Goal: Task Accomplishment & Management: Use online tool/utility

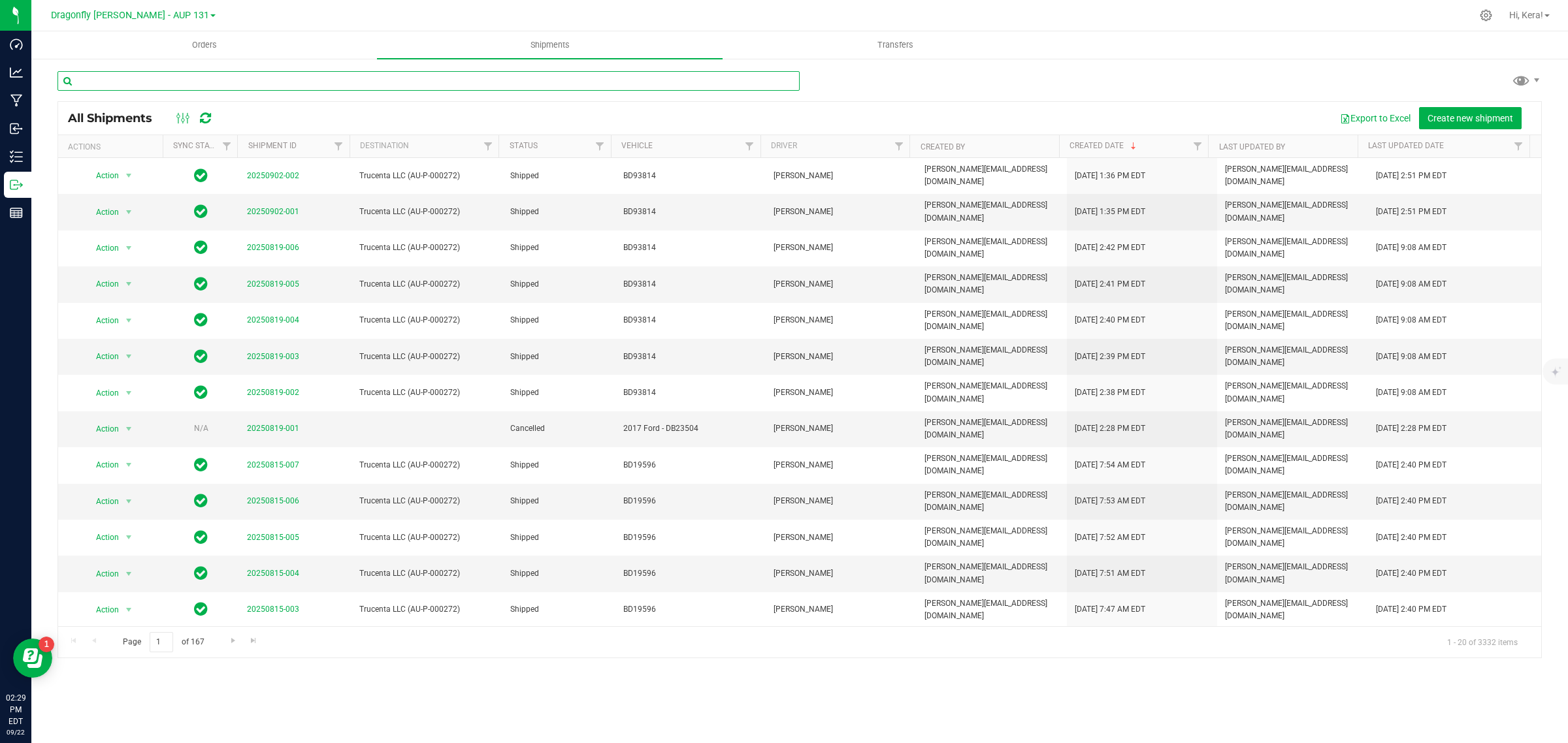
click at [395, 80] on input "text" at bounding box center [428, 81] width 743 height 20
paste input "1A405030000CA59000237637"
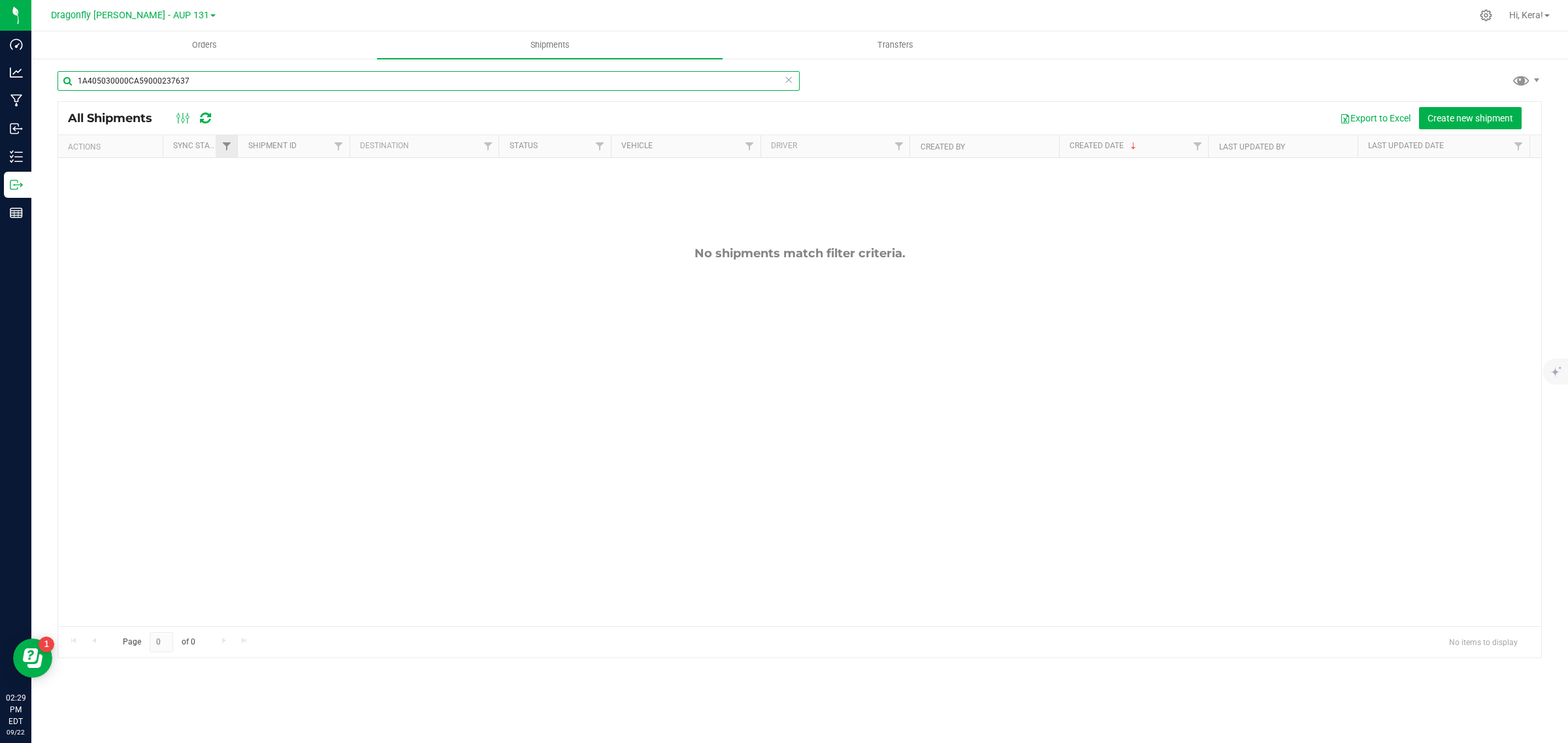
type input "1A405030000CA59000237637"
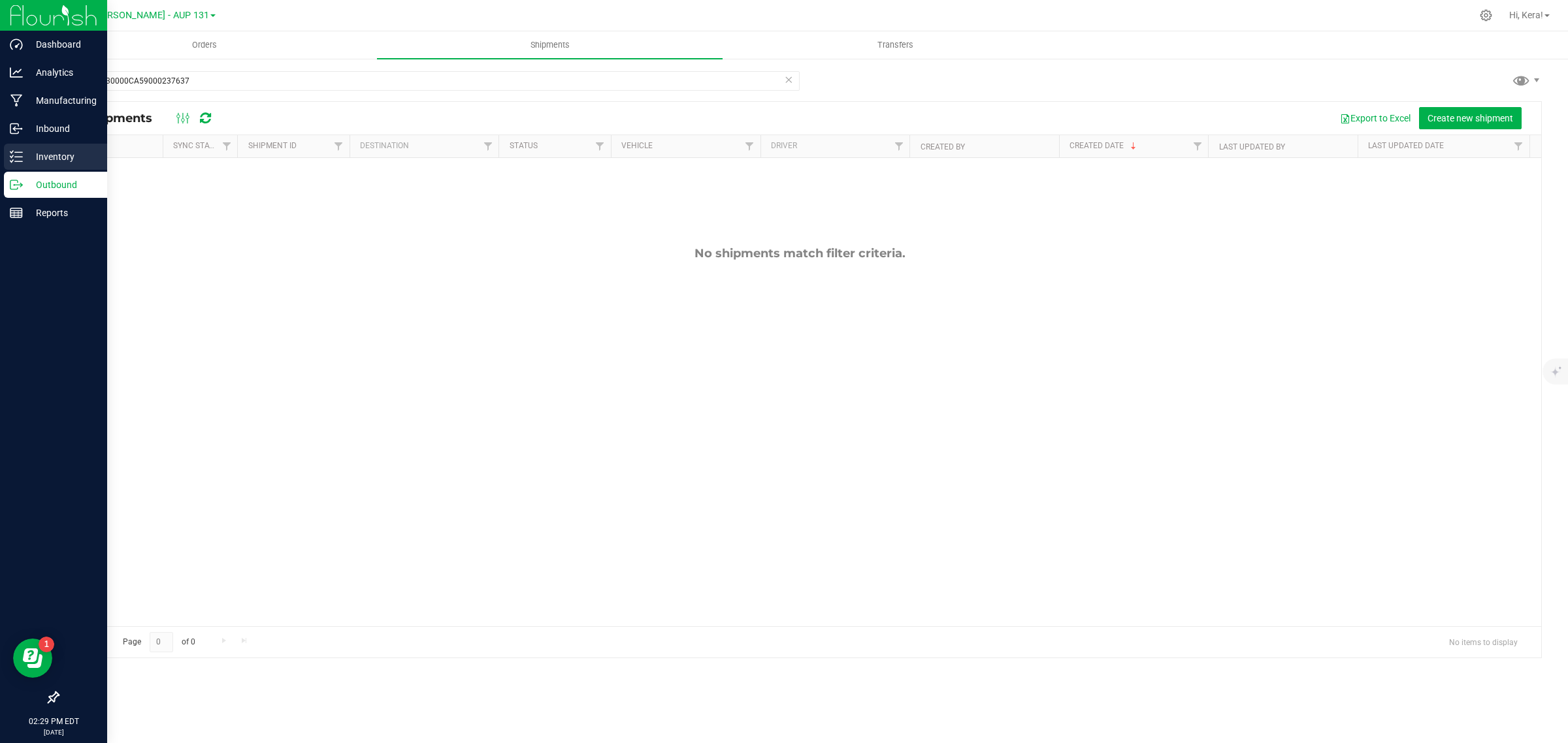
click at [39, 149] on p "Inventory" at bounding box center [62, 156] width 79 height 15
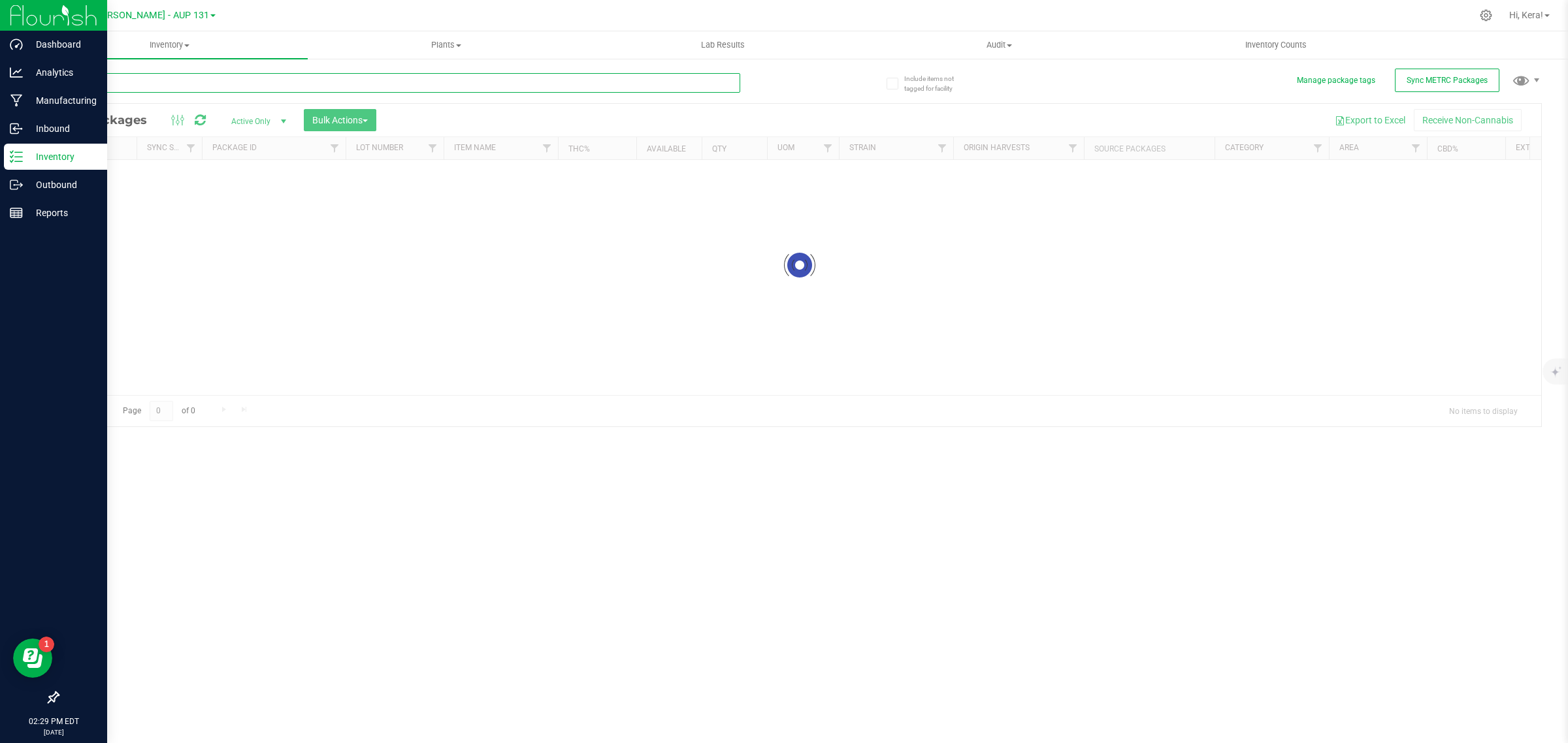
click at [142, 92] on input "text" at bounding box center [399, 83] width 683 height 20
paste input "1A405030000CA59000237637"
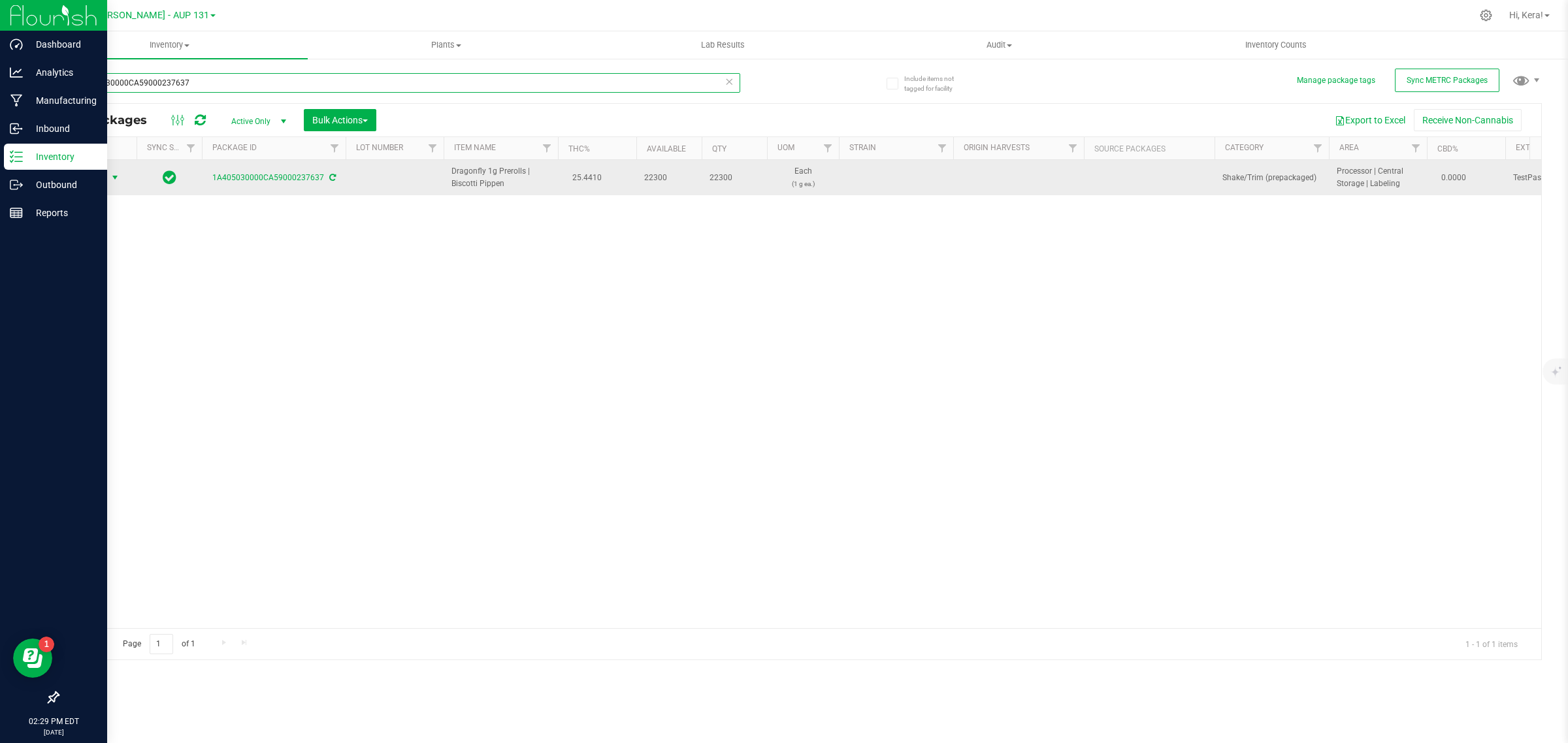
type input "1A405030000CA59000237637"
click at [97, 185] on span "Action" at bounding box center [89, 178] width 35 height 18
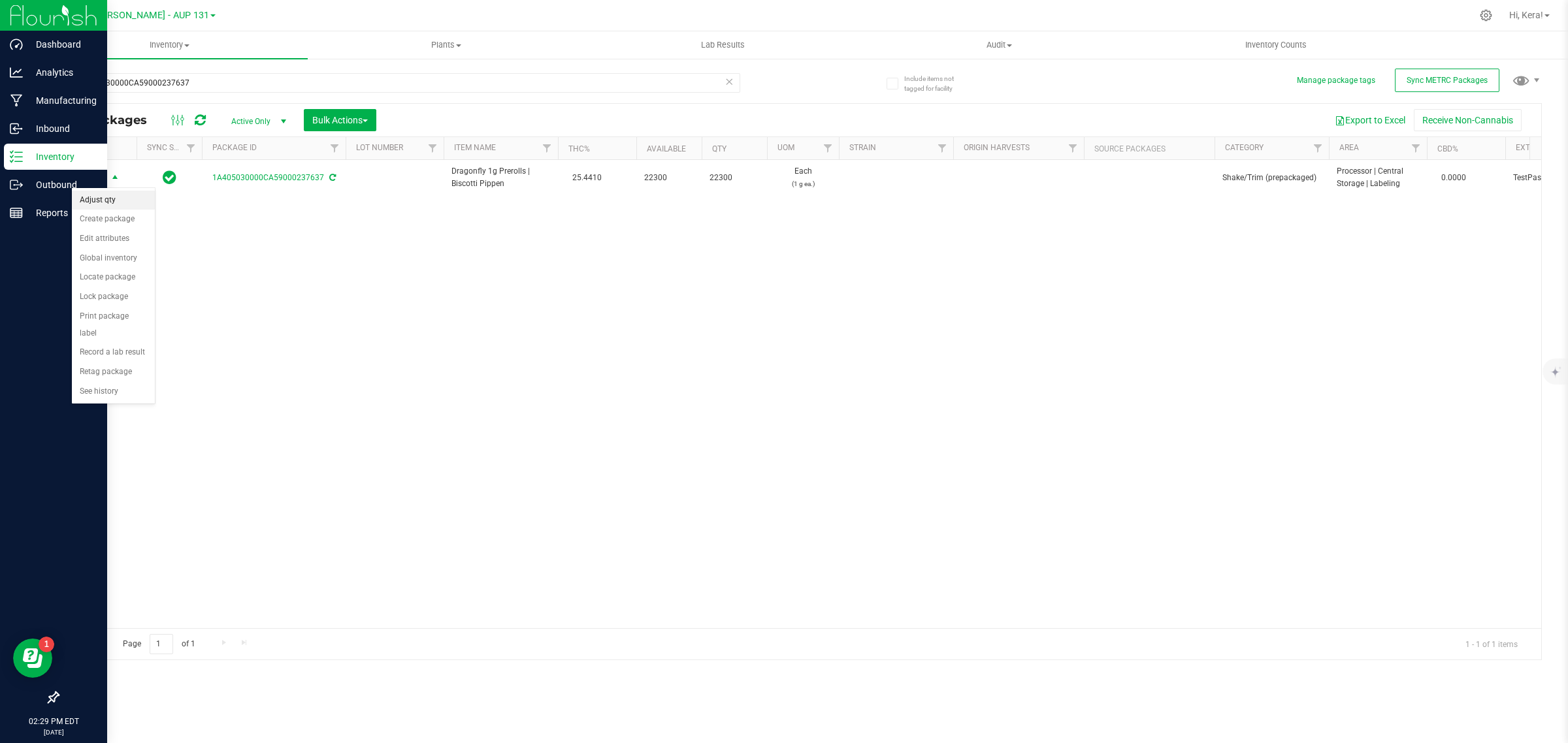
click at [106, 203] on li "Adjust qty" at bounding box center [113, 200] width 83 height 20
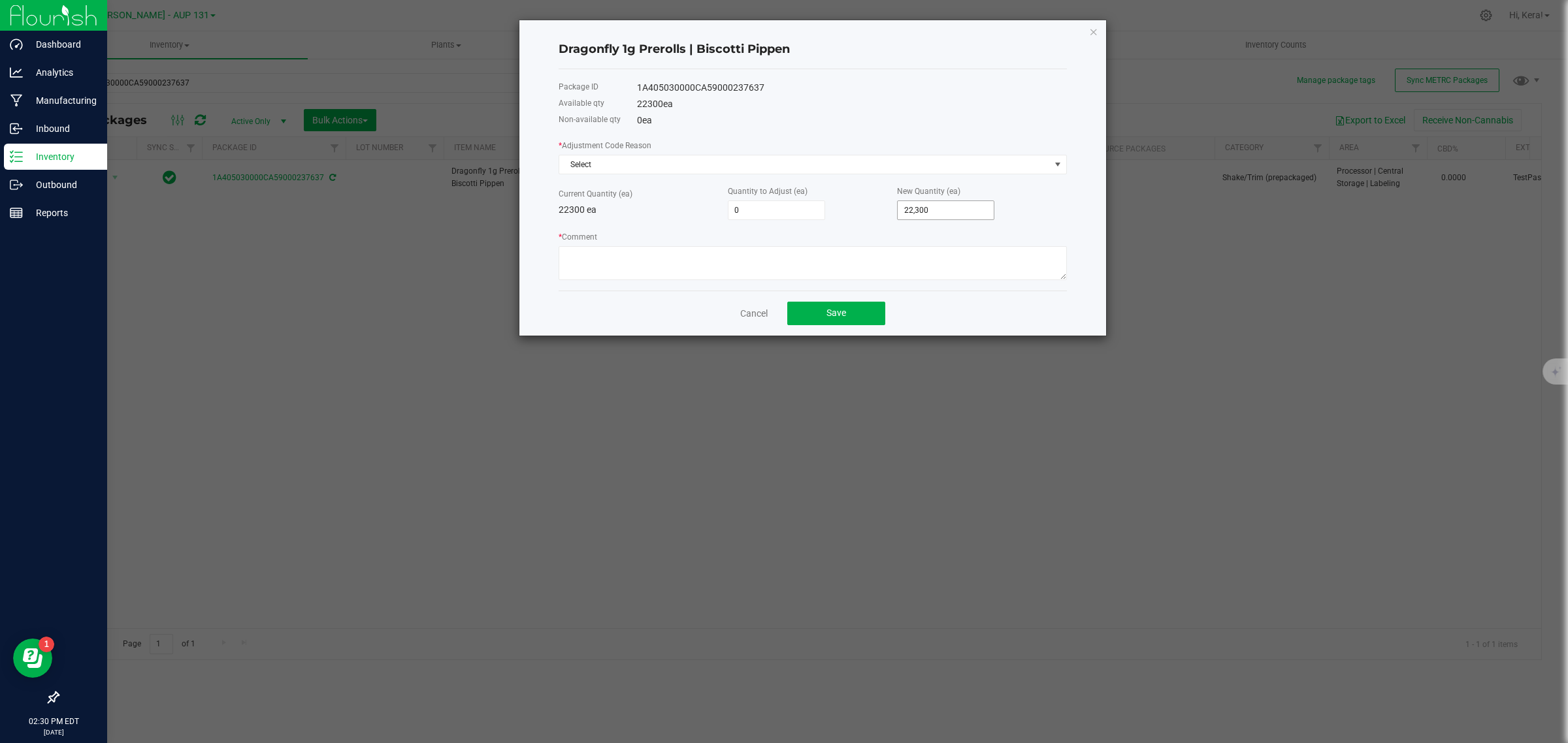
type input "22300"
drag, startPoint x: 941, startPoint y: 219, endPoint x: 729, endPoint y: 181, distance: 215.4
click at [729, 181] on div "* Adjustment Code Reason Select Current Quantity (ea) 22300 ea Quantity to Adju…" at bounding box center [813, 209] width 508 height 142
click at [962, 210] on input "22300" at bounding box center [945, 210] width 96 height 18
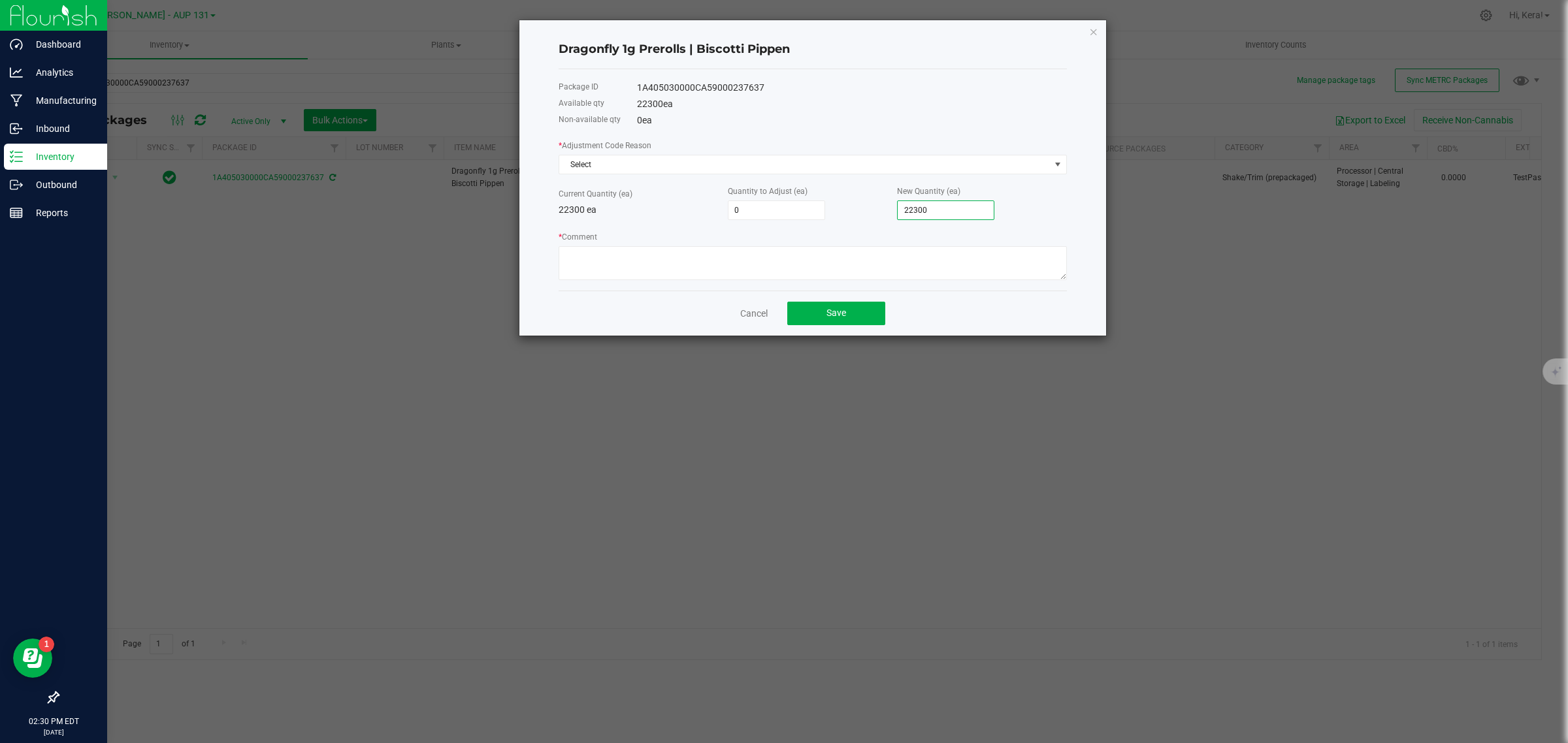
type input "-22,298"
type input "2"
type input "-22,279"
type input "21"
type input "-22,084"
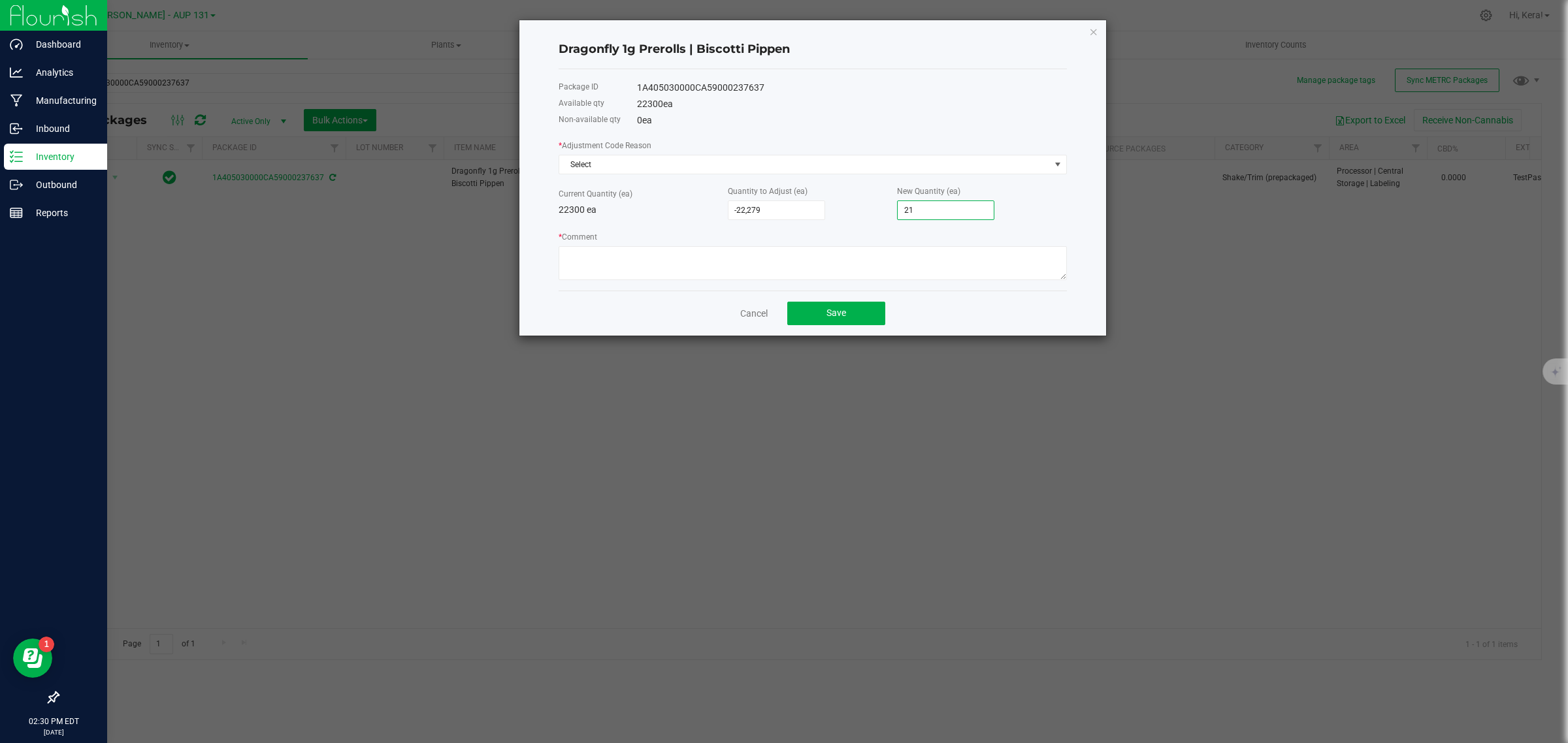
type input "216"
type input "-20,138"
type input "2162"
type input "-672"
type input "21,628"
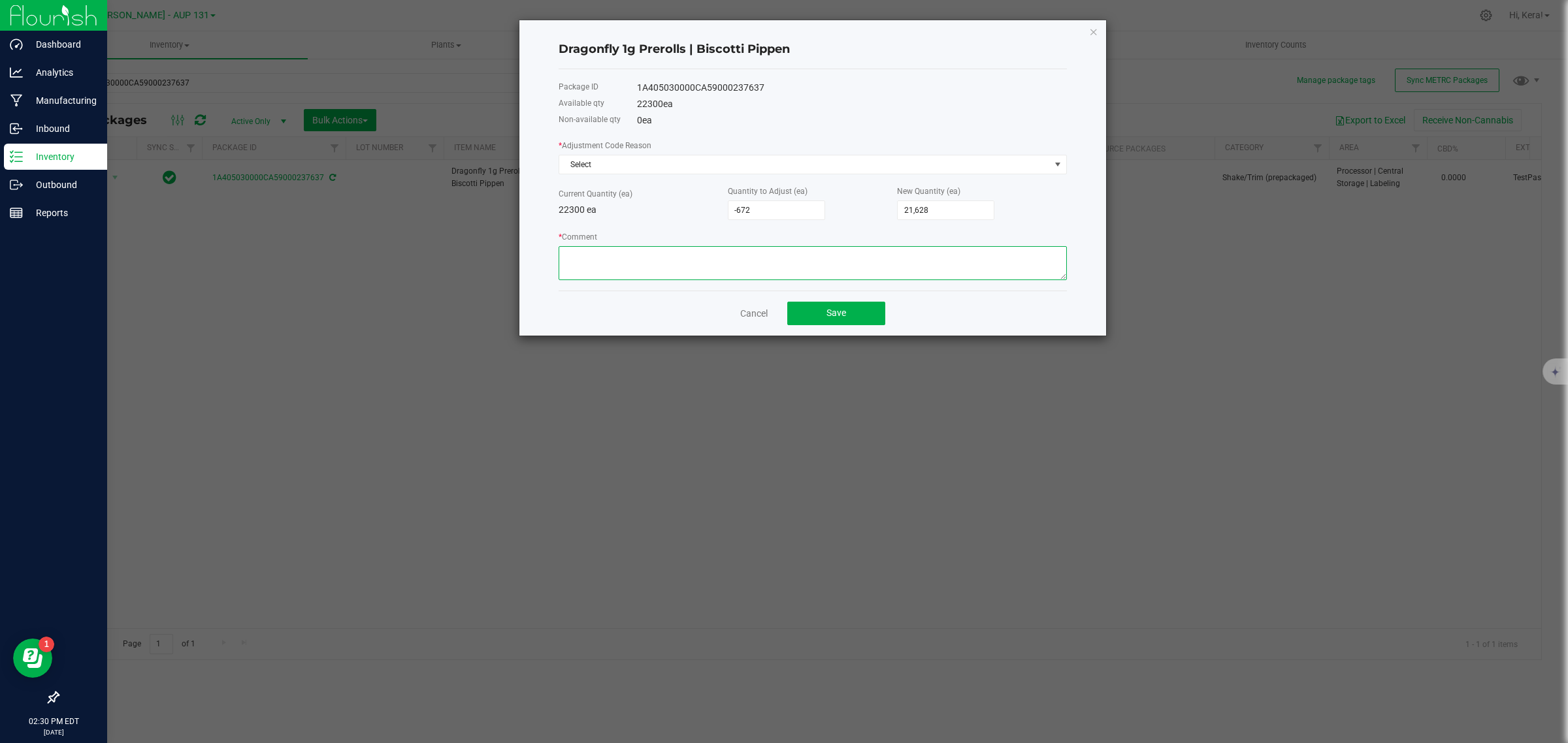
click at [765, 272] on textarea "* Comment" at bounding box center [813, 263] width 508 height 34
click at [684, 173] on span "Select" at bounding box center [805, 164] width 491 height 18
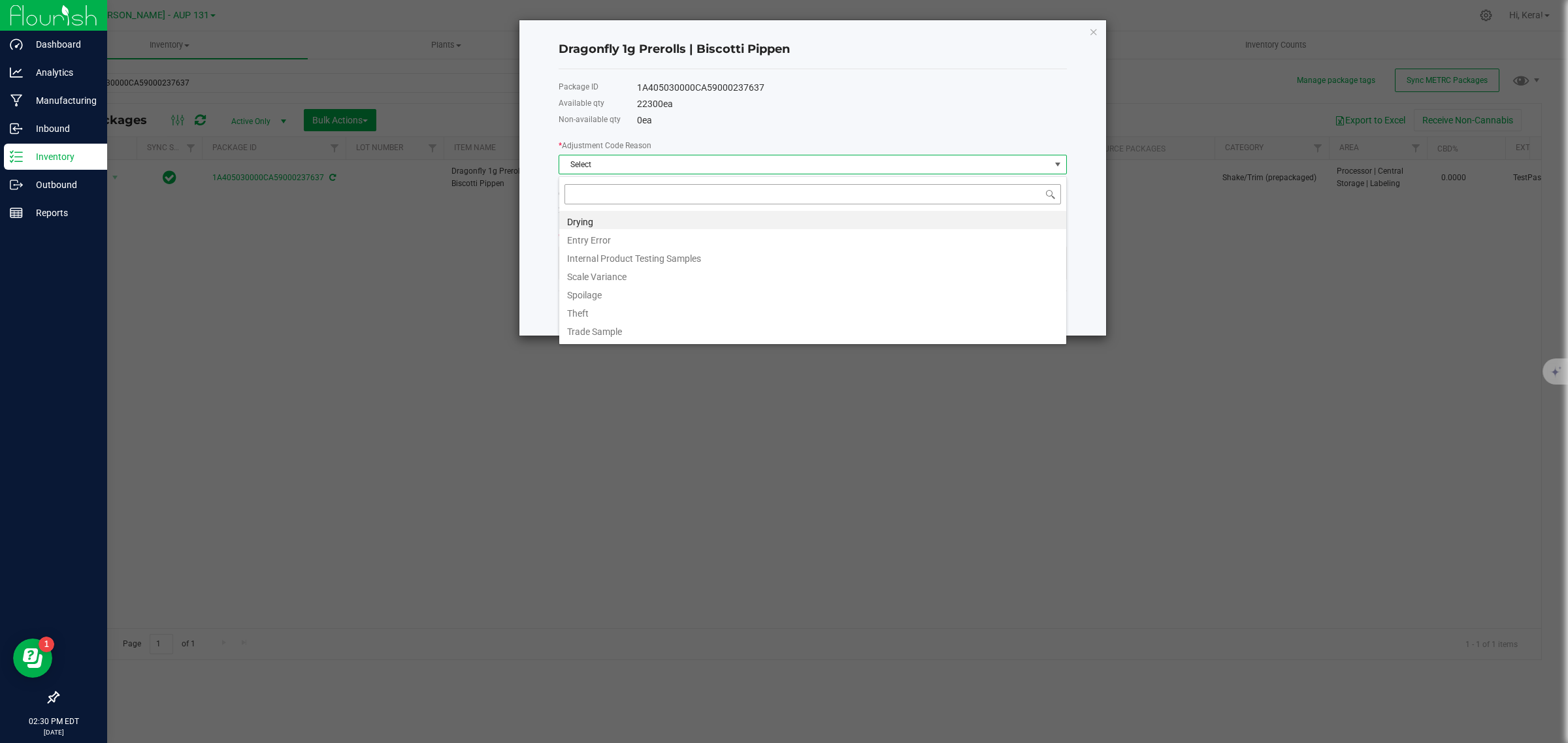
scroll to position [21, 507]
click at [648, 239] on li "Entry Error" at bounding box center [813, 238] width 507 height 18
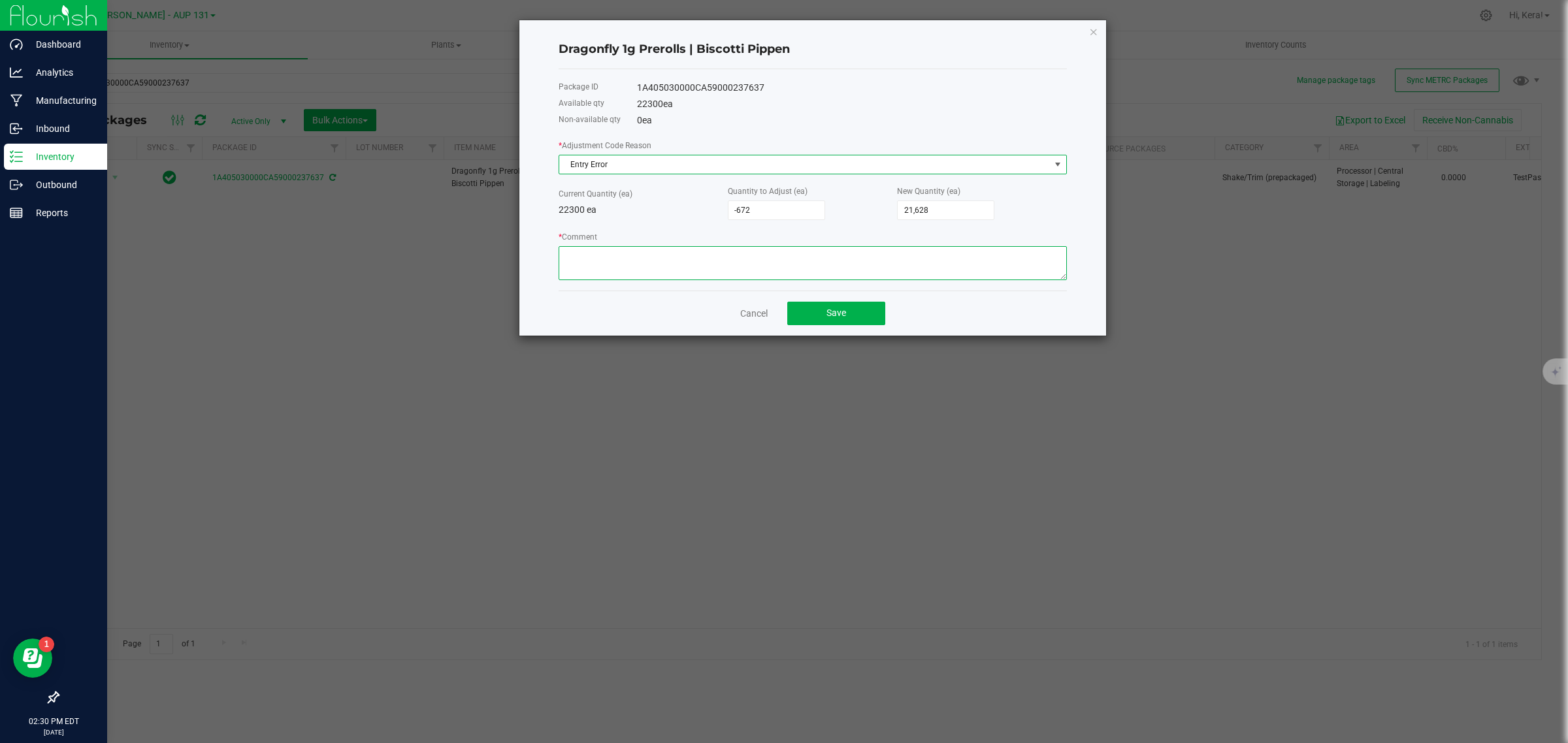
click at [631, 258] on textarea "* Comment" at bounding box center [813, 263] width 508 height 34
type textarea "WRONG QTY ENTERED"
click at [858, 325] on button "Save" at bounding box center [836, 313] width 98 height 23
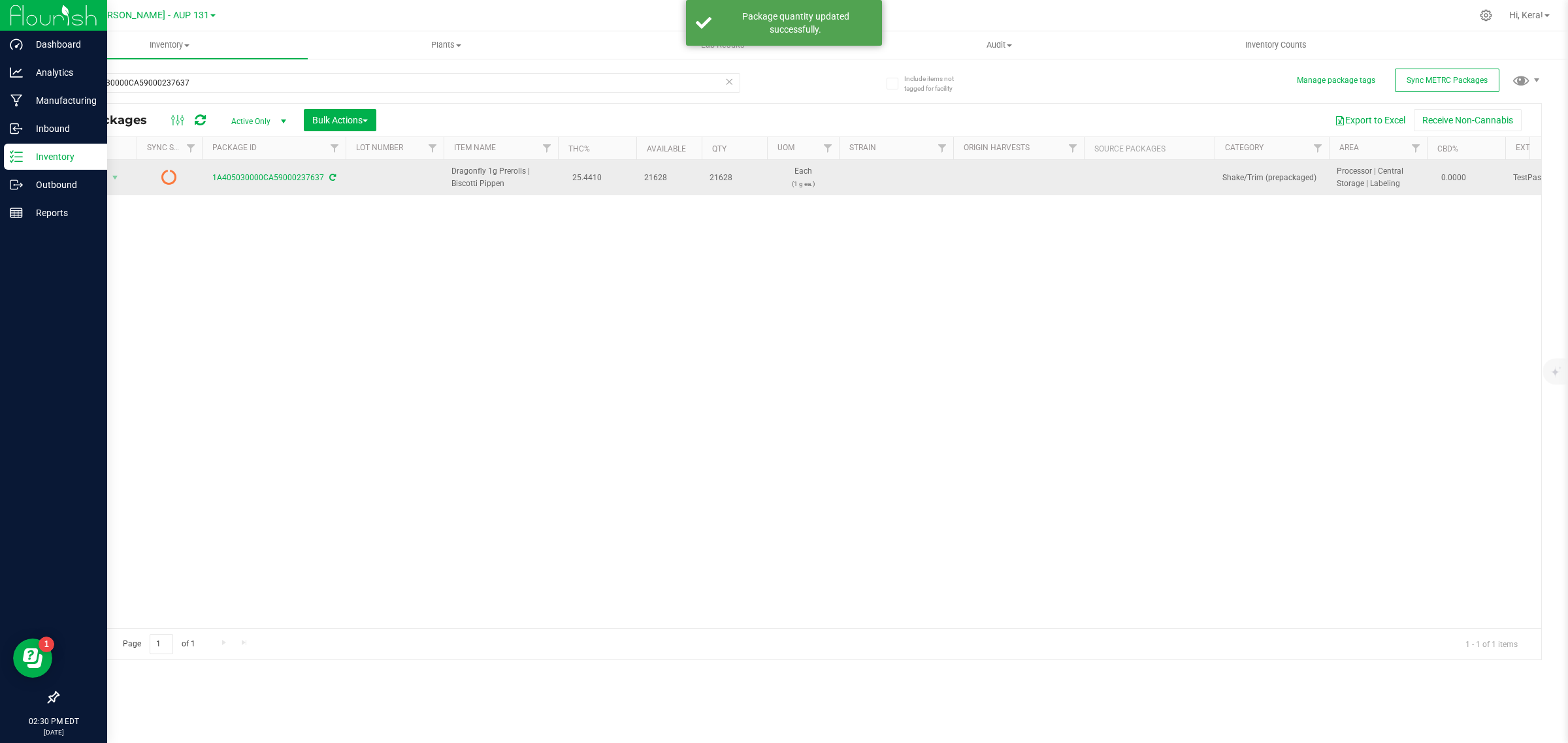
click at [331, 177] on icon at bounding box center [332, 178] width 7 height 8
click at [112, 175] on span "select" at bounding box center [115, 178] width 10 height 10
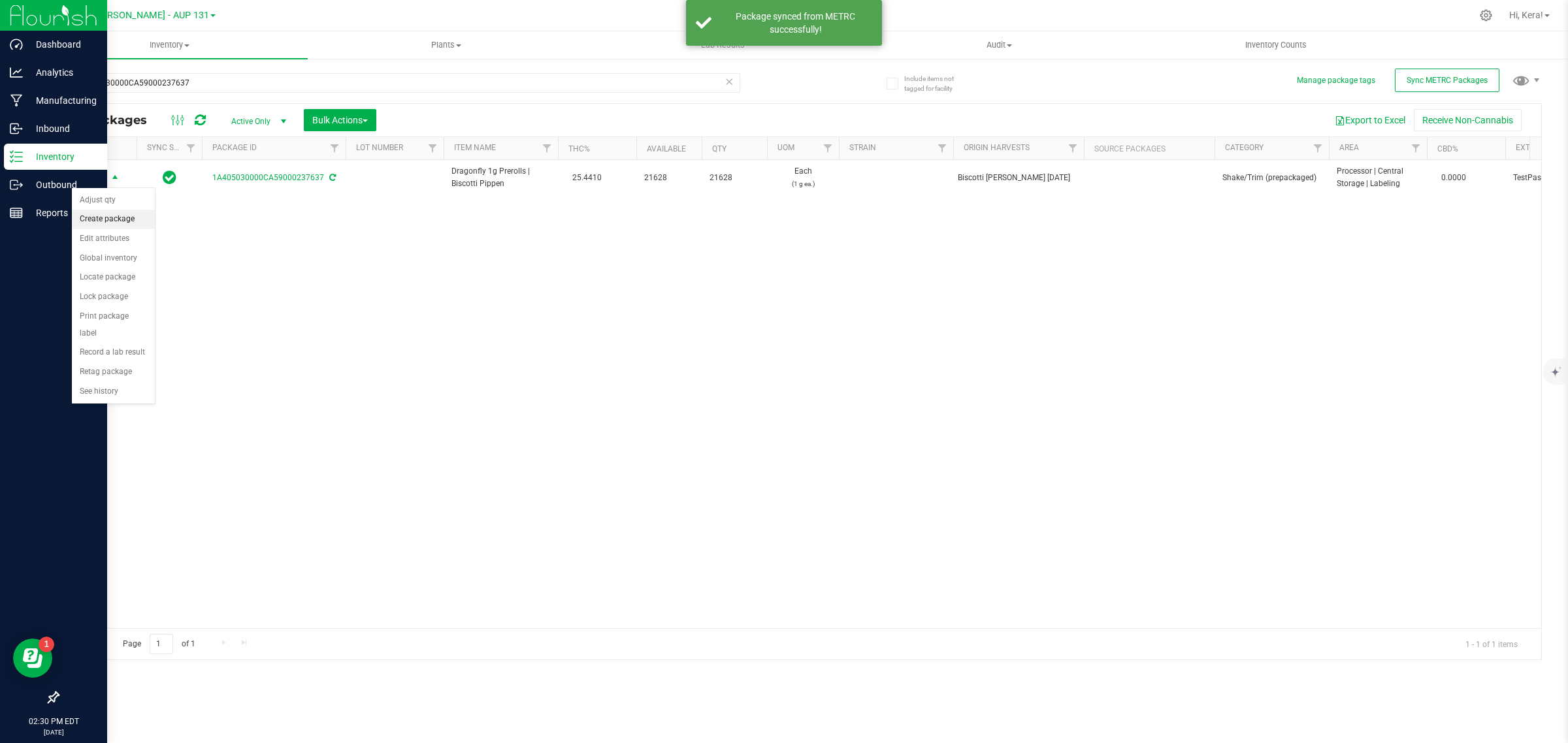
click at [115, 221] on li "Create package" at bounding box center [113, 220] width 83 height 20
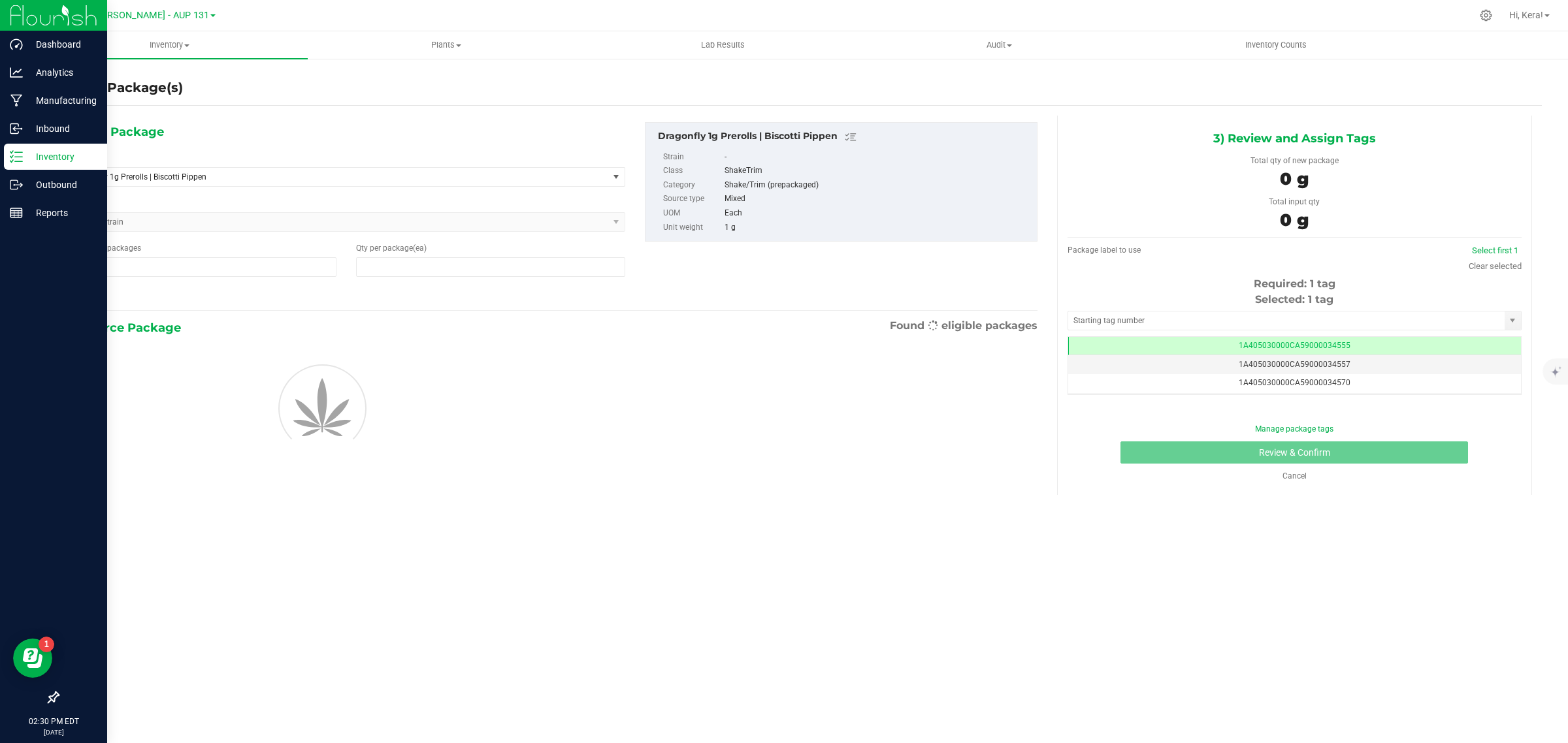
type input "1"
type input "0"
click at [283, 186] on span "Dragonfly 1g Prerolls | Biscotti Pippen" at bounding box center [347, 177] width 558 height 20
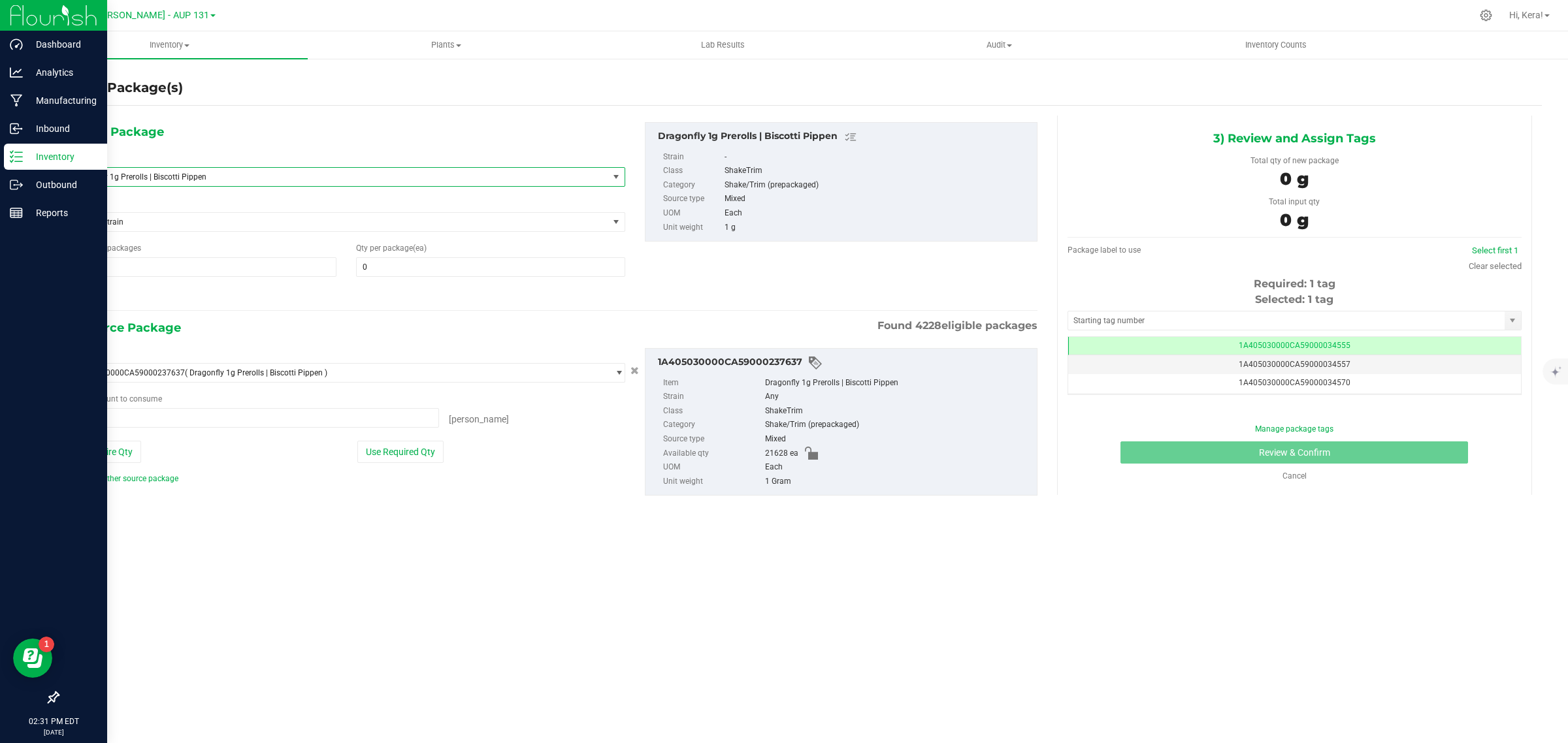
click at [223, 180] on span "Dragonfly 1g Prerolls | Biscotti Pippen" at bounding box center [328, 177] width 508 height 9
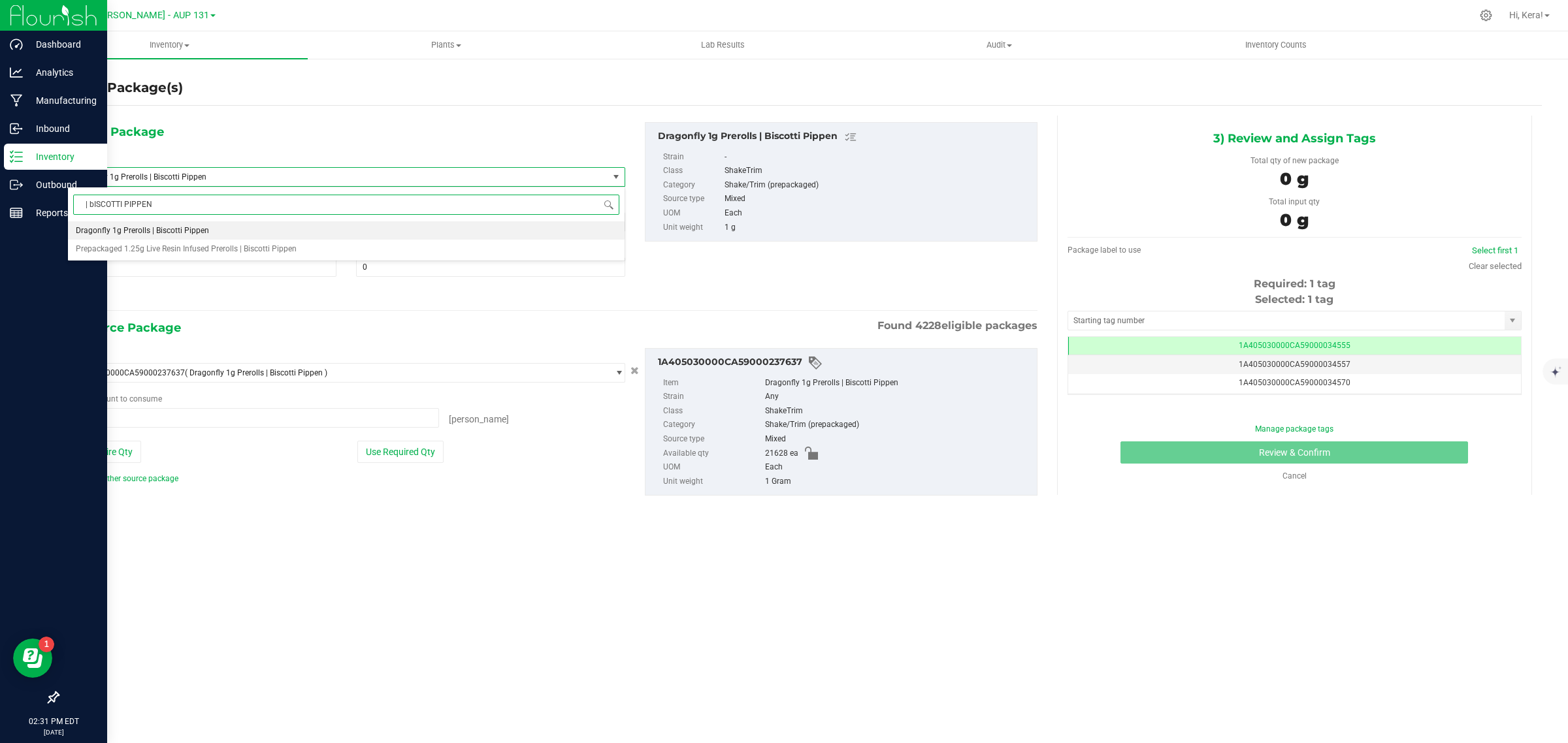
type input "| bISCOTTI PIPPEN"
click at [294, 141] on div "1) New Package Select Item Dragonfly 1g Prerolls | Biscotti Pippen Dragonfly 1g…" at bounding box center [346, 212] width 577 height 181
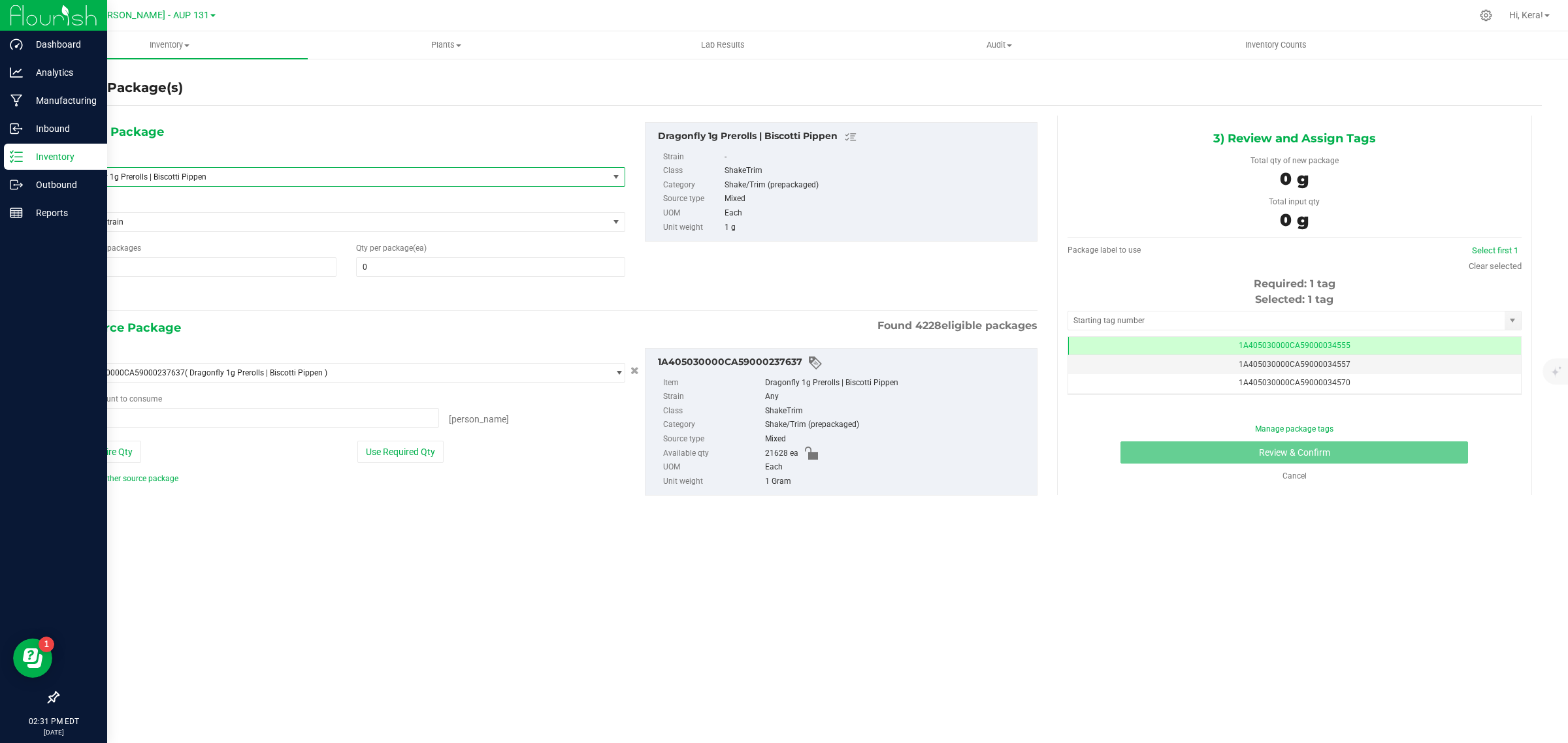
click at [234, 180] on span "Dragonfly 1g Prerolls | Biscotti Pippen" at bounding box center [328, 177] width 508 height 9
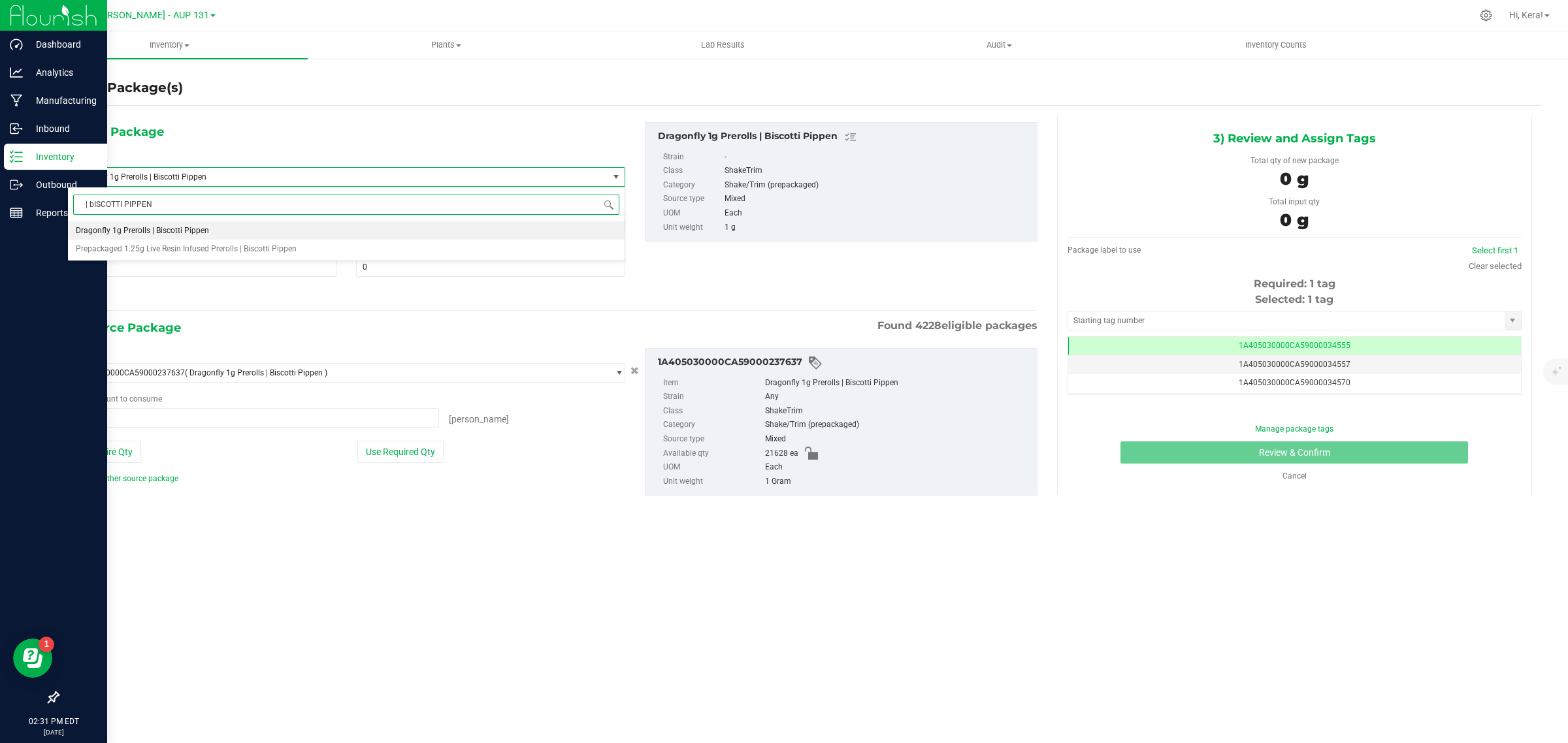
click at [145, 210] on input "| bISCOTTI PIPPEN" at bounding box center [347, 205] width 546 height 21
drag, startPoint x: 172, startPoint y: 204, endPoint x: 33, endPoint y: 193, distance: 139.4
click at [39, 193] on body "Dashboard Analytics Manufacturing Inbound Inventory Outbound Reports 02:31 PM E…" at bounding box center [784, 372] width 1568 height 743
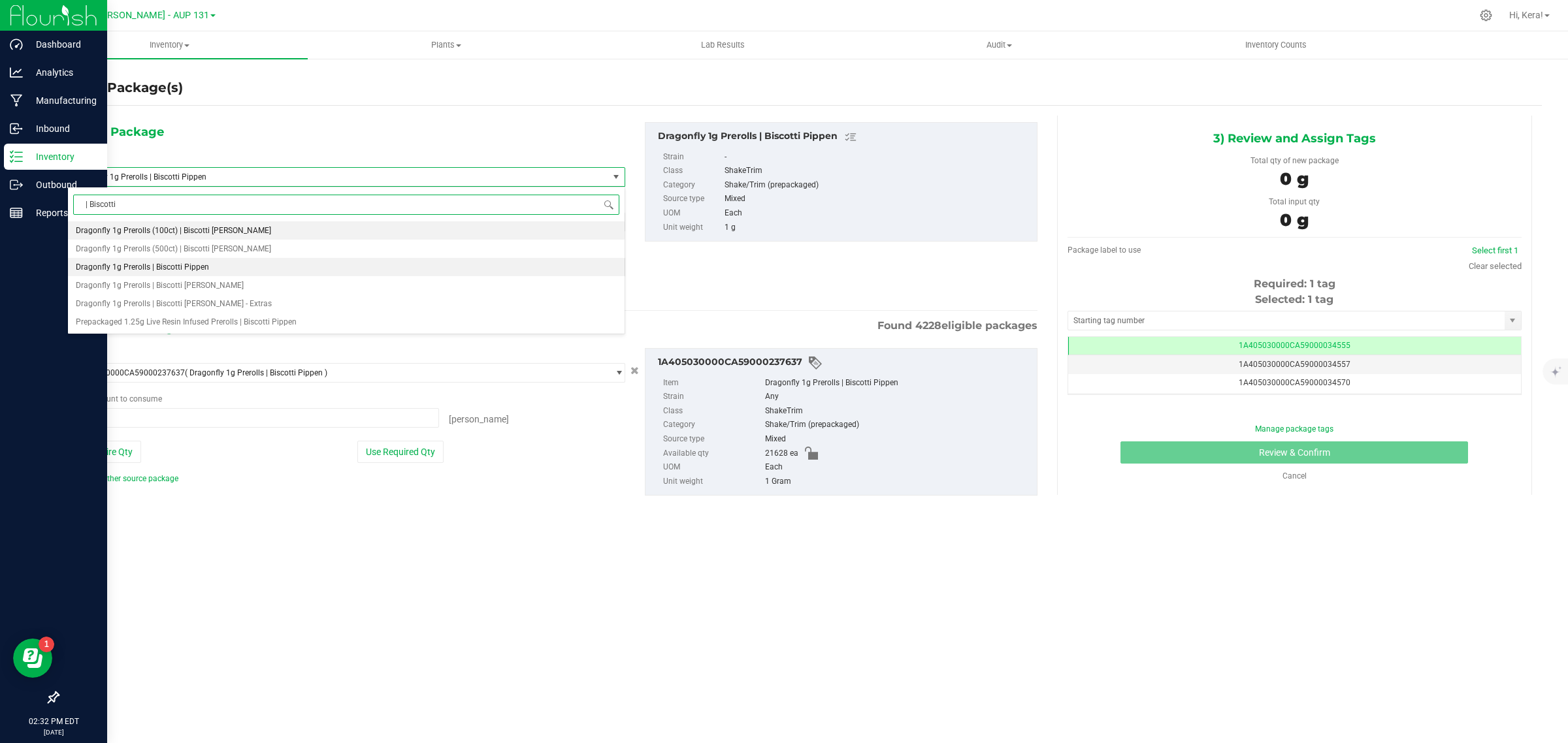
type input "| Biscotti"
click at [1489, 23] on div at bounding box center [1486, 15] width 32 height 28
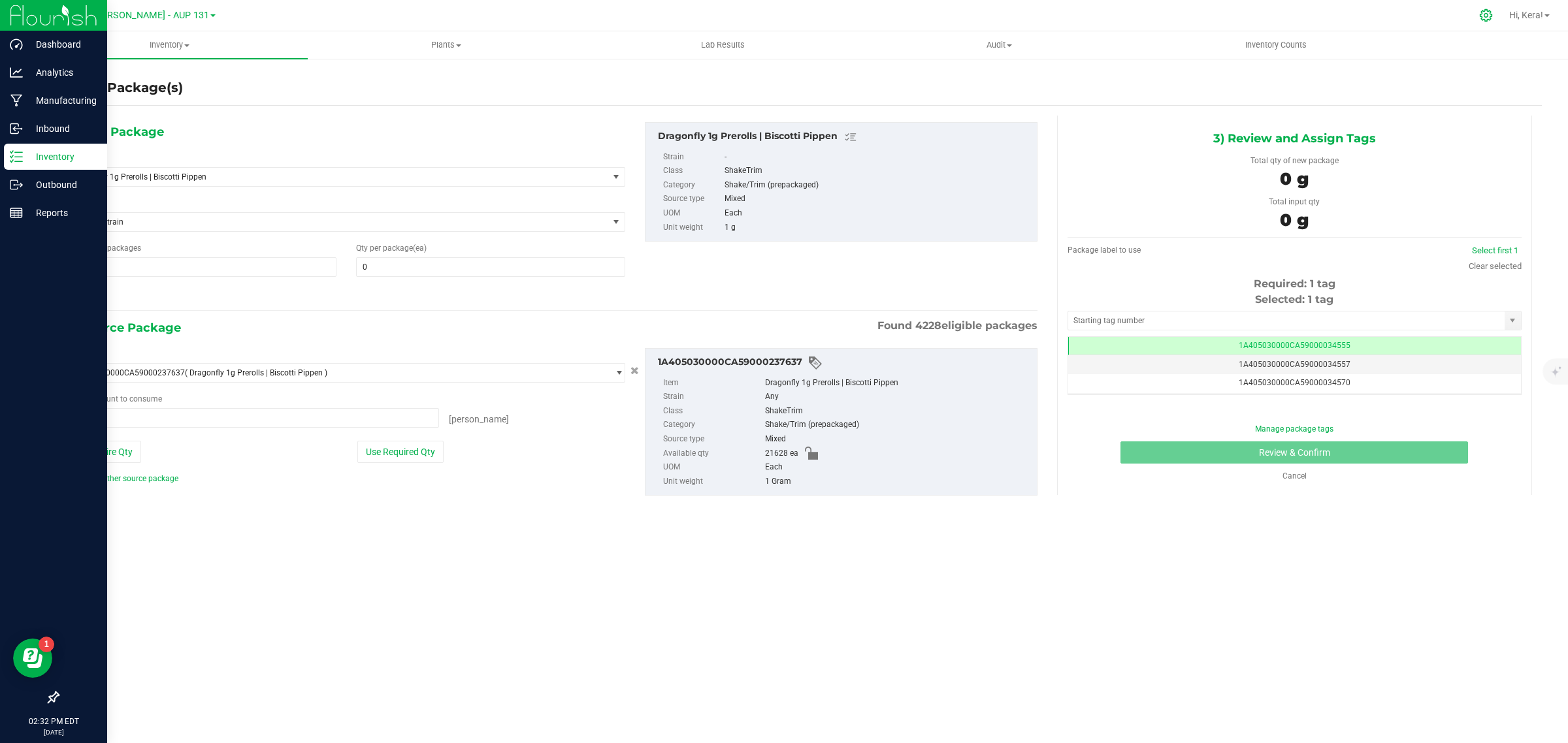
click at [1477, 14] on div at bounding box center [1486, 15] width 18 height 14
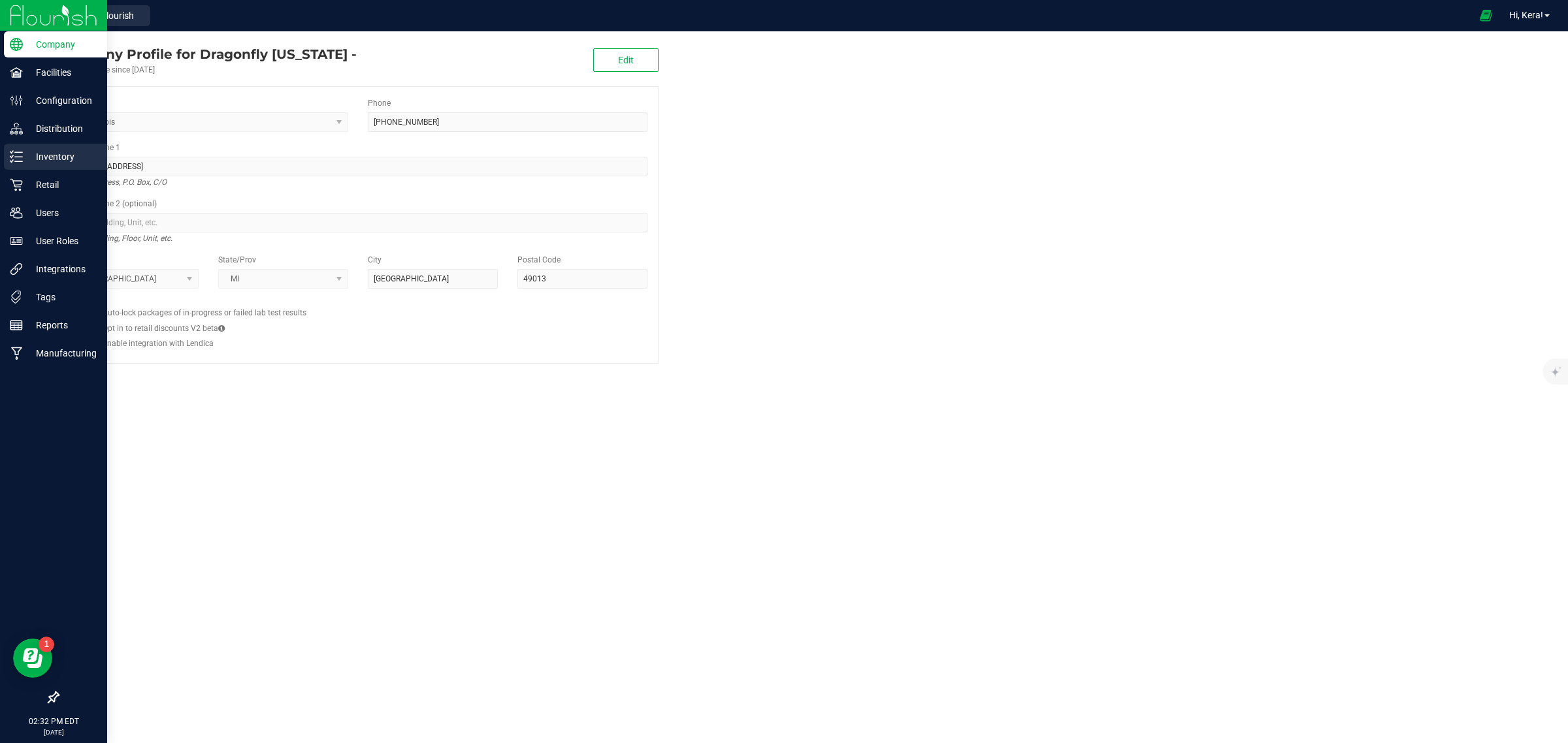
click at [13, 156] on icon at bounding box center [12, 156] width 3 height 2
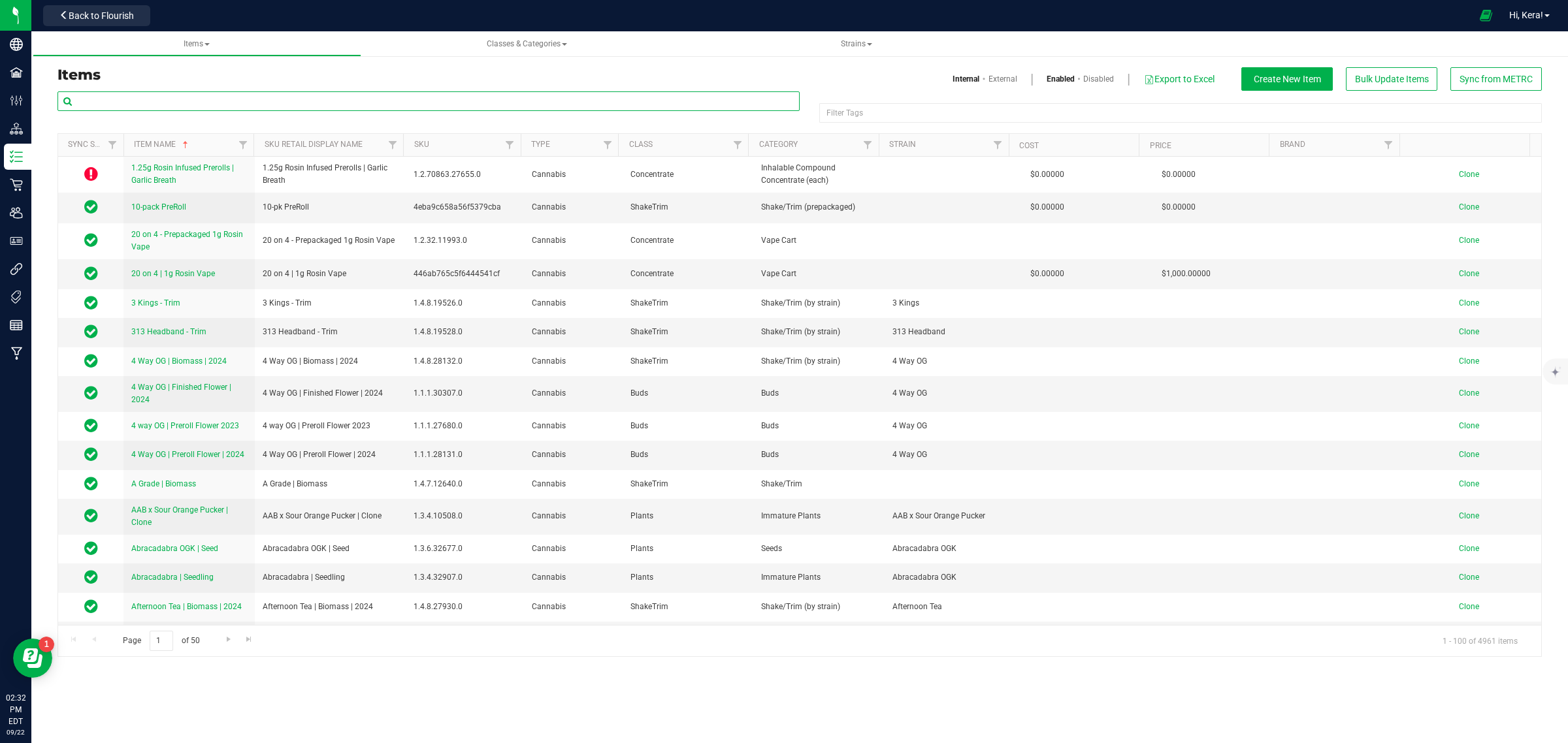
click at [112, 98] on input "text" at bounding box center [428, 101] width 743 height 20
type input "p"
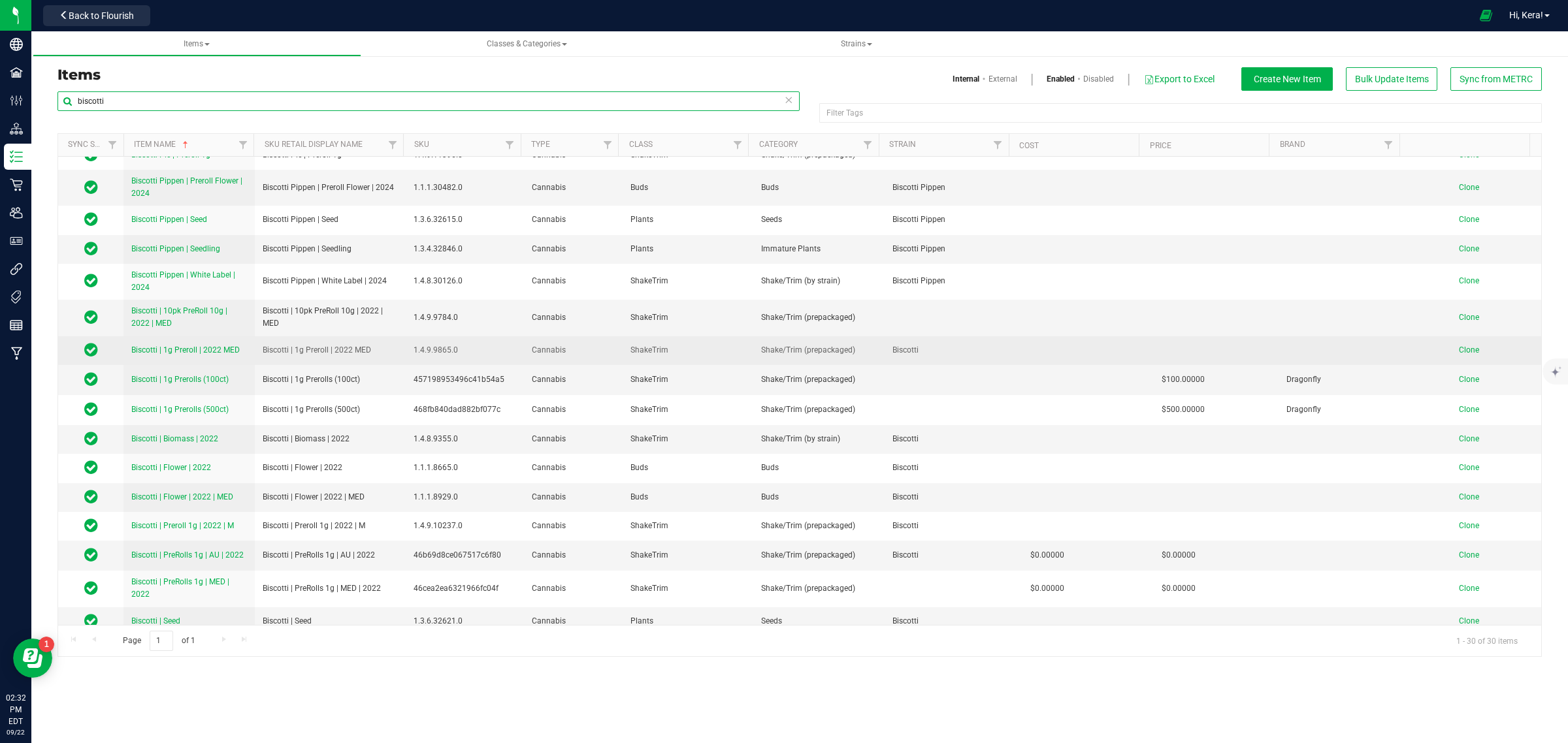
scroll to position [163, 0]
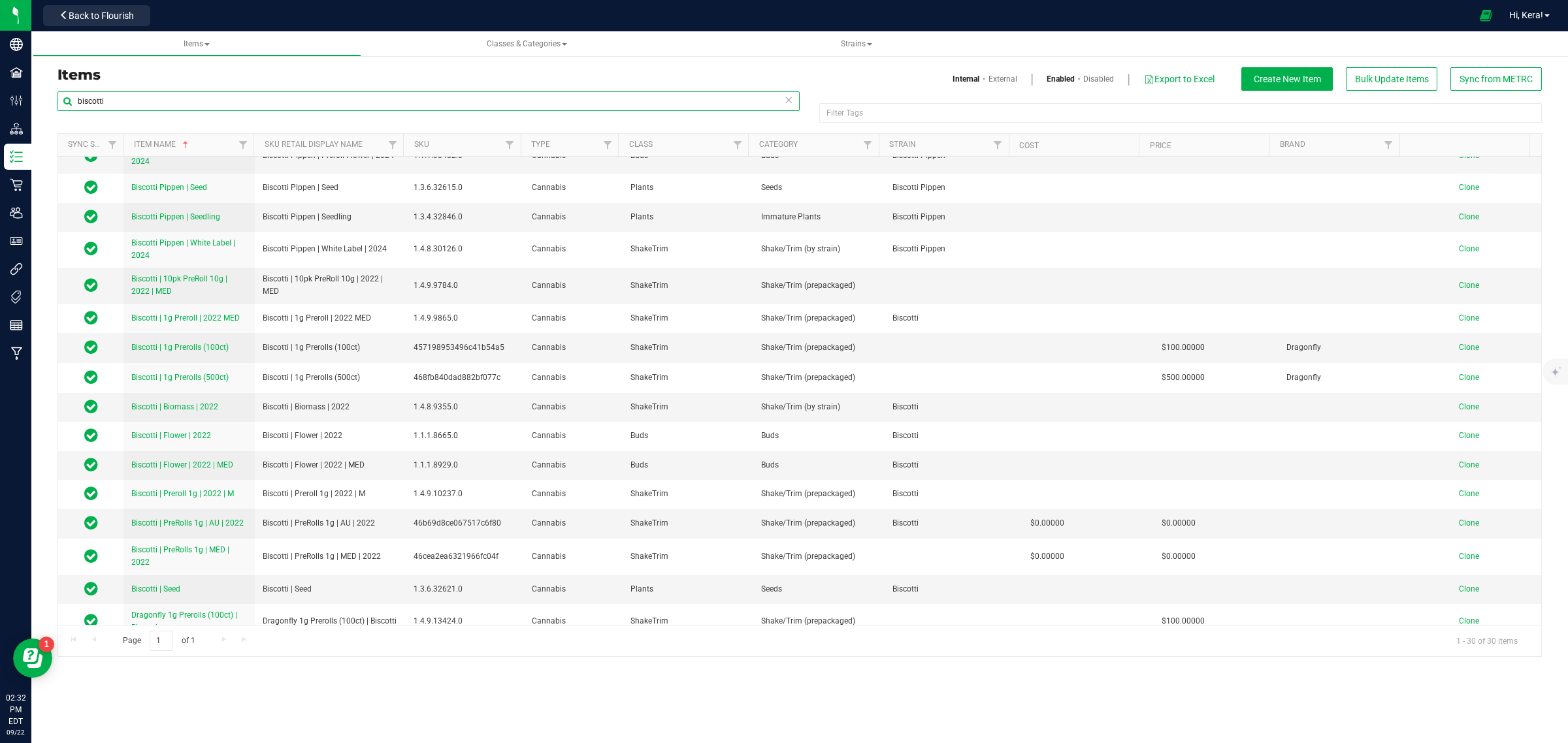
drag, startPoint x: 80, startPoint y: 98, endPoint x: 113, endPoint y: 104, distance: 33.5
click at [80, 98] on input "biscotti" at bounding box center [428, 101] width 743 height 20
click at [160, 105] on div "Items Classes & Categories Strains Items Internal External Enabled Disabled Exp…" at bounding box center [800, 388] width 1536 height 712
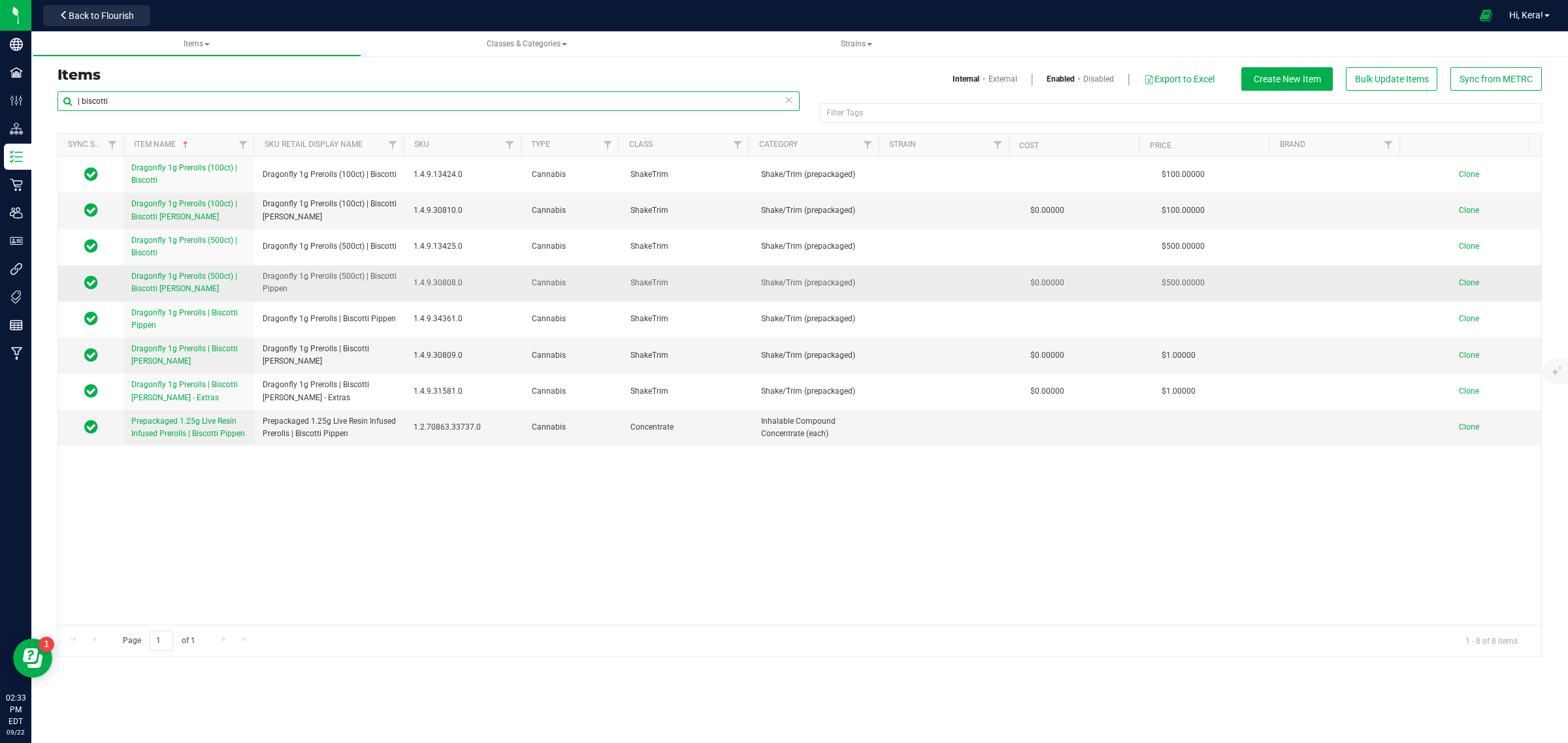
type input "| biscotti"
click at [1464, 285] on span "Clone" at bounding box center [1470, 283] width 21 height 9
drag, startPoint x: 161, startPoint y: 282, endPoint x: 132, endPoint y: 292, distance: 30.7
click at [129, 293] on td "Dragonfly 1g Prerolls (500ct) | Biscotti [PERSON_NAME]" at bounding box center [189, 283] width 131 height 36
drag, startPoint x: 145, startPoint y: 278, endPoint x: 118, endPoint y: 294, distance: 31.4
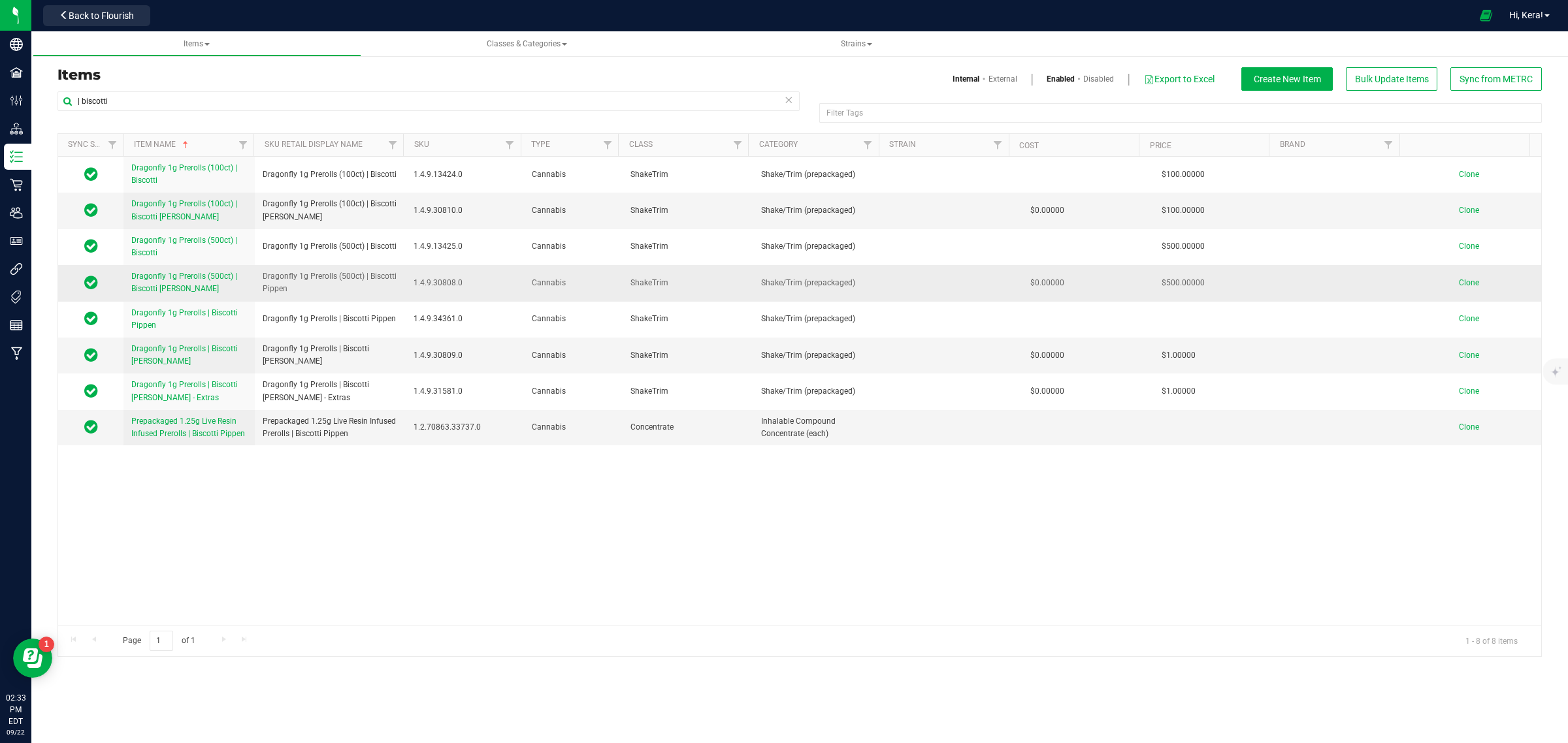
click at [118, 294] on td at bounding box center [90, 283] width 65 height 36
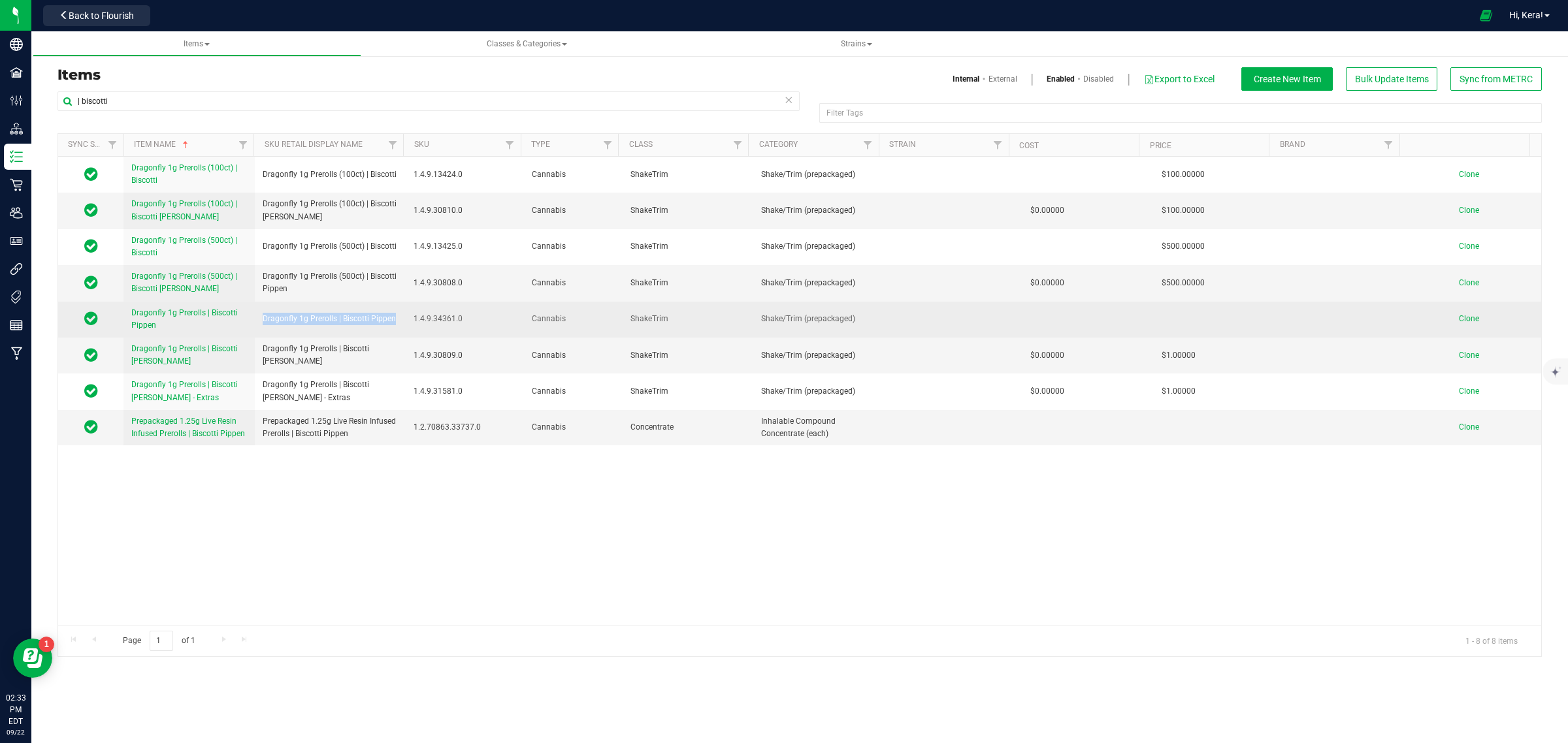
drag, startPoint x: 395, startPoint y: 323, endPoint x: 276, endPoint y: 308, distance: 119.9
click at [276, 308] on td "Dragonfly 1g Prerolls | Biscotti Pippen" at bounding box center [330, 319] width 151 height 36
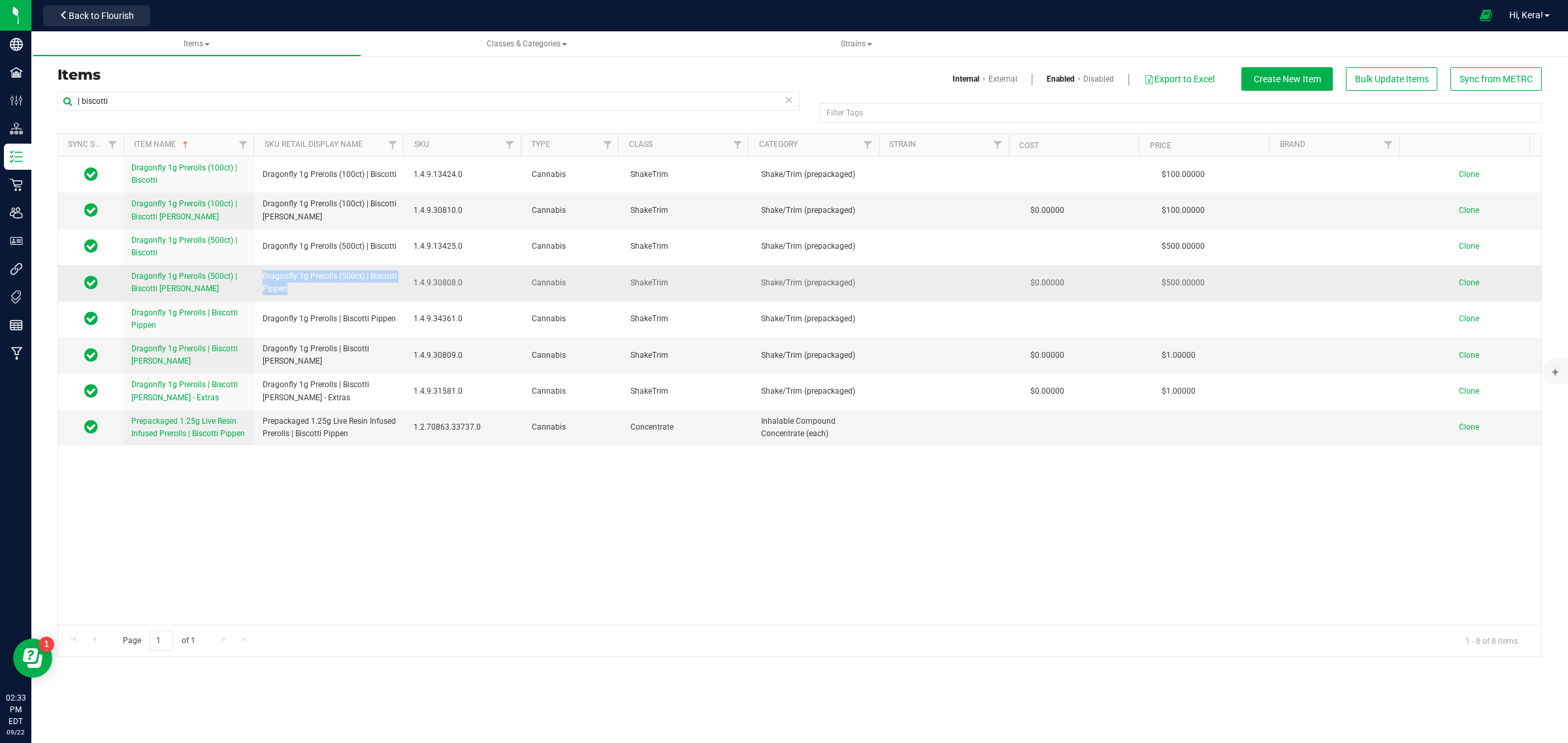
drag, startPoint x: 292, startPoint y: 289, endPoint x: 256, endPoint y: 279, distance: 37.4
click at [256, 279] on td "Dragonfly 1g Prerolls (500ct) | Biscotti Pippen" at bounding box center [330, 283] width 151 height 36
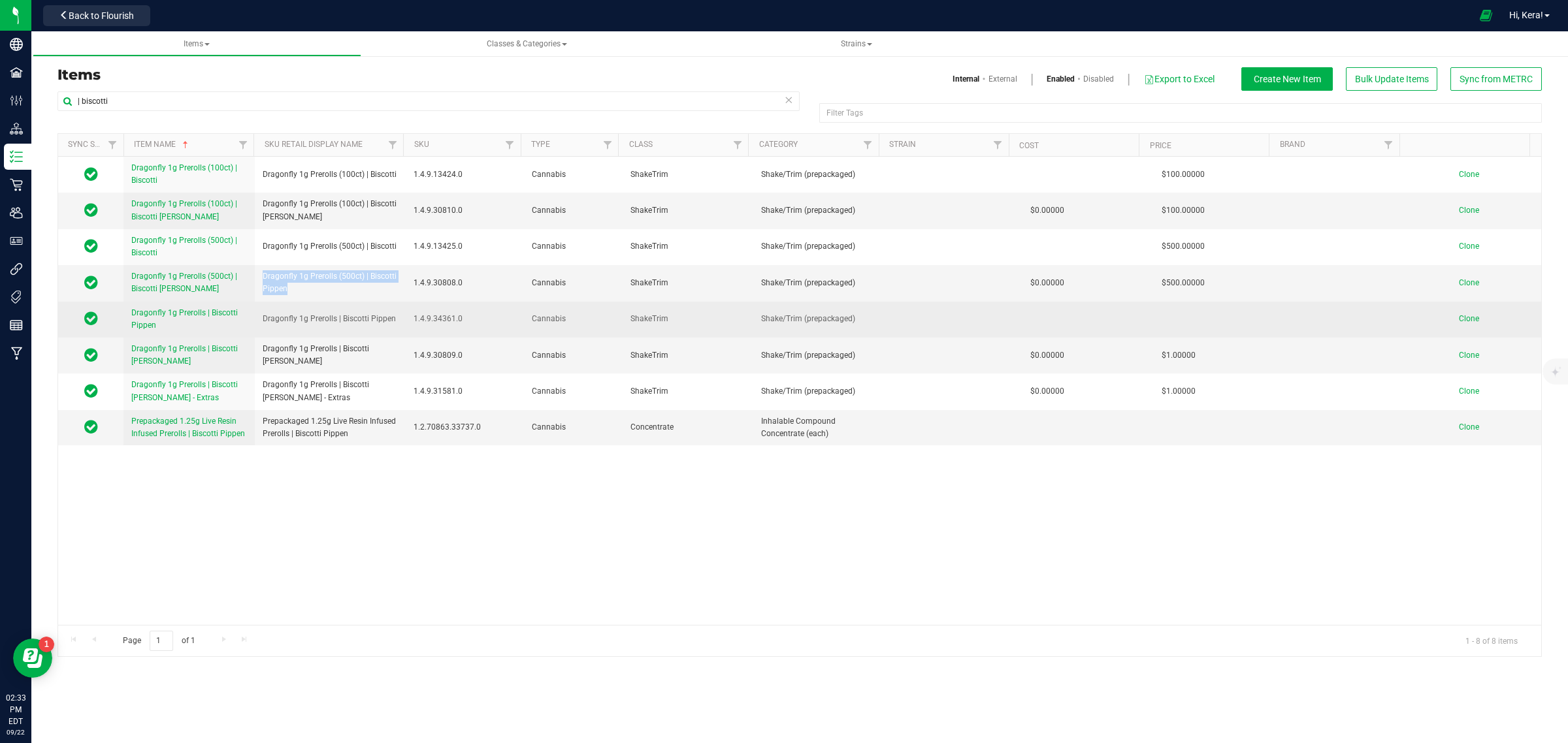
copy span "Dragonfly 1g Prerolls (500ct) | Biscotti Pippen"
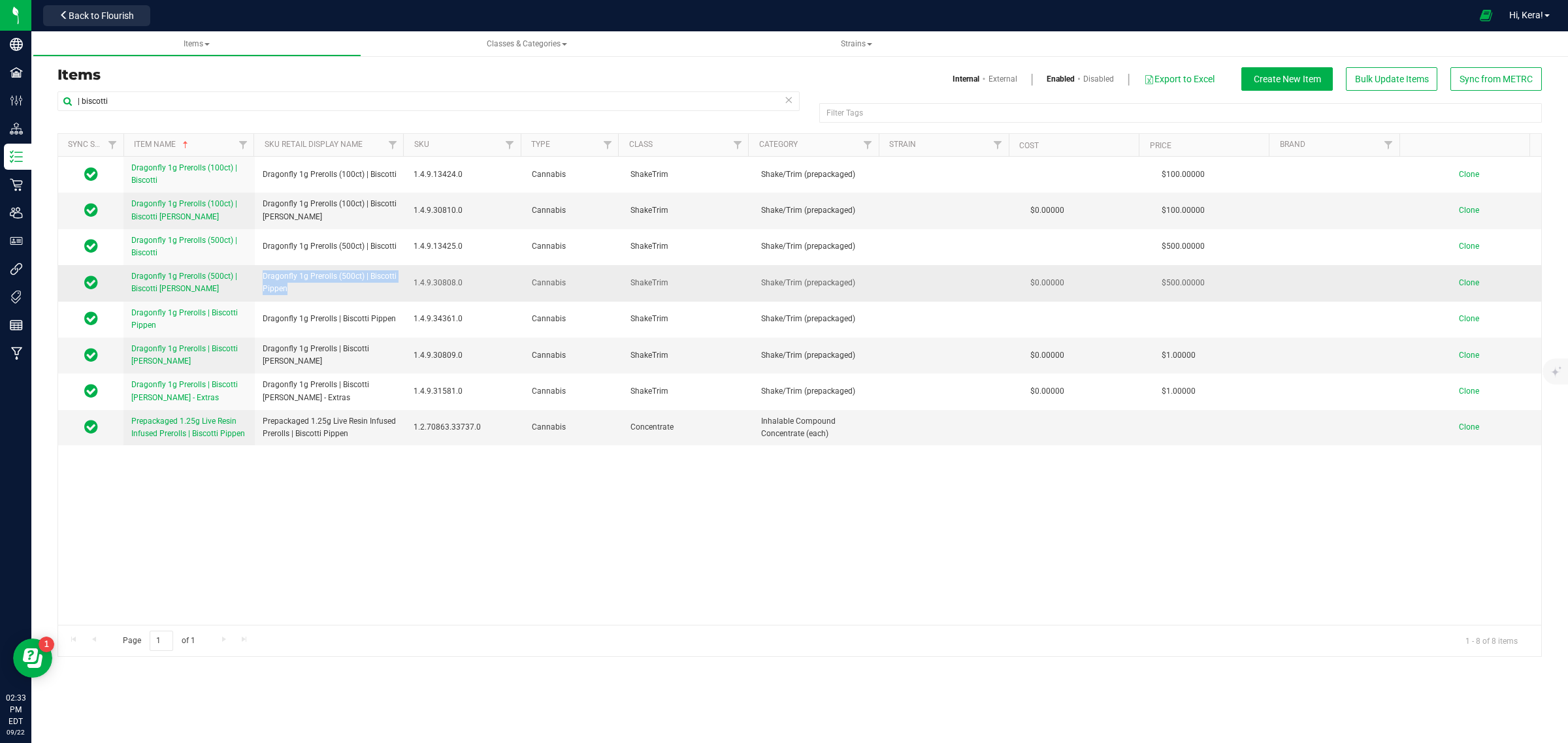
click at [1459, 286] on span "Clone" at bounding box center [1470, 283] width 21 height 9
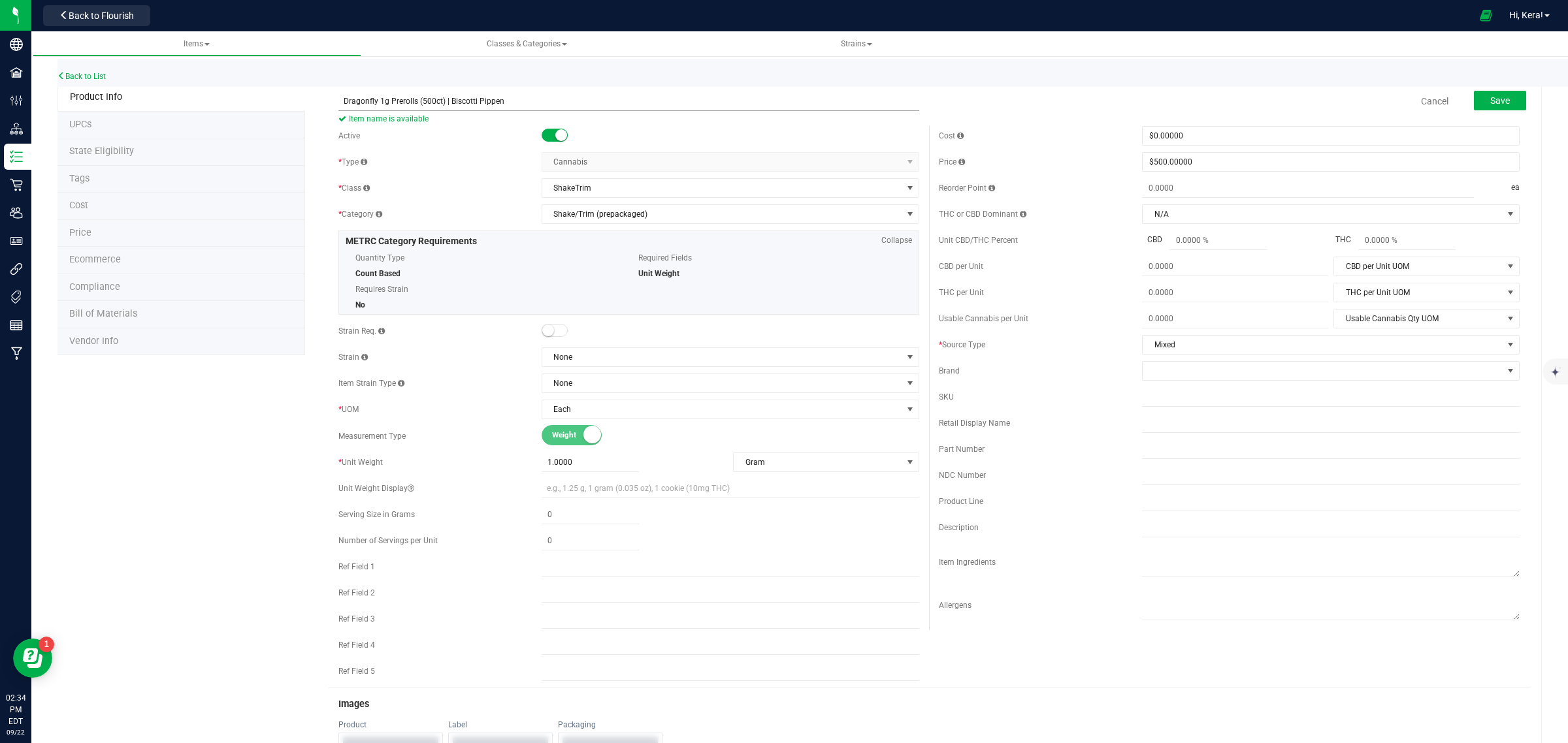
type input "Dragonfly 1g Prerolls (500ct) | Biscotti Pippen"
click at [1497, 101] on span "Save" at bounding box center [1500, 101] width 20 height 10
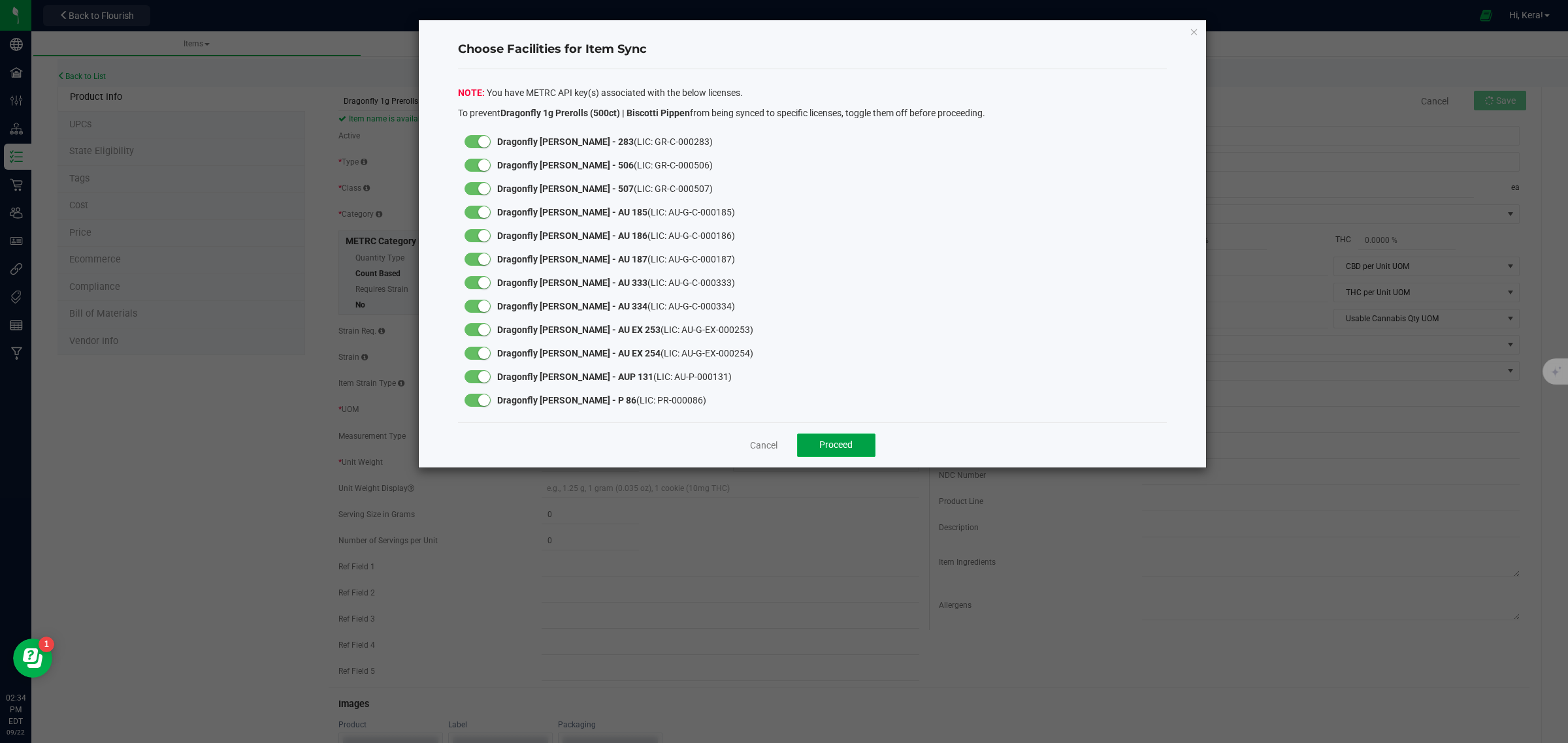
click at [853, 449] on span "Proceed" at bounding box center [836, 445] width 33 height 10
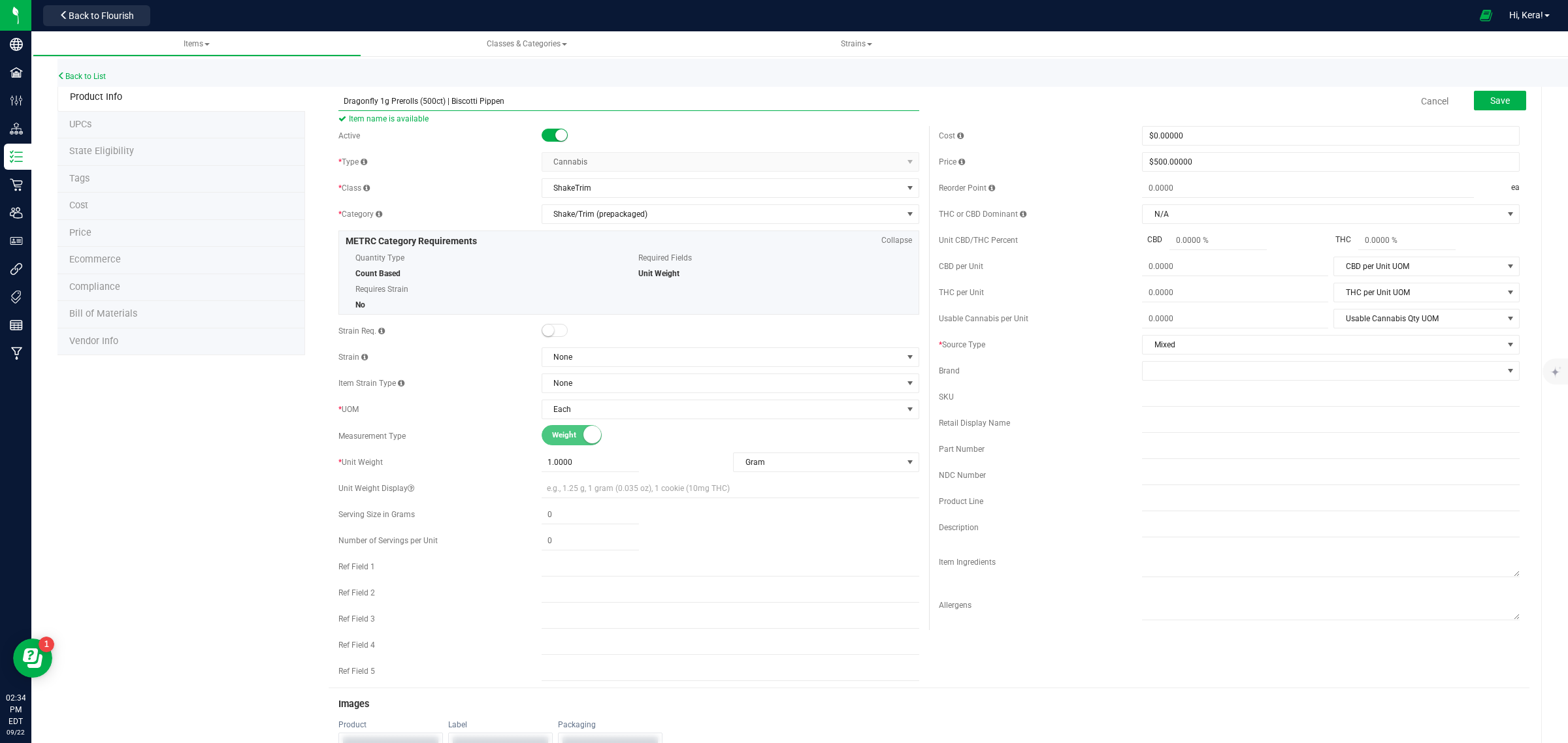
click at [543, 98] on input "Dragonfly 1g Prerolls (500ct) | Biscotti Pippen" at bounding box center [629, 101] width 581 height 20
click at [1508, 106] on button "Save" at bounding box center [1500, 101] width 52 height 20
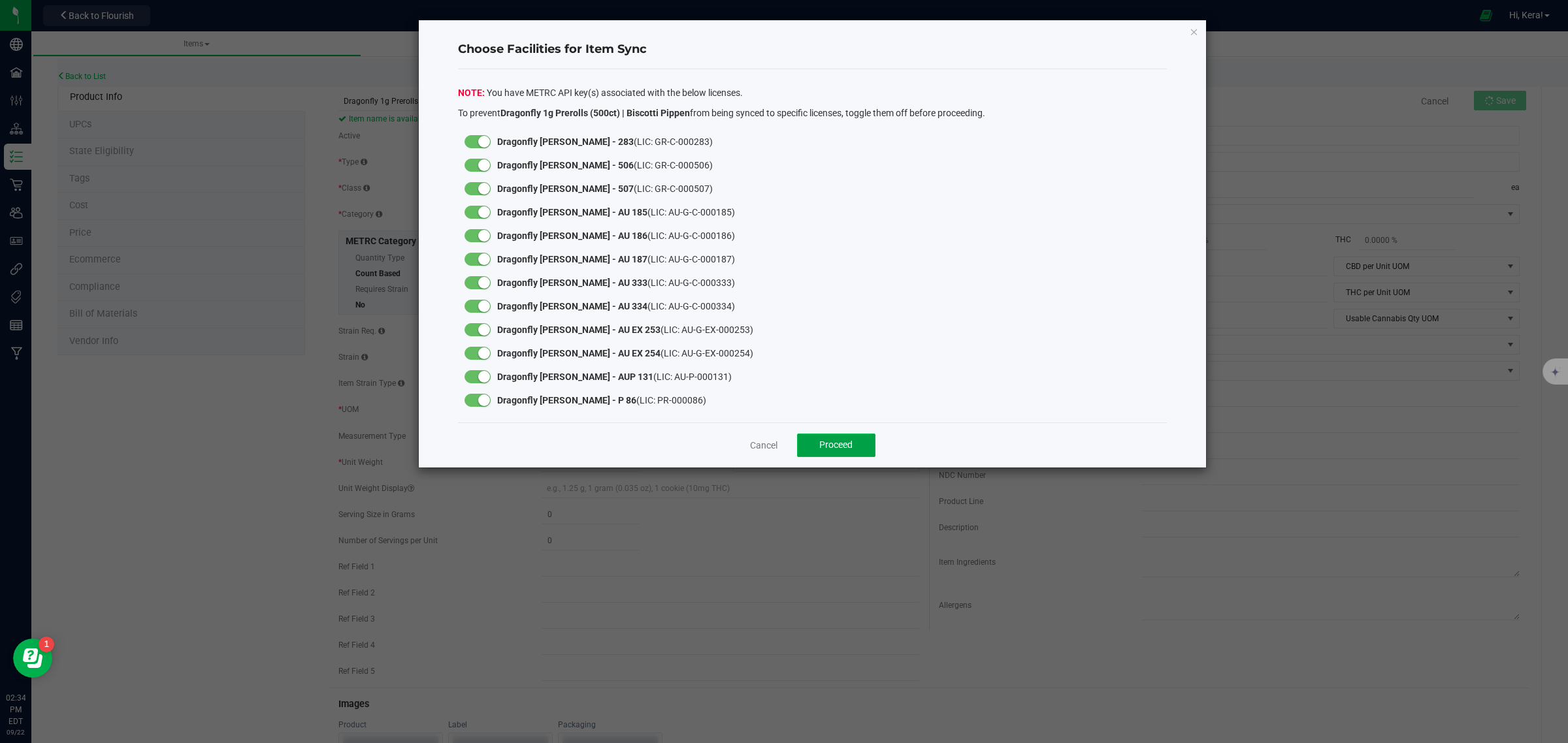
click at [837, 445] on span "Proceed" at bounding box center [836, 445] width 33 height 10
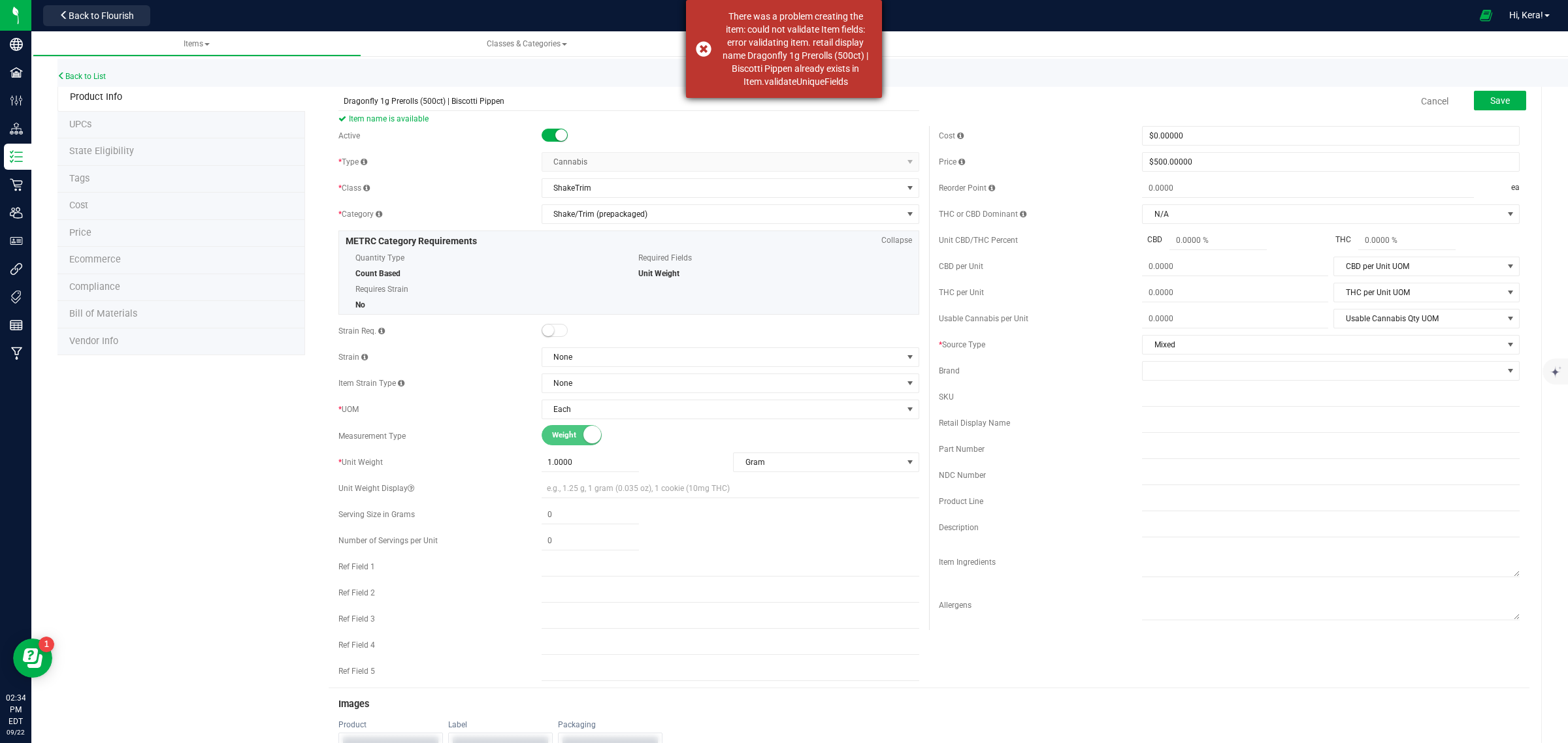
click at [812, 50] on div "There was a problem creating the item: could not validate Item fields: error va…" at bounding box center [795, 48] width 153 height 79
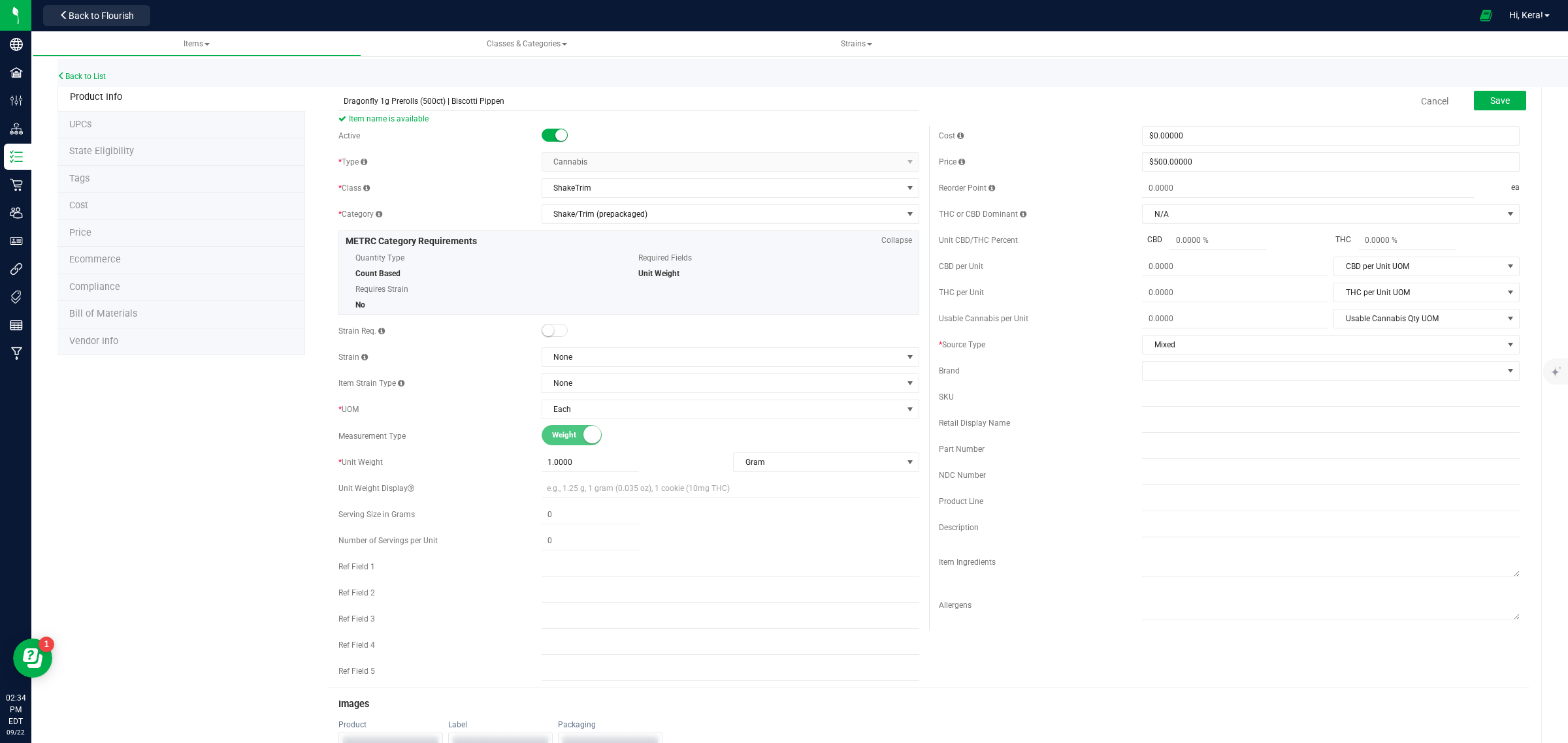
click at [120, 151] on span "State Eligibility" at bounding box center [101, 151] width 65 height 11
click at [127, 118] on li "UPCs" at bounding box center [181, 125] width 248 height 27
click at [1490, 103] on span "Save" at bounding box center [1500, 101] width 20 height 10
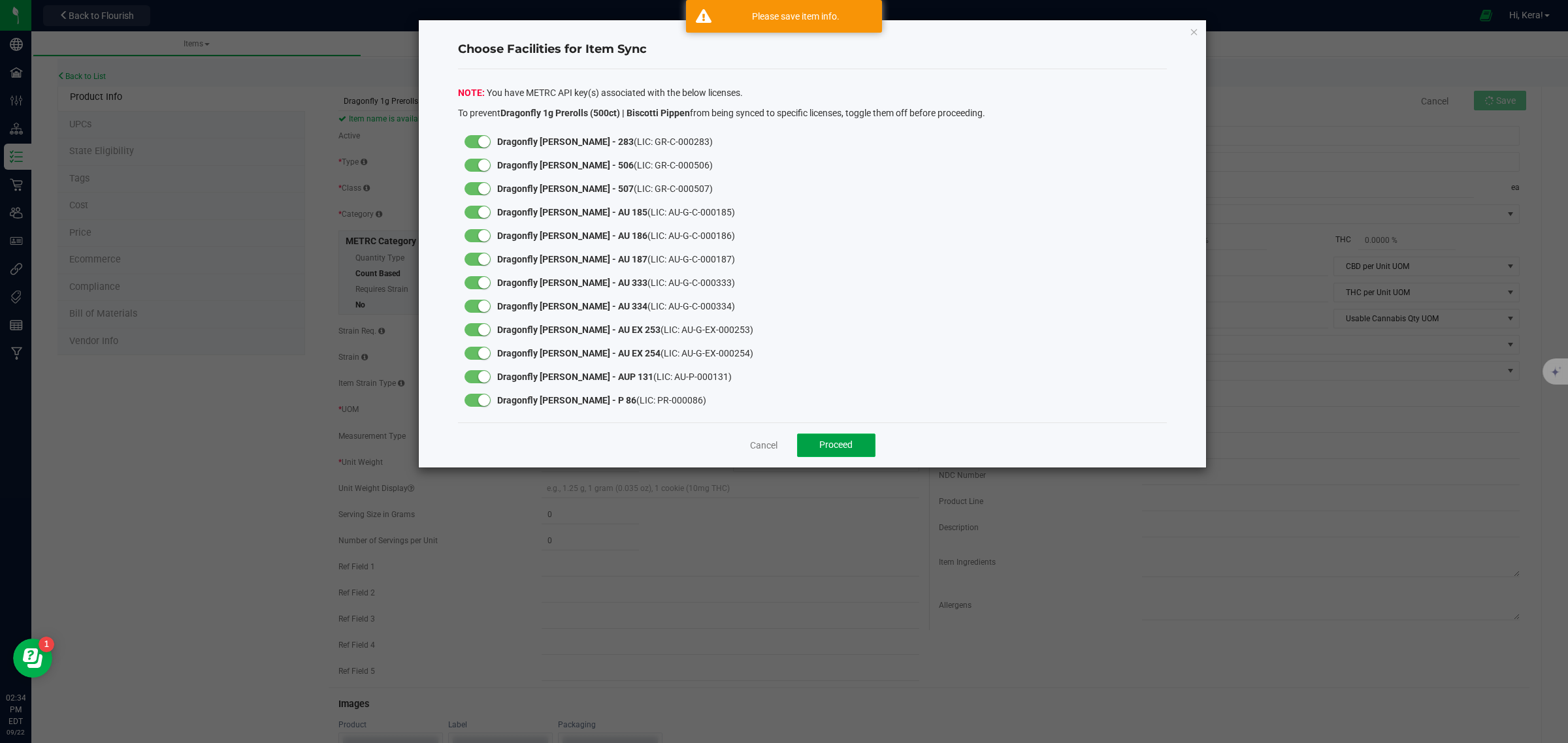
click at [831, 445] on span "Proceed" at bounding box center [836, 445] width 33 height 10
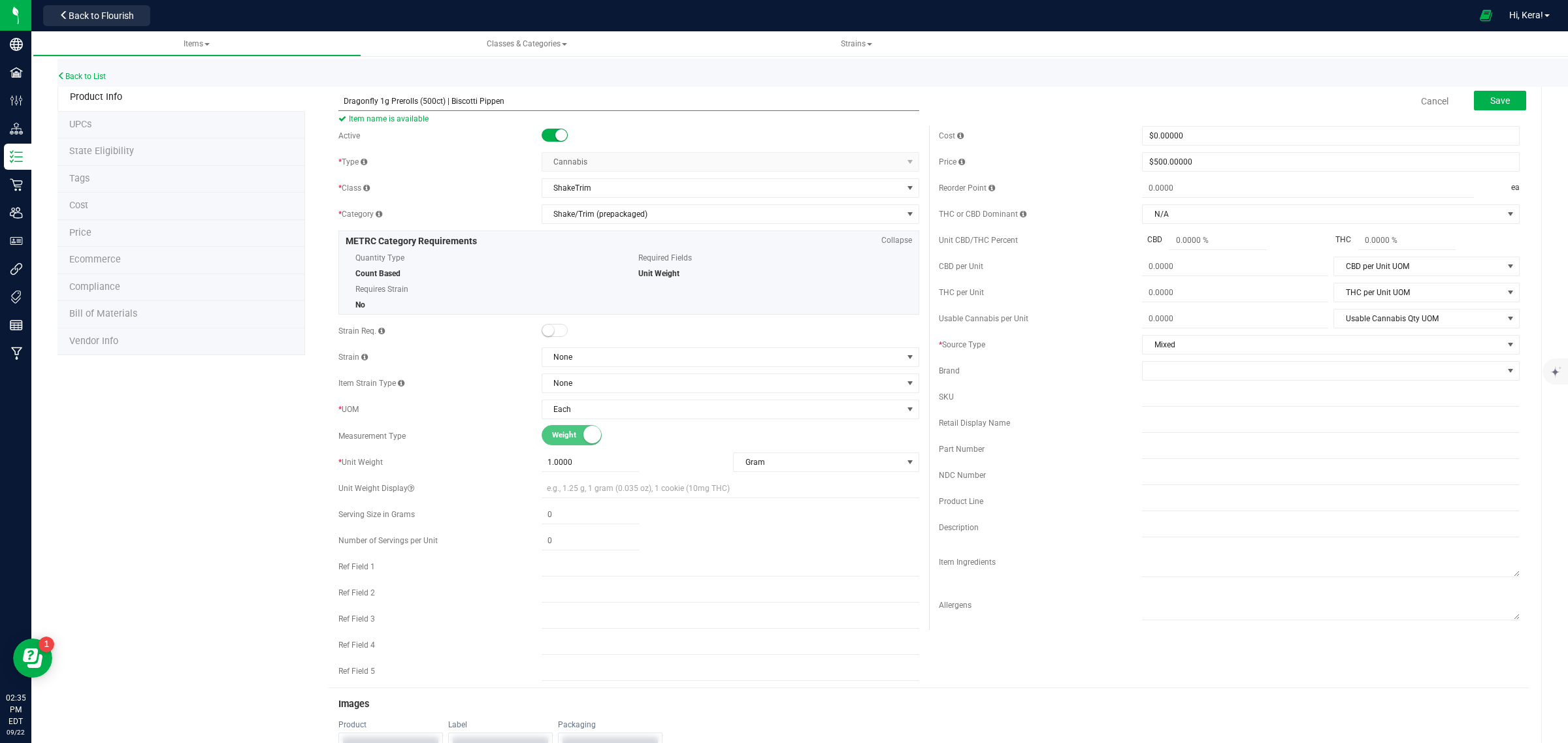
click at [405, 100] on input "Dragonfly 1g Prerolls (500ct) | Biscotti Pippen" at bounding box center [629, 101] width 581 height 20
click at [1490, 103] on span "Save" at bounding box center [1500, 101] width 20 height 10
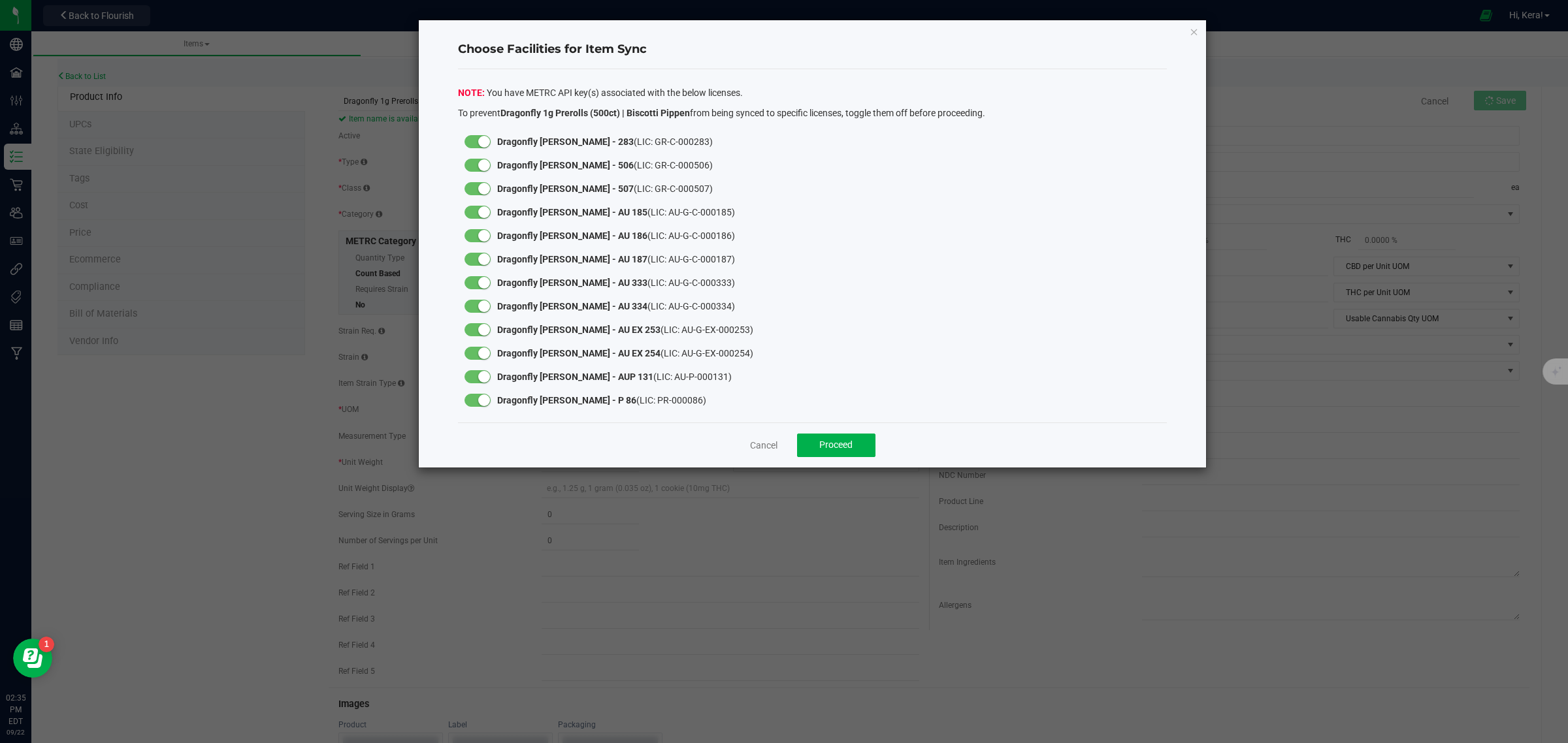
click at [476, 402] on div at bounding box center [478, 400] width 26 height 13
click at [481, 358] on small at bounding box center [484, 353] width 12 height 12
click at [482, 327] on small at bounding box center [484, 330] width 12 height 12
click at [482, 304] on small at bounding box center [484, 306] width 12 height 12
click at [477, 279] on div at bounding box center [478, 283] width 26 height 13
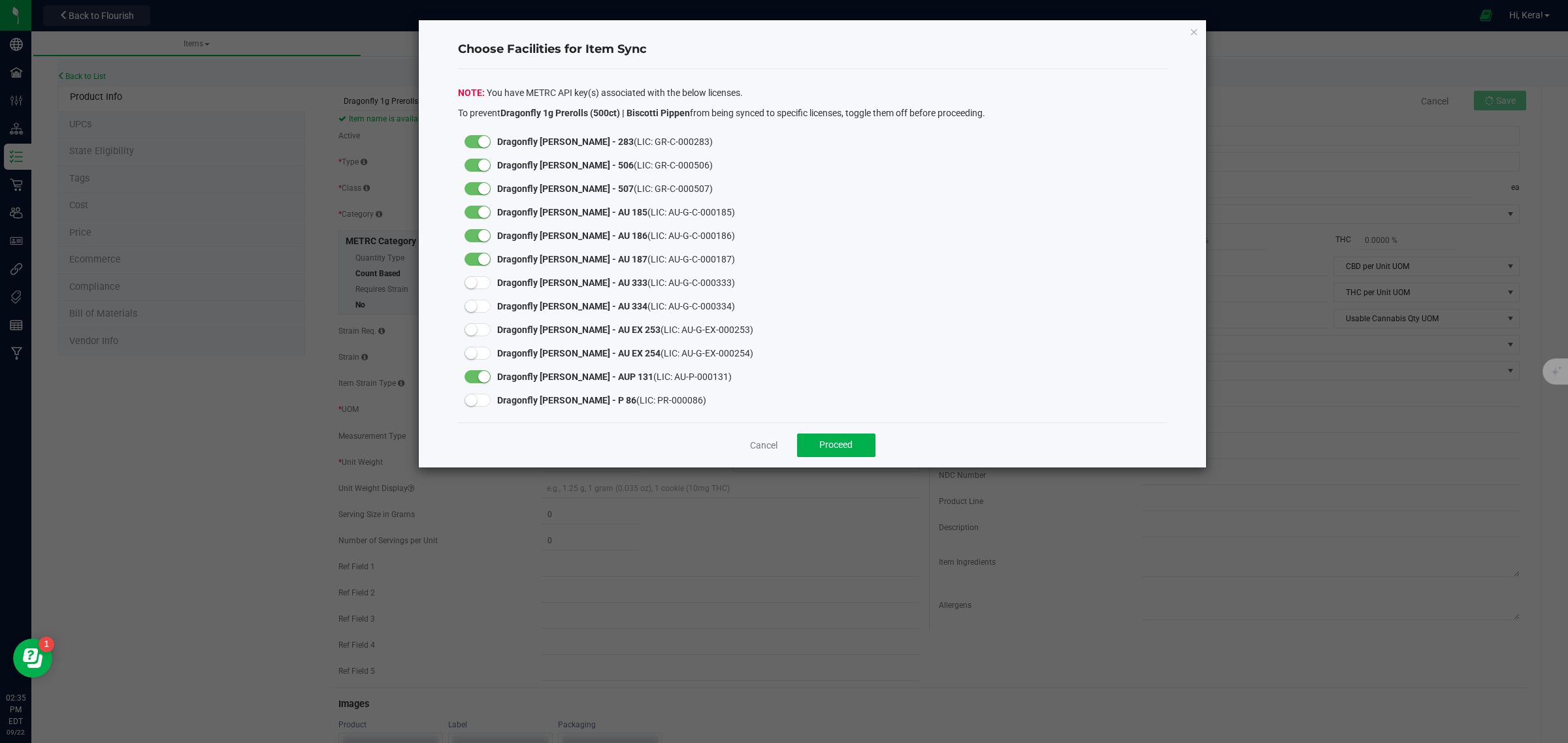
click at [474, 255] on div at bounding box center [478, 259] width 26 height 13
click at [477, 233] on div at bounding box center [478, 236] width 26 height 13
click at [478, 209] on small at bounding box center [484, 212] width 12 height 12
click at [483, 178] on div at bounding box center [477, 189] width 39 height 23
click at [478, 187] on small at bounding box center [484, 189] width 12 height 12
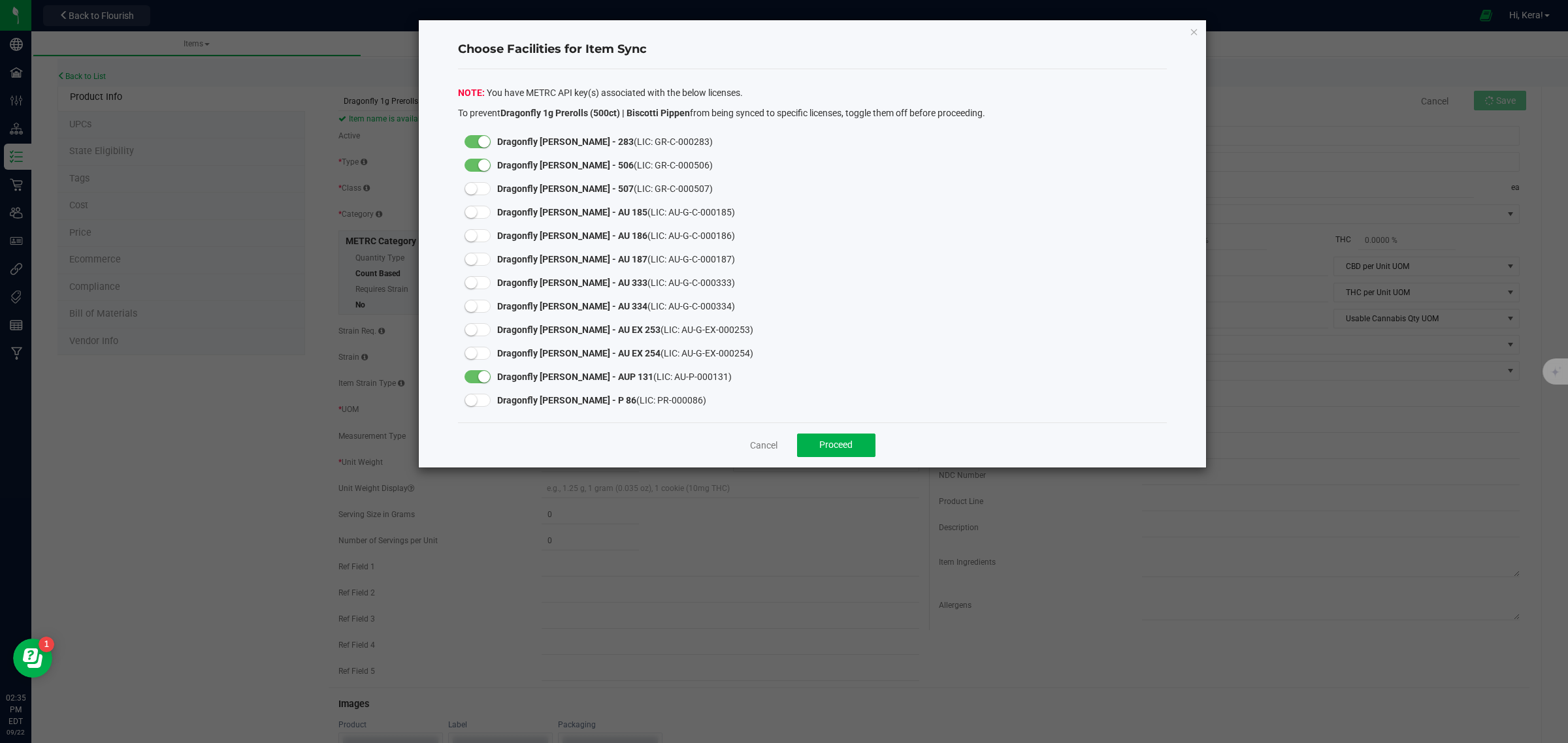
click at [476, 165] on div at bounding box center [478, 165] width 26 height 13
click at [471, 141] on div at bounding box center [478, 142] width 26 height 13
click at [840, 442] on span "Proceed" at bounding box center [836, 445] width 33 height 10
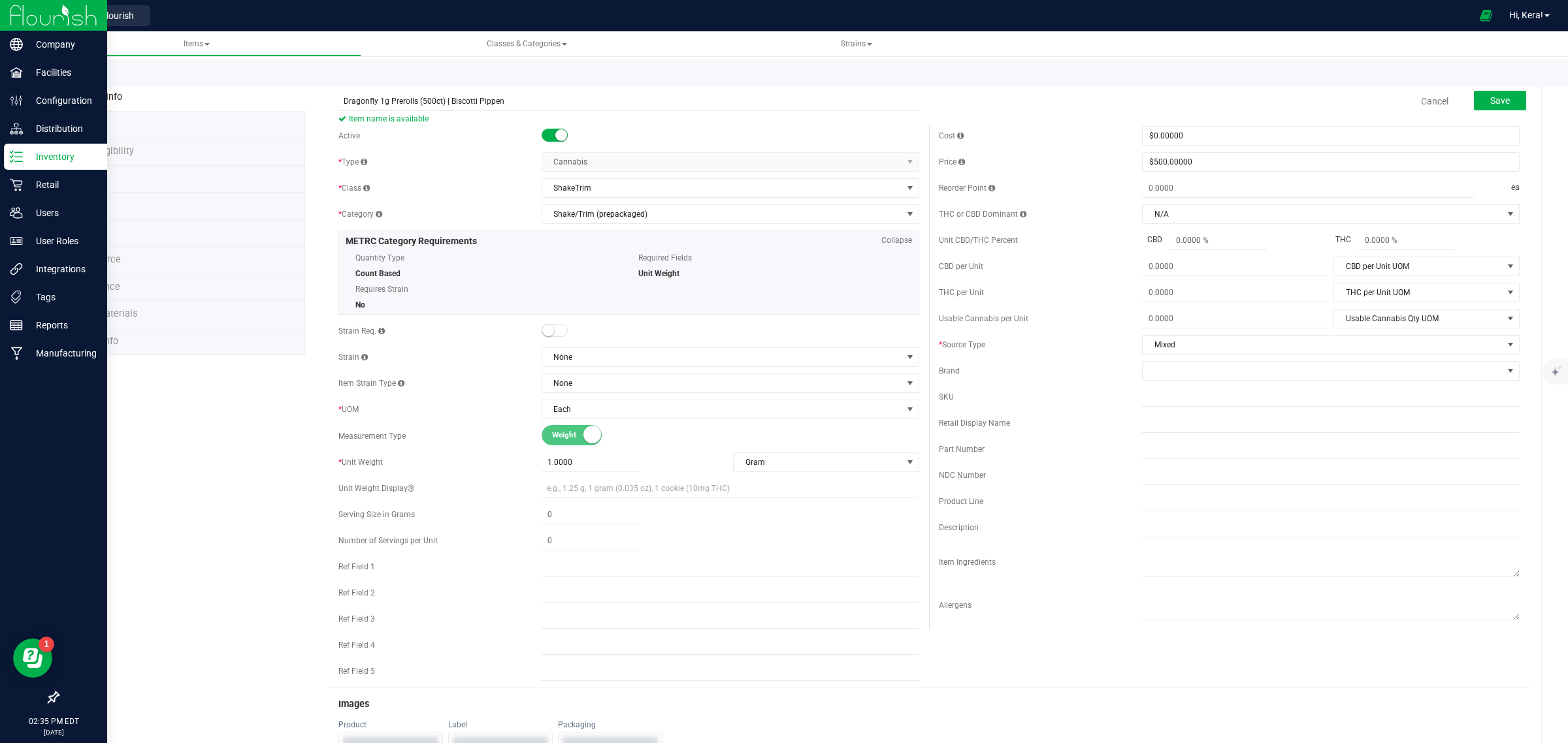
click at [18, 152] on line at bounding box center [18, 152] width 7 height 0
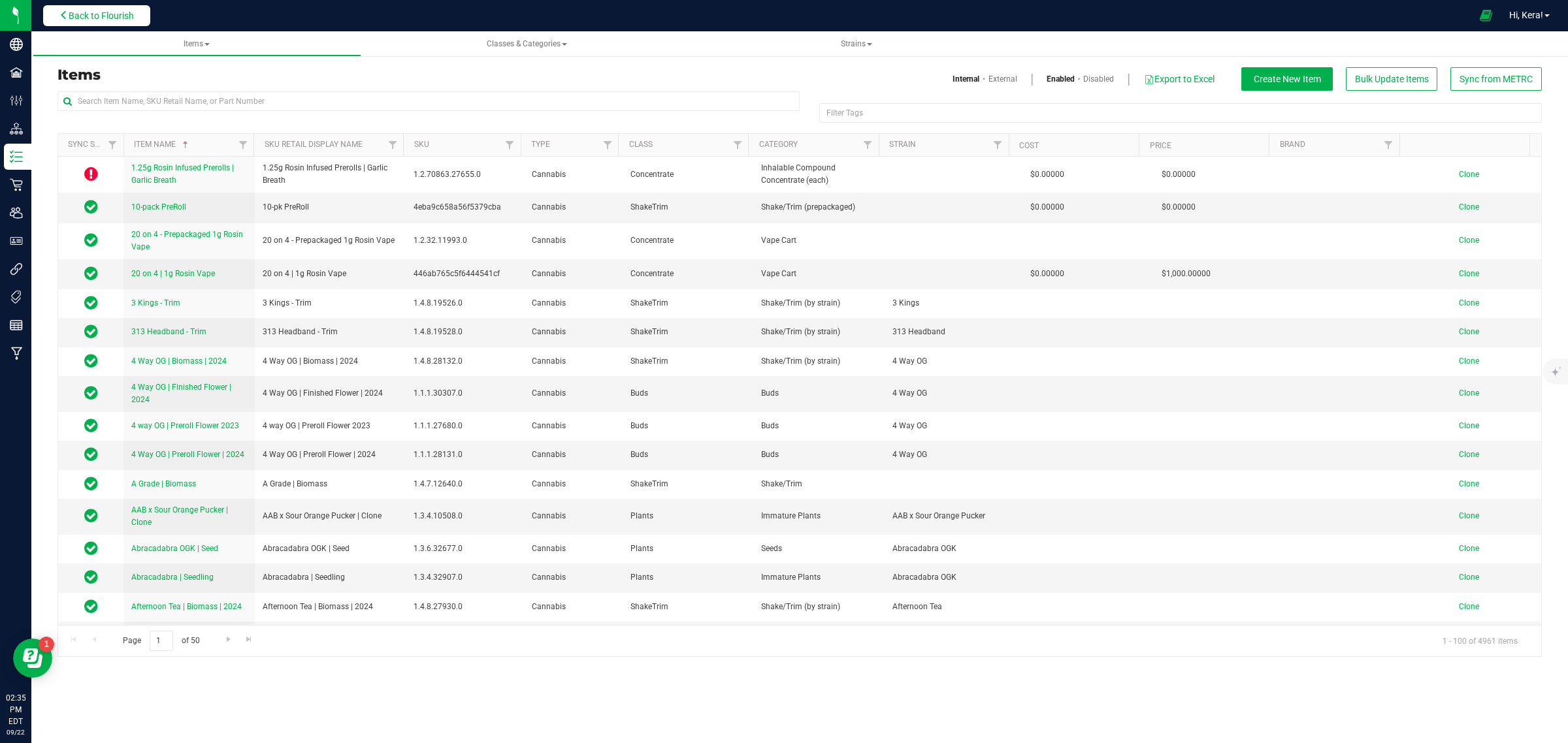
click at [123, 10] on span "Back to Flourish" at bounding box center [101, 15] width 65 height 10
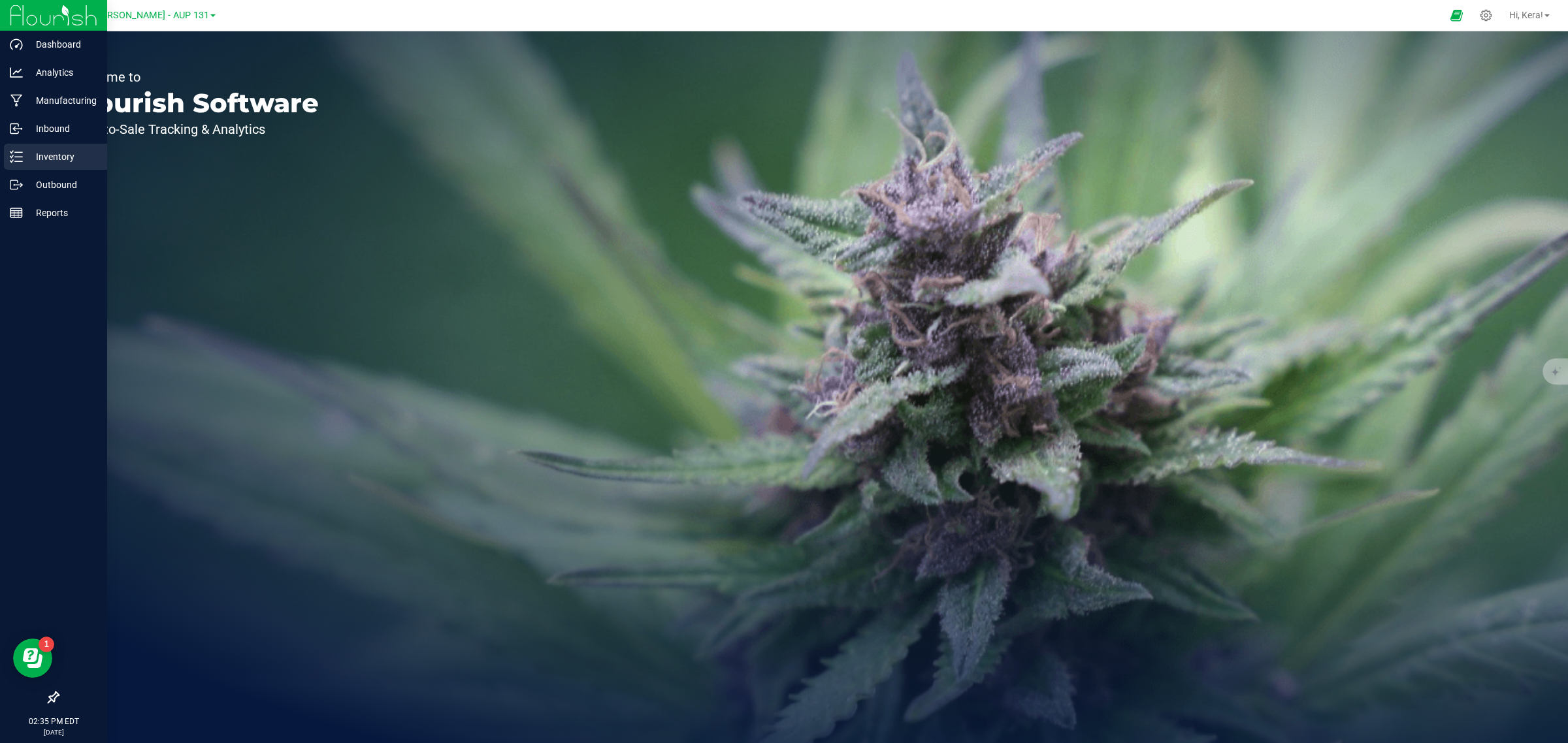
click at [25, 157] on p "Inventory" at bounding box center [62, 156] width 79 height 15
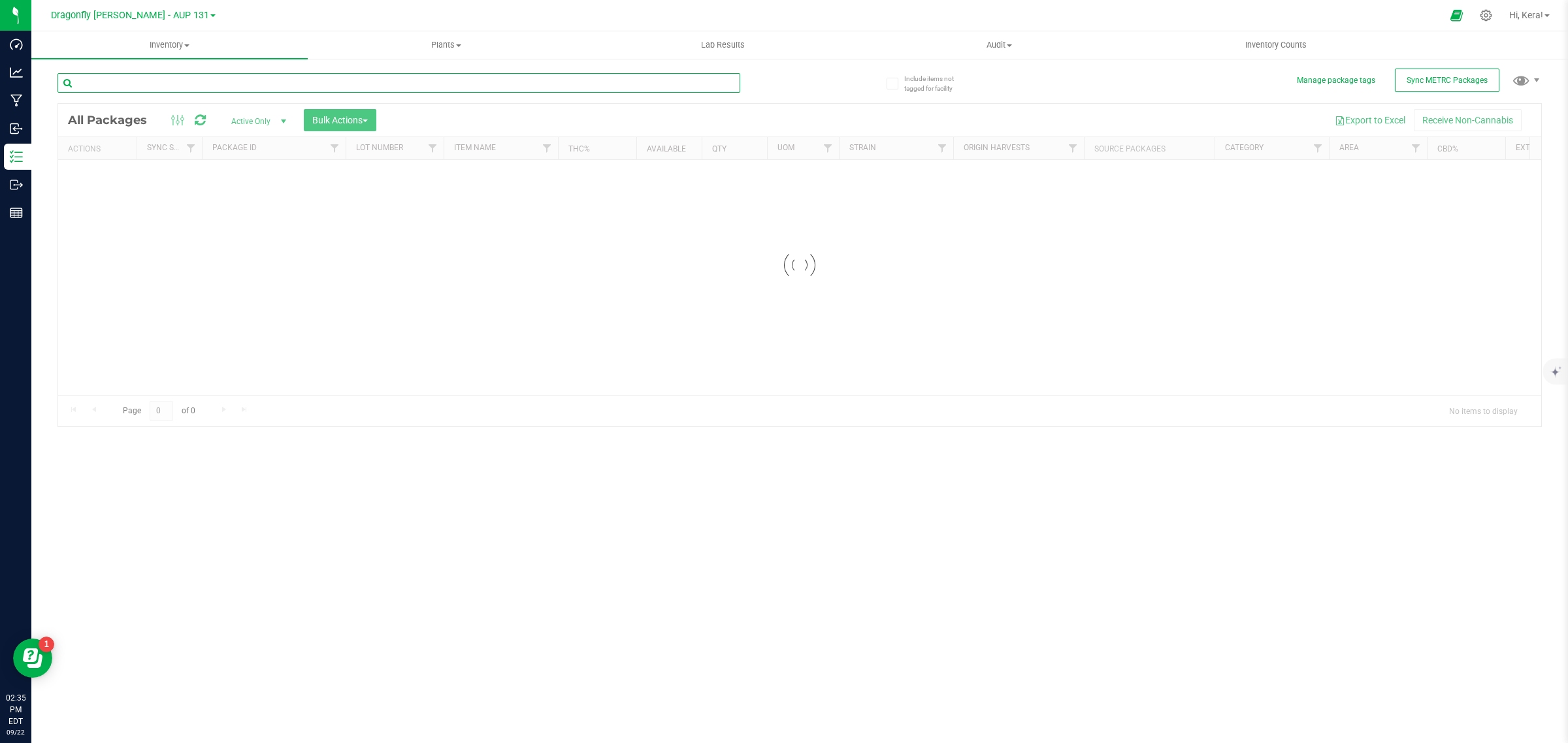
click at [260, 89] on input "text" at bounding box center [399, 83] width 683 height 20
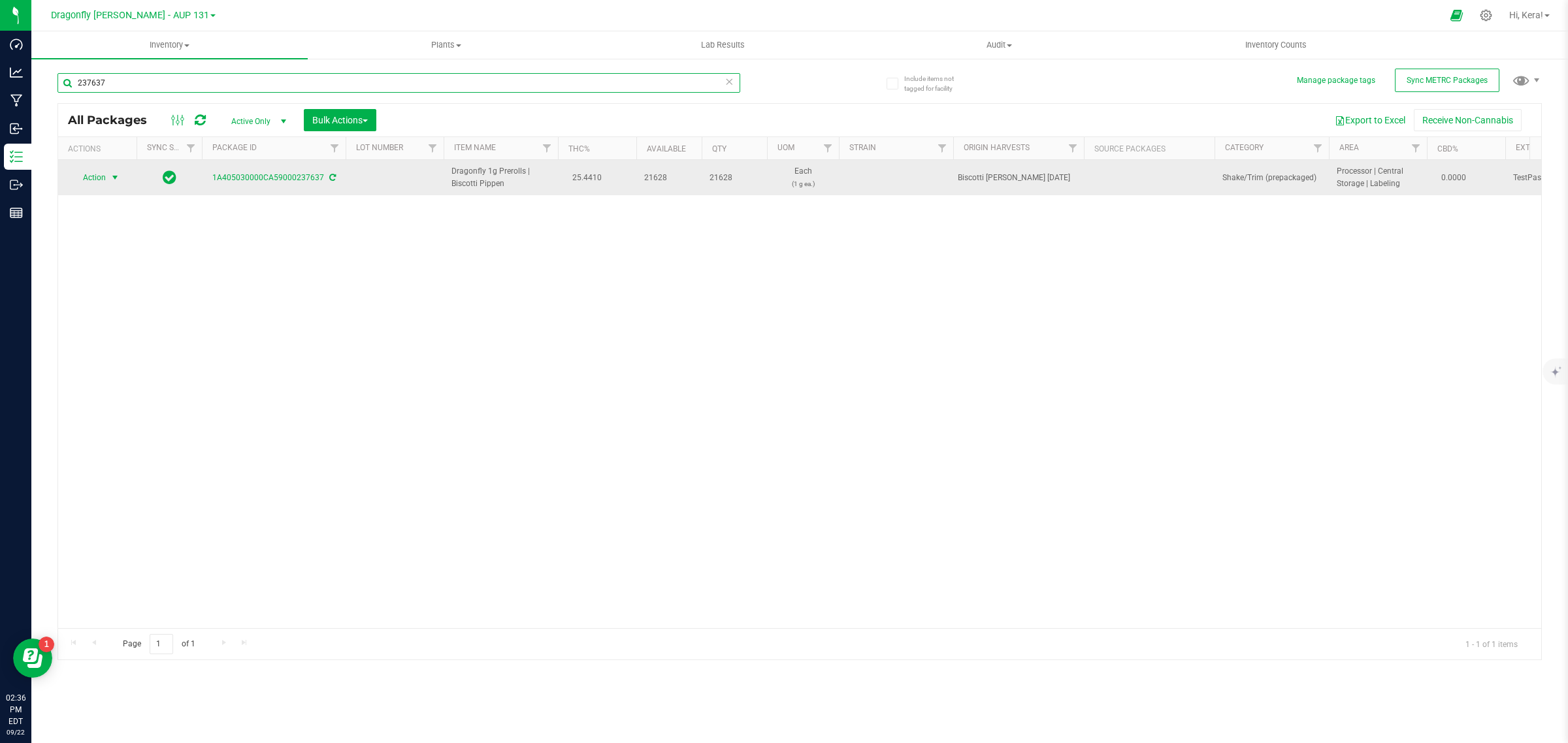
type input "237637"
click at [109, 173] on span "select" at bounding box center [115, 178] width 16 height 18
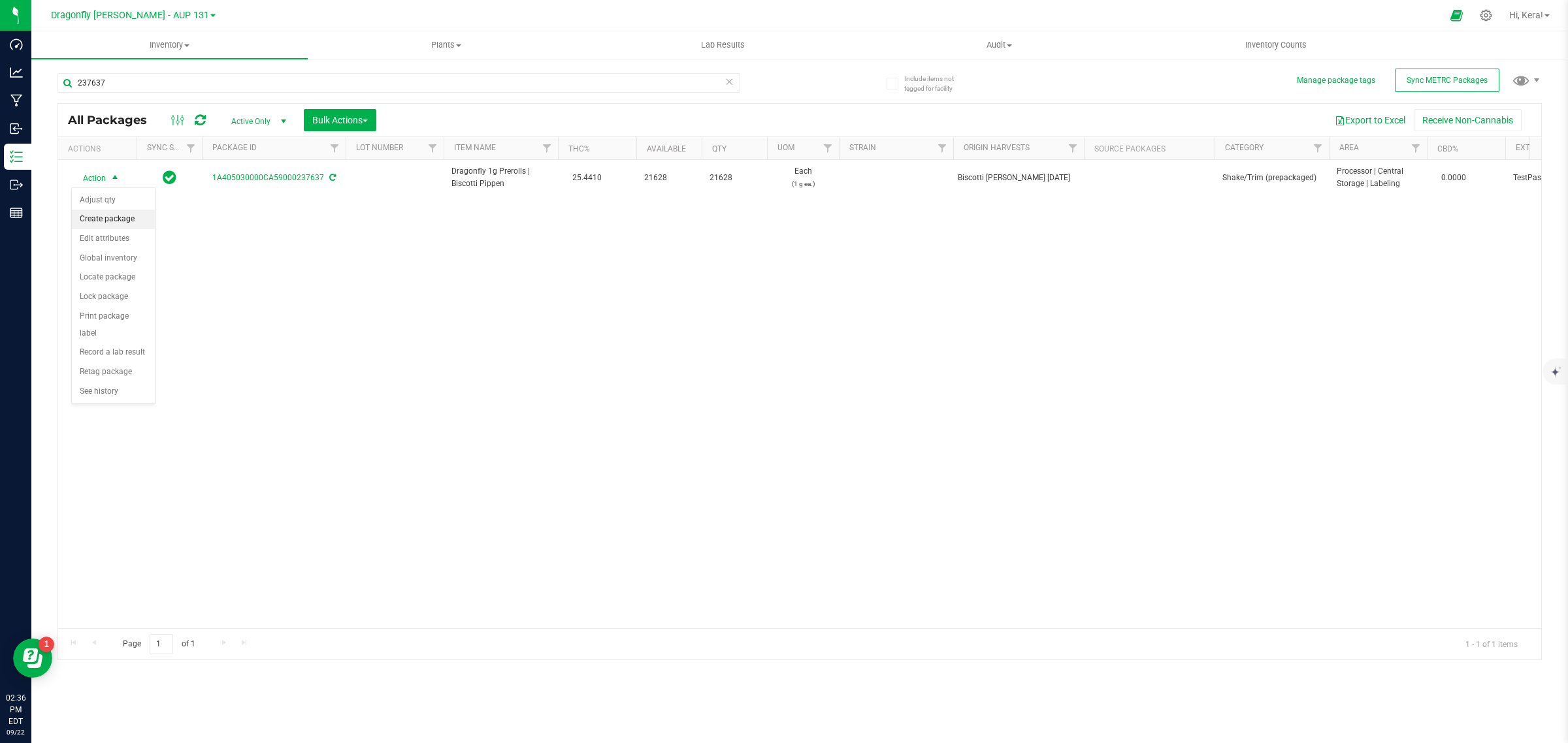
click at [108, 220] on li "Create package" at bounding box center [113, 220] width 83 height 20
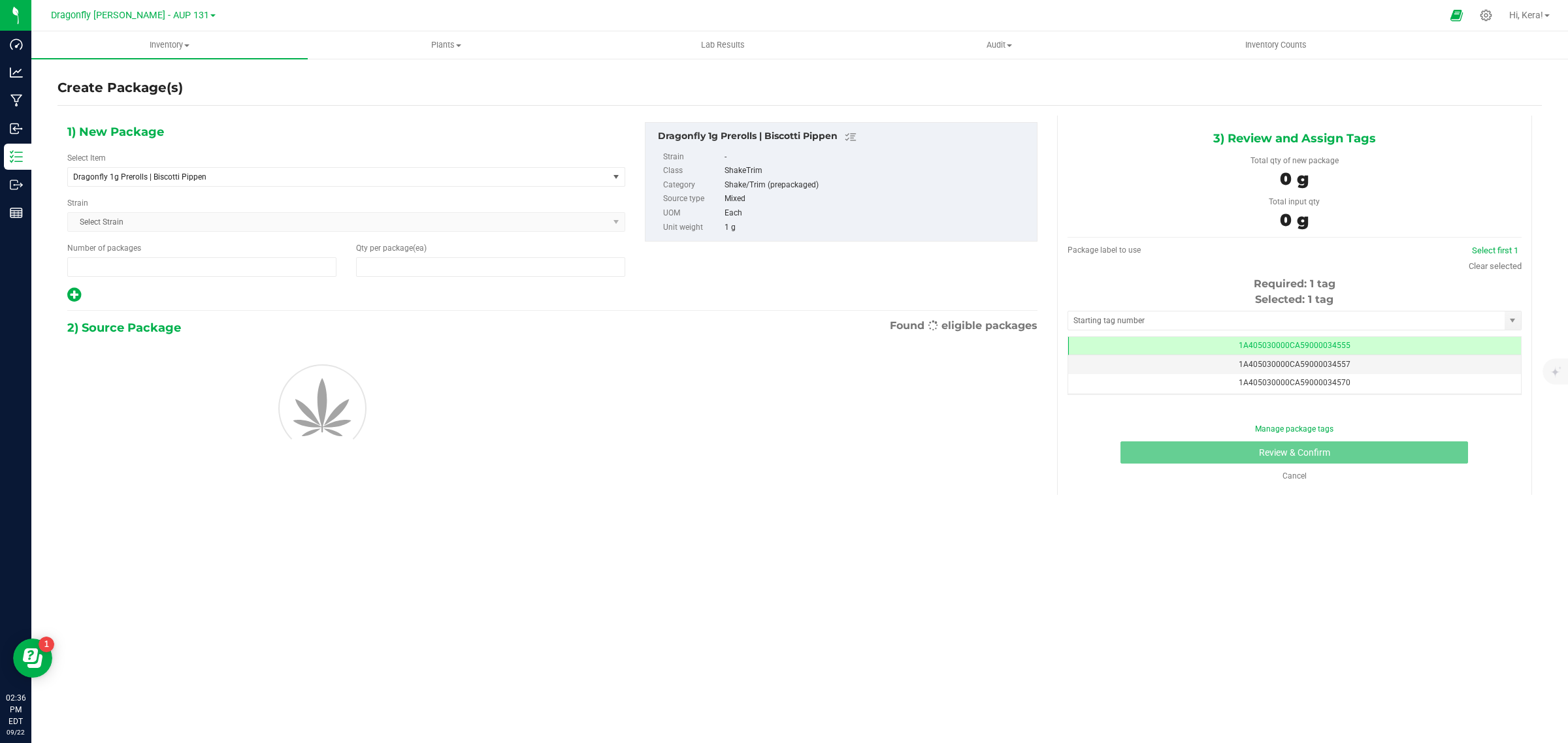
type input "1"
type input "0"
click at [227, 181] on span "Dragonfly 1g Prerolls | Biscotti Pippen" at bounding box center [328, 177] width 508 height 9
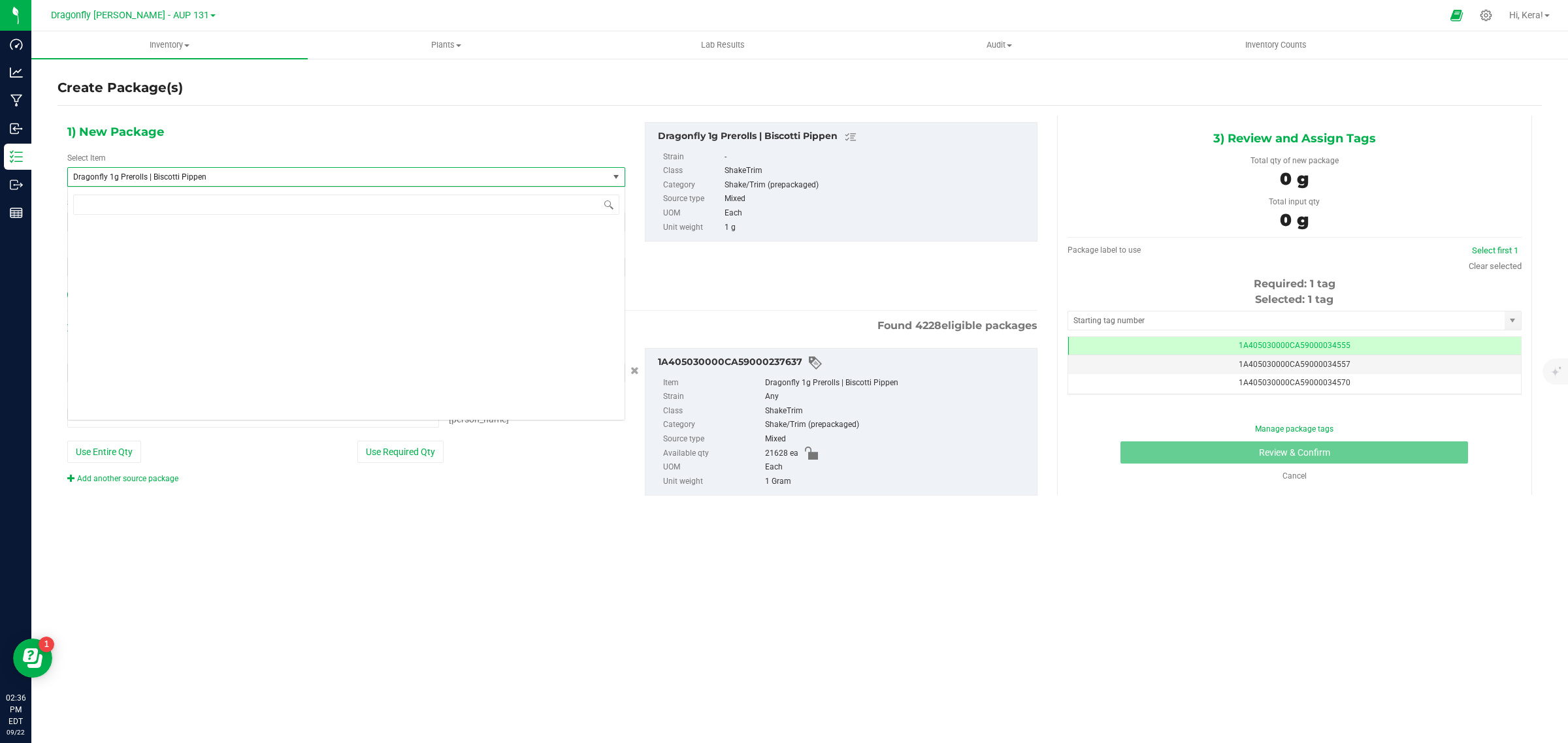
type input "0 ea"
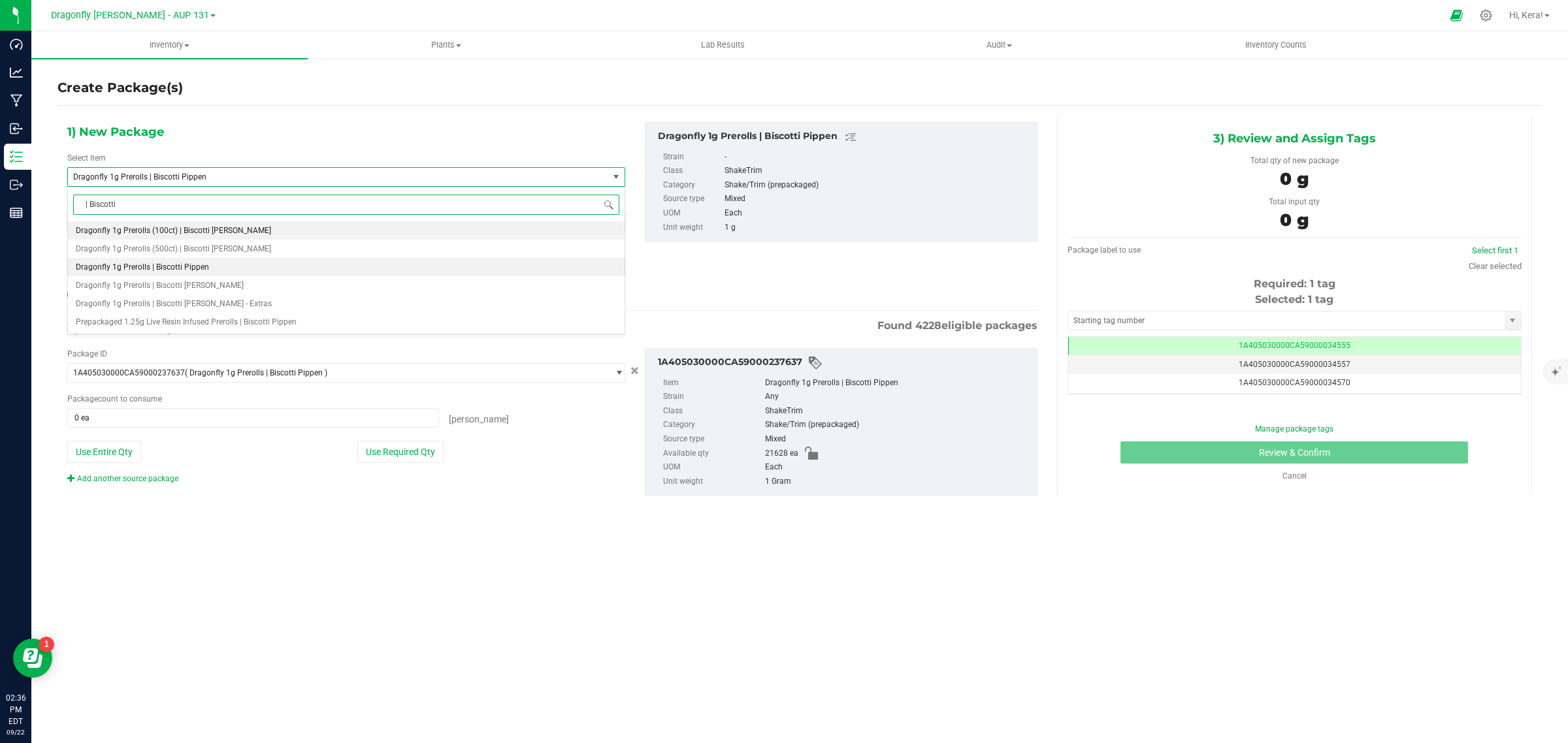
scroll to position [0, 0]
click at [124, 204] on input "| Biscotti pippen" at bounding box center [347, 205] width 546 height 21
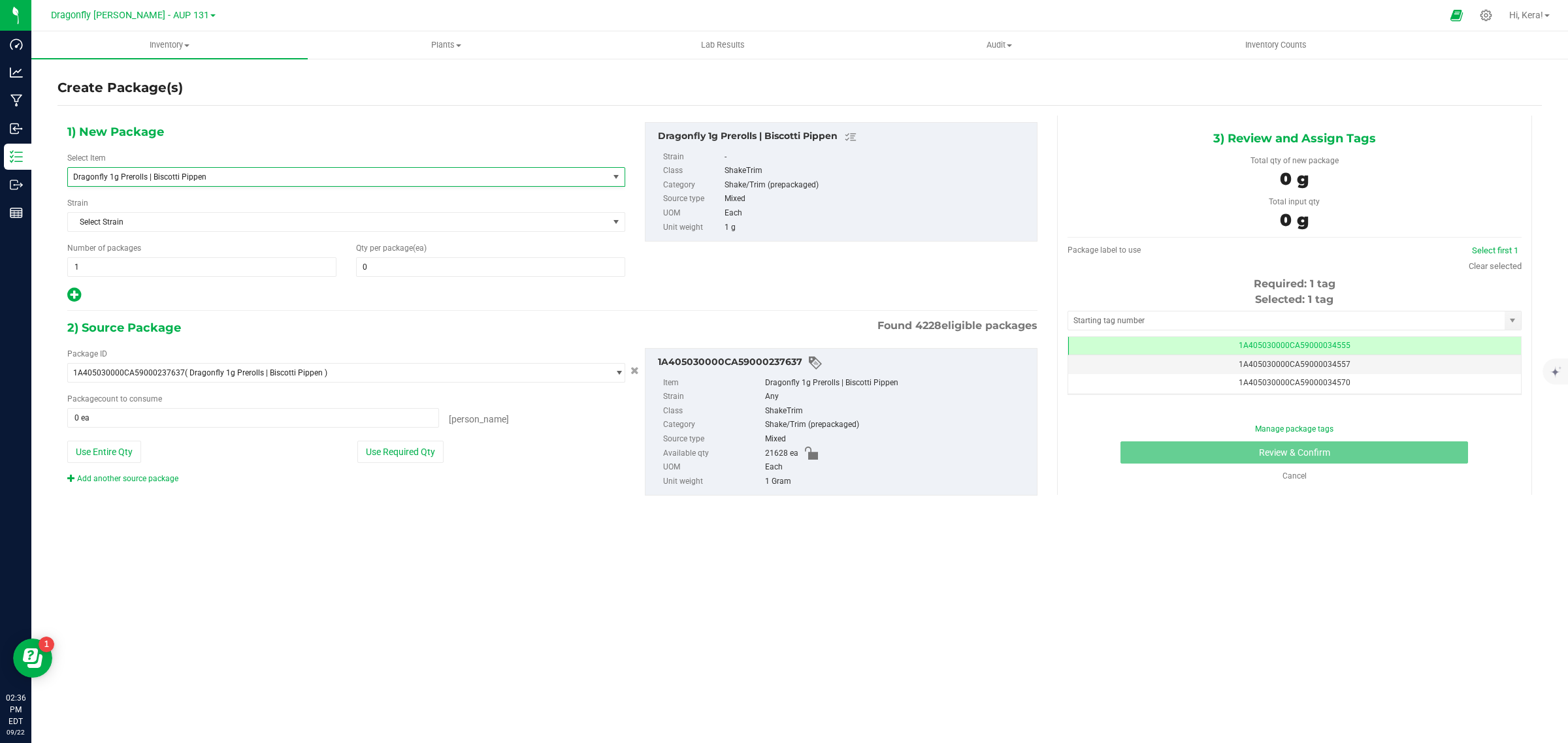
click at [195, 139] on div "1) New Package Select Item Dragonfly 1g Prerolls | Biscotti Pippen Dragonfly 1g…" at bounding box center [346, 212] width 577 height 181
click at [231, 175] on span "Dragonfly 1g Prerolls | Biscotti Pippen" at bounding box center [328, 177] width 508 height 9
click at [184, 206] on input "| Biscotti Pippen" at bounding box center [347, 205] width 546 height 21
type input "| Biscotti Pippen"
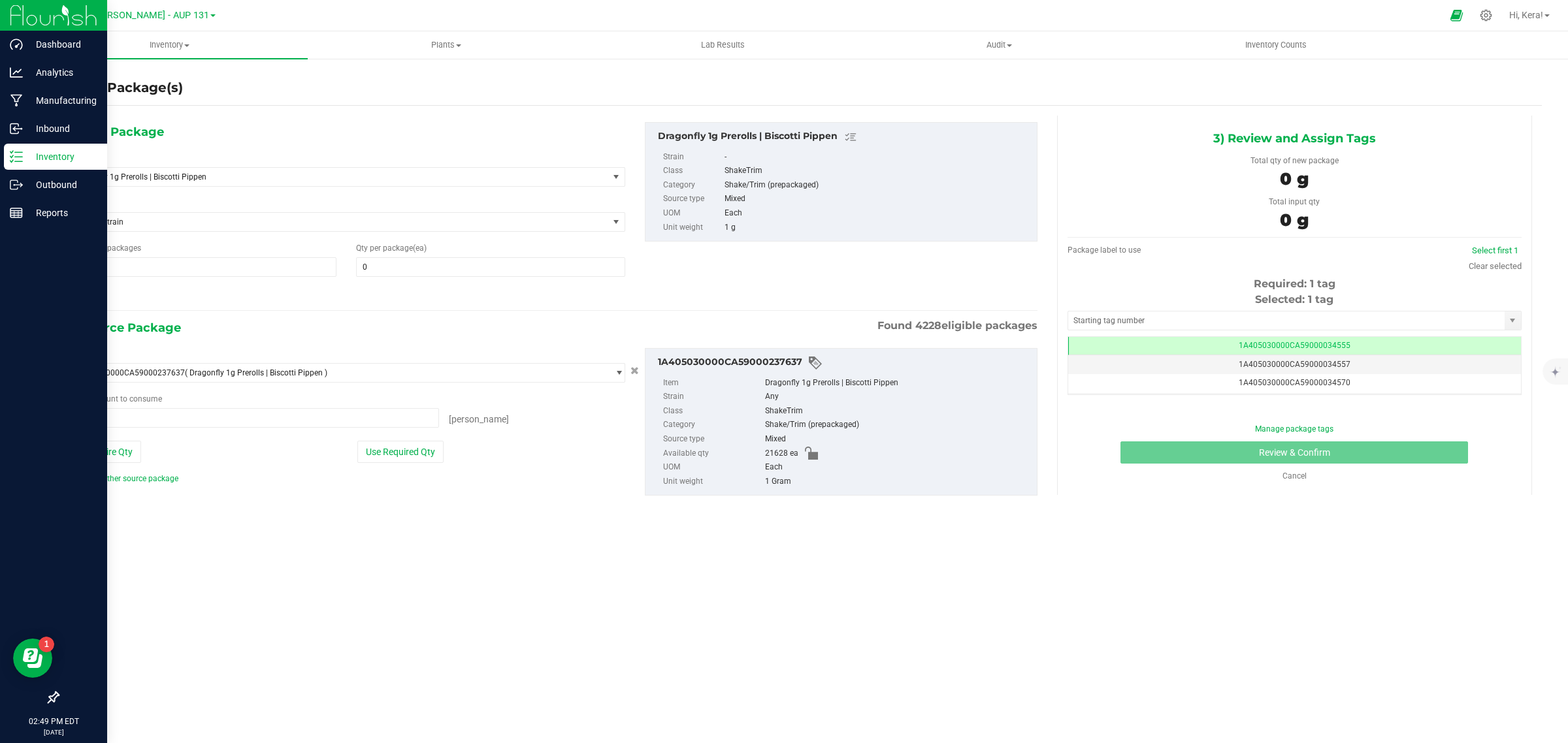
click at [59, 151] on p "Inventory" at bounding box center [62, 156] width 79 height 15
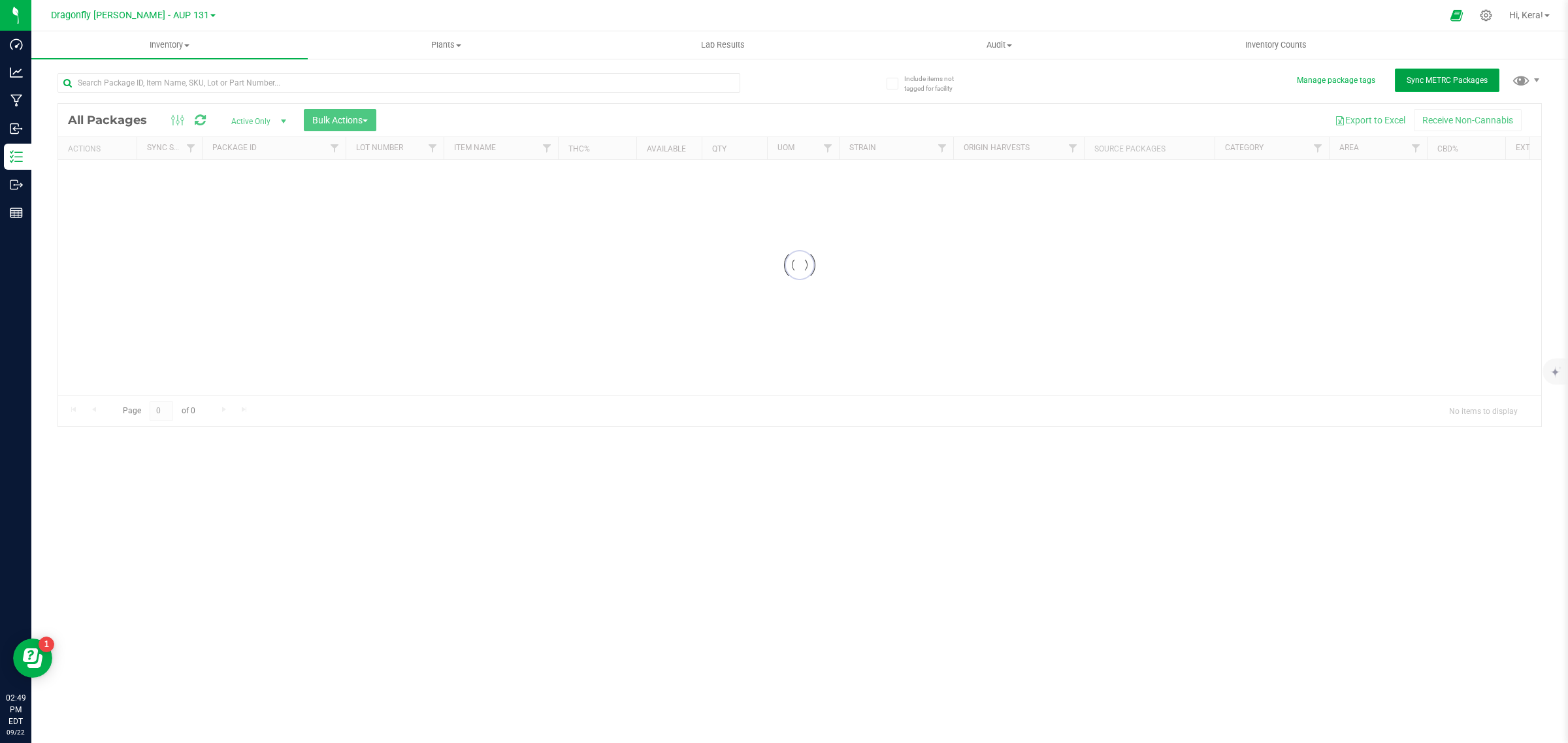
click at [1459, 76] on span "Sync METRC Packages" at bounding box center [1447, 80] width 81 height 9
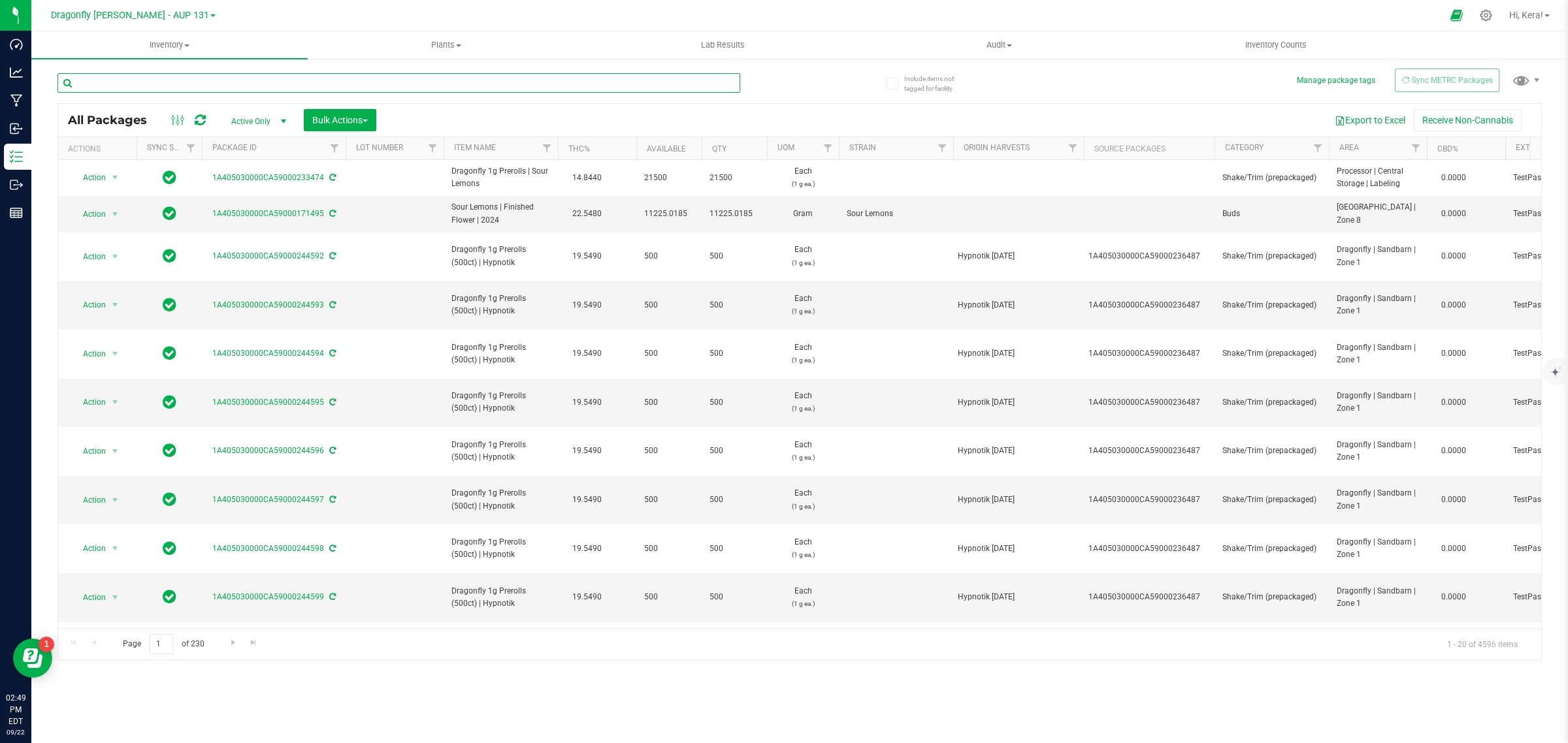
click at [131, 79] on input "text" at bounding box center [399, 83] width 683 height 20
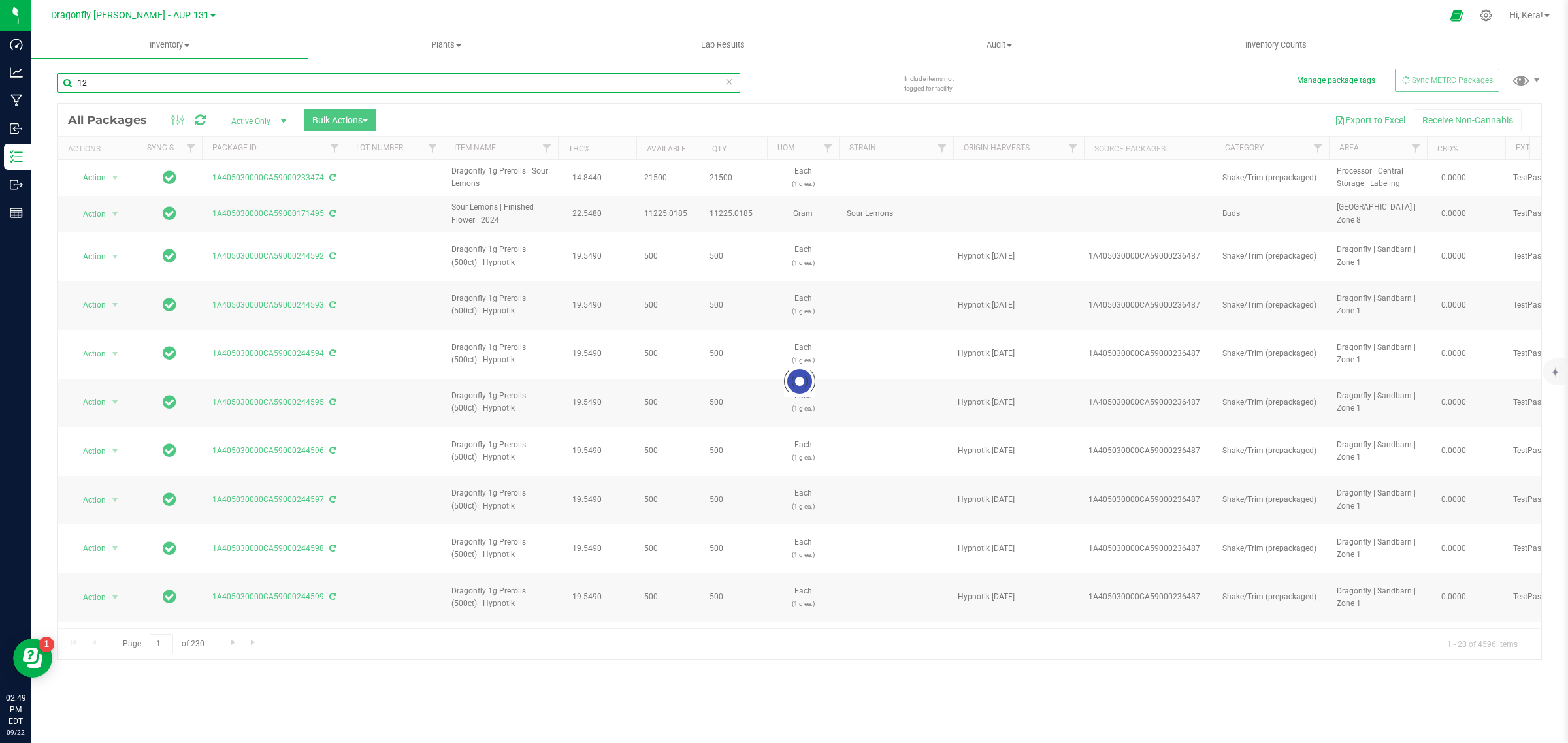
type input "1"
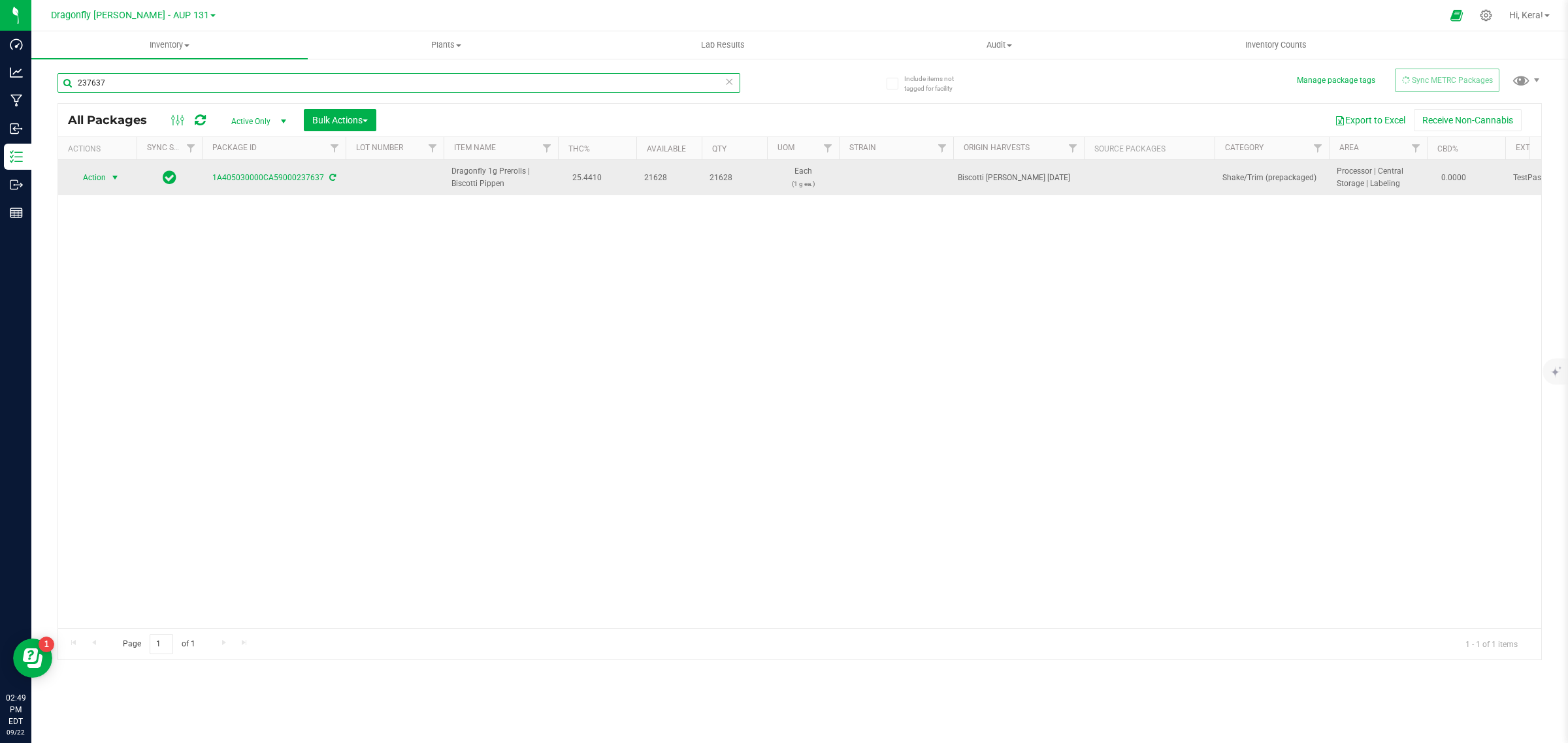
type input "237637"
click at [97, 178] on span "Action" at bounding box center [89, 178] width 35 height 18
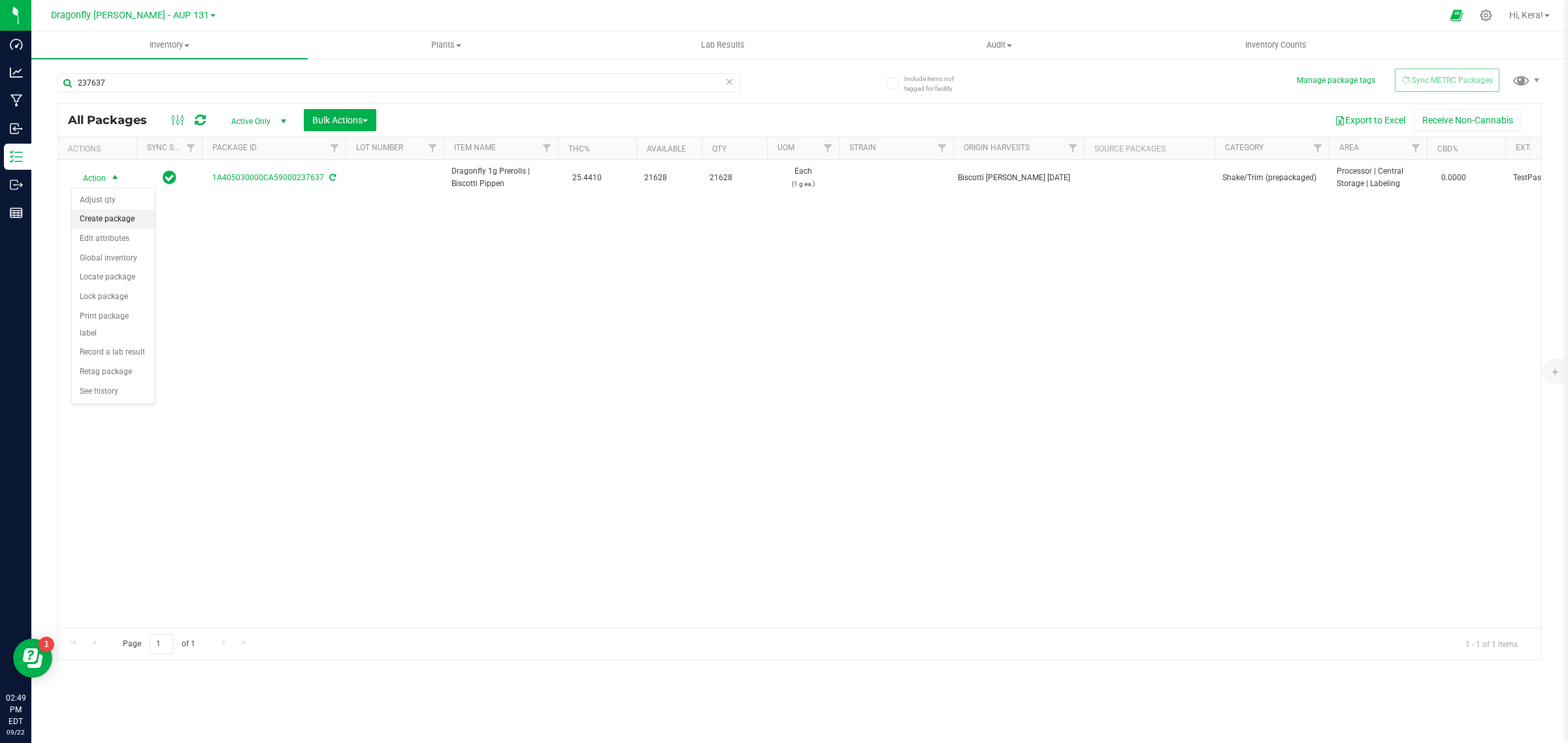
click at [99, 222] on li "Create package" at bounding box center [113, 220] width 83 height 20
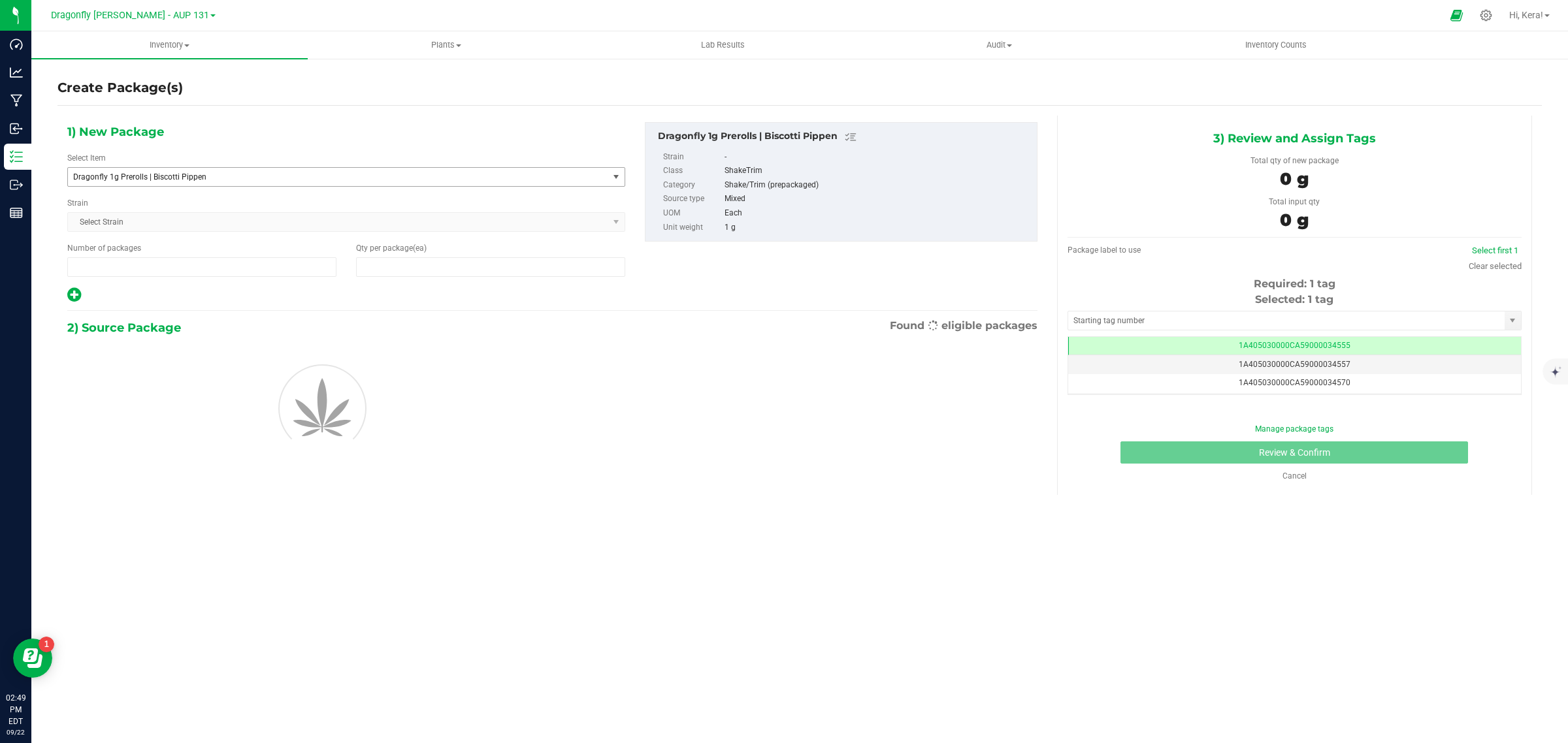
type input "1"
type input "0"
click at [223, 177] on span "Dragonfly 1g Prerolls | Biscotti Pippen" at bounding box center [328, 177] width 508 height 9
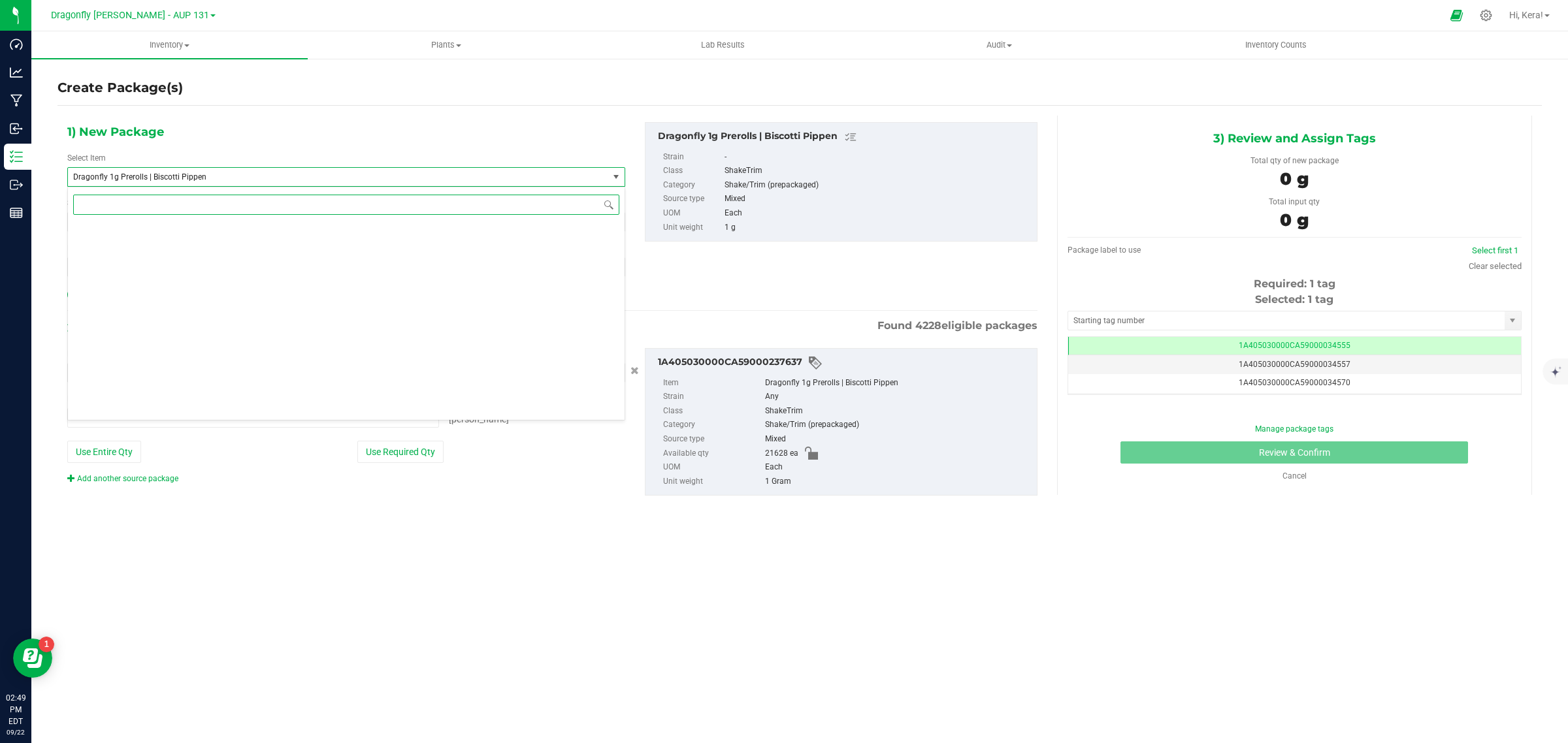
type input "0 ea"
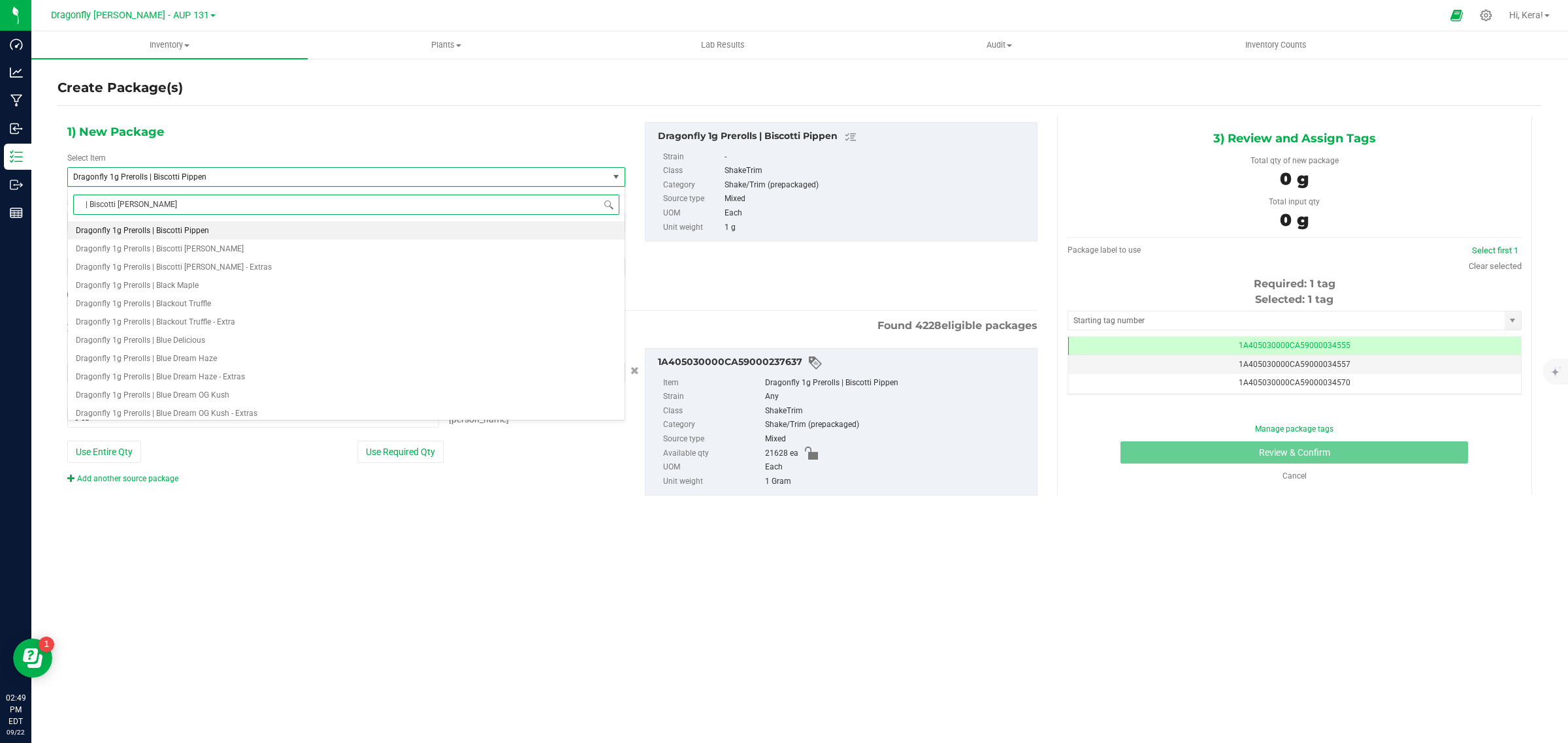
scroll to position [0, 0]
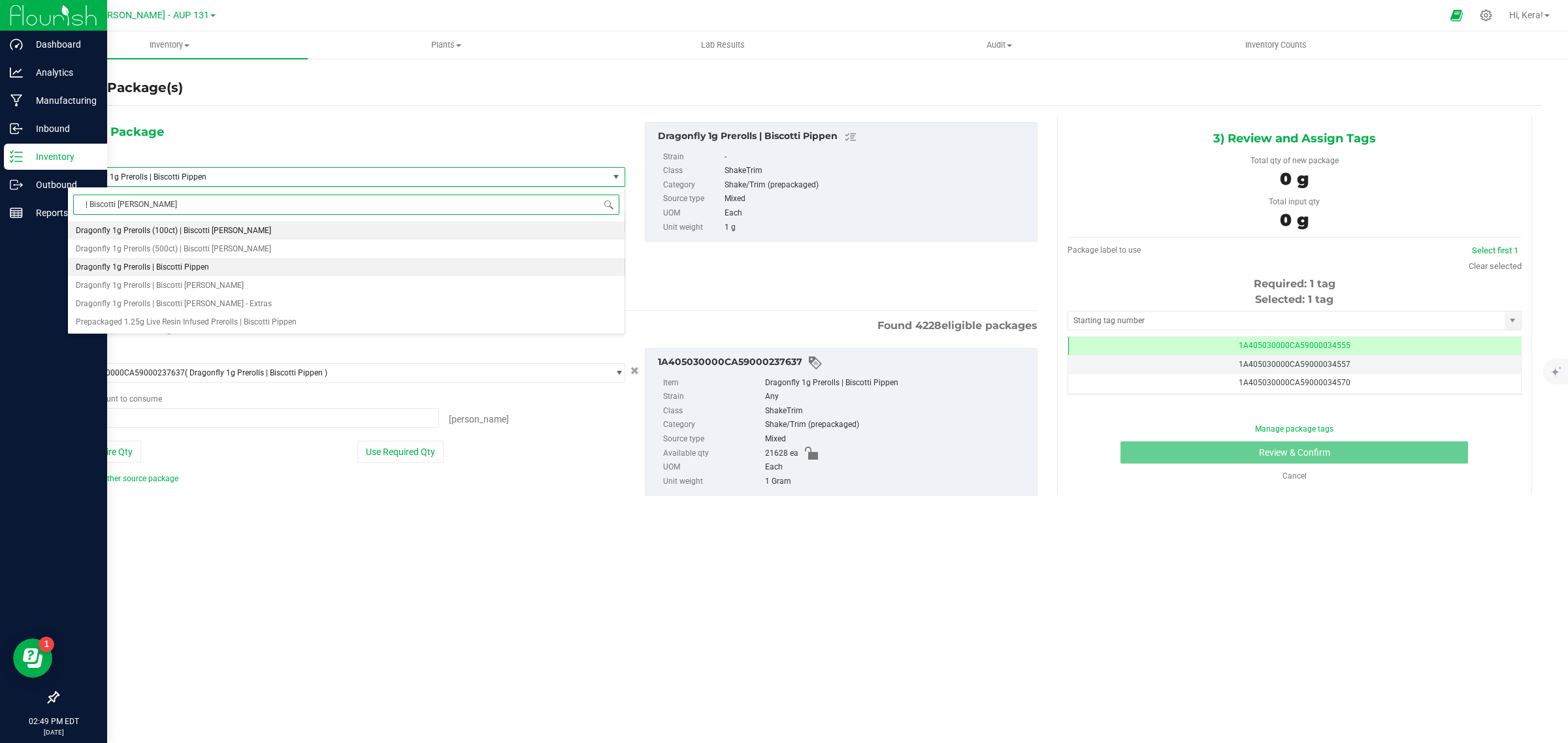
type input "| Biscotti Pipp"
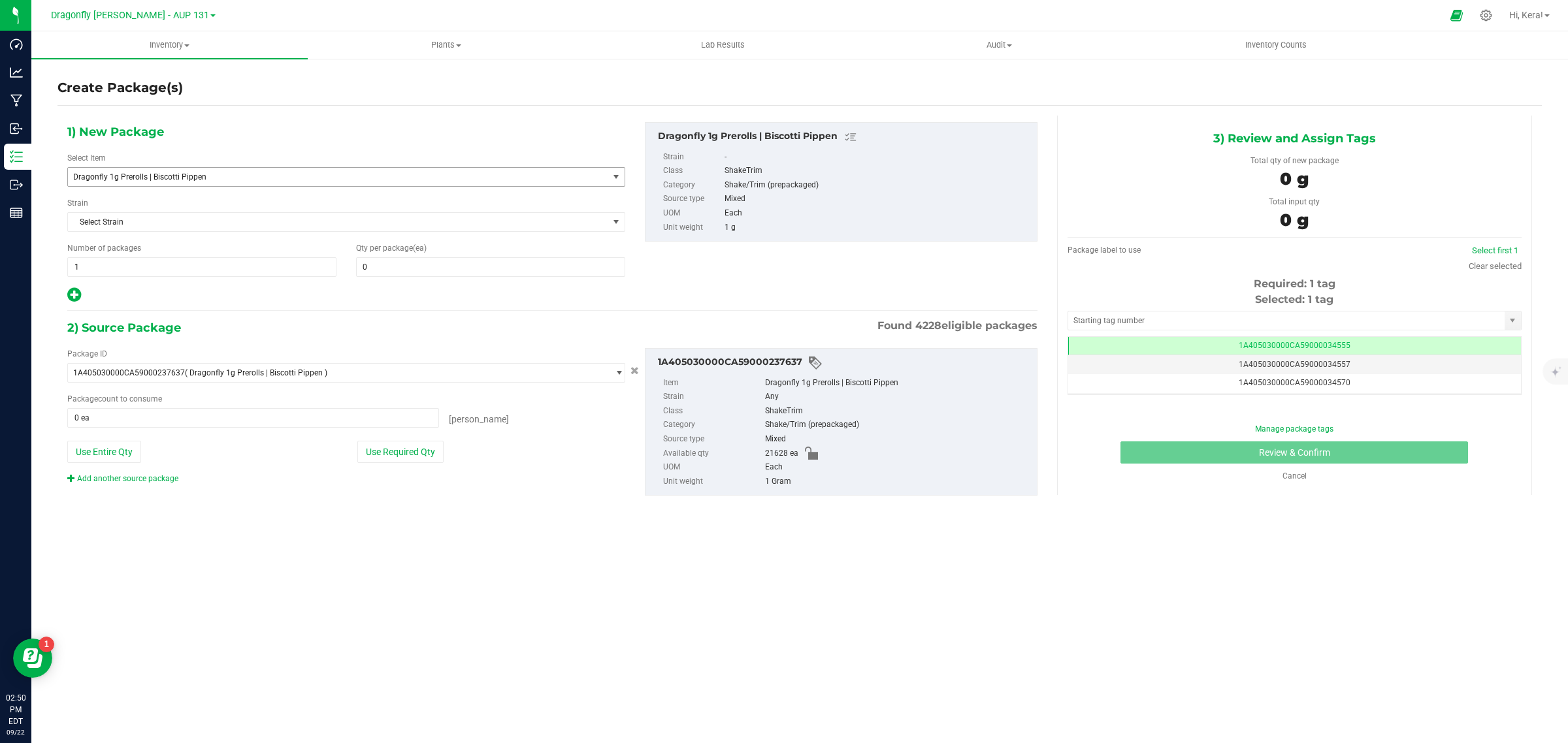
click at [217, 181] on span "Dragonfly 1g Prerolls | Biscotti Pippen" at bounding box center [328, 177] width 508 height 9
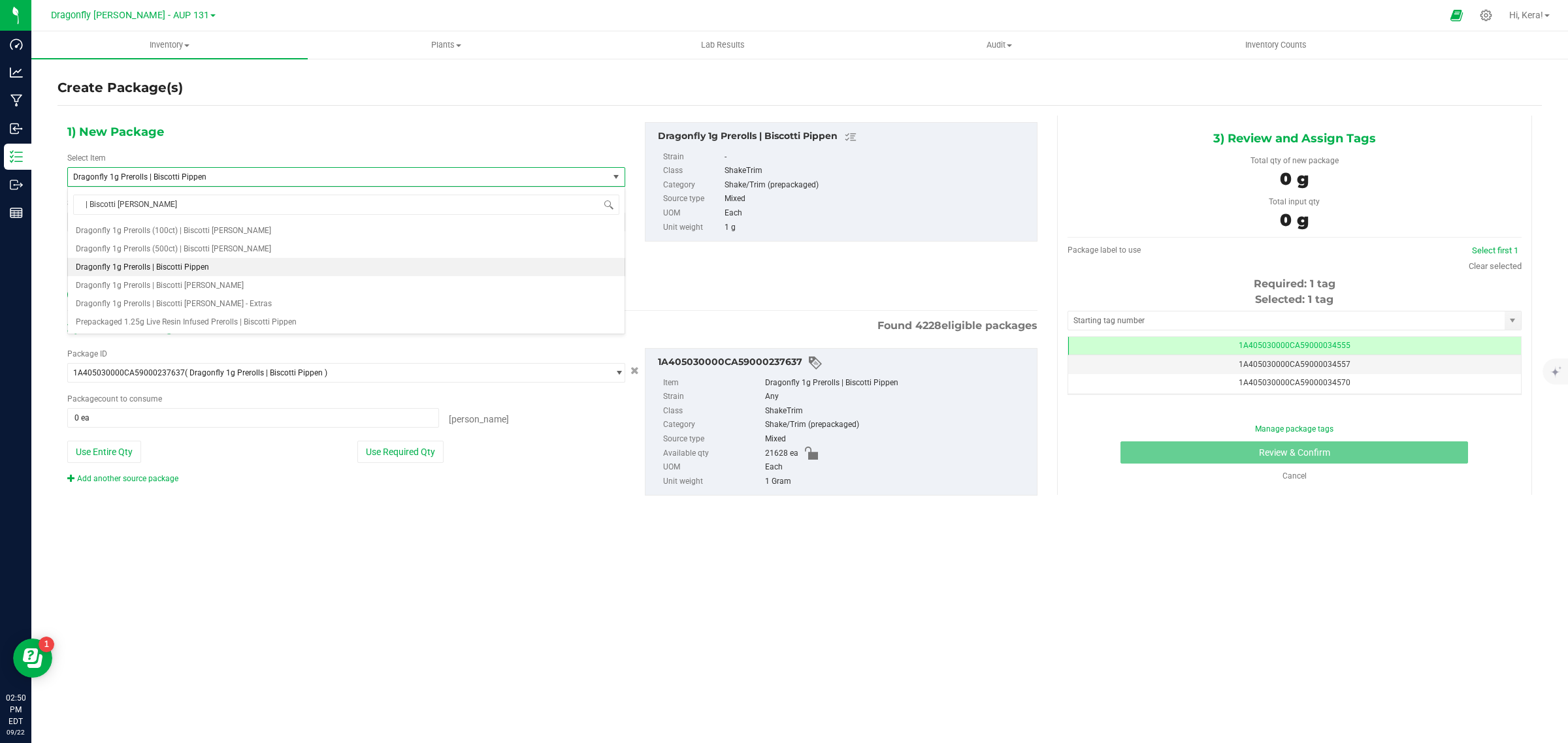
click at [275, 134] on div "1) New Package Select Item Dragonfly 1g Prerolls | Biscotti Pippen Dragonfly 1g…" at bounding box center [346, 212] width 577 height 181
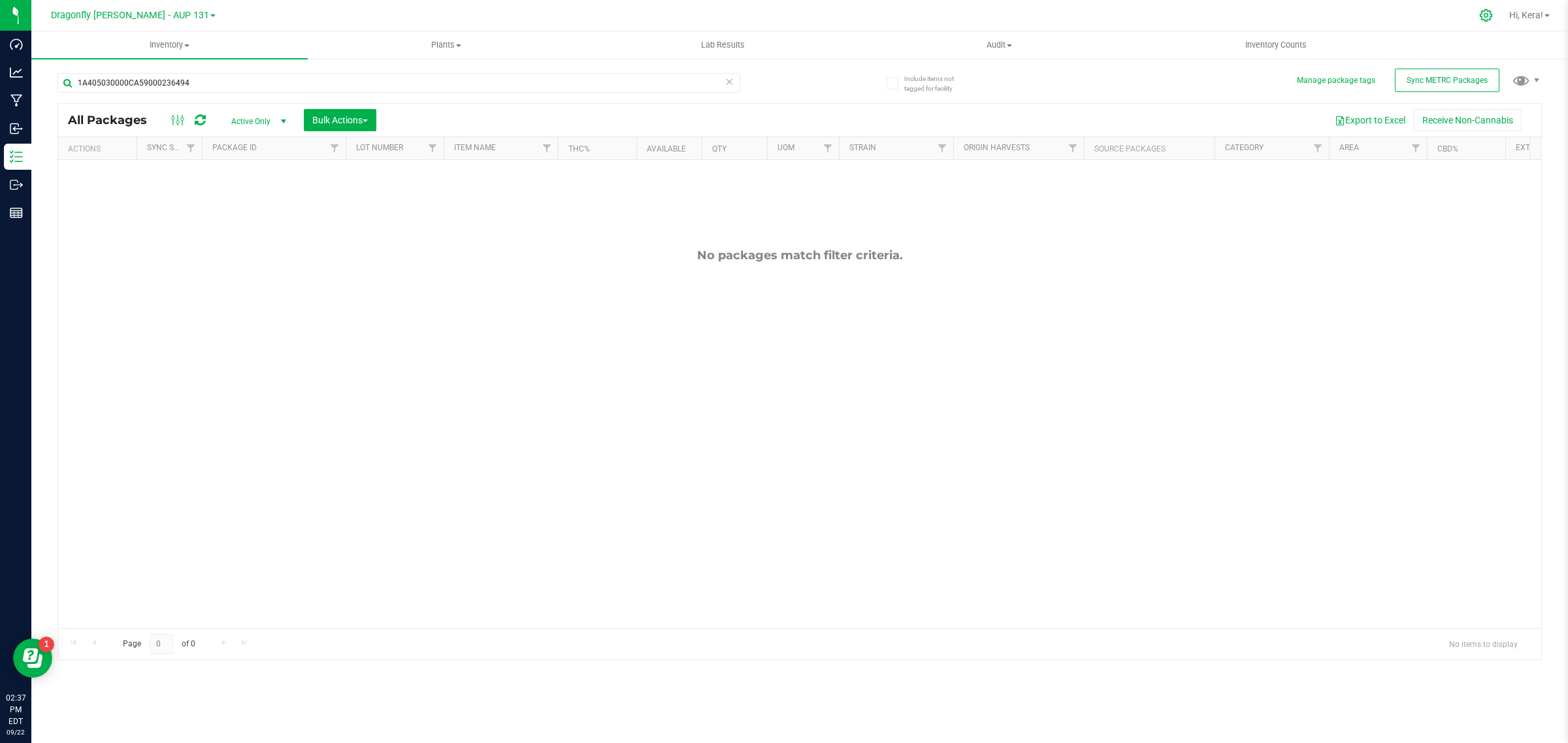
click at [1484, 14] on icon at bounding box center [1486, 15] width 14 height 14
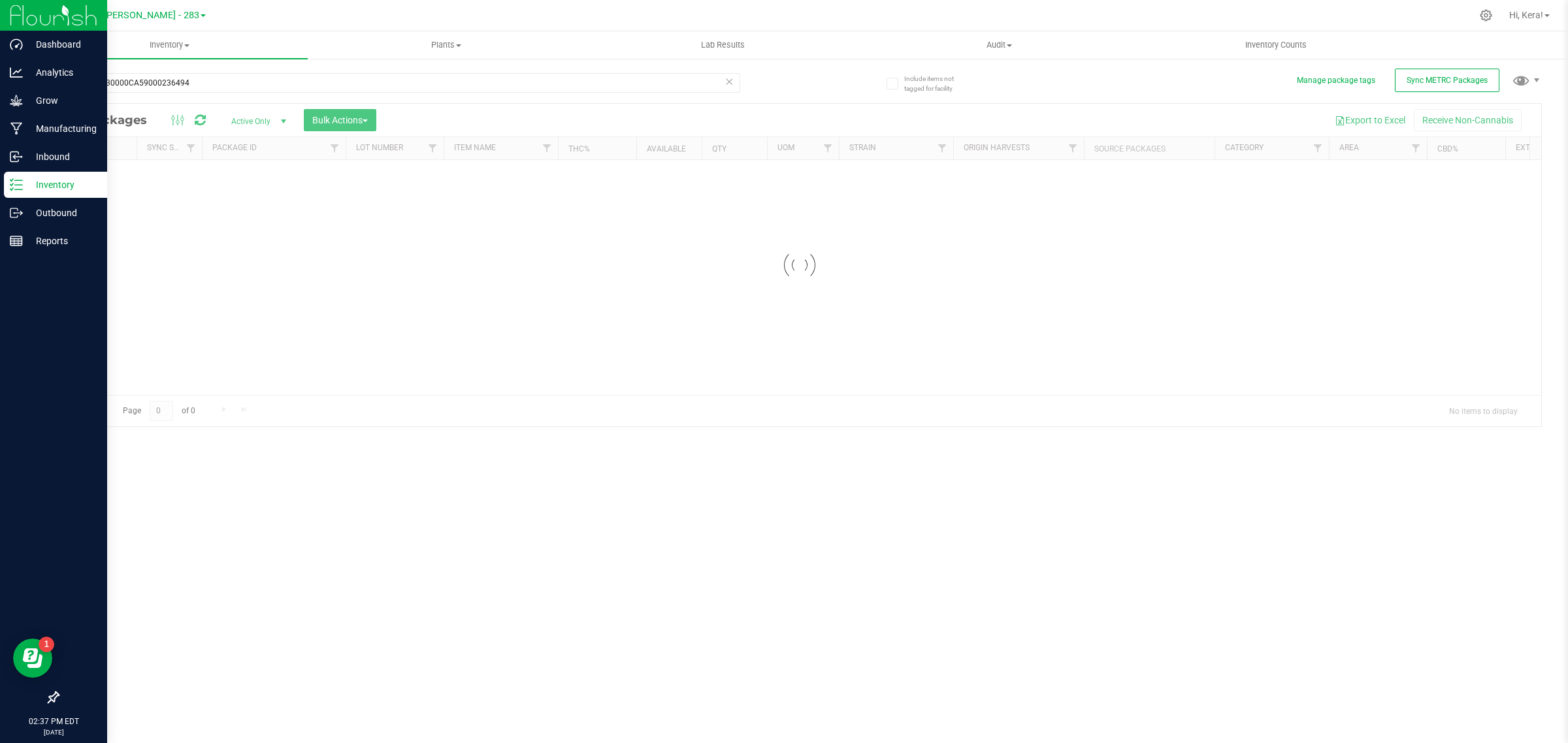
click at [12, 181] on icon at bounding box center [12, 180] width 3 height 2
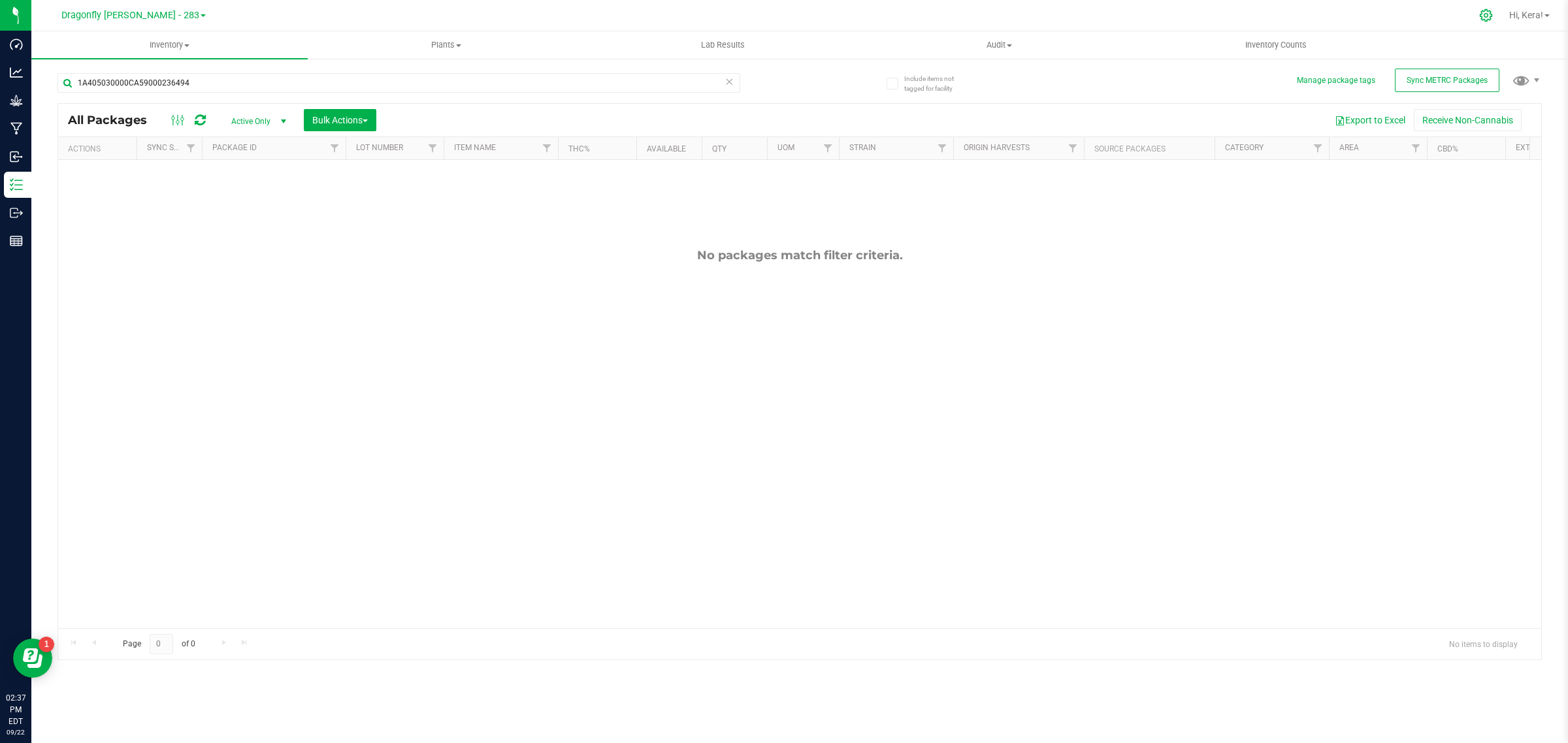
click at [1487, 10] on icon at bounding box center [1486, 15] width 14 height 14
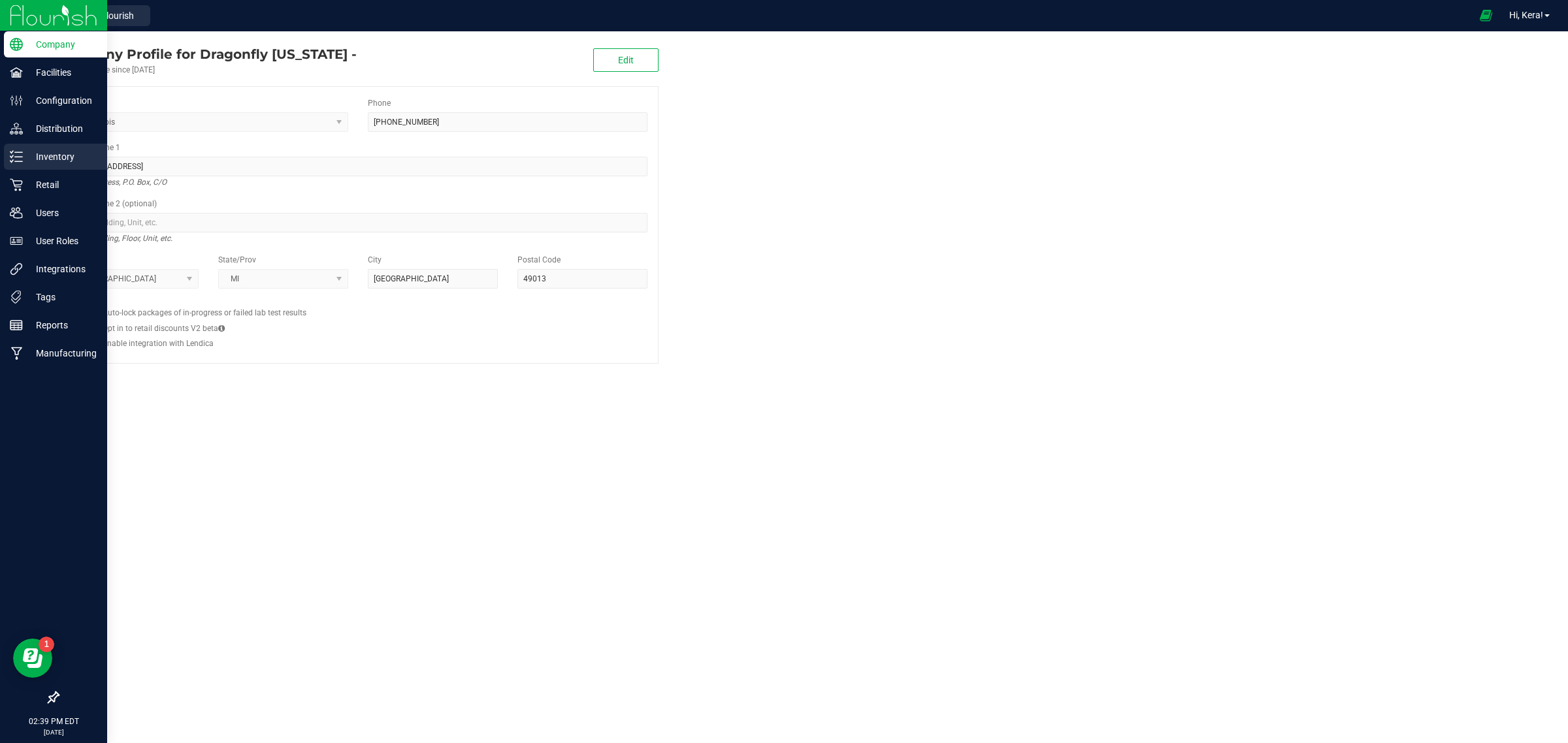
click at [59, 151] on p "Inventory" at bounding box center [62, 156] width 79 height 15
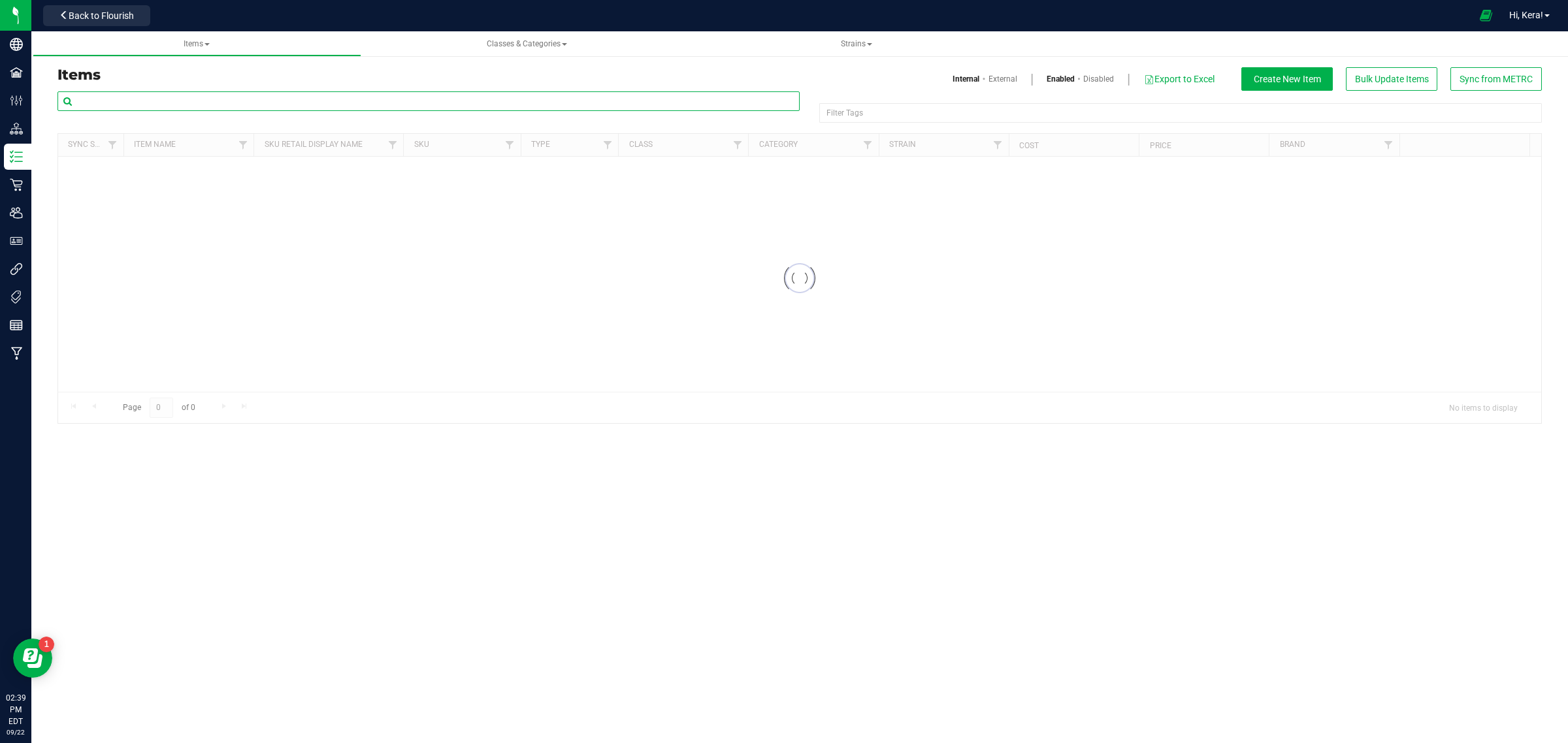
click at [129, 98] on input "text" at bounding box center [428, 101] width 743 height 20
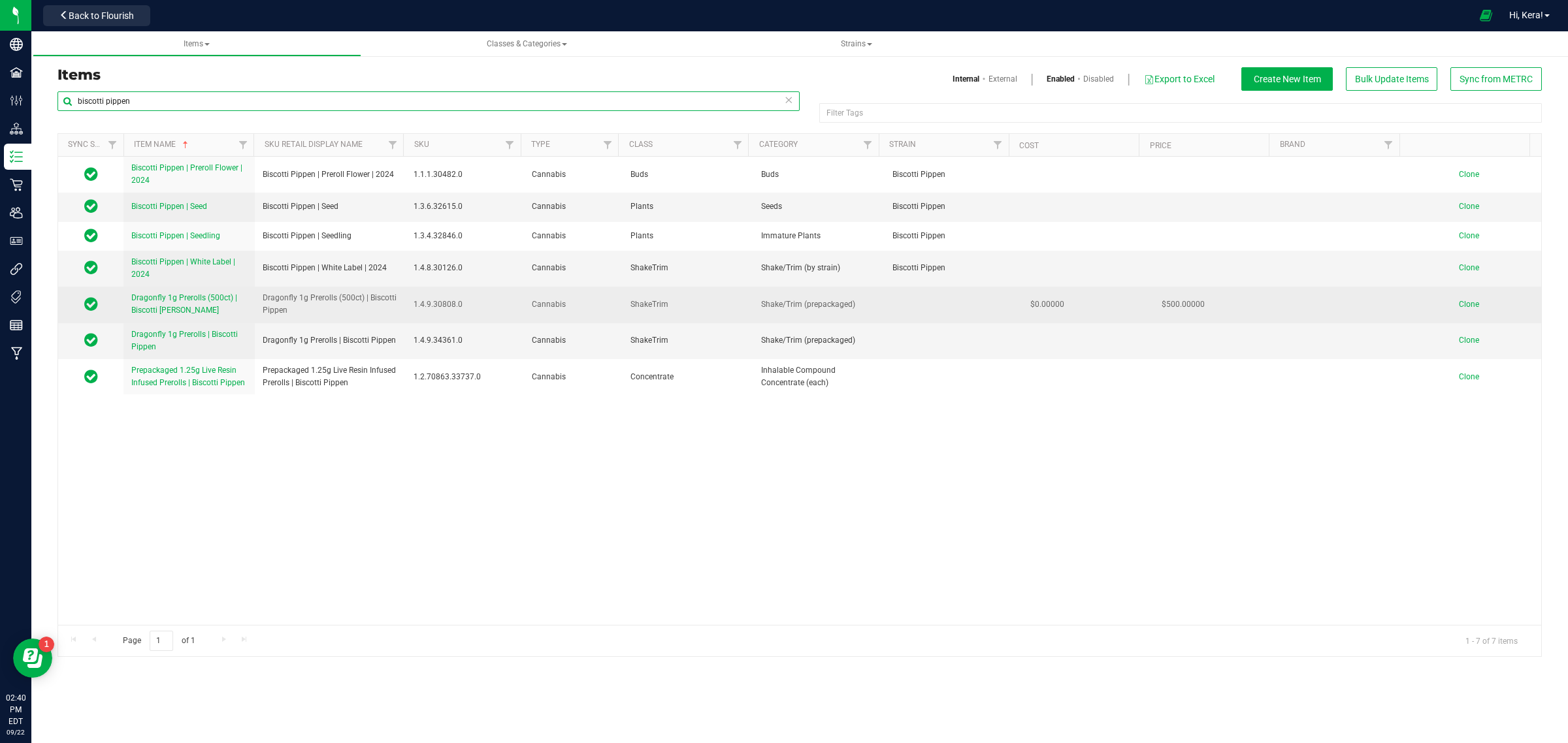
type input "biscotti pippen"
click at [222, 300] on span "Dragonfly 1g Prerolls (500ct) | Biscotti [PERSON_NAME]" at bounding box center [184, 303] width 106 height 21
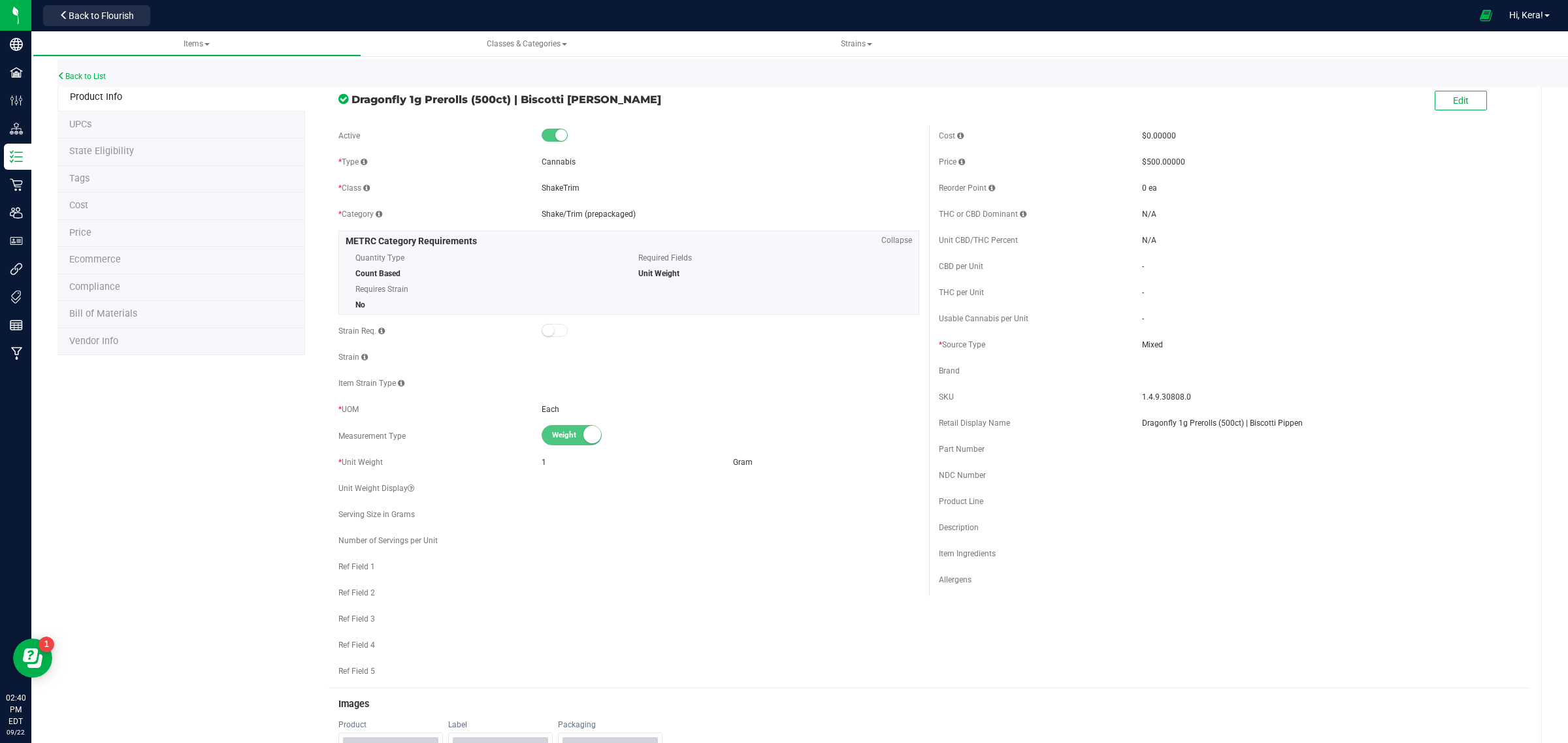
click at [593, 95] on span "Dragonfly 1g Prerolls (500ct) | Biscotti [PERSON_NAME]" at bounding box center [635, 99] width 568 height 15
click at [106, 72] on link "Back to List" at bounding box center [82, 76] width 48 height 9
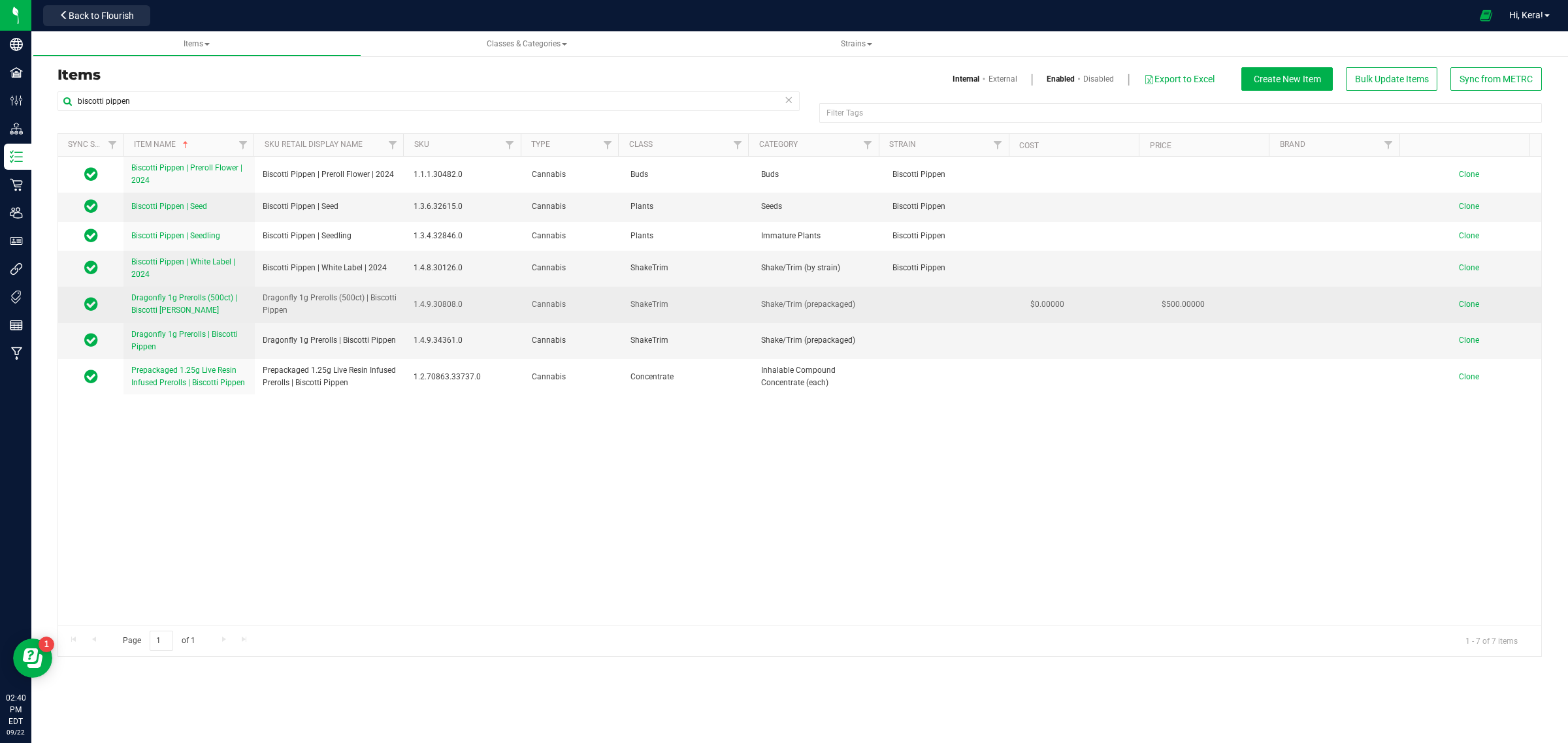
click at [206, 296] on span "Dragonfly 1g Prerolls (500ct) | Biscotti [PERSON_NAME]" at bounding box center [184, 303] width 106 height 21
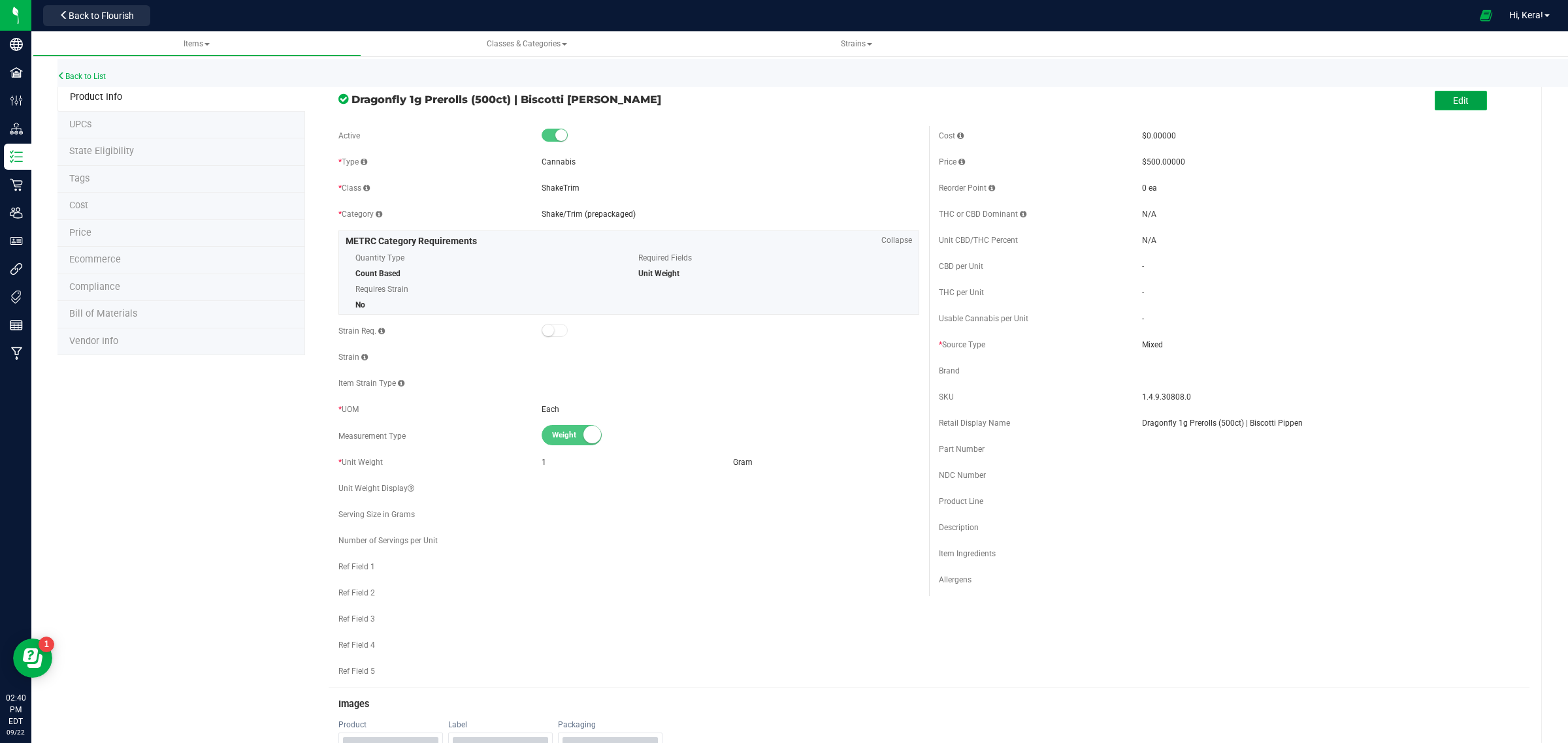
click at [1453, 103] on span "Edit" at bounding box center [1461, 101] width 15 height 10
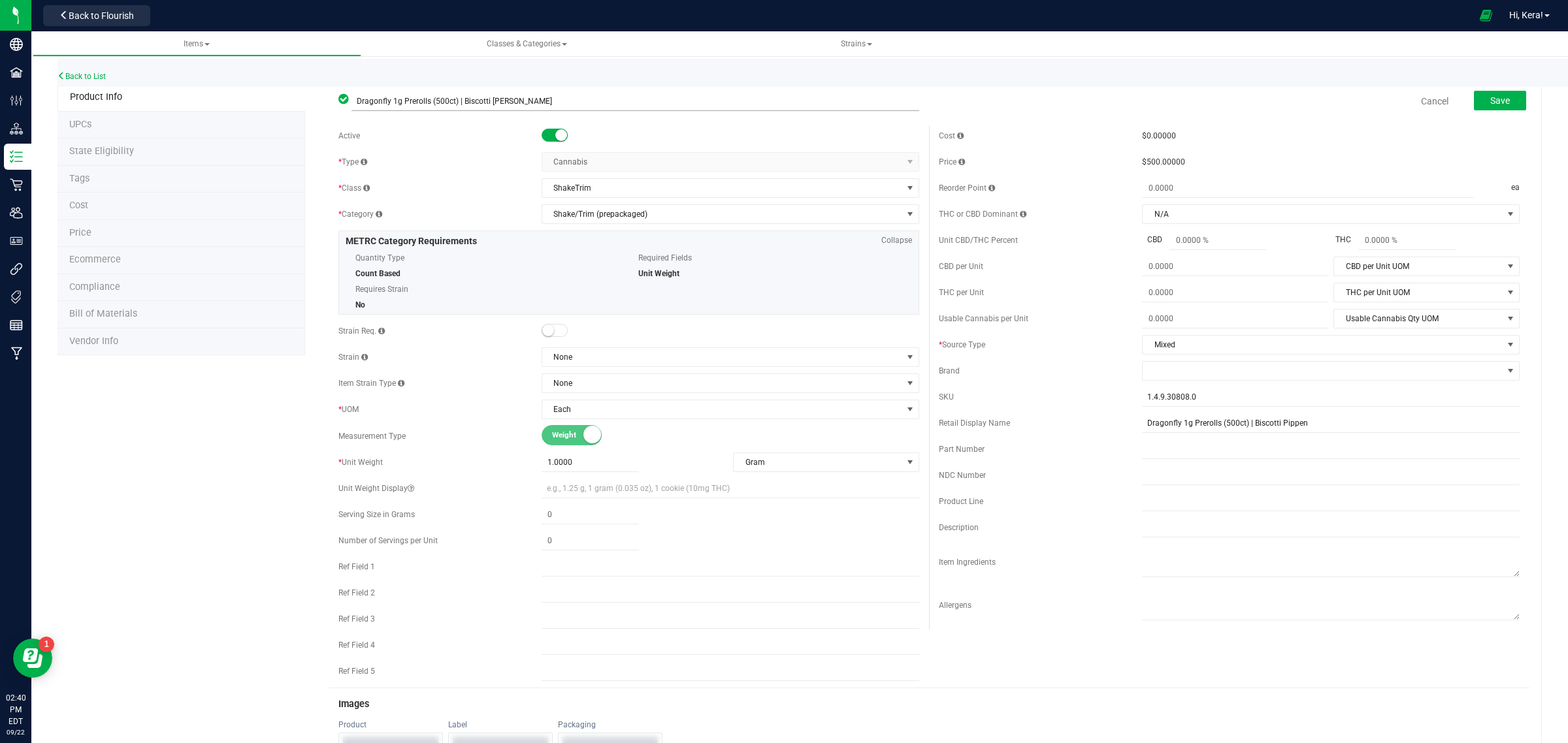
click at [502, 99] on input "Dragonfly 1g Prerolls (500ct) | Biscotti [PERSON_NAME]" at bounding box center [635, 101] width 568 height 20
type input "Dragonfly 1g Prerolls (500ct) | Biscotti Pippen"
click at [1501, 99] on button "Save" at bounding box center [1500, 101] width 52 height 20
click at [75, 73] on link "Back to List" at bounding box center [82, 76] width 48 height 9
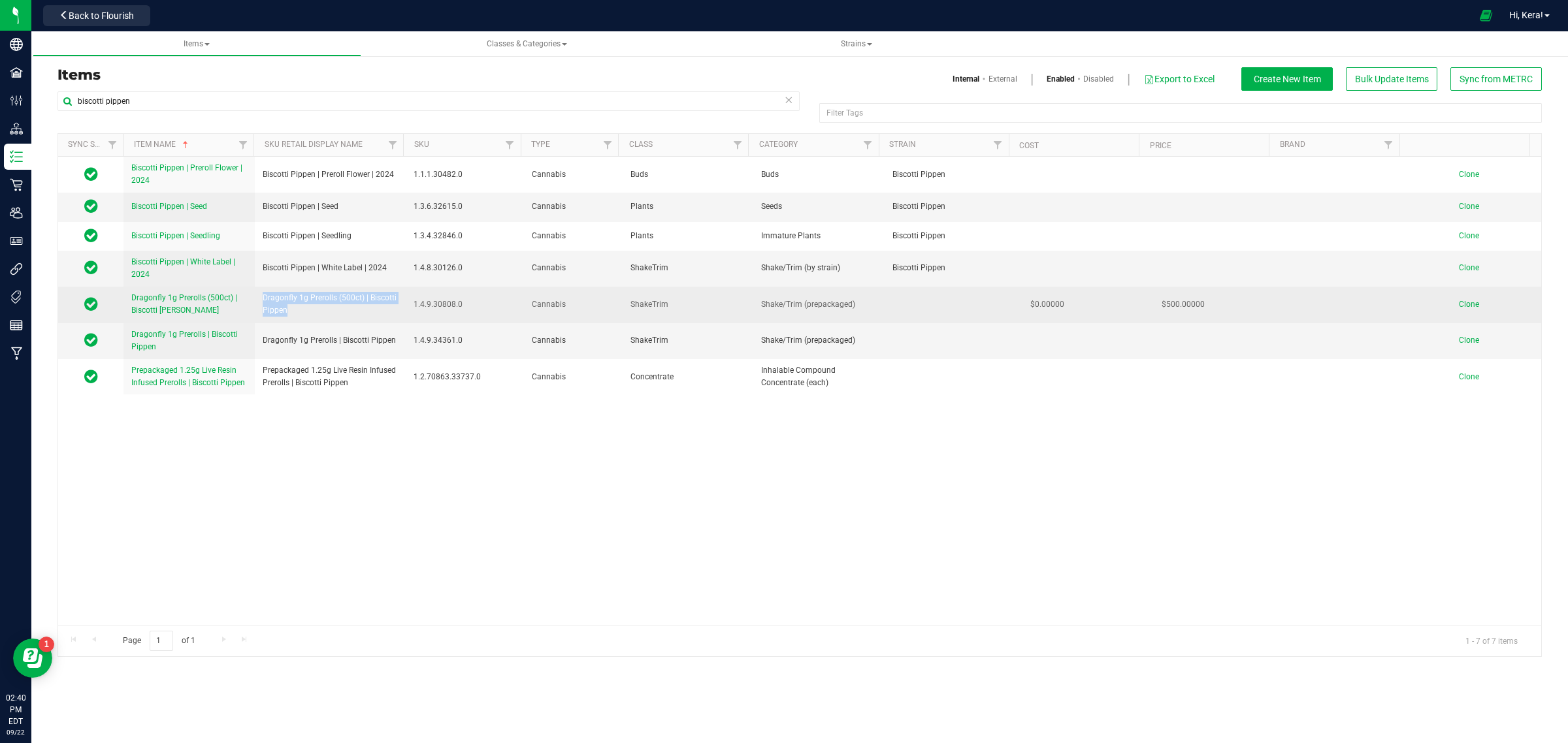
drag, startPoint x: 316, startPoint y: 319, endPoint x: 299, endPoint y: 312, distance: 18.4
click at [299, 312] on td "Dragonfly 1g Prerolls (500ct) | Biscotti Pippen" at bounding box center [330, 305] width 151 height 36
copy span "Dragonfly 1g Prerolls (500ct) | Biscotti Pippen"
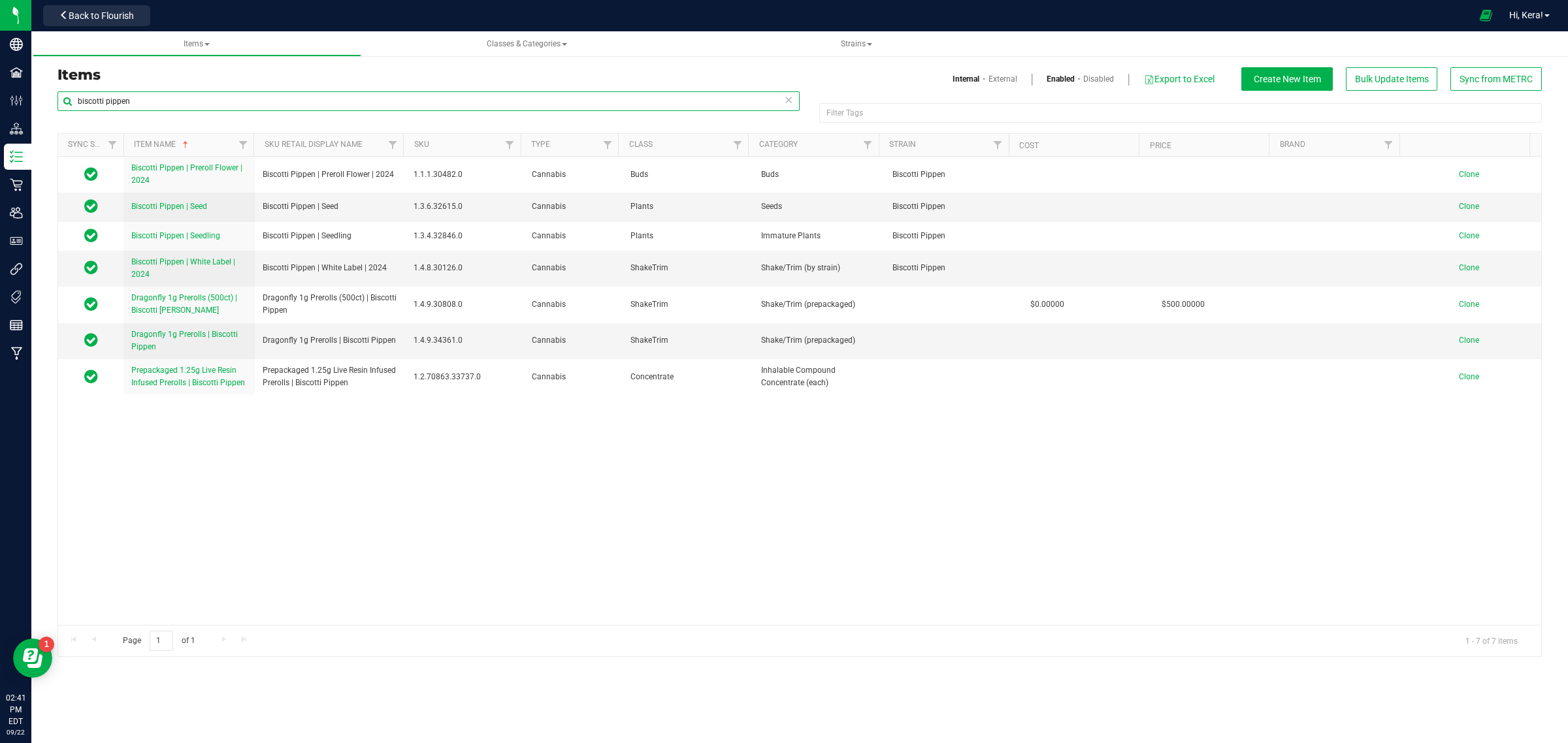
click at [148, 95] on input "biscotti pippen" at bounding box center [428, 101] width 743 height 20
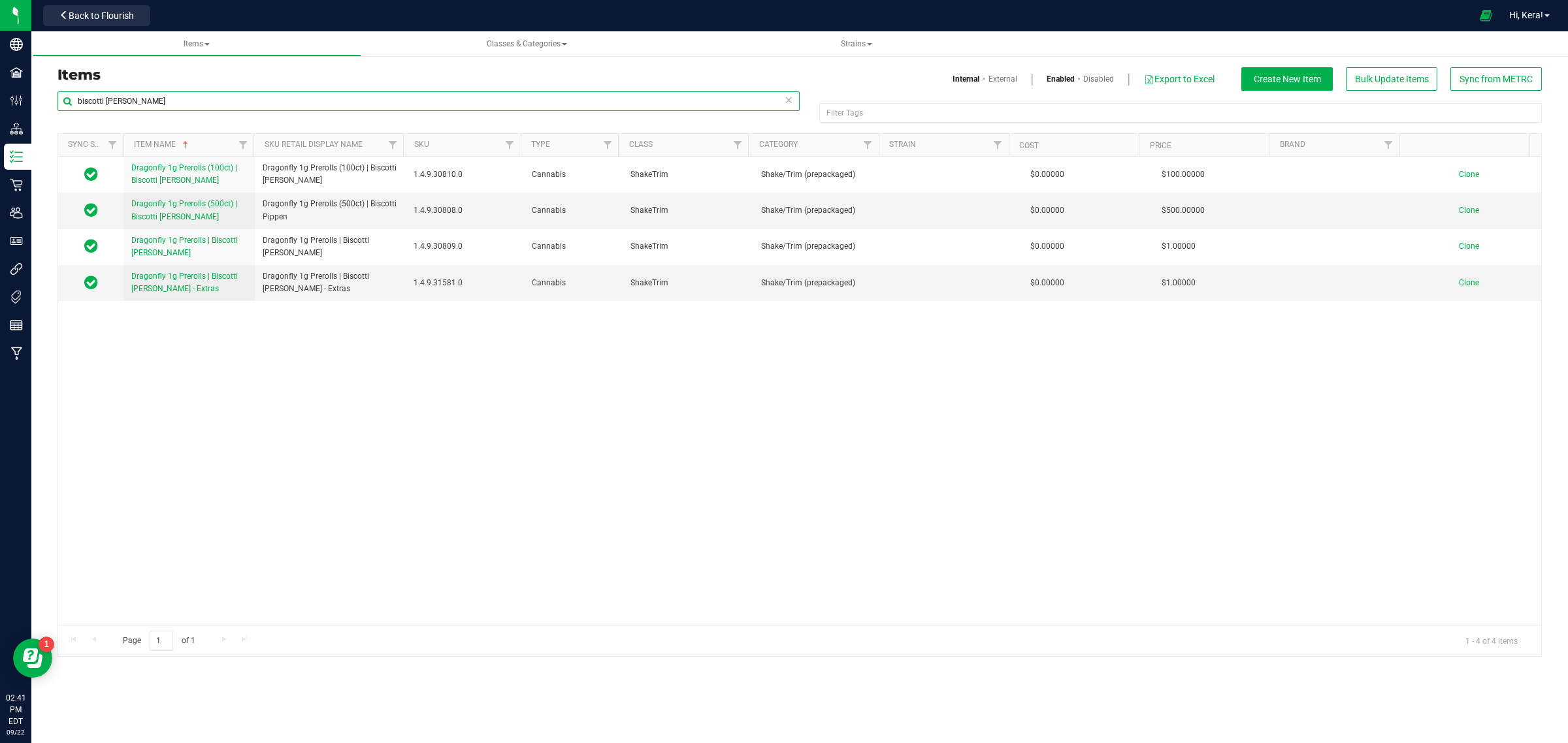
click at [106, 98] on input "biscotti pippin" at bounding box center [428, 101] width 743 height 20
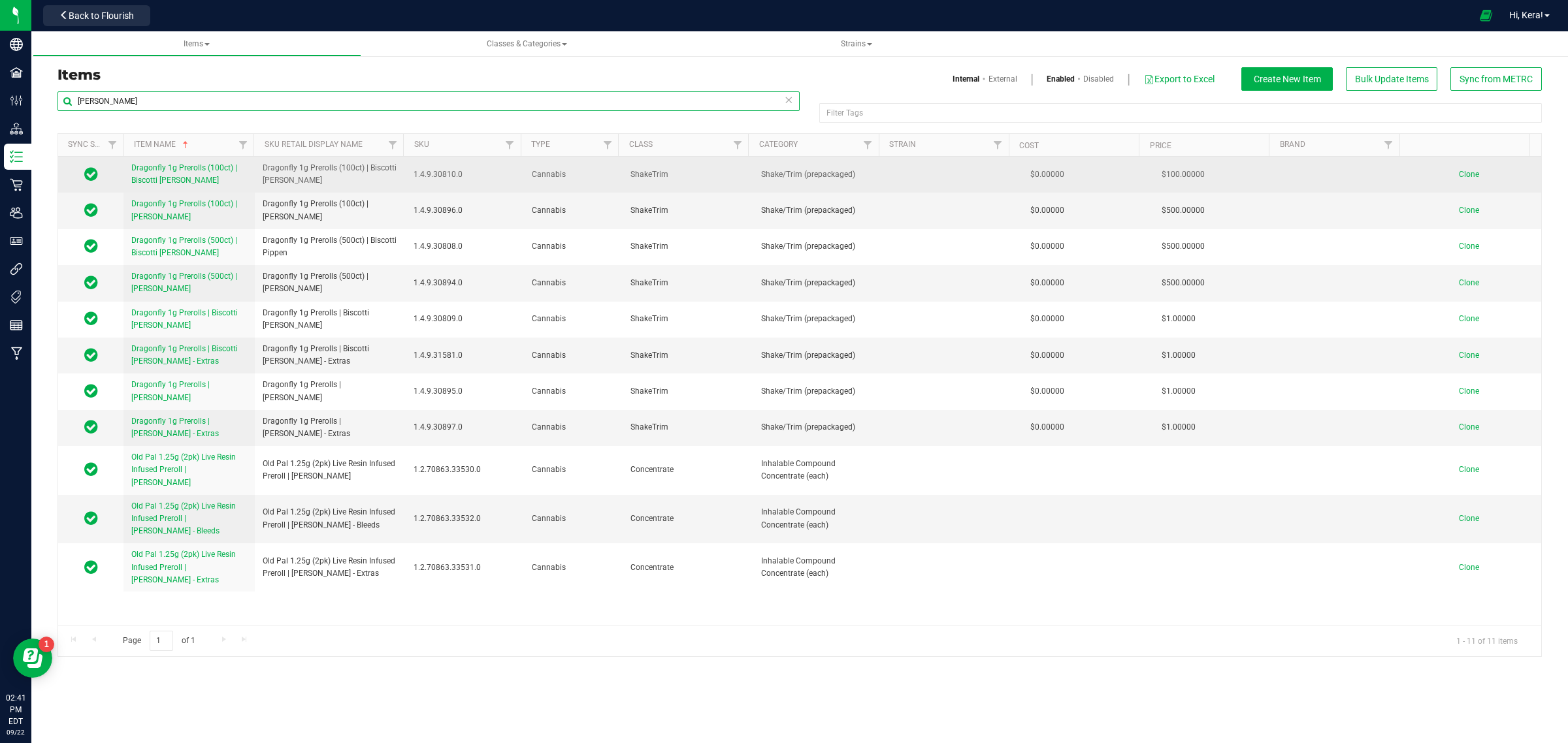
type input "pippin"
click at [1462, 172] on span "Clone" at bounding box center [1470, 174] width 21 height 9
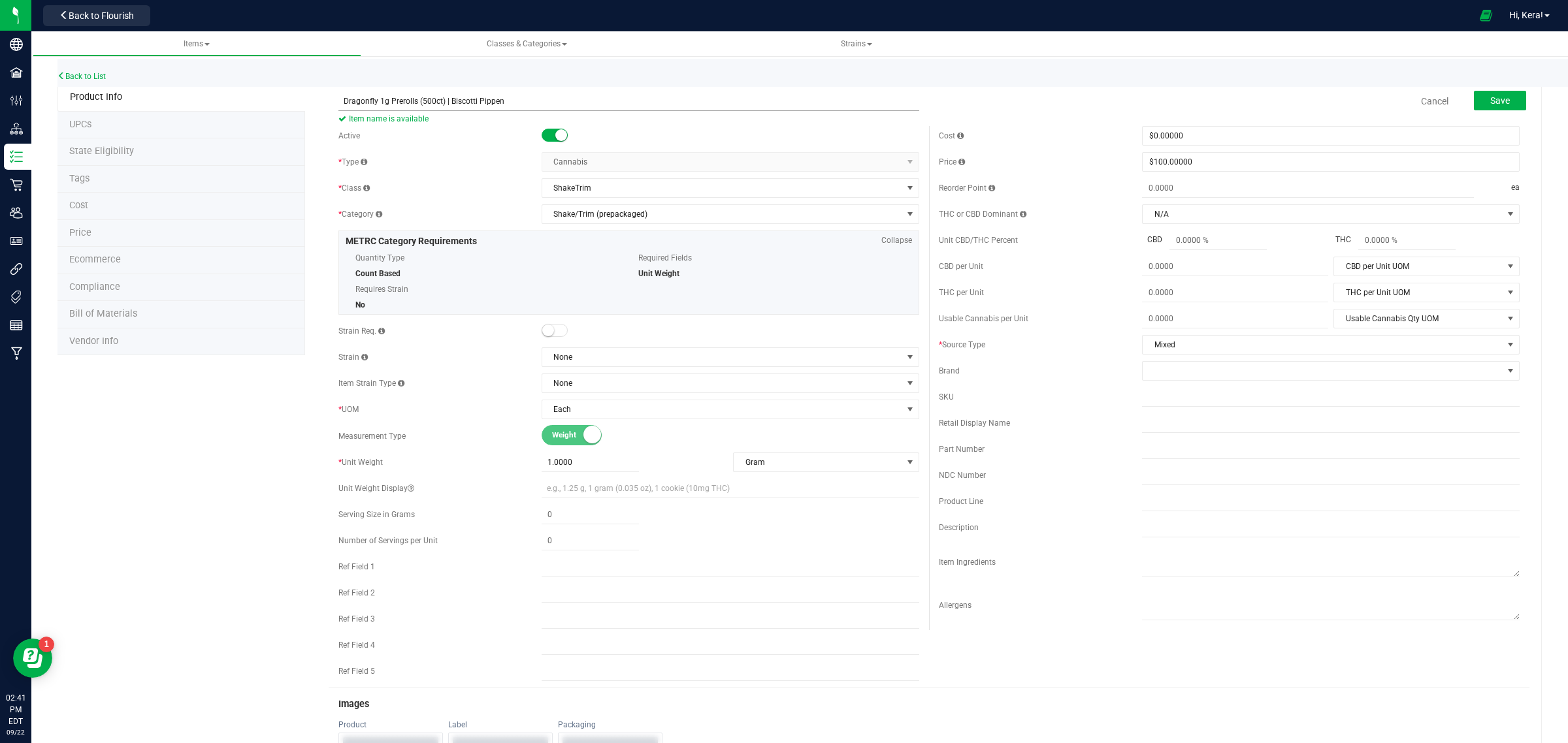
click at [504, 98] on input "Dragonfly 1g Prerolls (500ct) | Biscotti Pippen" at bounding box center [629, 101] width 581 height 20
type input "Dragonfly 1g Prerolls (500ct) | Biscotti Pippen"
click at [1490, 98] on span "Save" at bounding box center [1500, 101] width 20 height 10
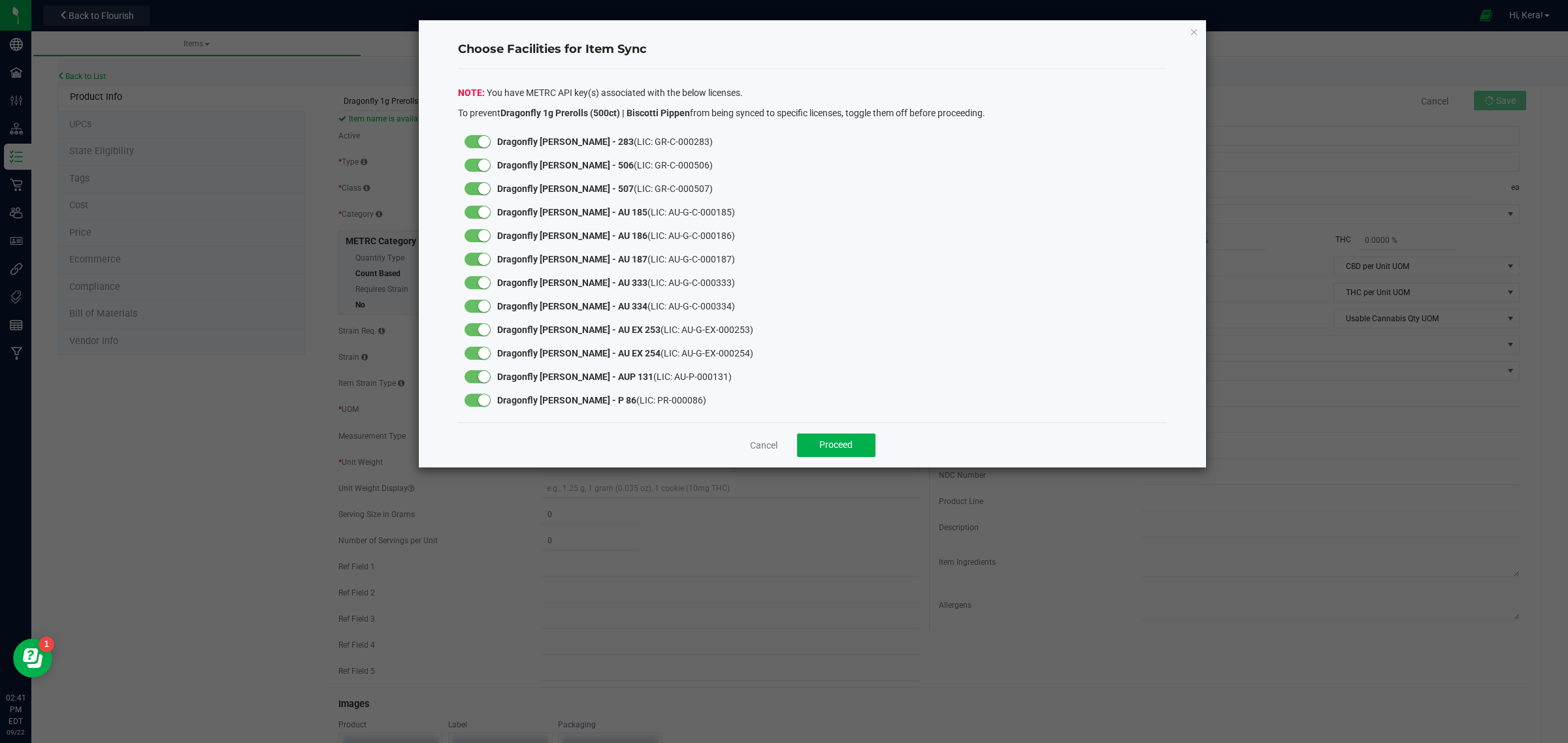
click at [483, 400] on small at bounding box center [484, 400] width 12 height 12
click at [480, 369] on div at bounding box center [477, 377] width 39 height 23
click at [478, 377] on small at bounding box center [484, 377] width 12 height 12
click at [477, 357] on div at bounding box center [478, 353] width 26 height 13
click at [479, 380] on div at bounding box center [478, 377] width 26 height 13
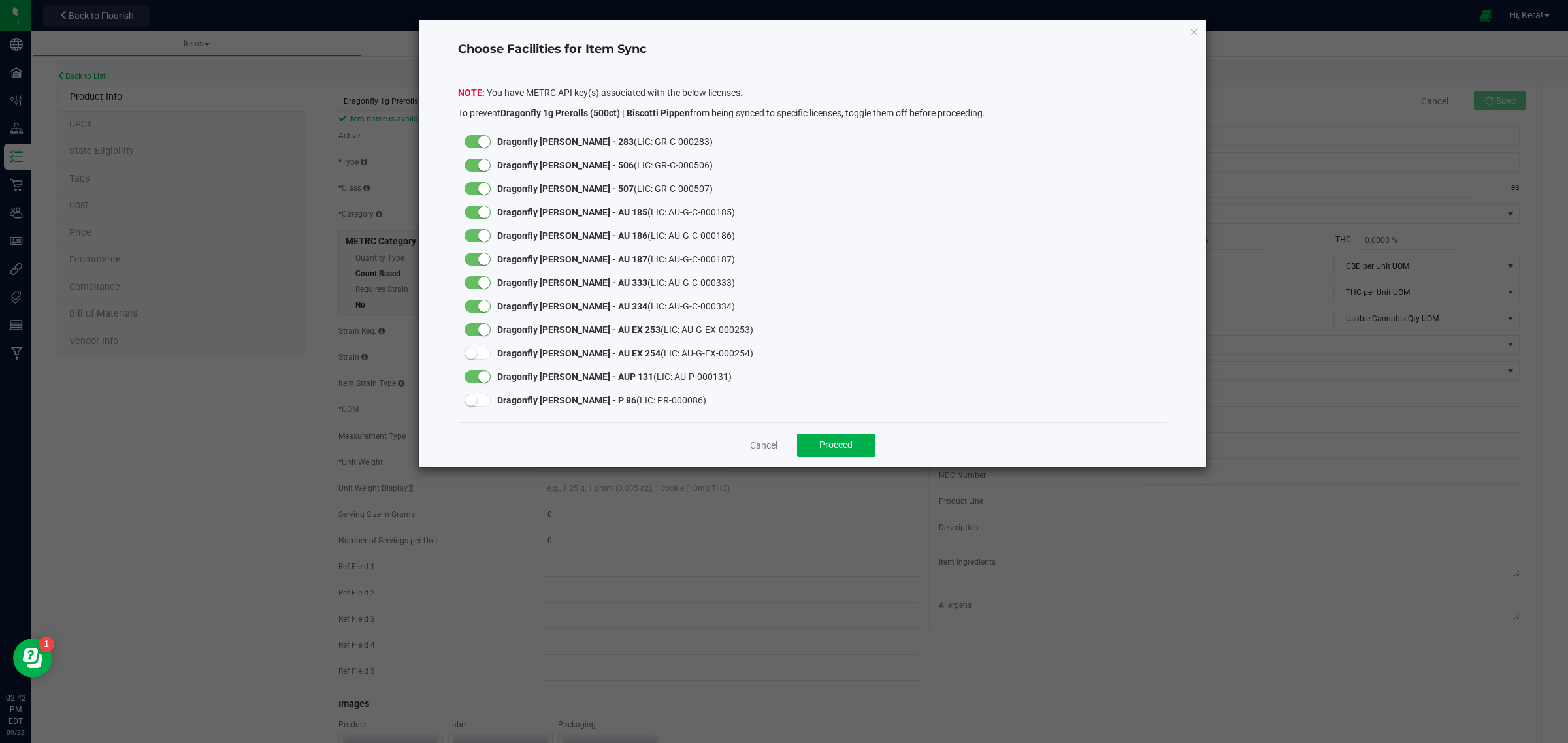
click at [477, 327] on div at bounding box center [478, 330] width 26 height 13
click at [482, 304] on small at bounding box center [484, 306] width 12 height 12
click at [483, 281] on small at bounding box center [484, 283] width 12 height 12
click at [479, 256] on small at bounding box center [484, 259] width 12 height 12
click at [478, 233] on small at bounding box center [484, 236] width 12 height 12
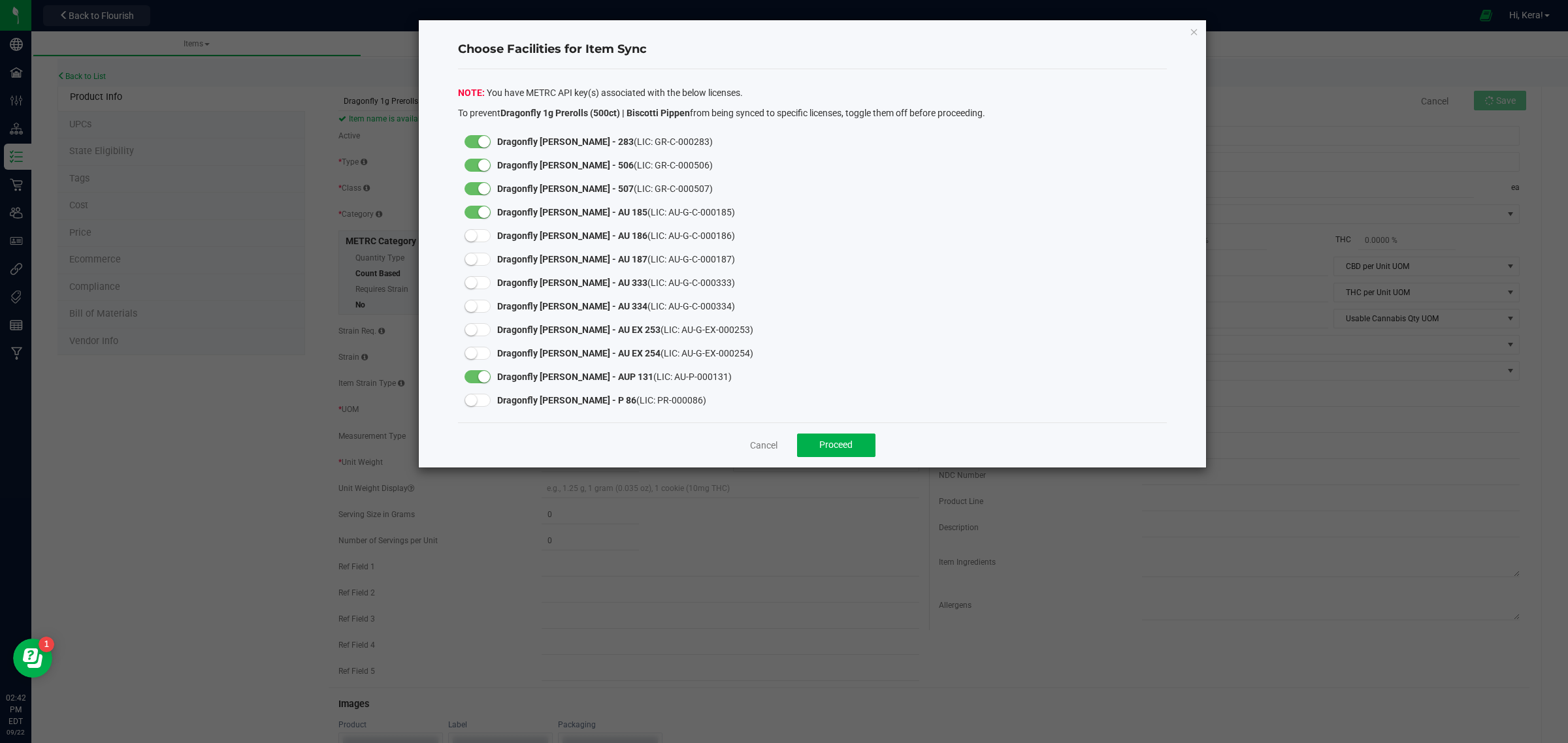
click at [480, 210] on small at bounding box center [484, 212] width 12 height 12
click at [482, 187] on small at bounding box center [484, 189] width 12 height 12
click at [480, 163] on small at bounding box center [484, 165] width 12 height 12
click at [487, 137] on small at bounding box center [484, 142] width 12 height 12
click at [853, 441] on button "Proceed" at bounding box center [836, 446] width 79 height 23
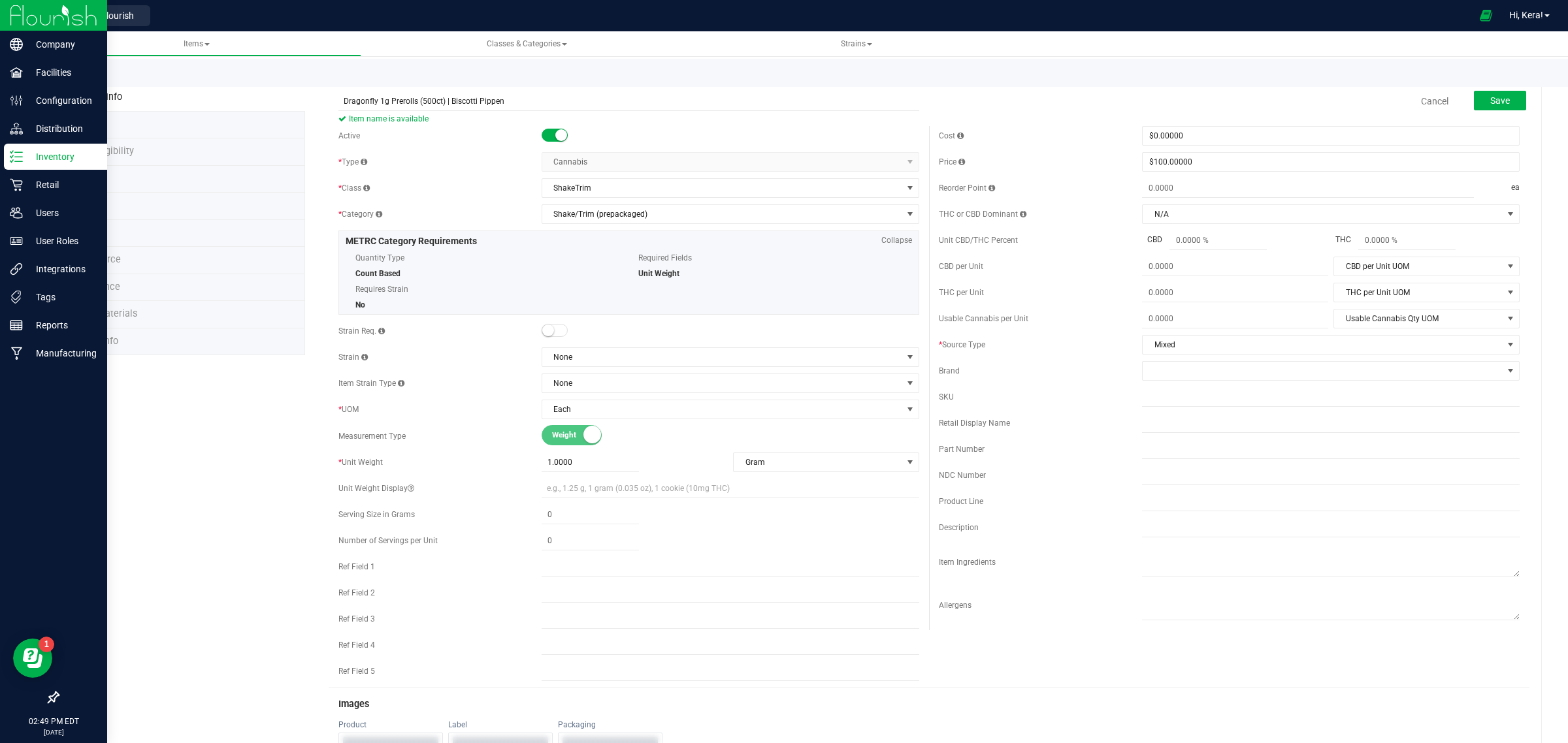
click at [52, 154] on p "Inventory" at bounding box center [62, 156] width 79 height 15
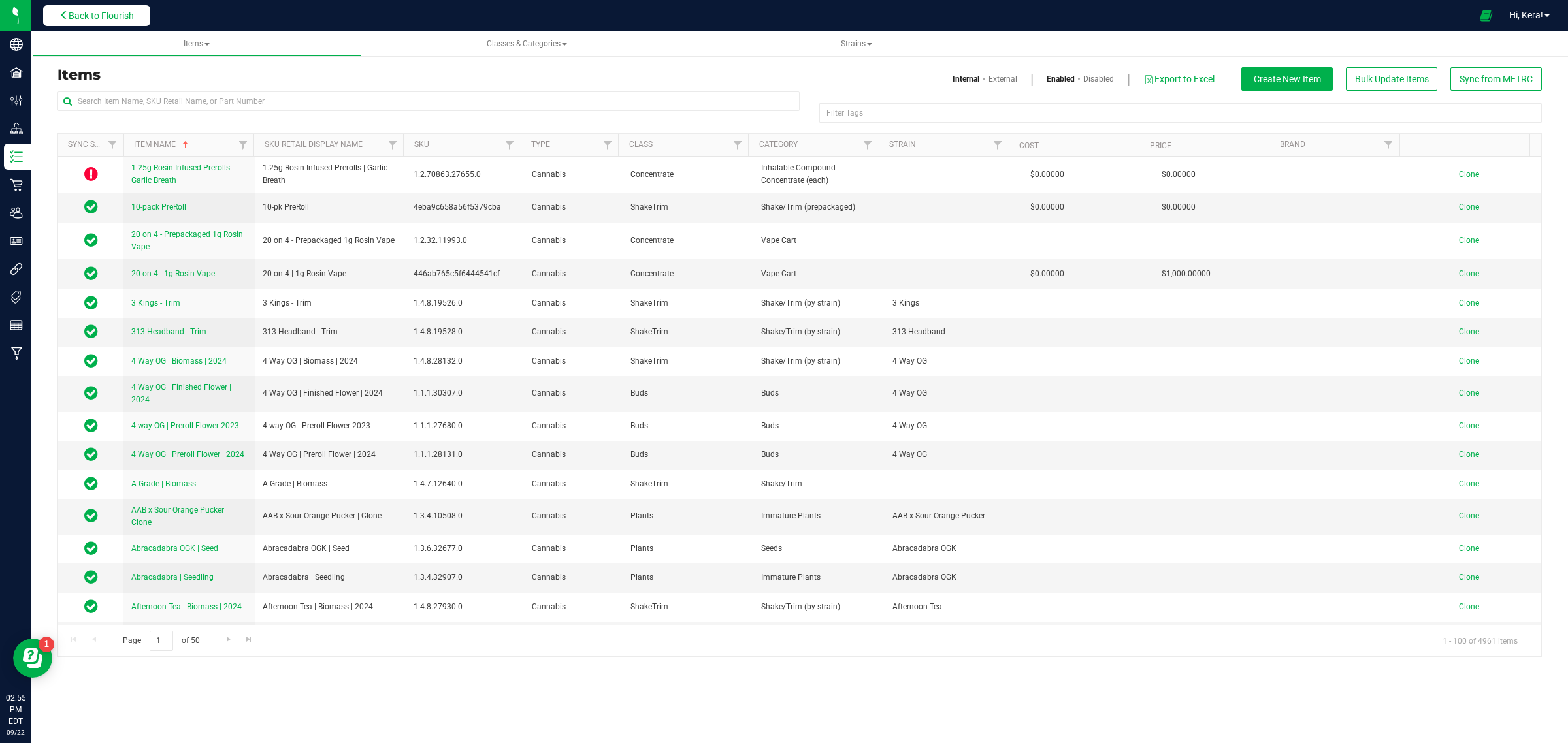
click at [129, 15] on span "Back to Flourish" at bounding box center [101, 15] width 65 height 10
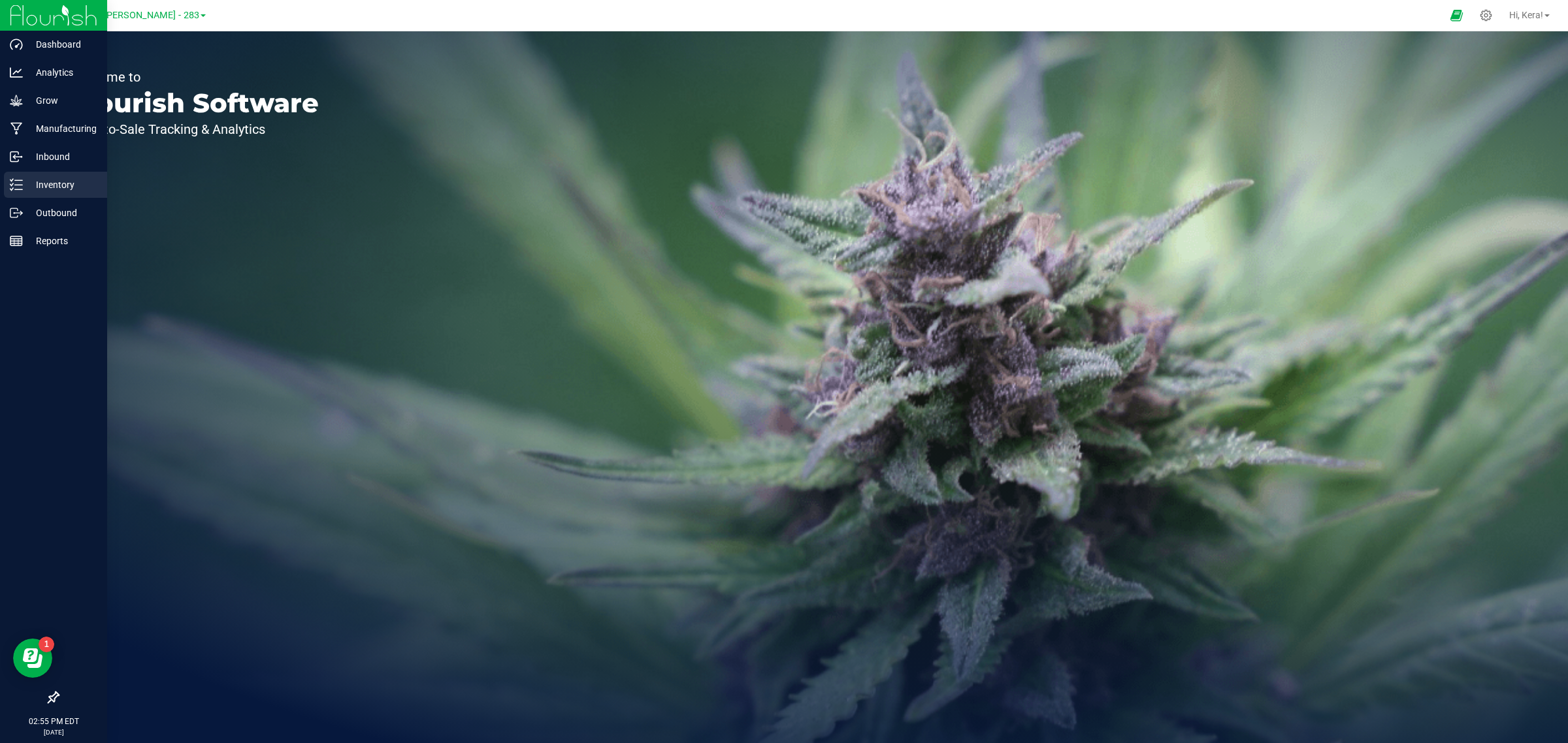
click at [37, 180] on p "Inventory" at bounding box center [62, 184] width 79 height 15
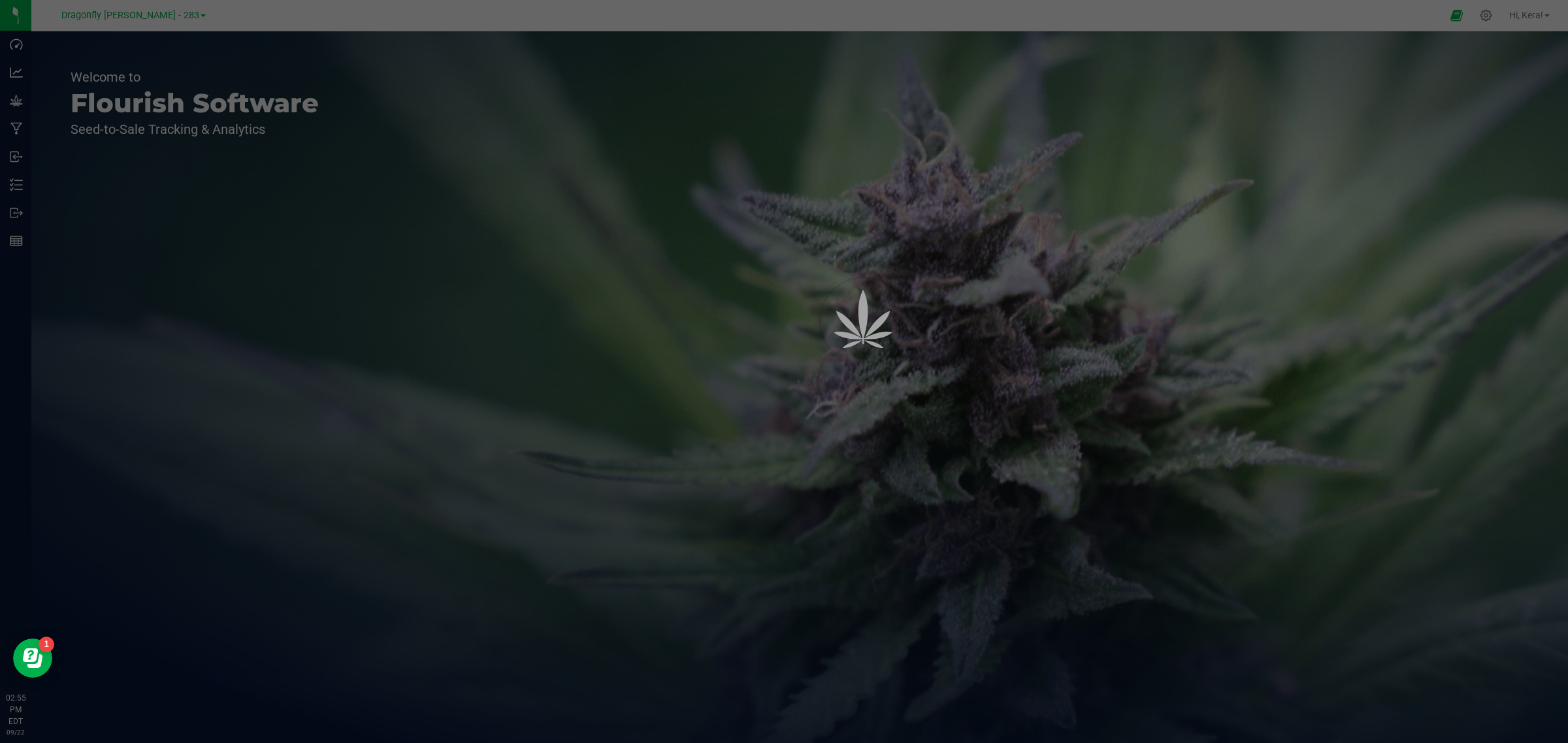
click at [157, 20] on div at bounding box center [784, 372] width 1568 height 743
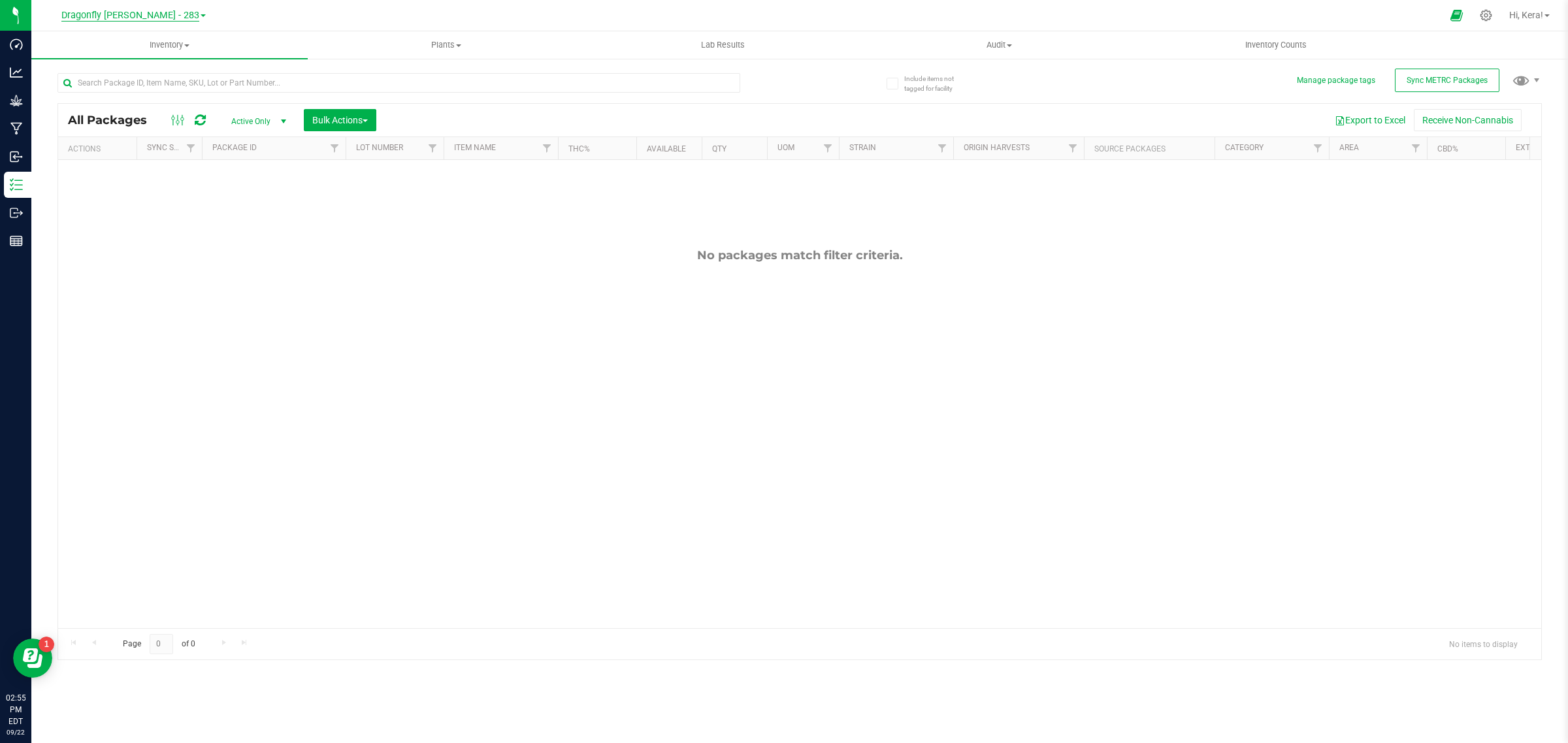
click at [165, 15] on span "Dragonfly [PERSON_NAME] - 283" at bounding box center [131, 15] width 138 height 12
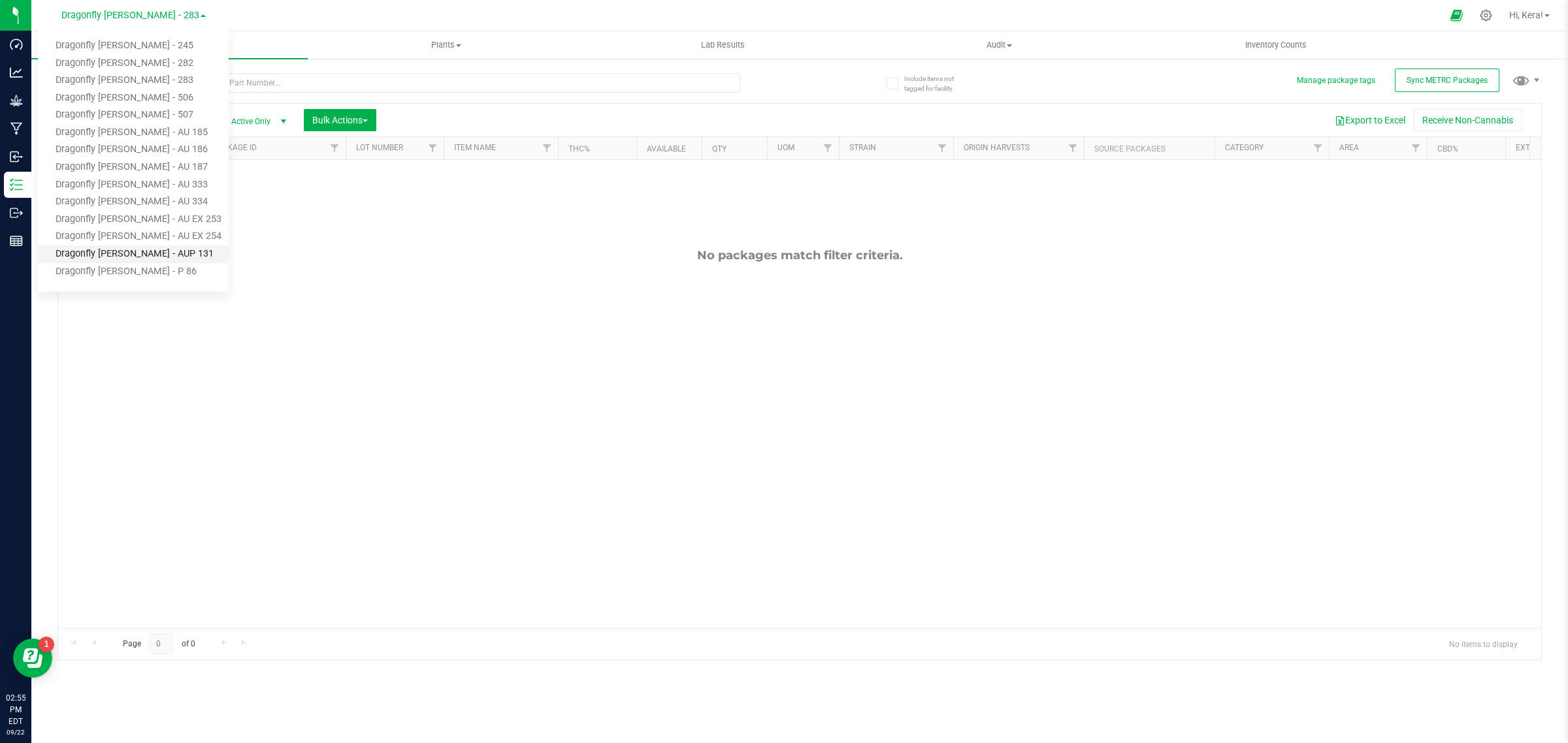
click at [172, 250] on link "Dragonfly [PERSON_NAME] - AUP 131" at bounding box center [134, 254] width 191 height 18
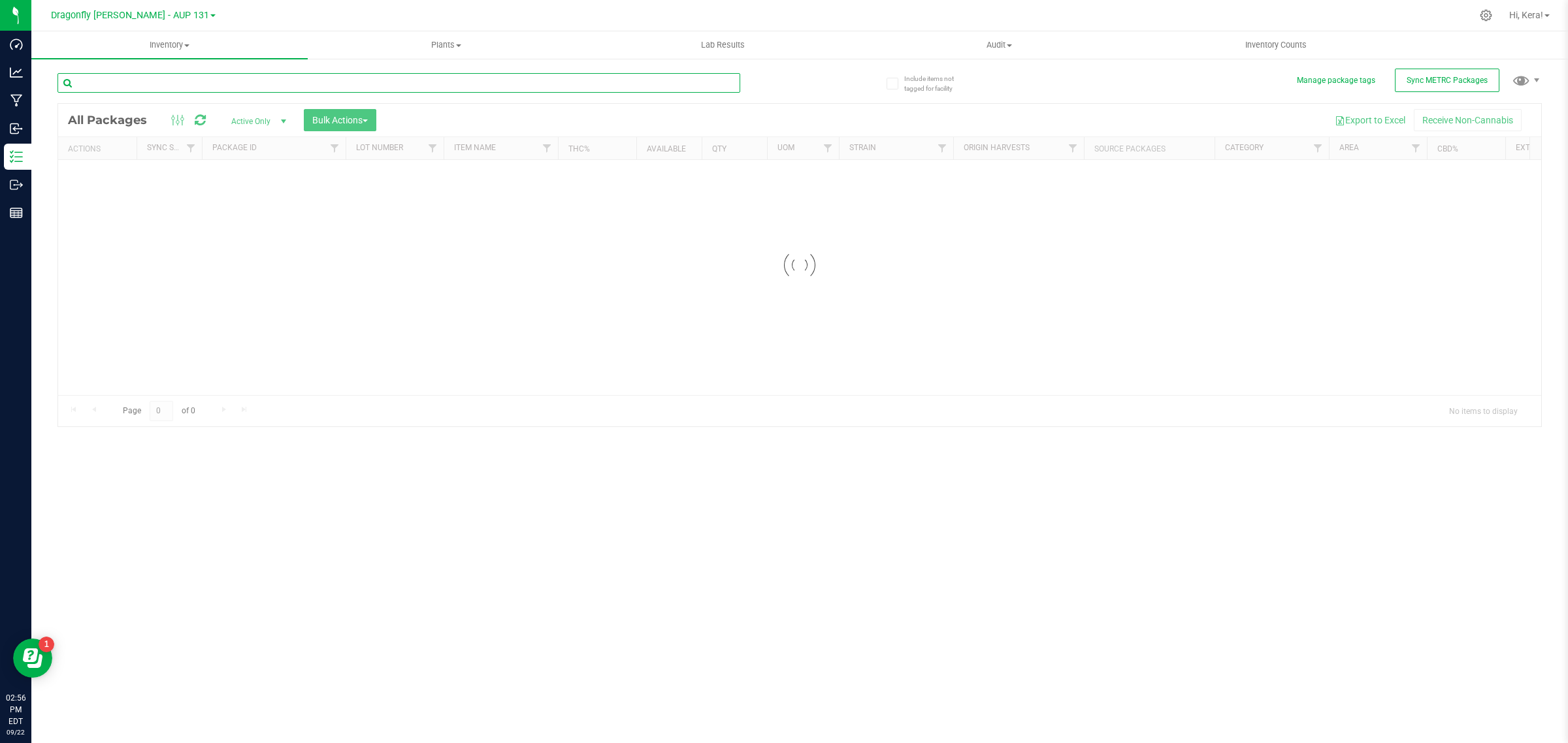
click at [222, 80] on input "text" at bounding box center [399, 83] width 683 height 20
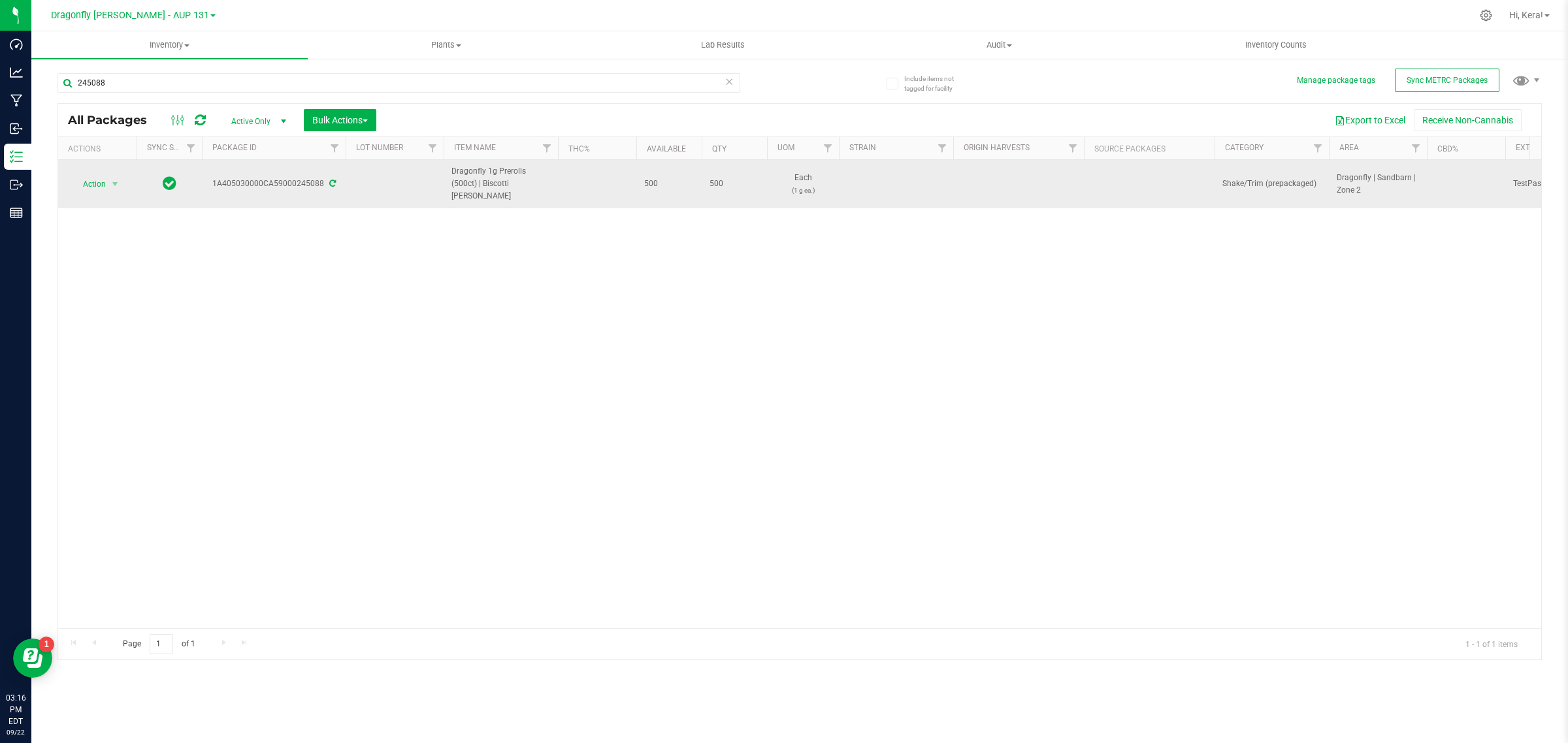
click at [331, 180] on icon at bounding box center [332, 184] width 7 height 8
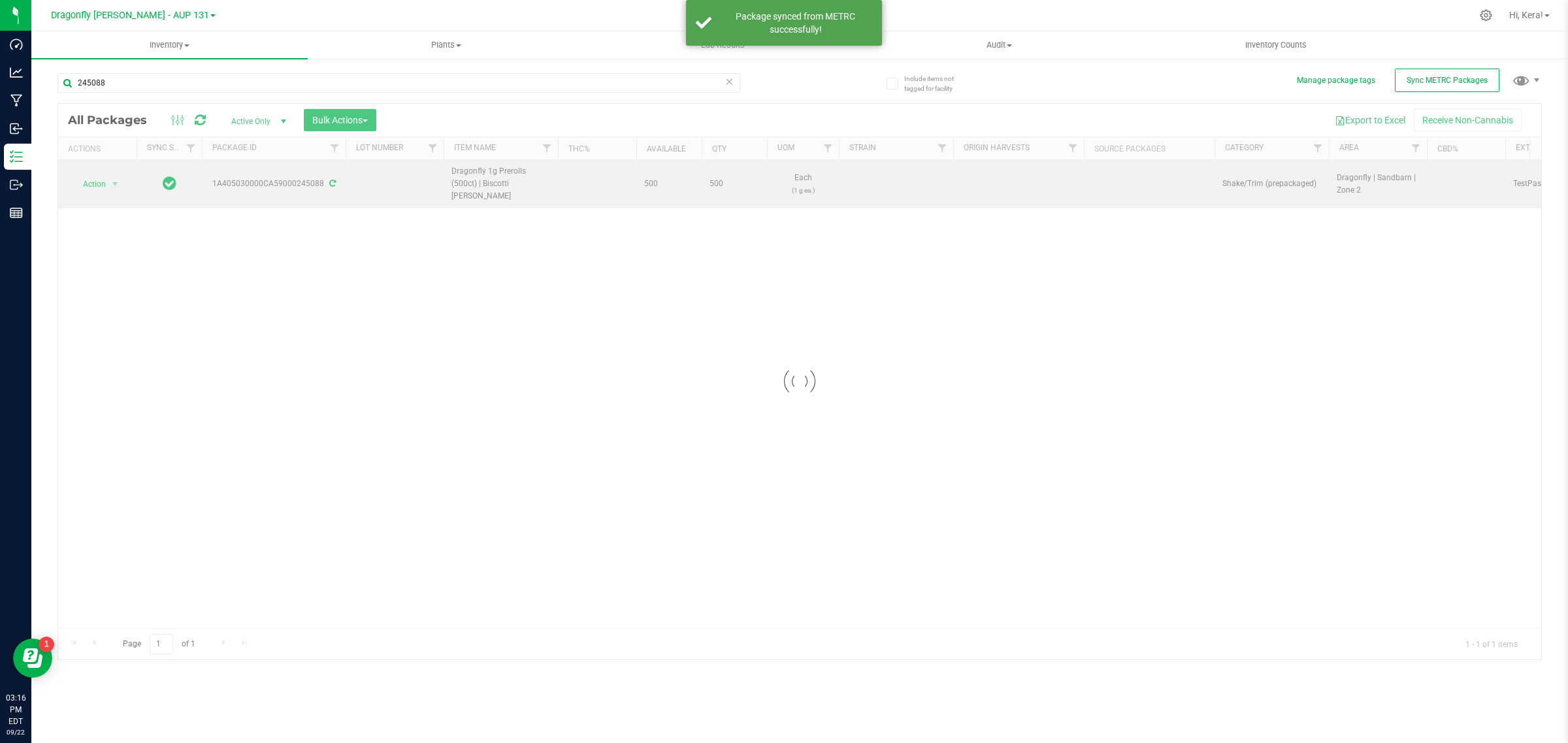
drag, startPoint x: 528, startPoint y: 185, endPoint x: 520, endPoint y: 184, distance: 8.1
click at [519, 184] on div "Loading... All Packages Active Only Active Only Lab Samples Locked All External…" at bounding box center [799, 382] width 1484 height 557
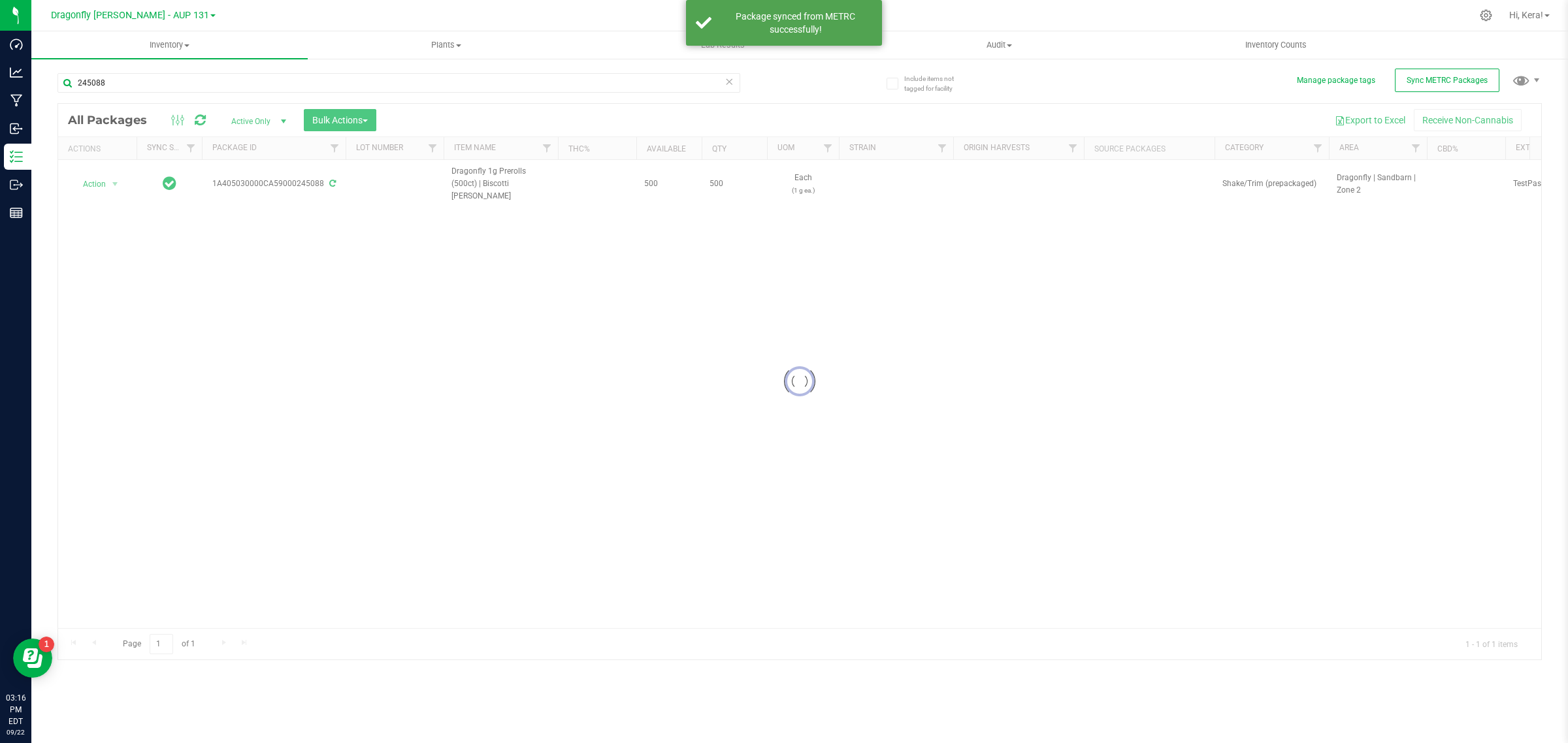
click at [521, 211] on div at bounding box center [799, 381] width 1483 height 556
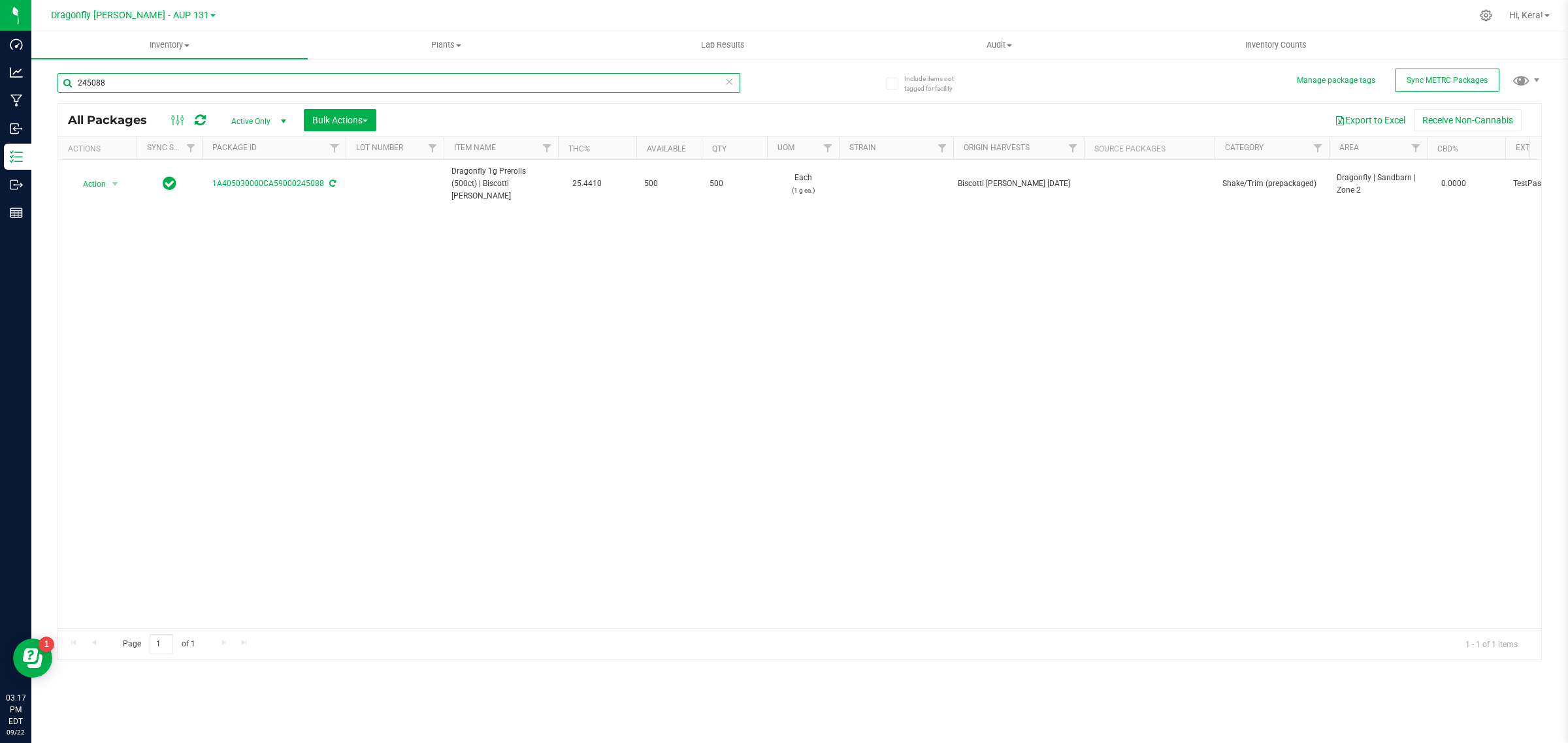
click at [126, 81] on input "245088" at bounding box center [399, 83] width 683 height 20
click at [216, 88] on input "245090" at bounding box center [399, 83] width 683 height 20
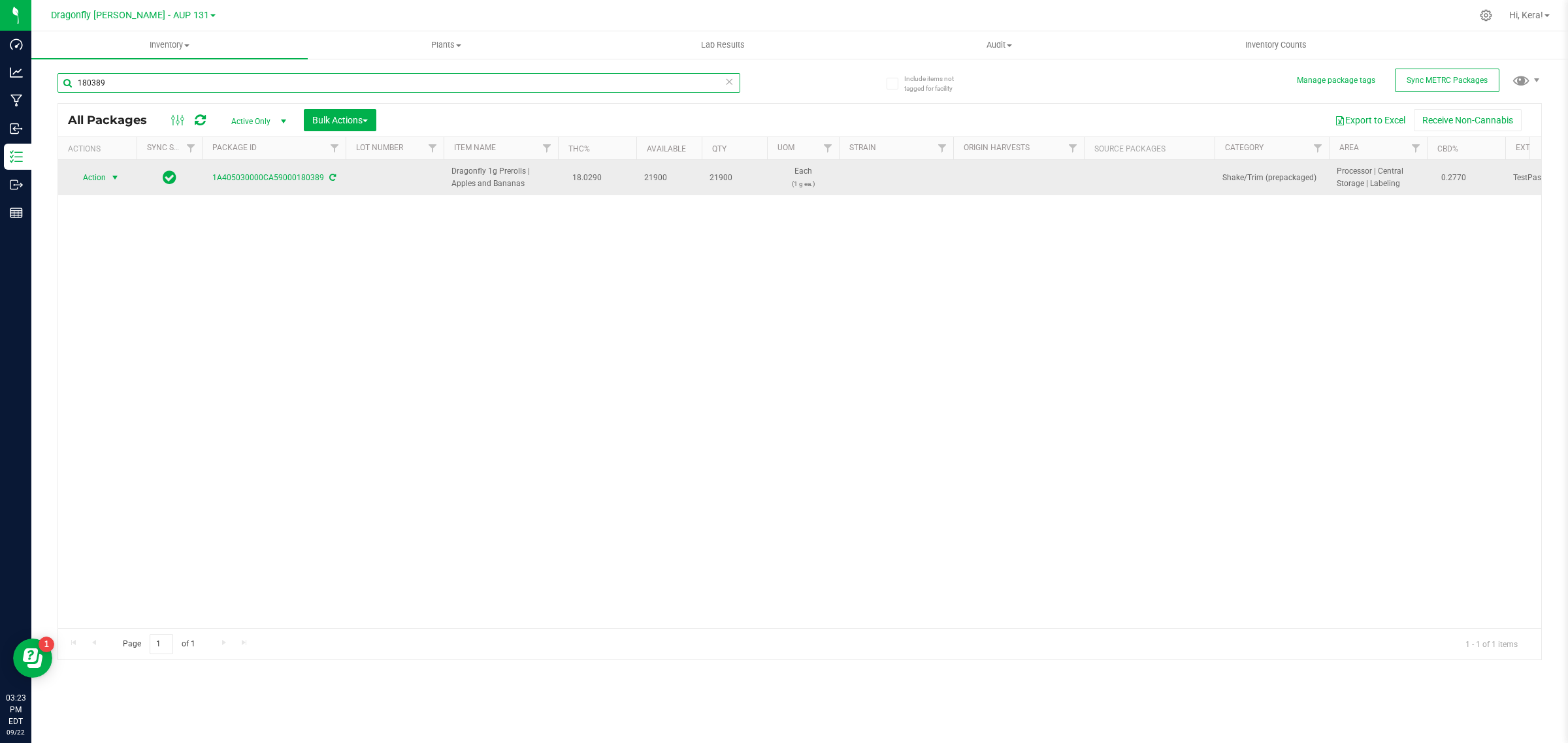
type input "180389"
click at [97, 180] on span "Action" at bounding box center [89, 178] width 35 height 18
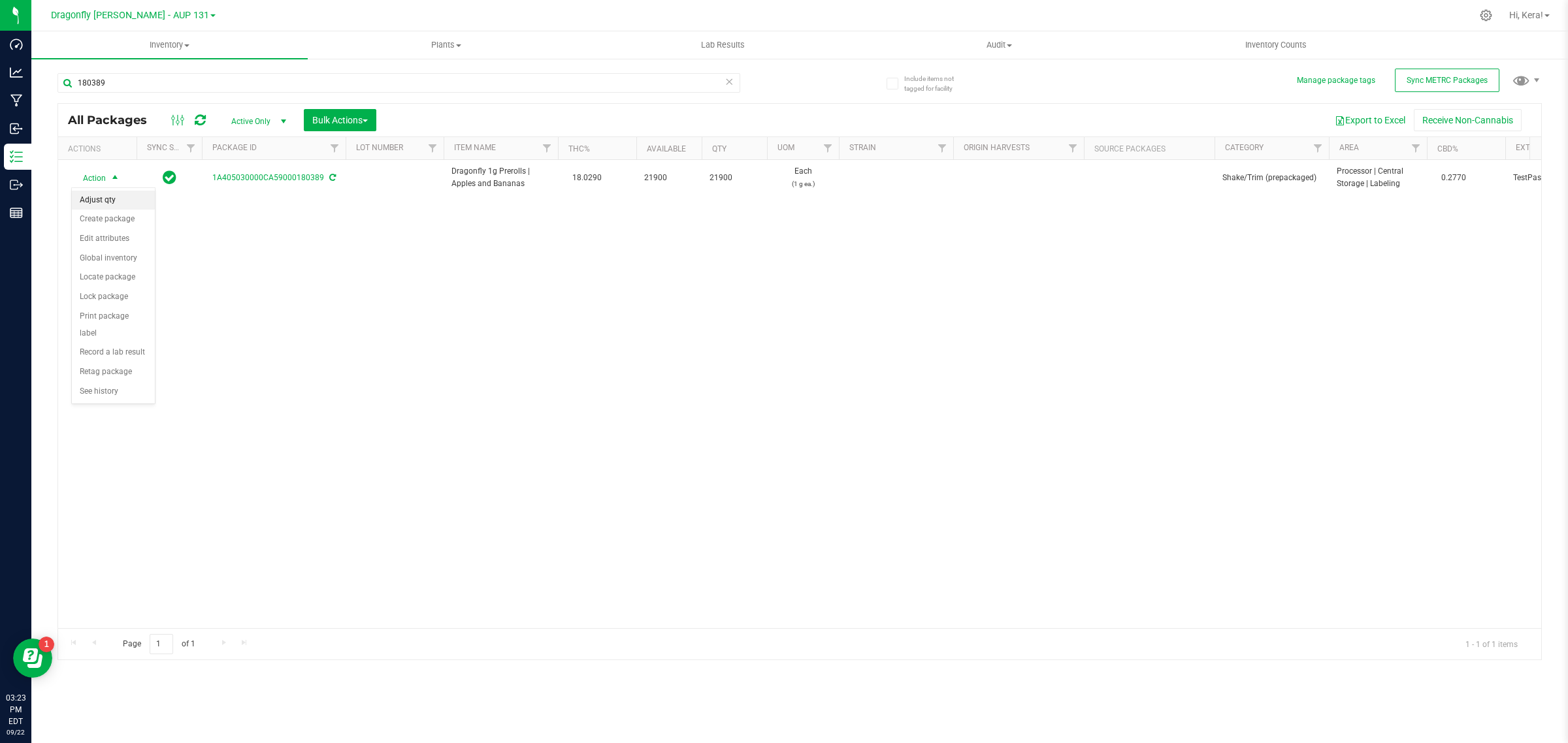
click at [99, 203] on li "Adjust qty" at bounding box center [113, 200] width 83 height 20
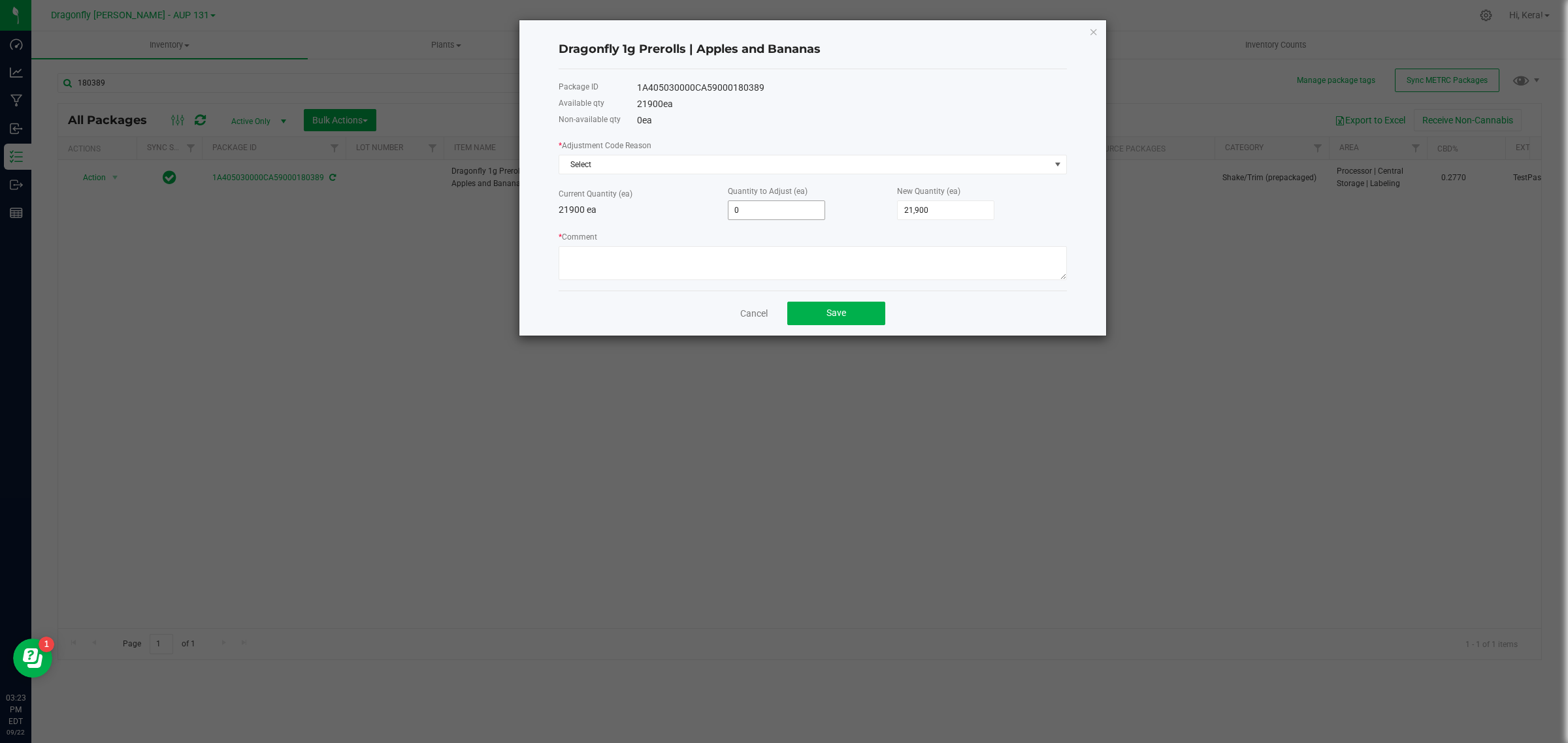
click at [784, 206] on input "0" at bounding box center [776, 210] width 96 height 18
type input "8"
type input "21,908"
type input "80"
type input "21,980"
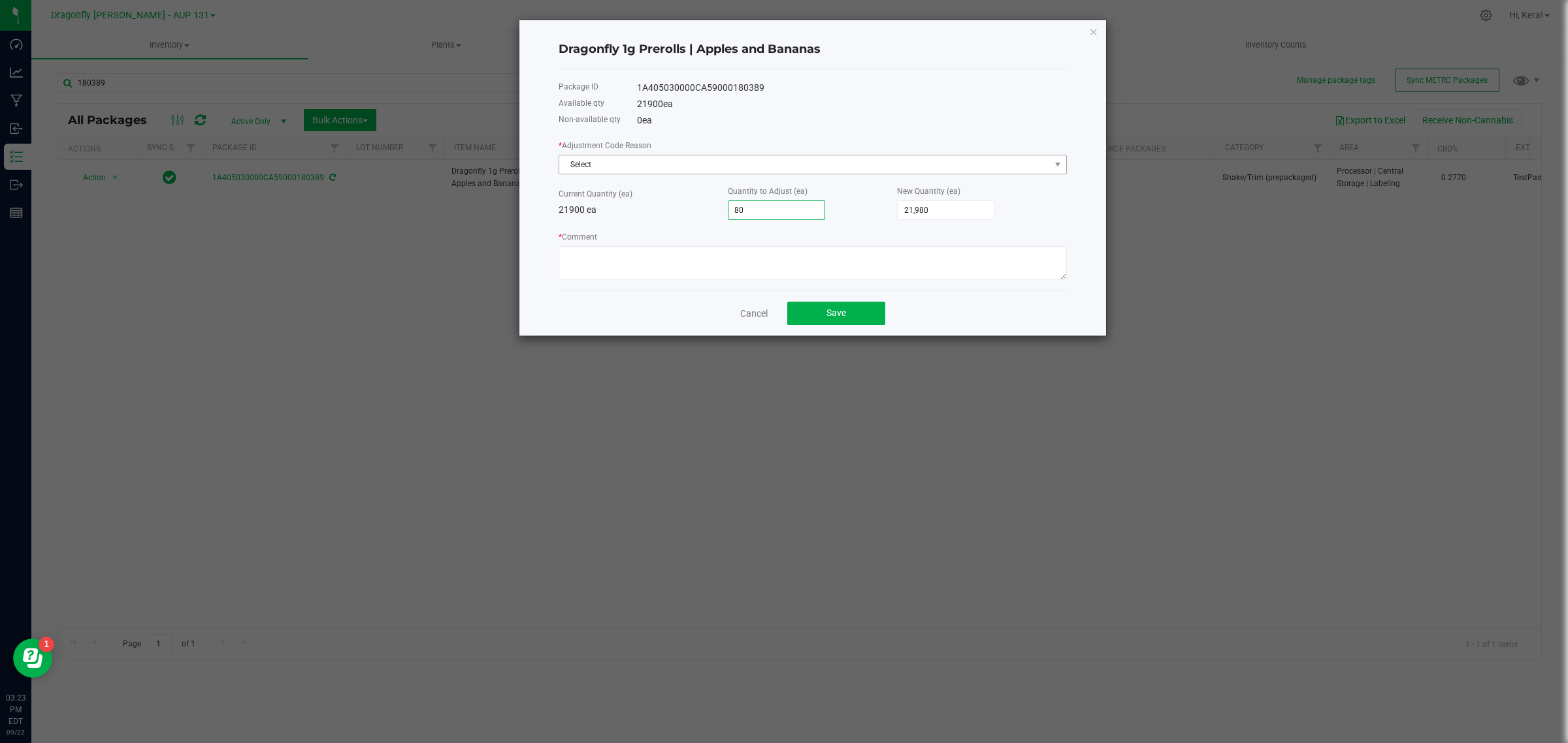
type input "80"
click at [662, 174] on span "Select" at bounding box center [805, 164] width 491 height 18
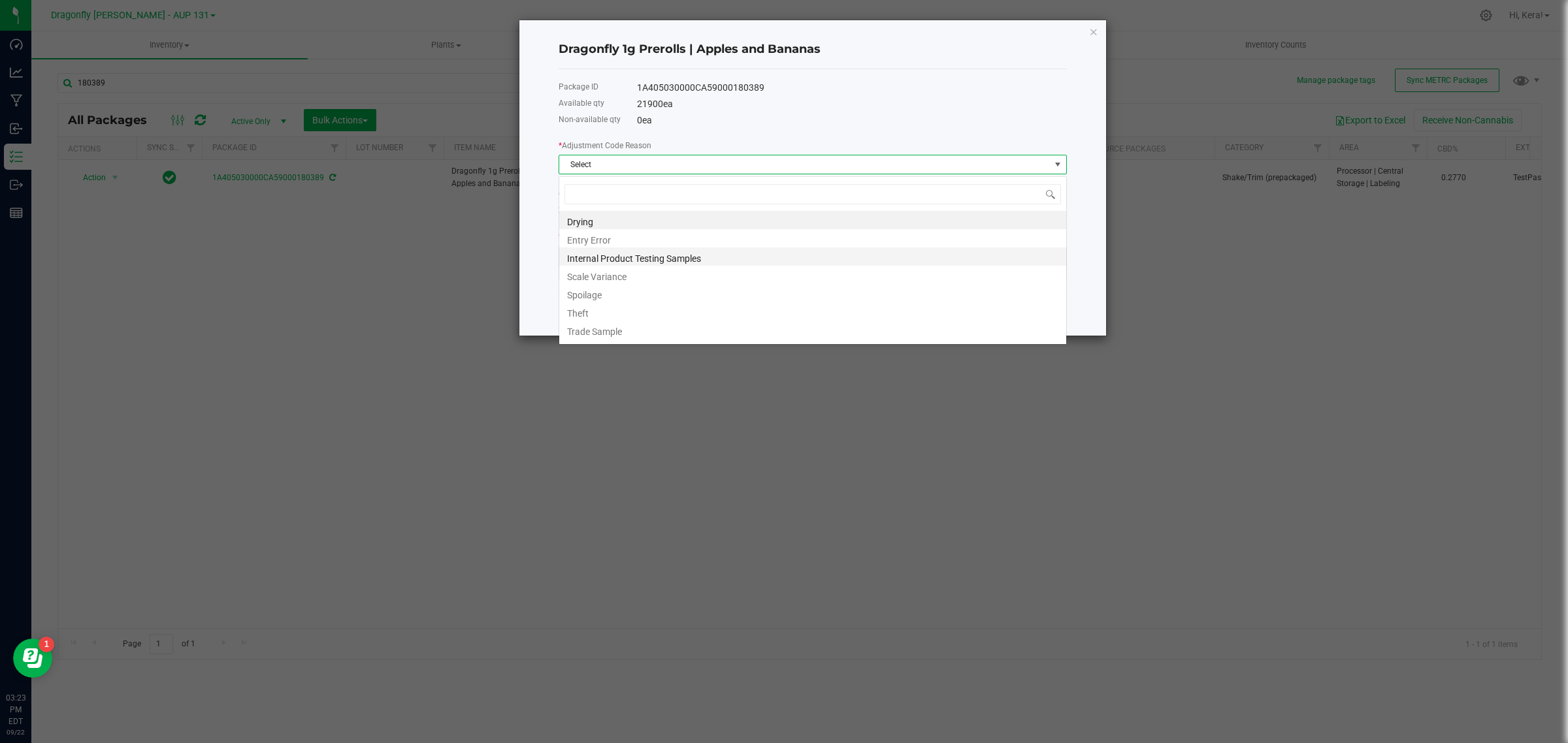
scroll to position [21, 507]
click at [604, 233] on li "Entry Error" at bounding box center [813, 238] width 507 height 18
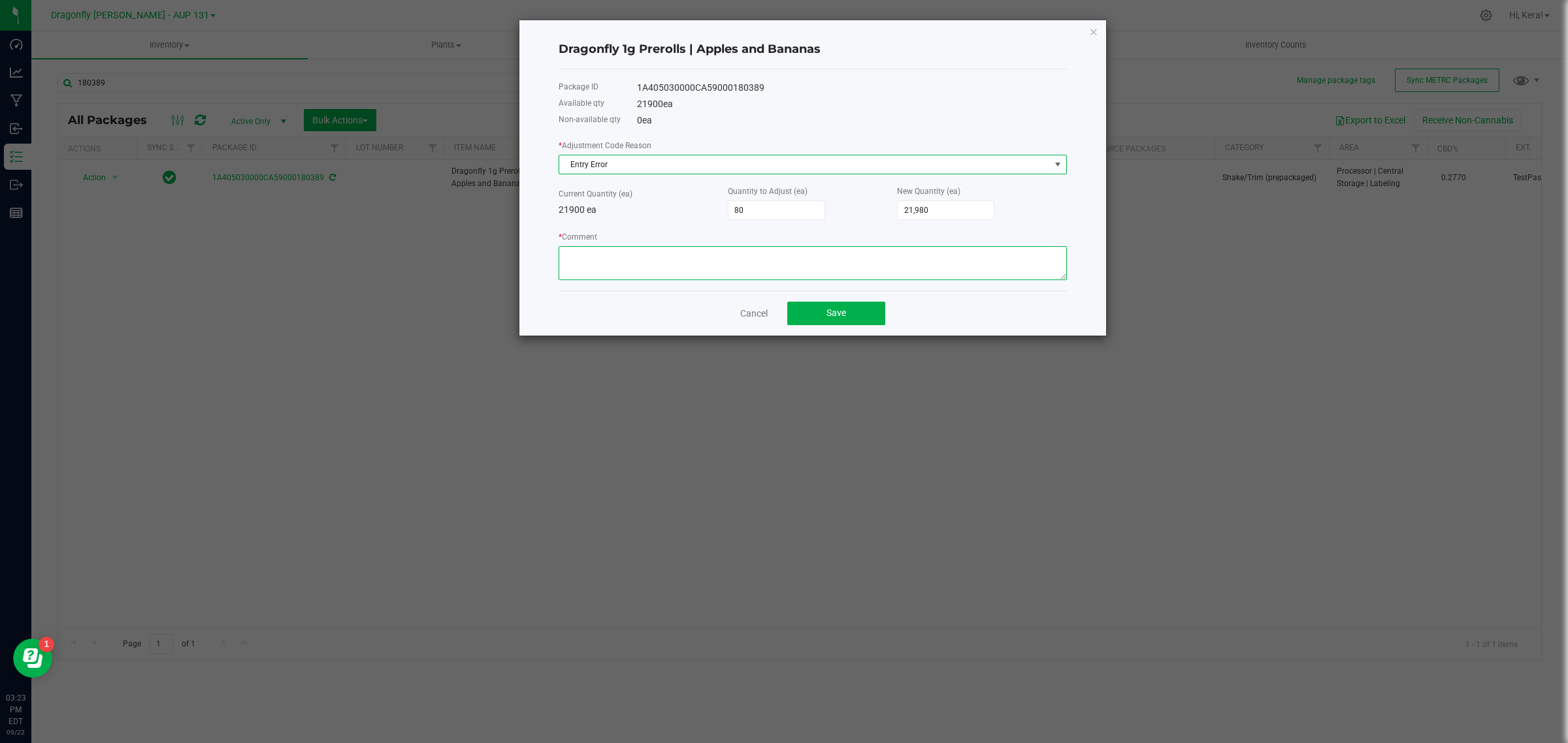
click at [602, 248] on textarea "* Comment" at bounding box center [813, 263] width 508 height 34
type textarea "WRONG QTY ENTERED"
click at [838, 312] on span "Save" at bounding box center [836, 313] width 20 height 10
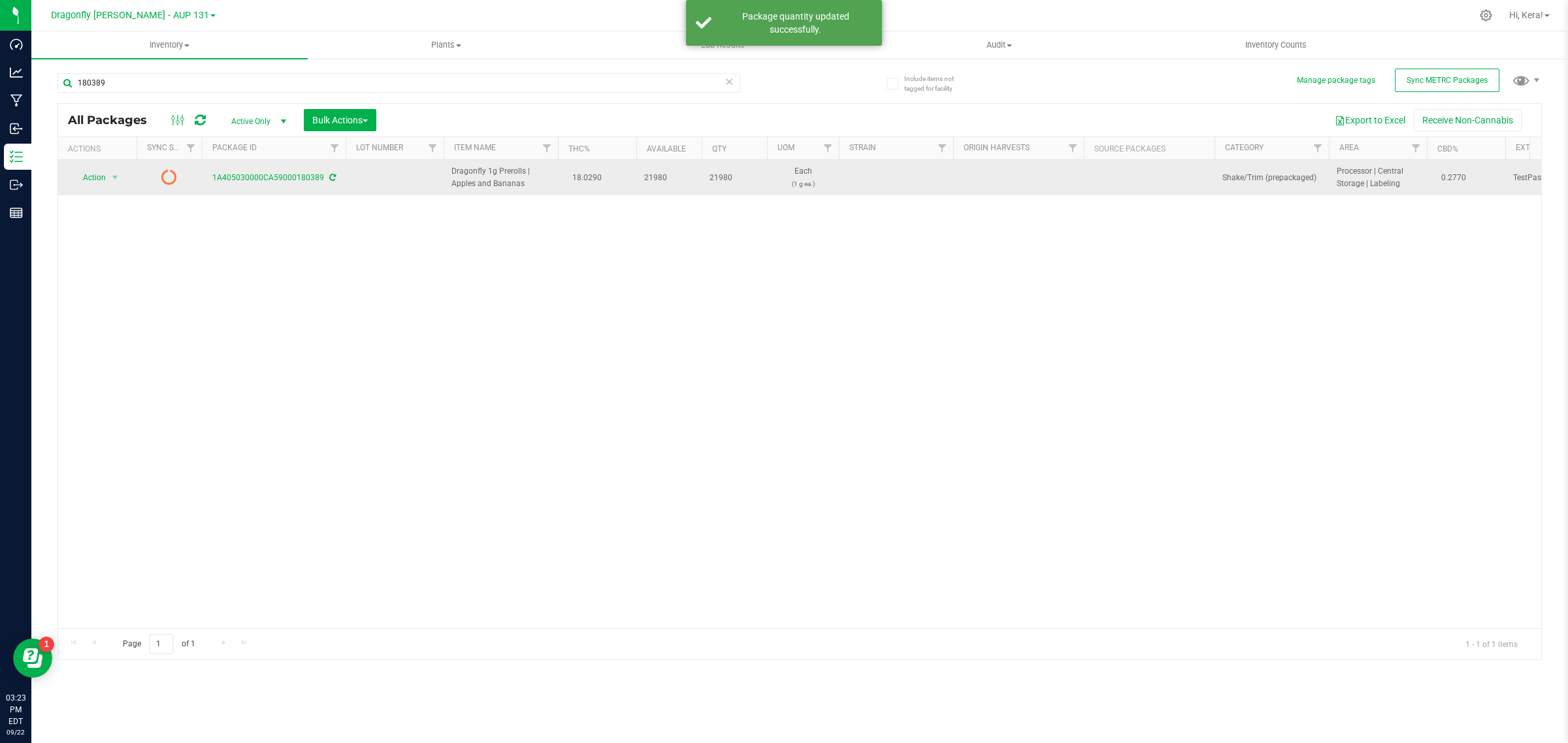
click at [334, 176] on div "1A405030000CA59000180389" at bounding box center [273, 178] width 148 height 12
click at [329, 176] on icon at bounding box center [332, 178] width 7 height 8
click at [105, 181] on span "Action" at bounding box center [89, 178] width 35 height 18
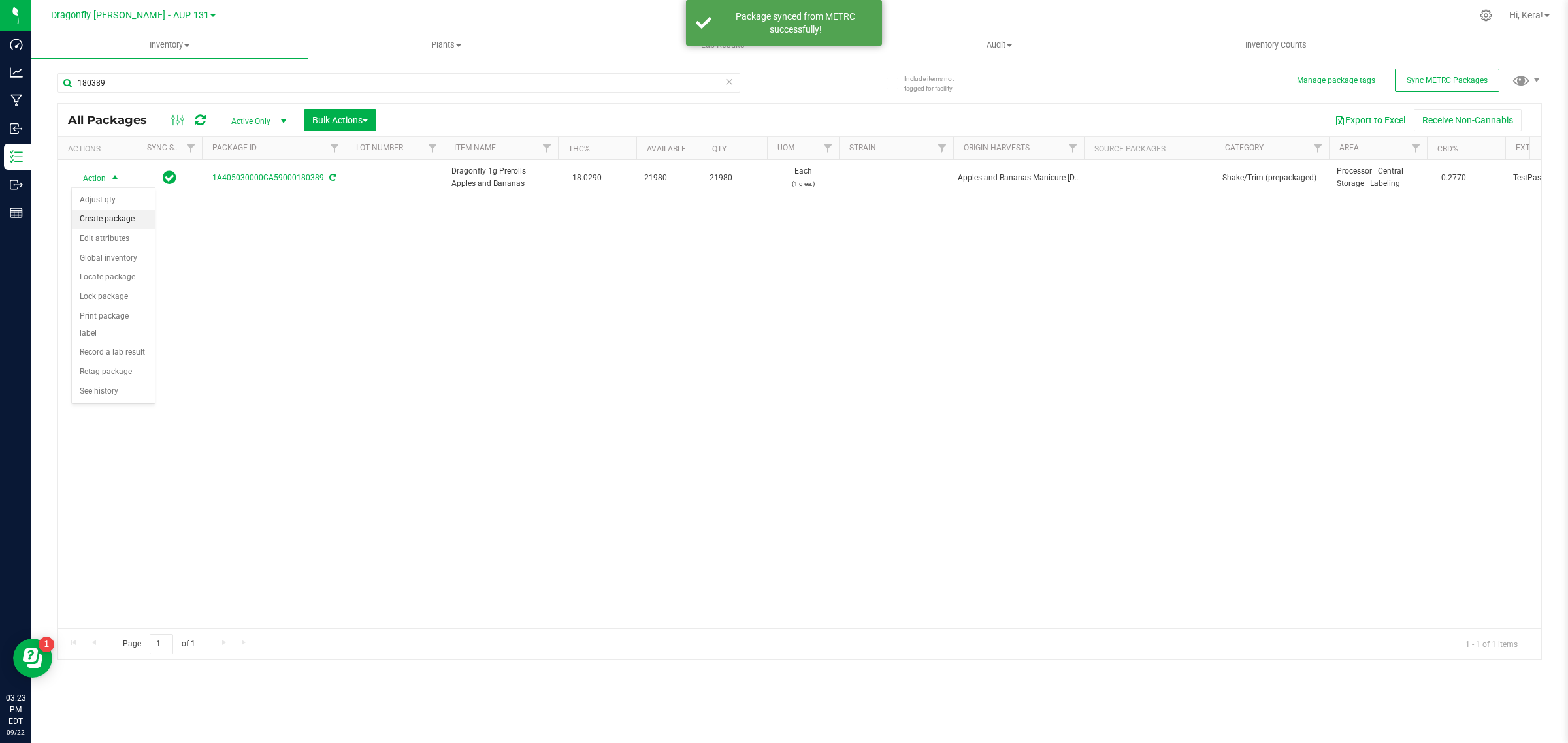
click at [105, 220] on li "Create package" at bounding box center [113, 220] width 83 height 20
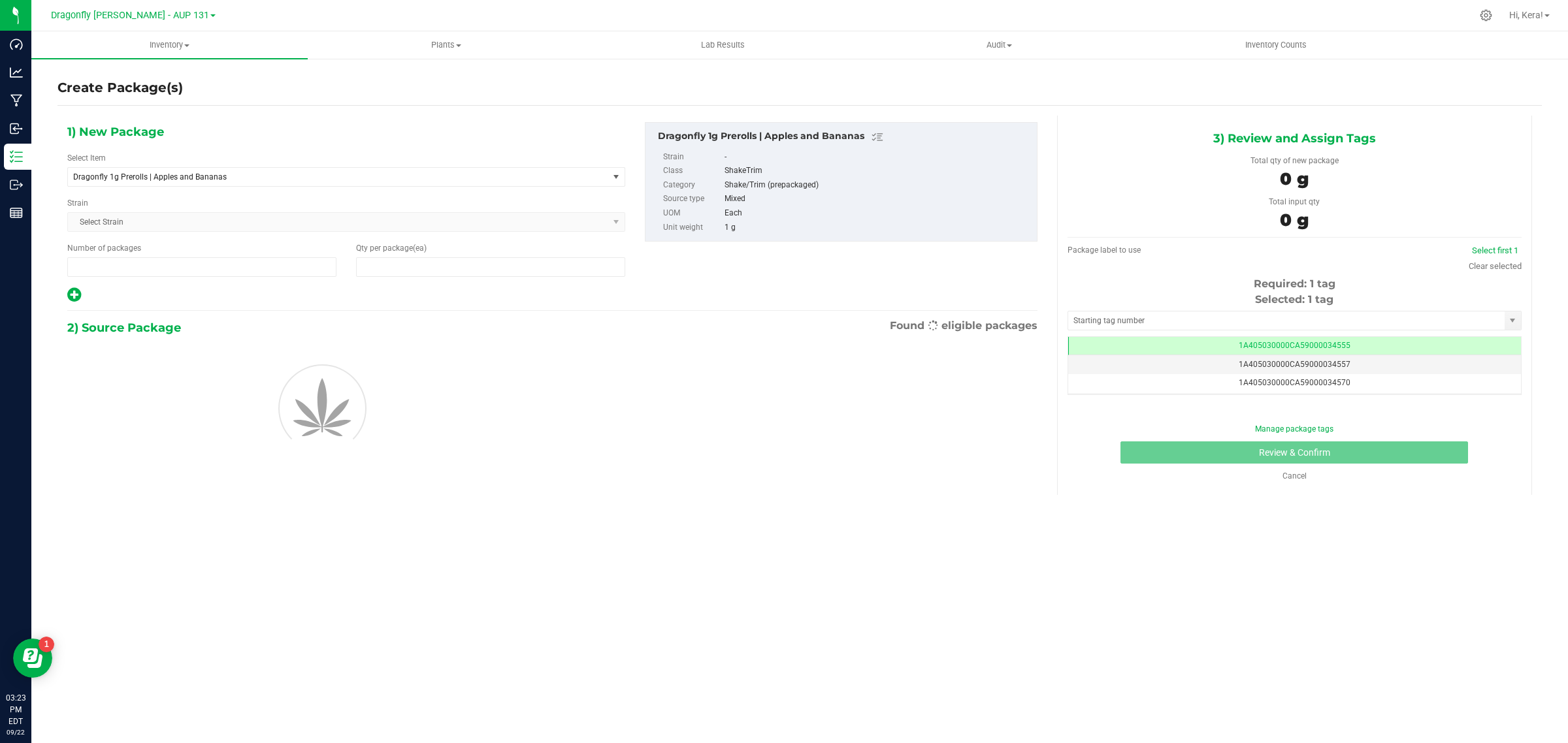
type input "1"
type input "0"
click at [250, 186] on span "Dragonfly 1g Prerolls | Apples and Bananas" at bounding box center [347, 177] width 558 height 20
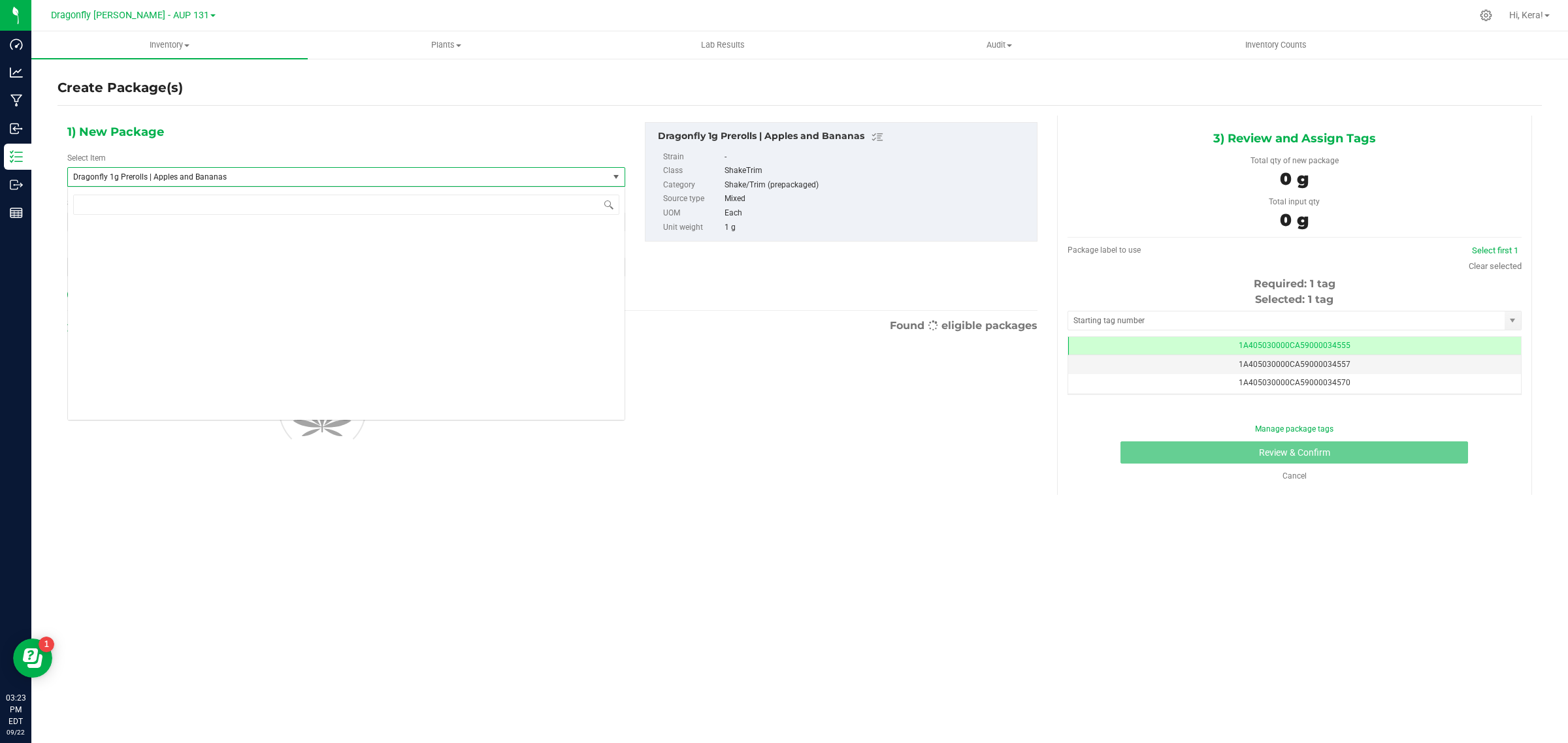
scroll to position [28347, 0]
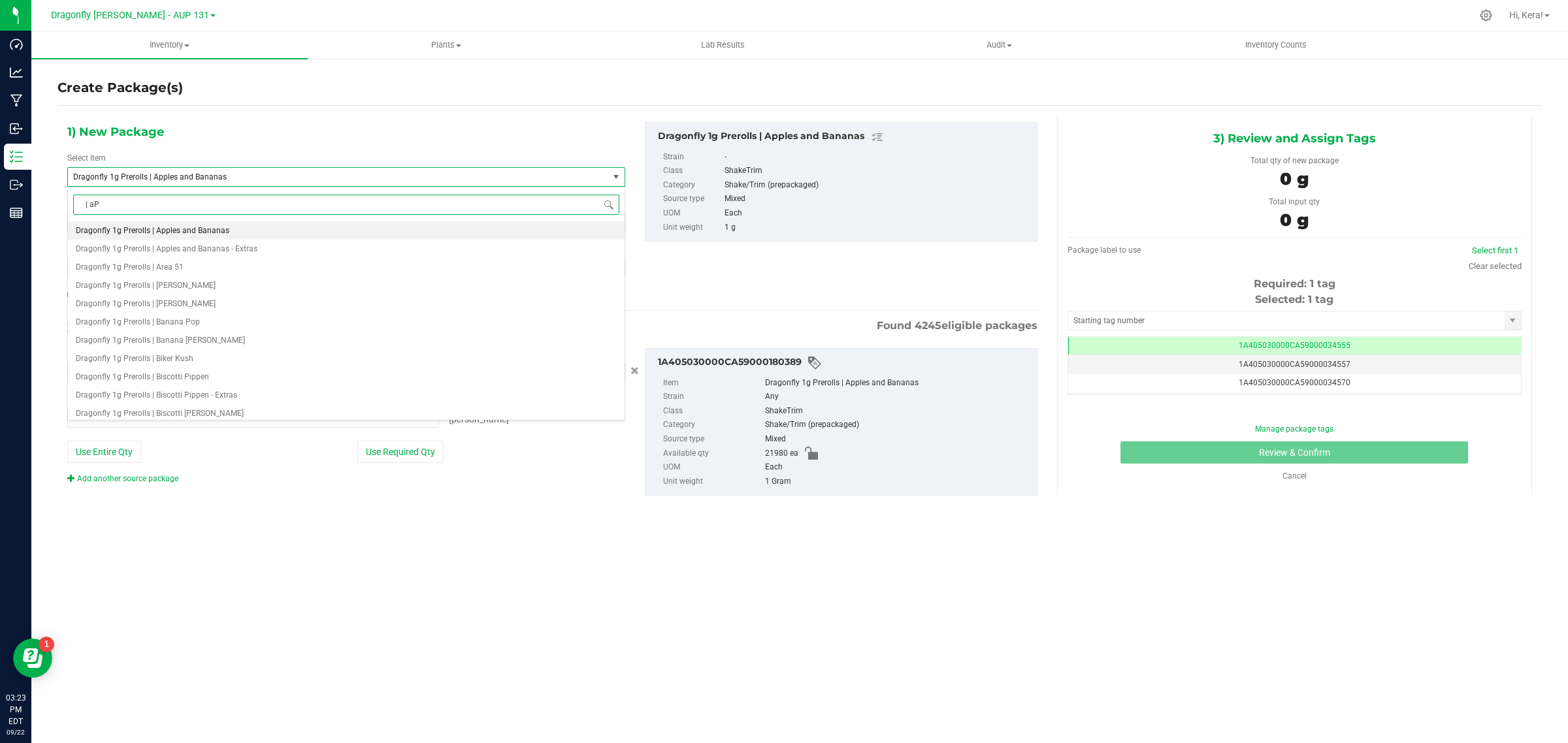
type input "| aPP"
type input "0 ea"
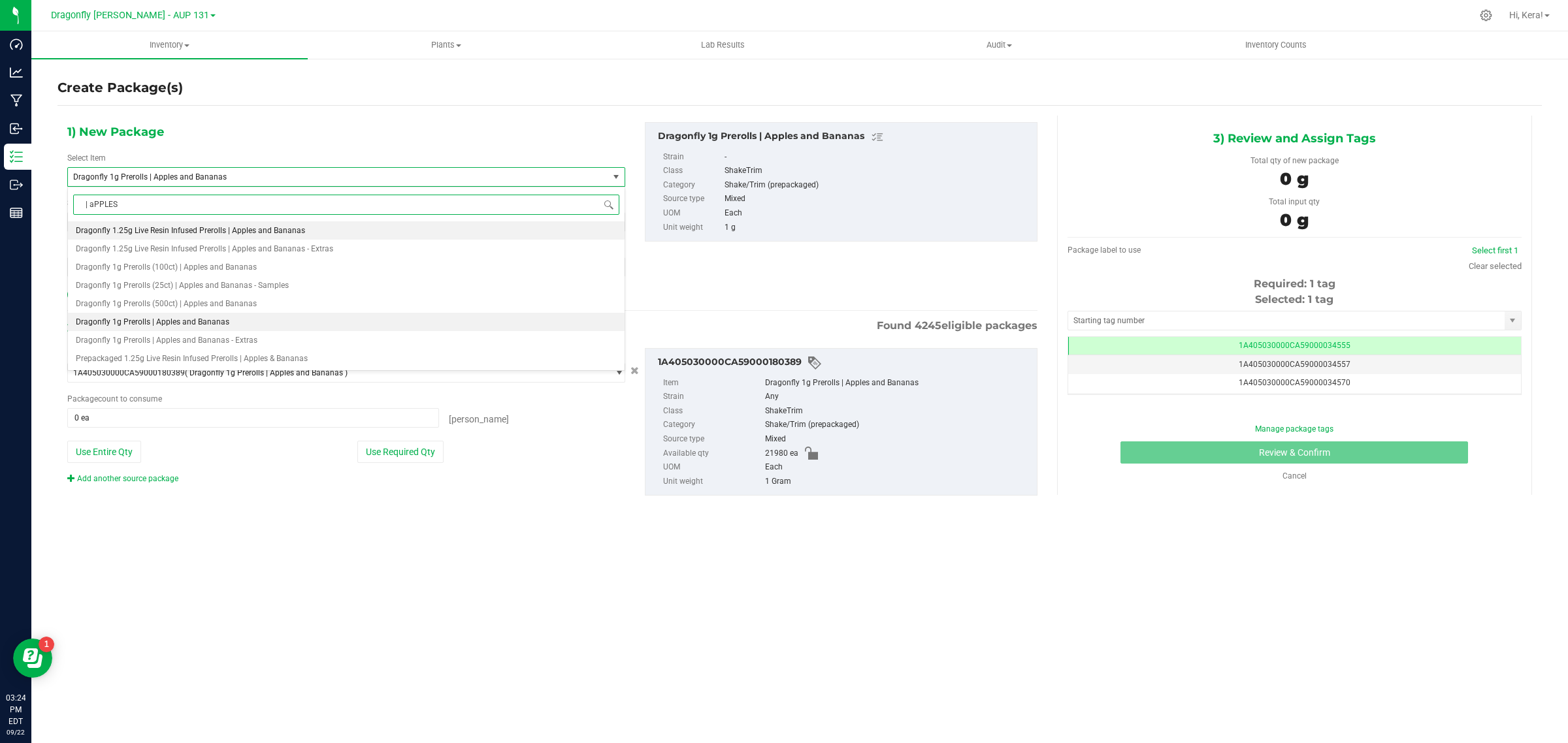
scroll to position [0, 0]
type input "| aPPLES AND"
click at [275, 308] on li "Dragonfly 1g Prerolls (500ct) | Apples and Bananas" at bounding box center [347, 303] width 557 height 18
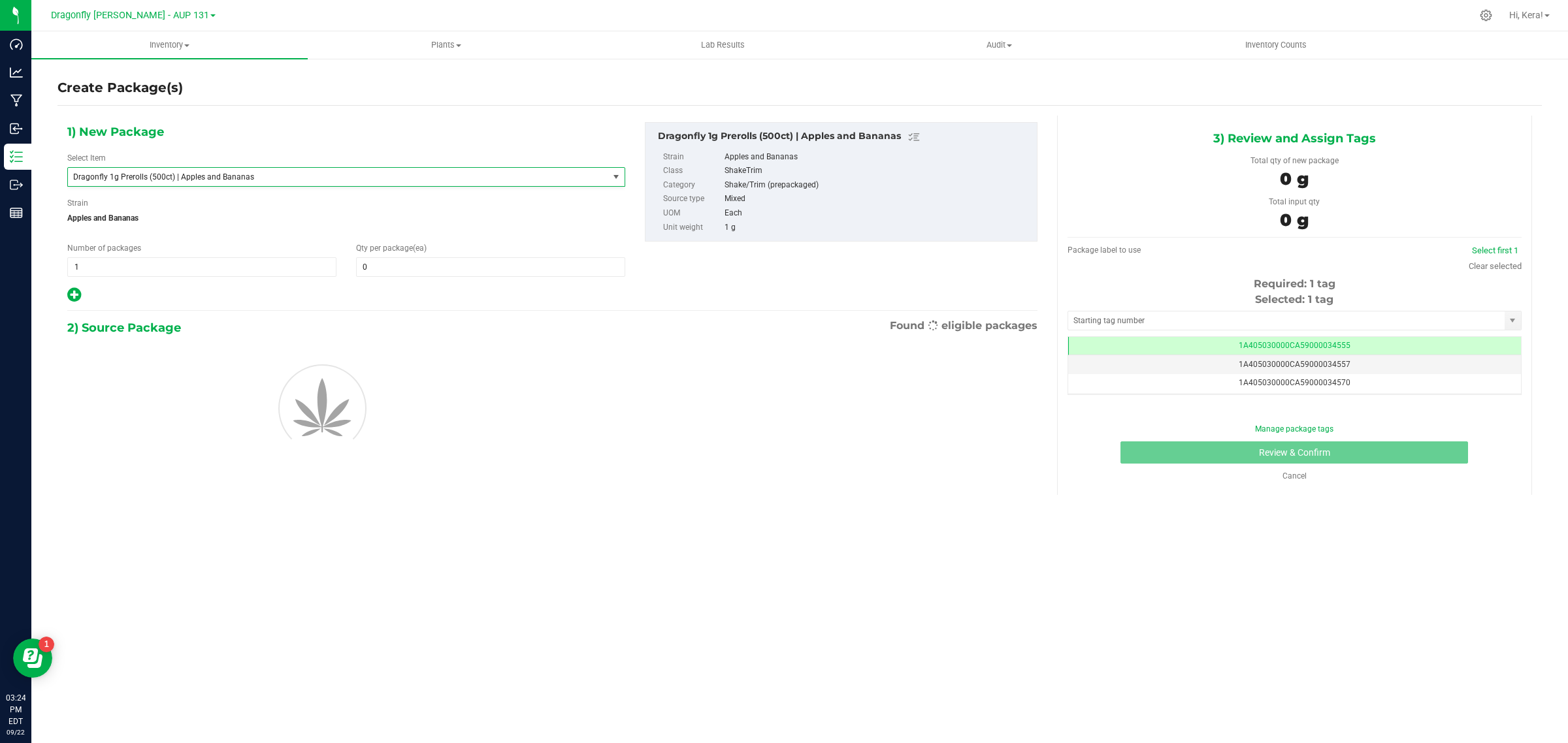
type input "0"
click at [145, 269] on span "1 1" at bounding box center [202, 267] width 270 height 20
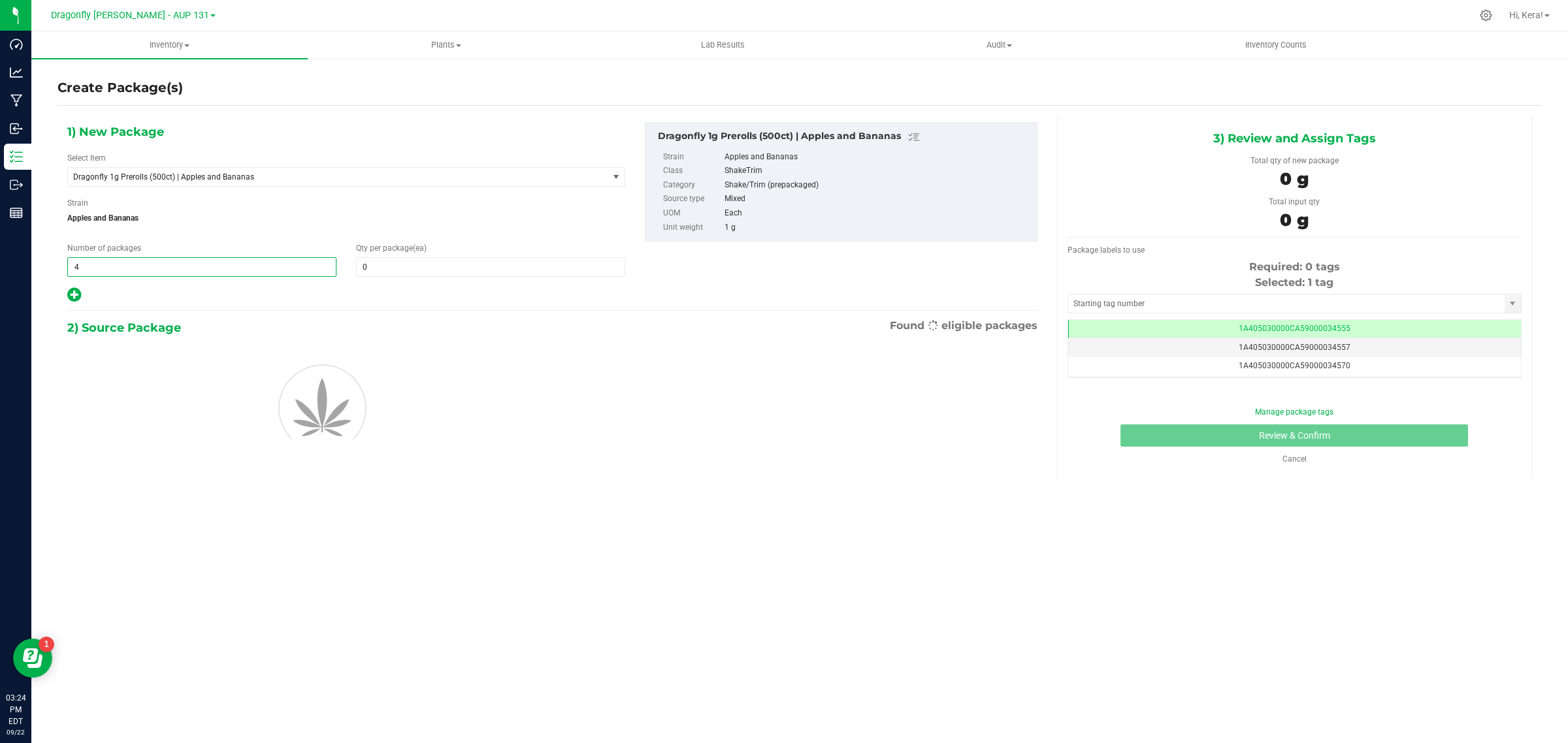
type input "43"
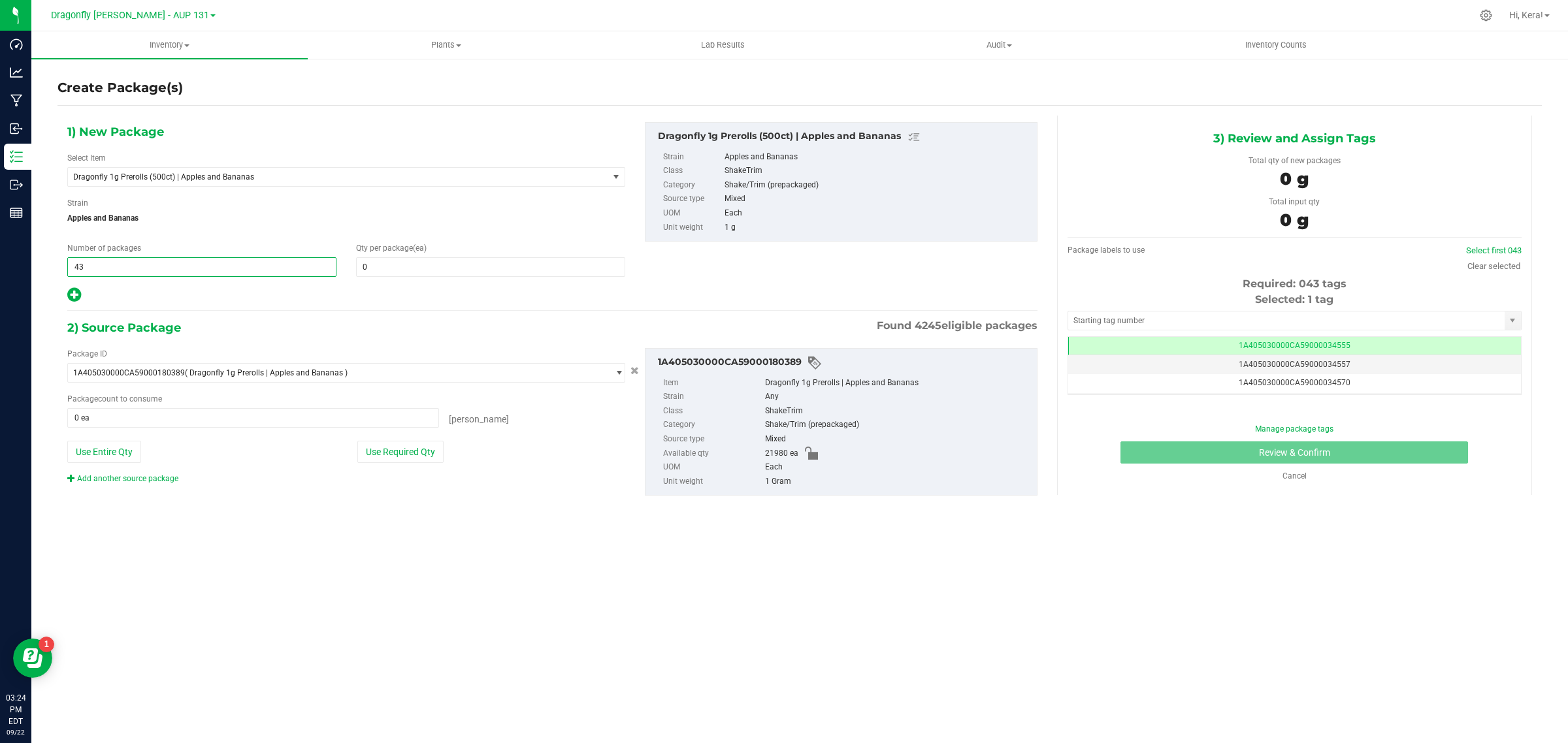
type input "43"
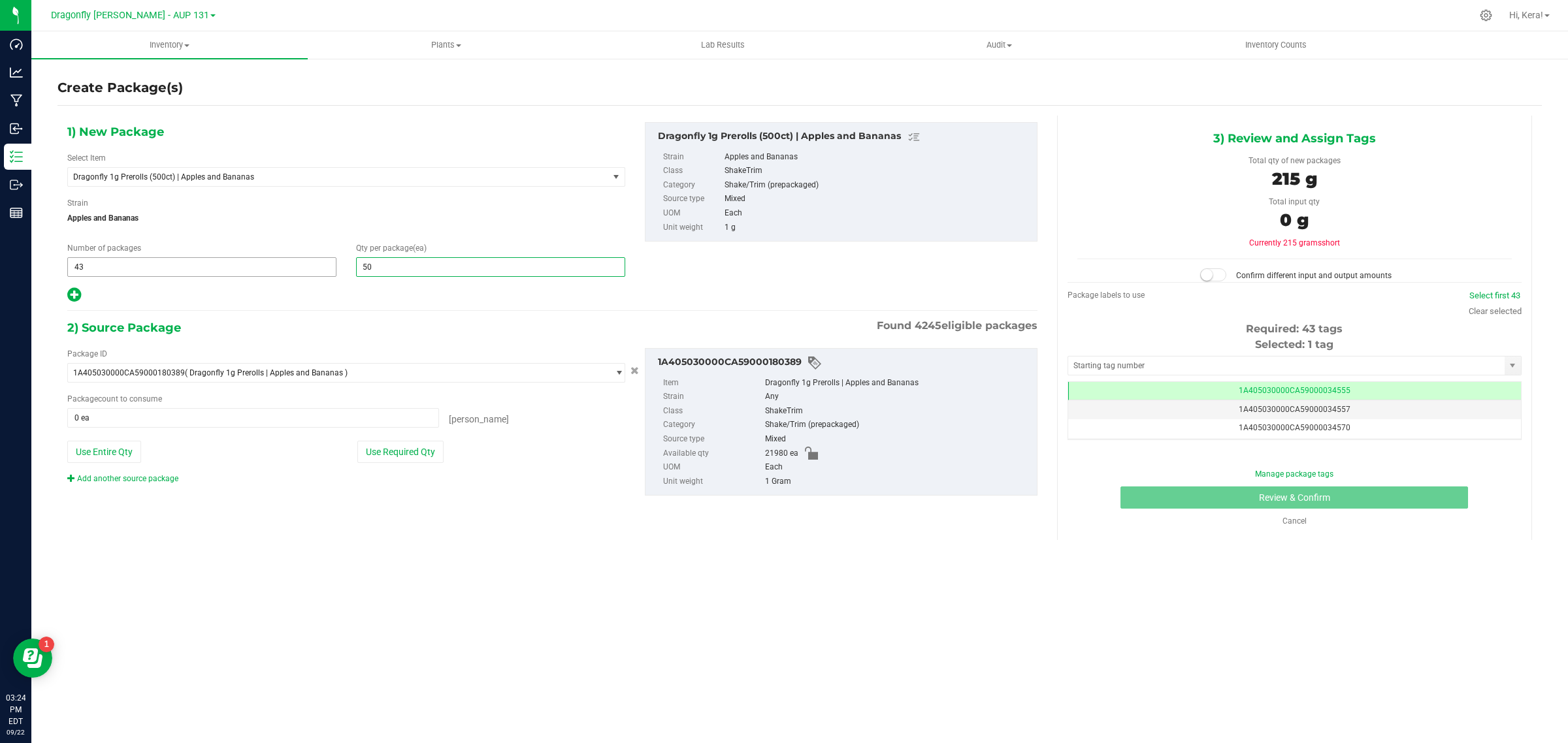
type input "500"
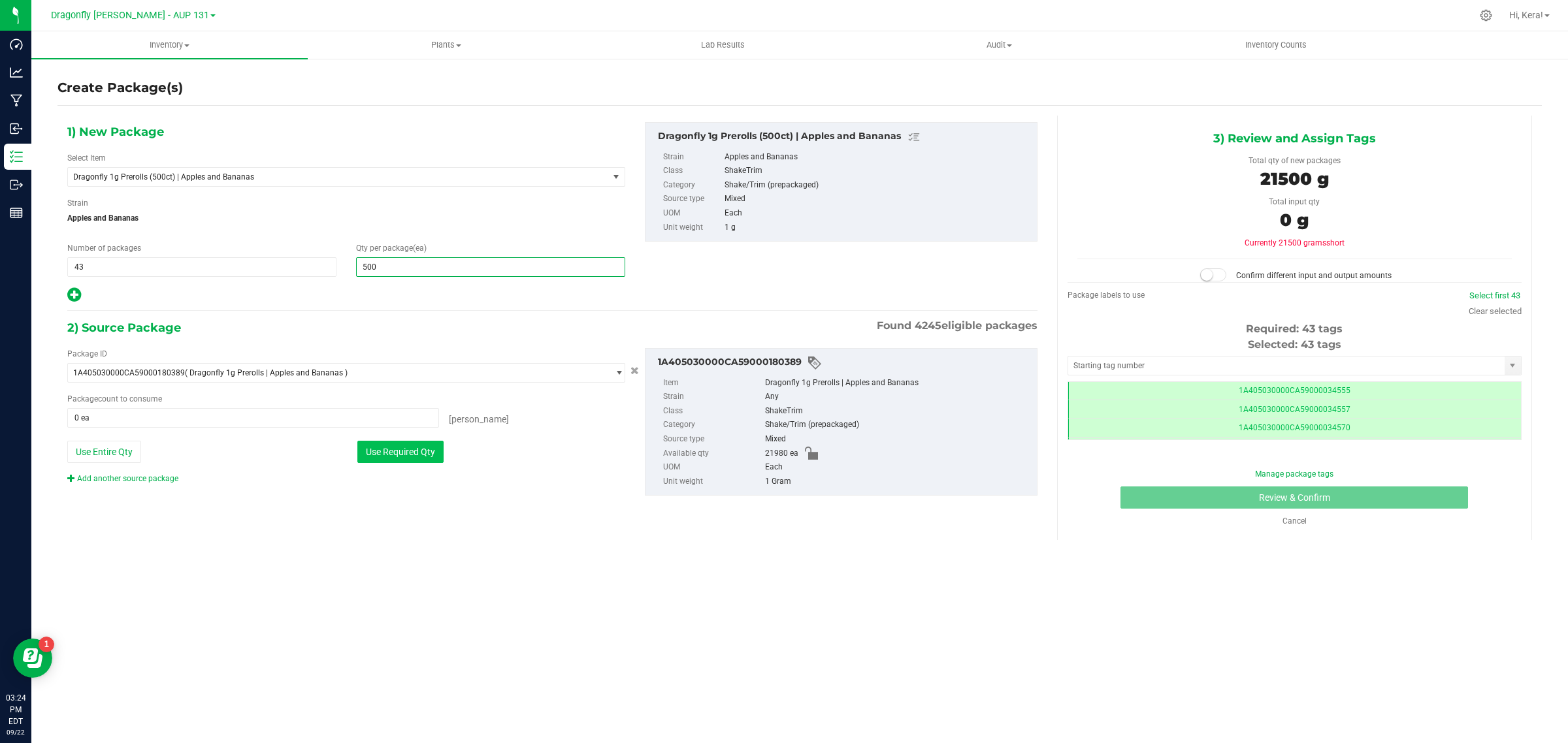
type input "500"
click at [389, 459] on button "Use Required Qty" at bounding box center [400, 452] width 86 height 22
type input "21500 ea"
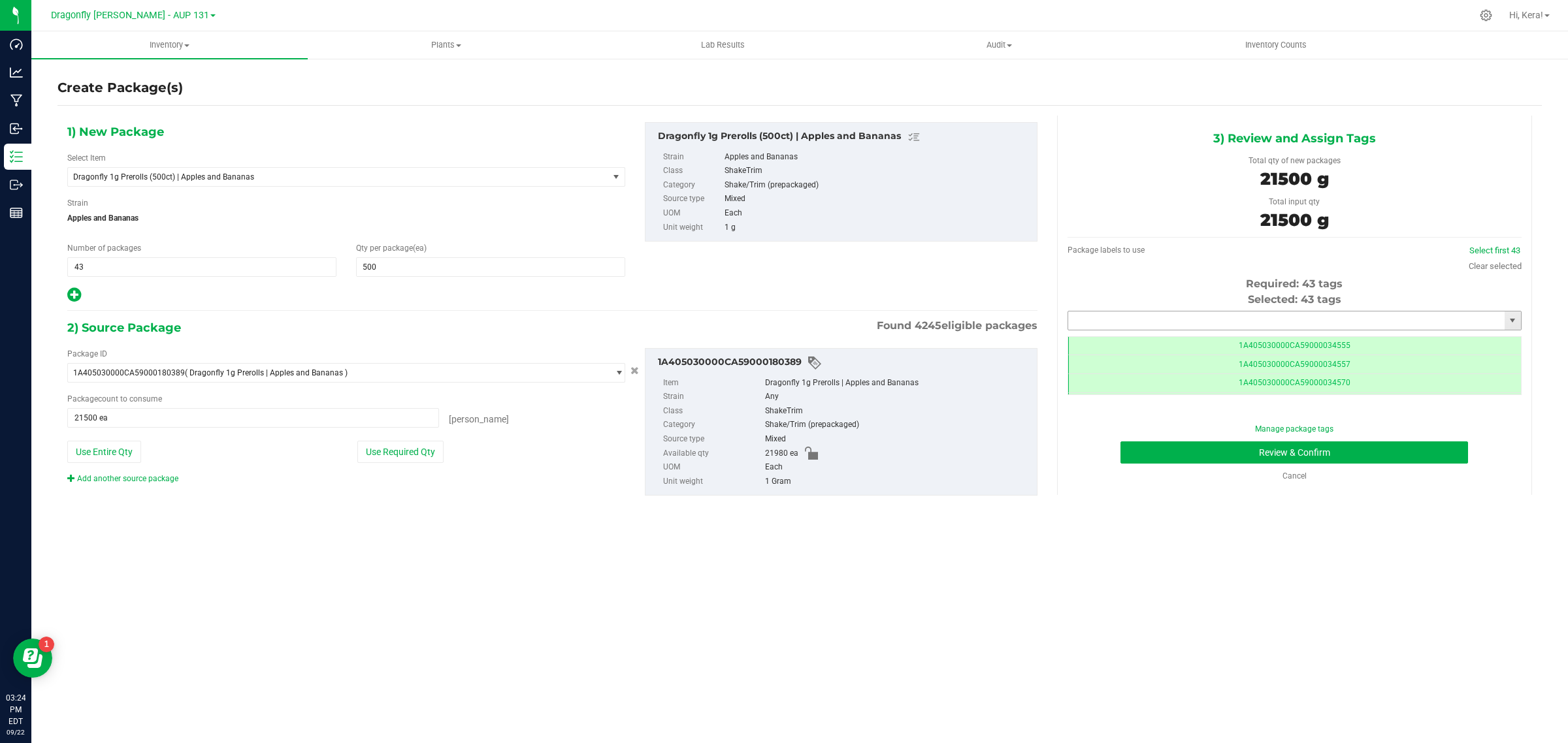
click at [1215, 330] on input "text" at bounding box center [1287, 320] width 436 height 18
paste input "1A405030000CA59000244996"
click at [1180, 343] on li "1A405030000CA59000244996" at bounding box center [1295, 343] width 453 height 20
type input "1A405030000CA59000244996"
click at [1185, 446] on button "Review & Confirm" at bounding box center [1294, 452] width 347 height 22
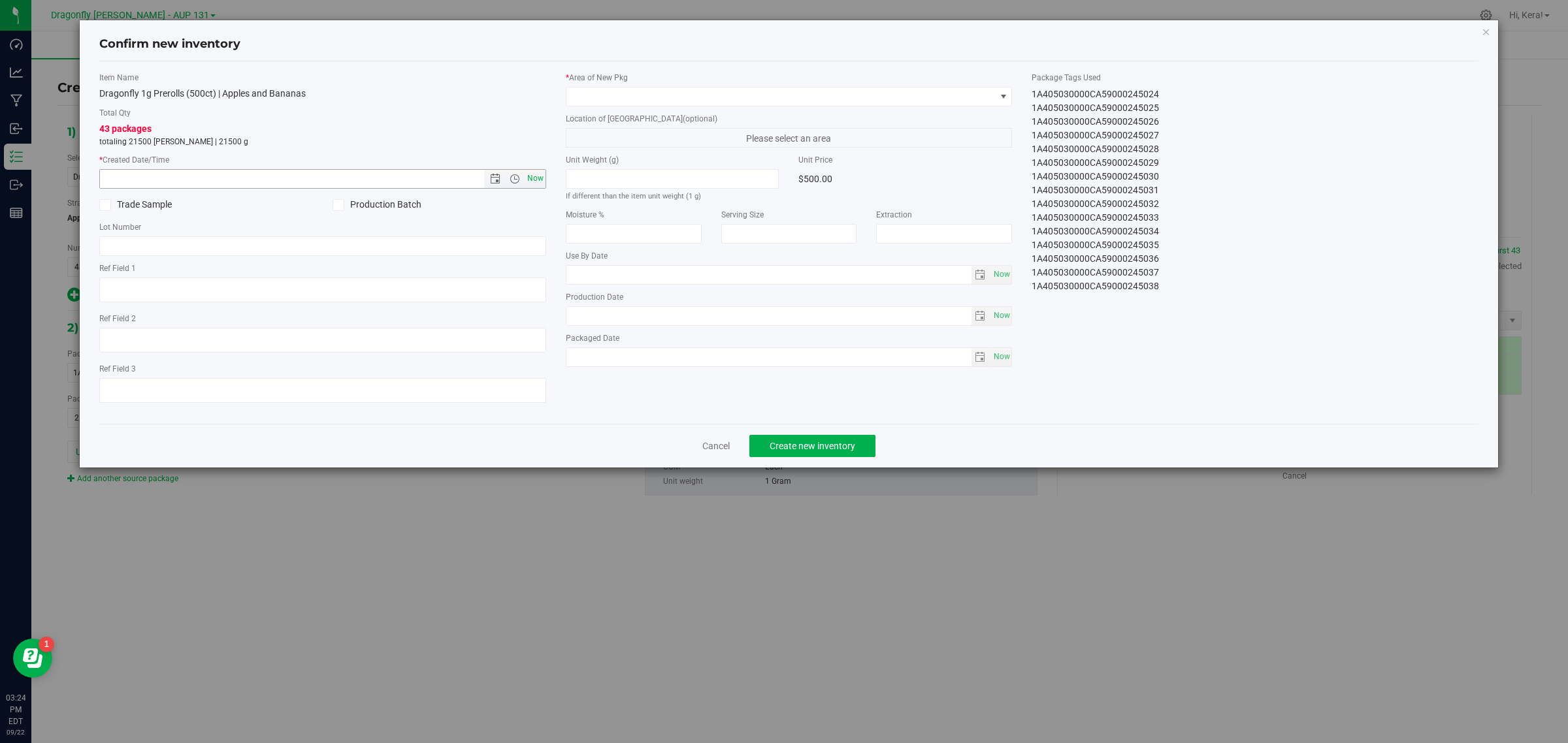
click at [536, 185] on span "Now" at bounding box center [535, 178] width 22 height 19
type input "9/22/2025 3:24 PM"
click at [596, 95] on span at bounding box center [781, 96] width 429 height 18
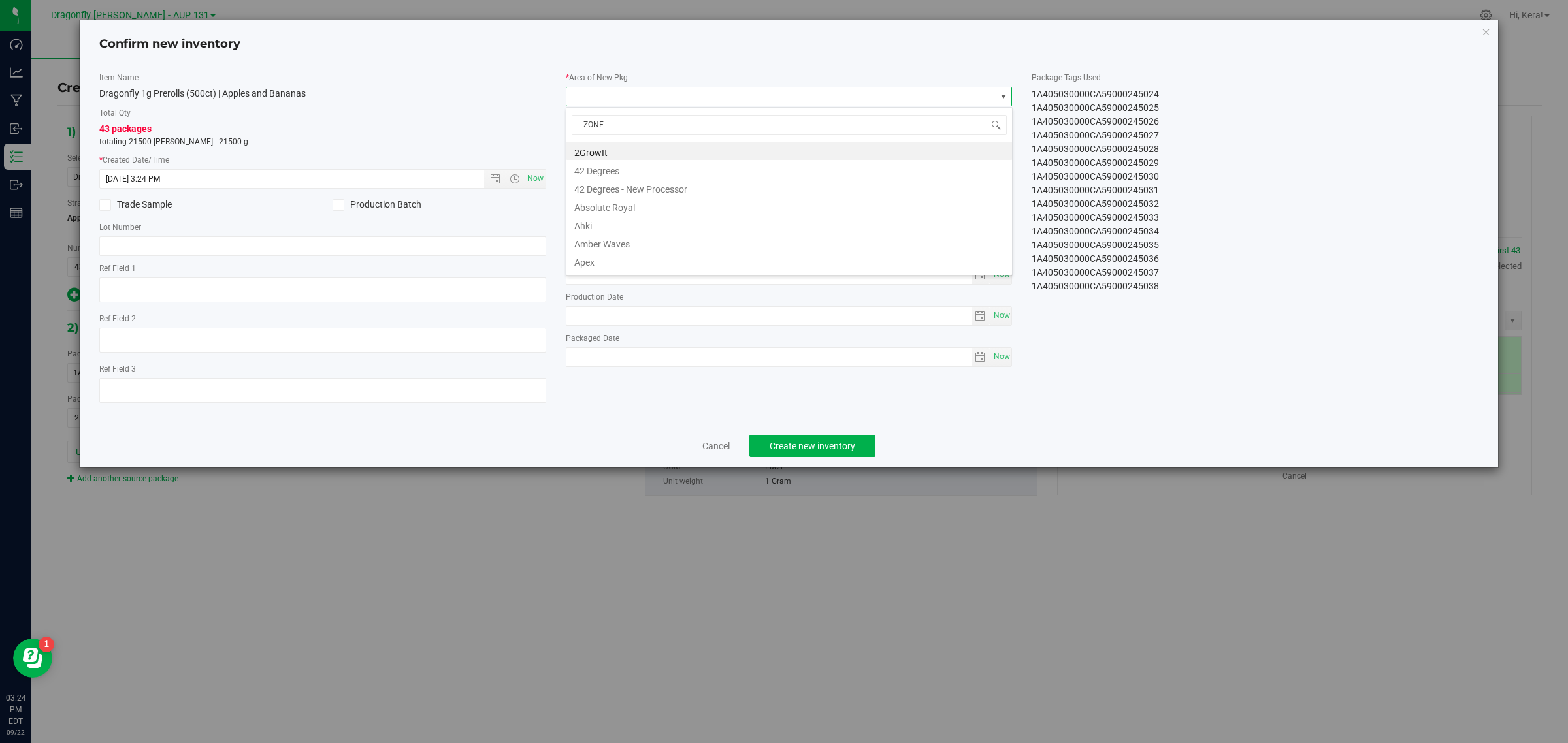
type input "ZONE 1"
click at [651, 148] on li "Dragonfly | Sandbarn | Zone 1" at bounding box center [789, 151] width 446 height 18
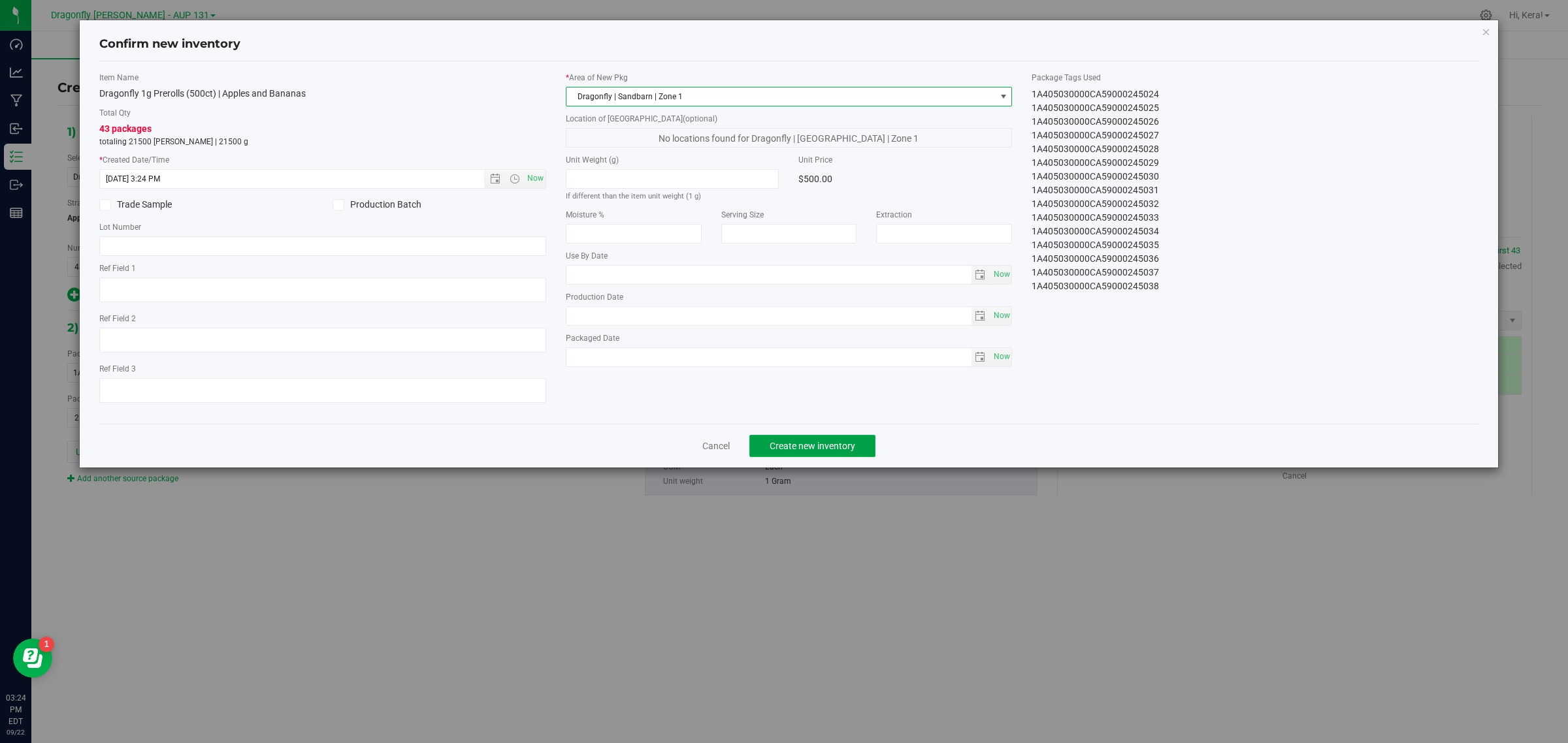
click at [803, 440] on button "Create new inventory" at bounding box center [812, 446] width 126 height 22
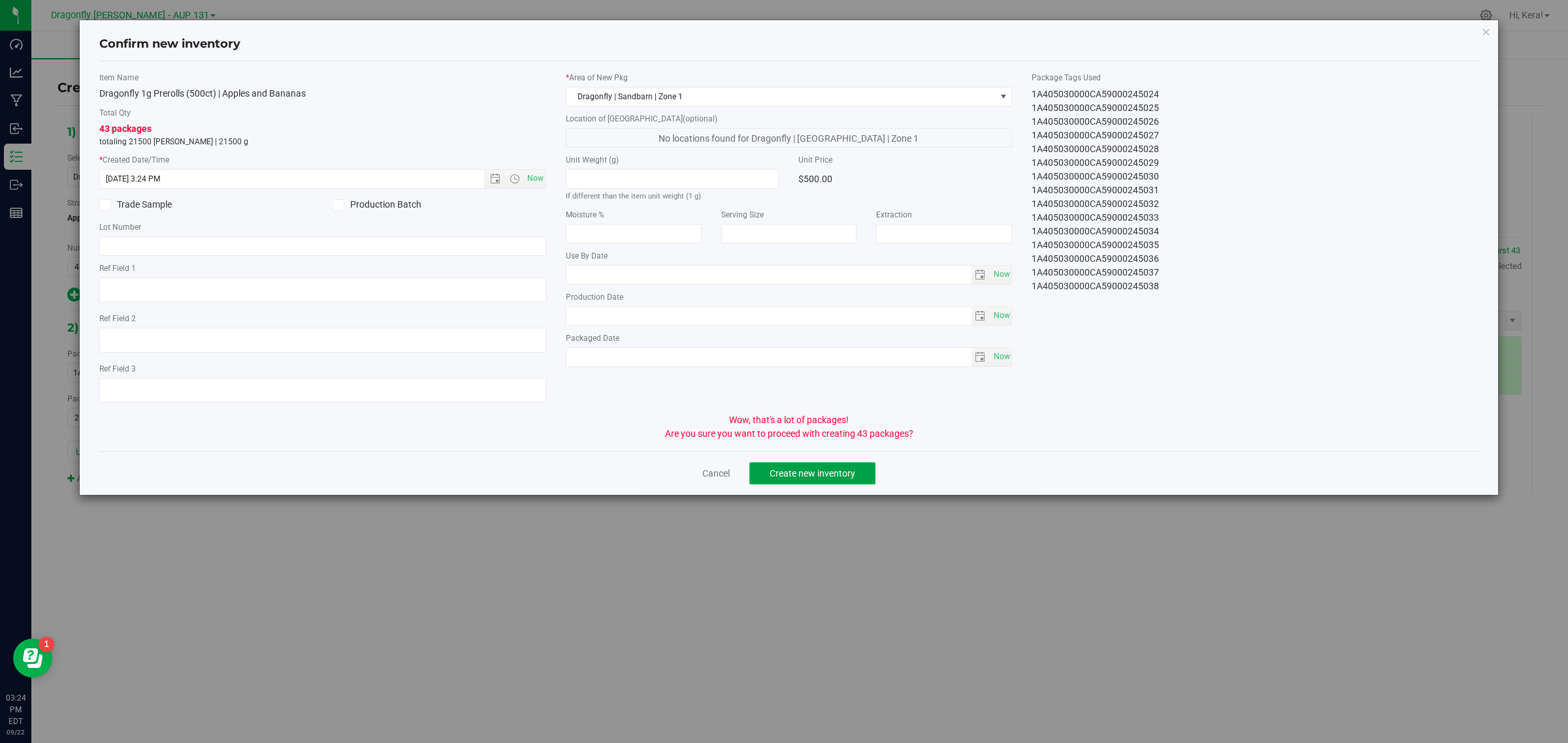
click at [799, 471] on span "Create new inventory" at bounding box center [812, 474] width 86 height 10
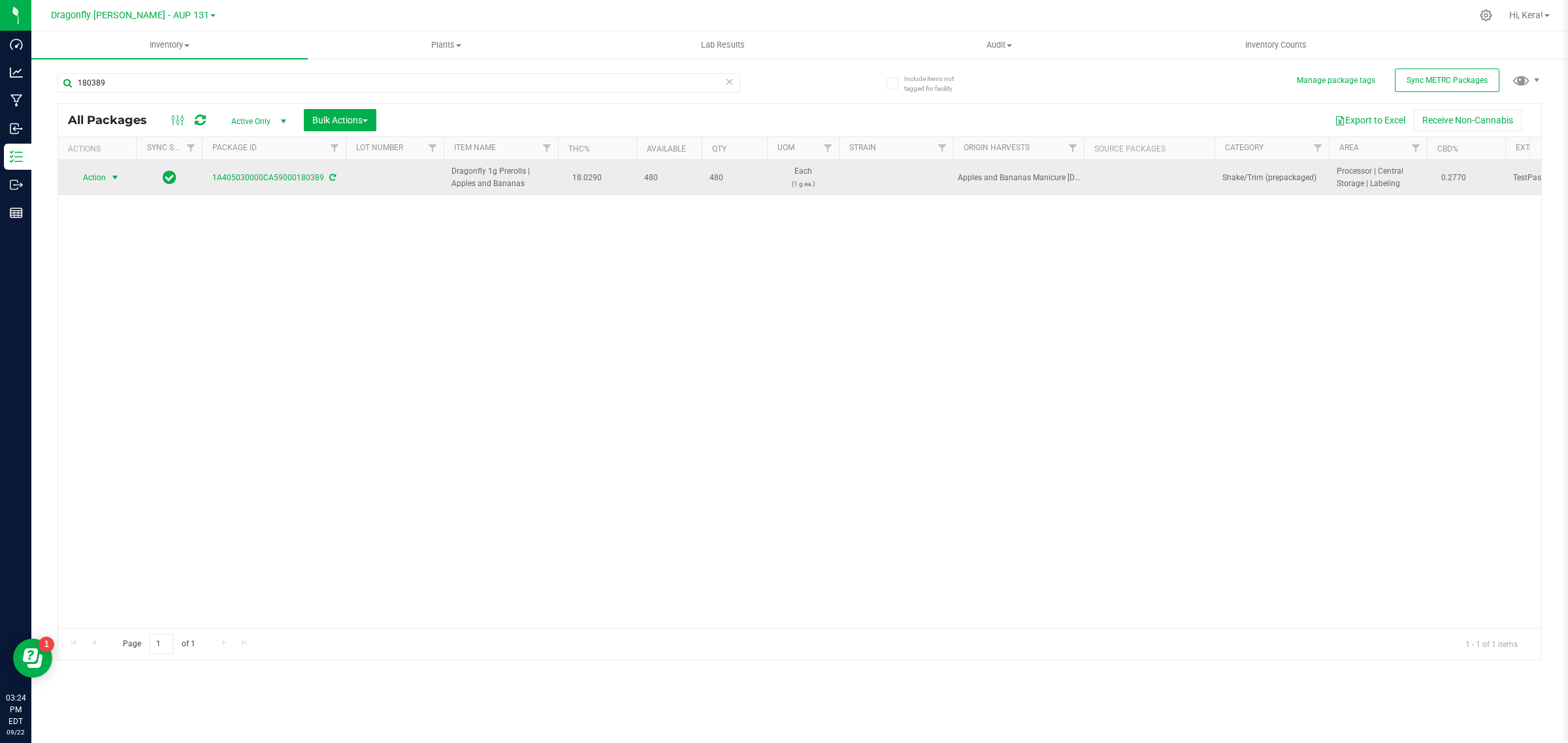
click at [93, 186] on span "Action" at bounding box center [89, 178] width 35 height 18
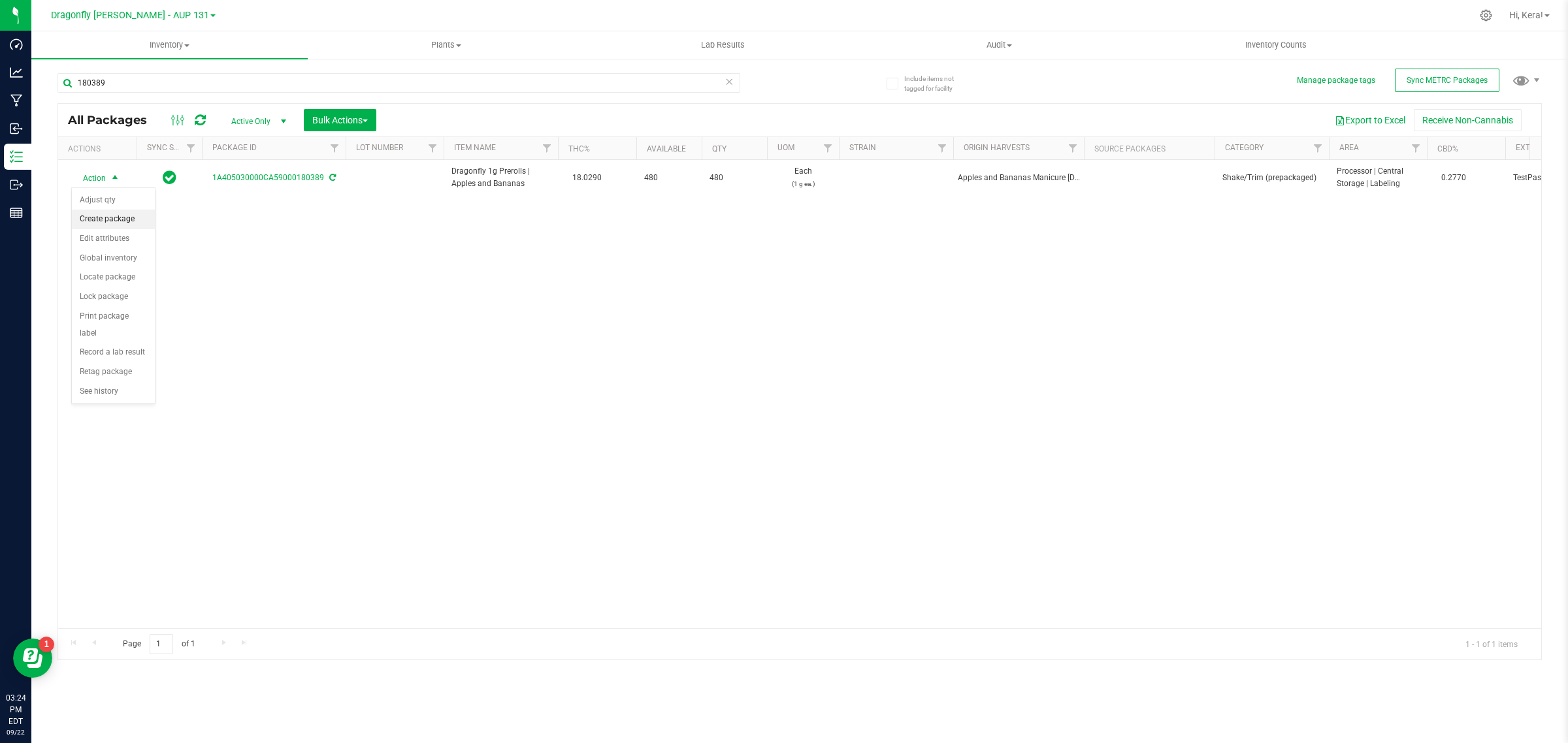
click at [92, 214] on li "Create package" at bounding box center [113, 220] width 83 height 20
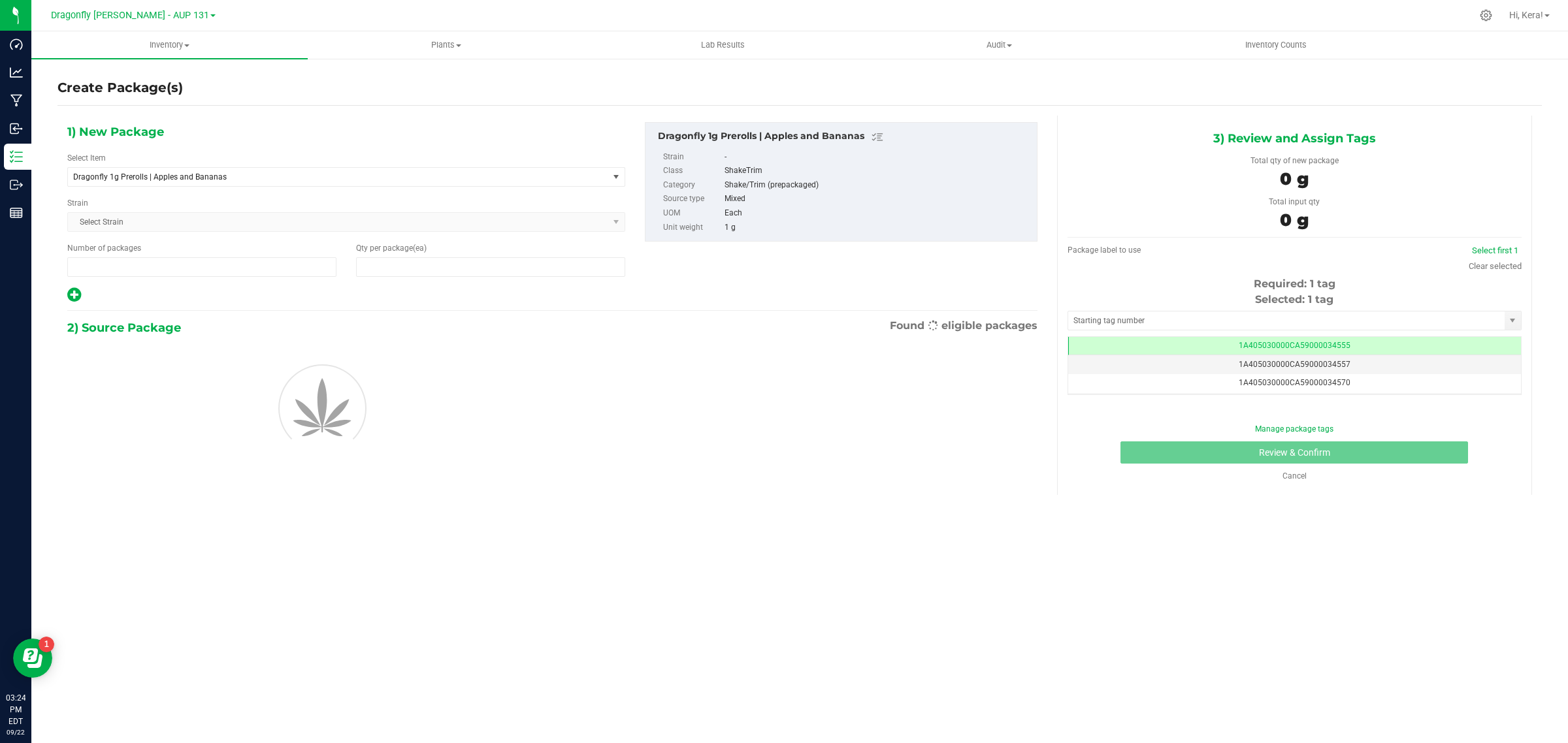
type input "1"
type input "0"
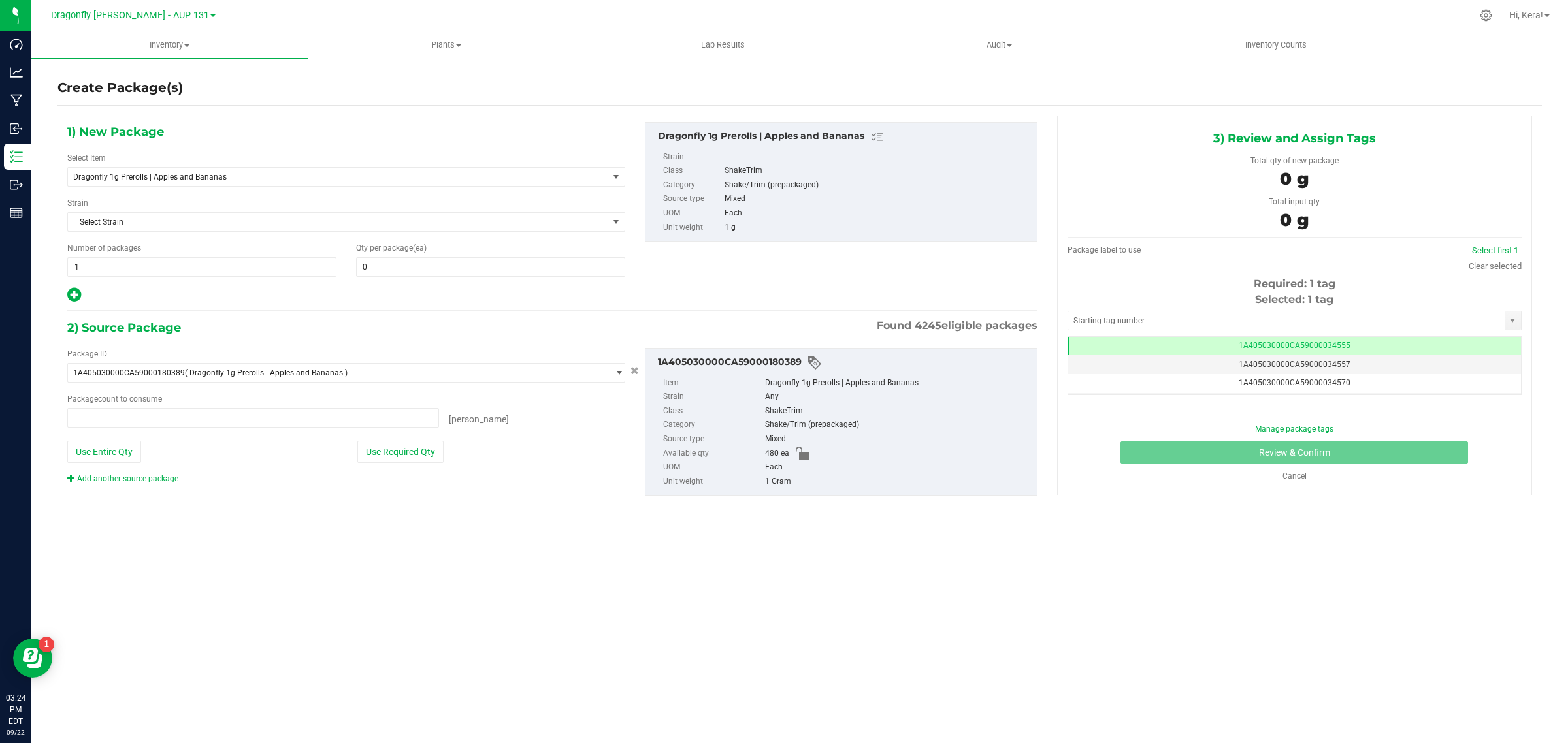
type input "0 ea"
click at [348, 192] on div "1) New Package Select Item Dragonfly 1g Prerolls | Apples and Bananas 1.25g Ros…" at bounding box center [346, 212] width 577 height 181
click at [347, 178] on span "Dragonfly 1g Prerolls | Apples and Bananas" at bounding box center [328, 177] width 508 height 9
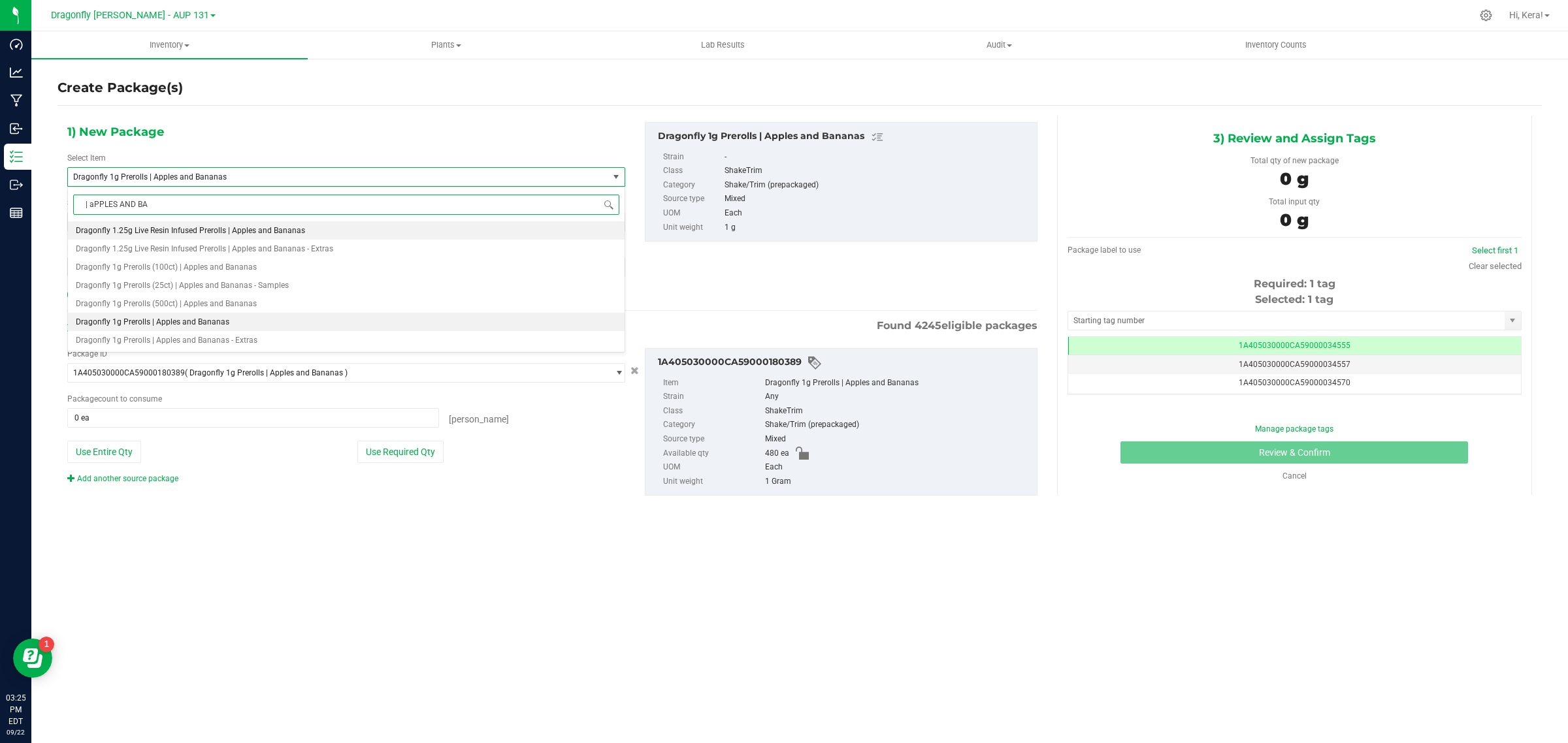
type input "| aPPLES AND BAN"
click at [285, 267] on li "Dragonfly 1g Prerolls (100ct) | Apples and Bananas" at bounding box center [347, 267] width 557 height 18
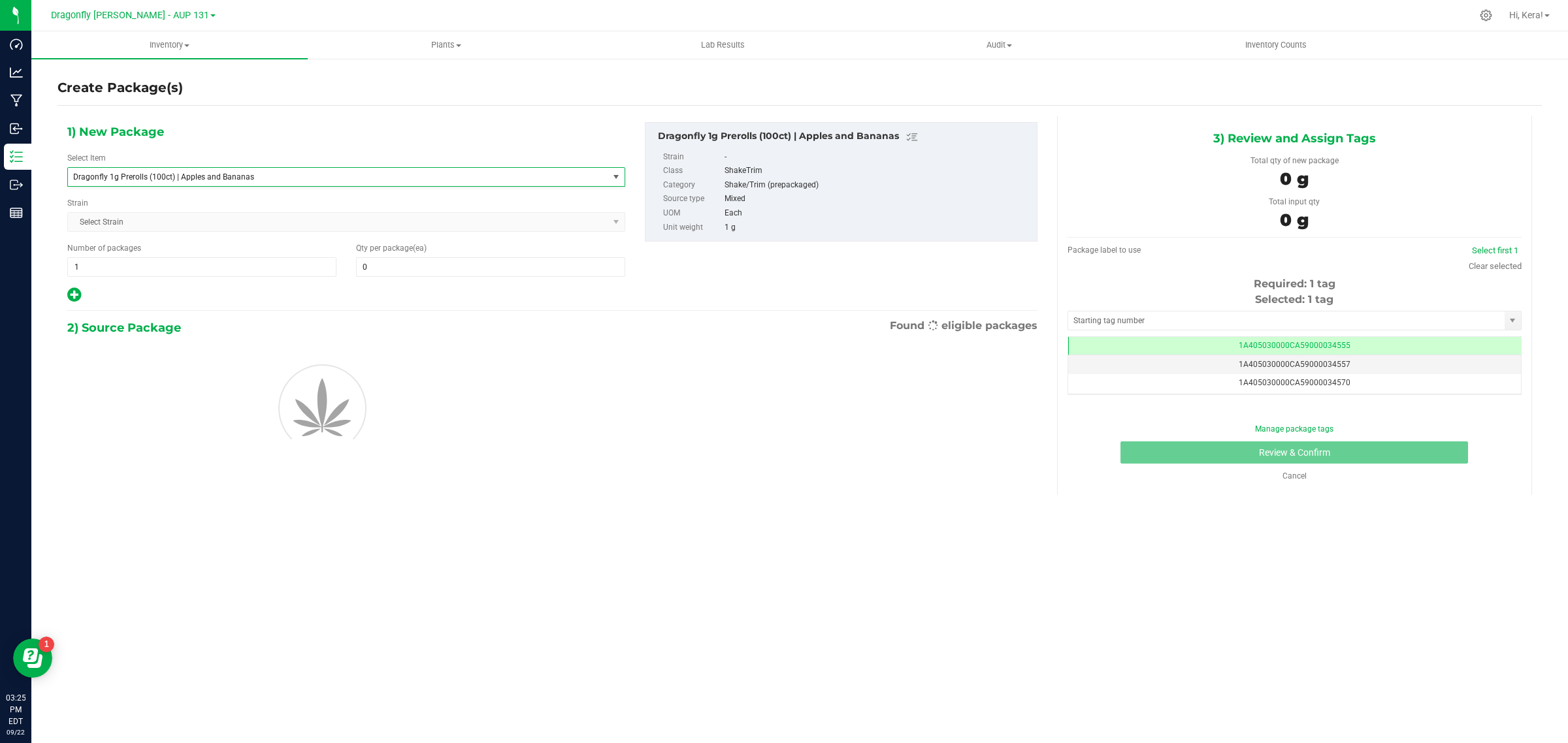
type input "0"
click at [192, 267] on span "1 1" at bounding box center [202, 267] width 270 height 20
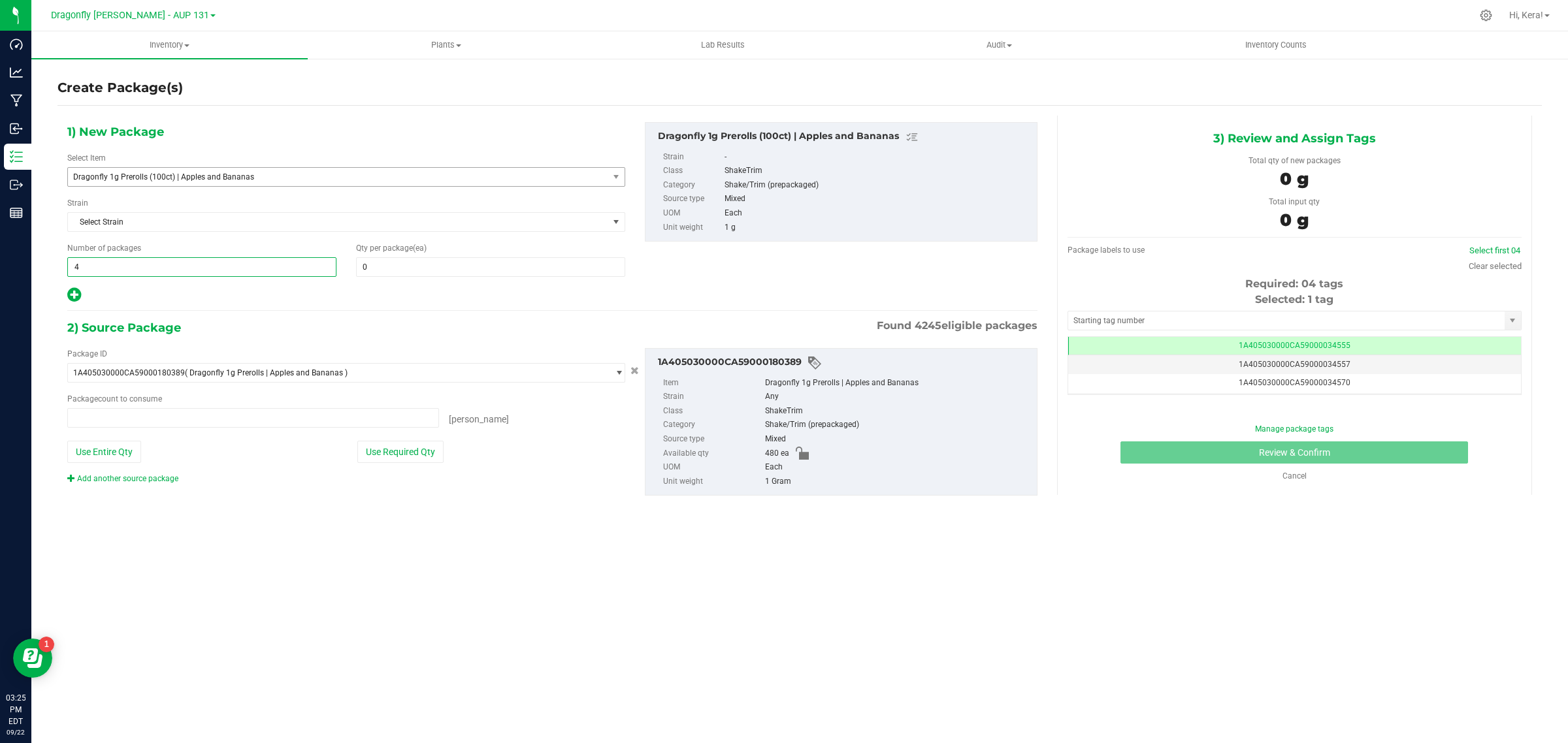
type input "4"
type input "0 ea"
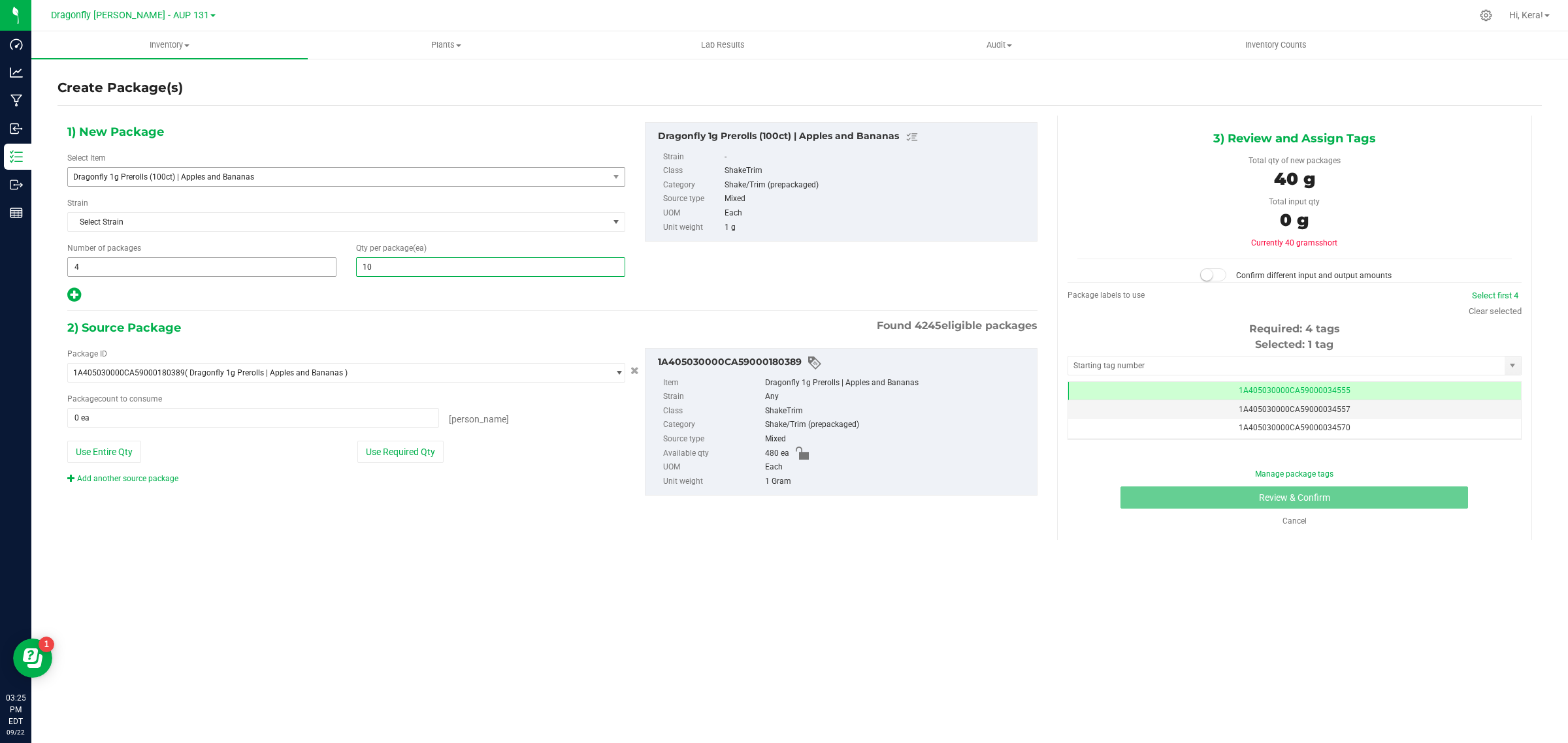
type input "100"
click at [404, 461] on button "Use Required Qty" at bounding box center [400, 452] width 86 height 22
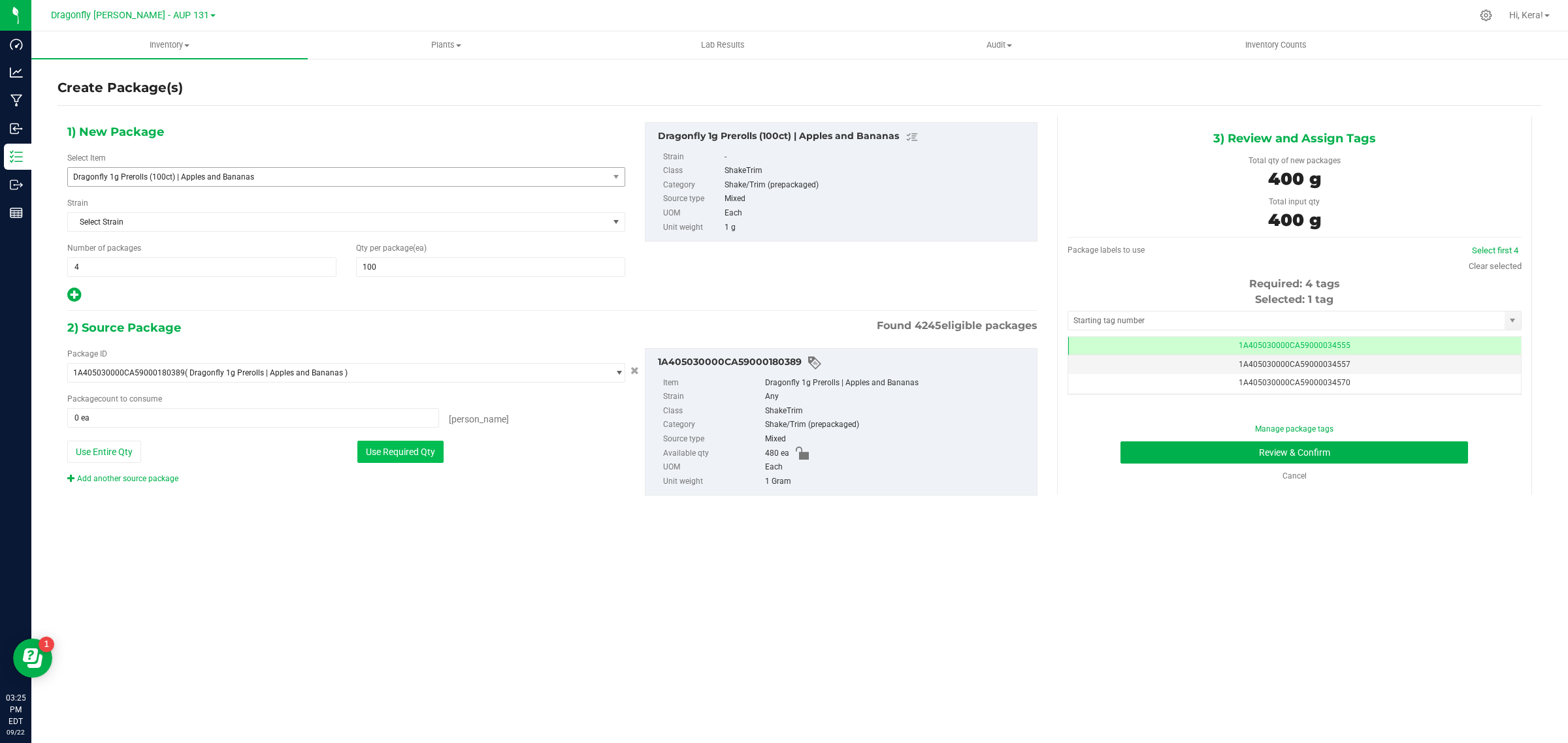
type input "400 ea"
click at [1314, 327] on input "text" at bounding box center [1287, 320] width 436 height 18
paste input "1A405030000CA59000245039"
click at [1196, 340] on li "1A405030000CA59000245039" at bounding box center [1295, 343] width 453 height 20
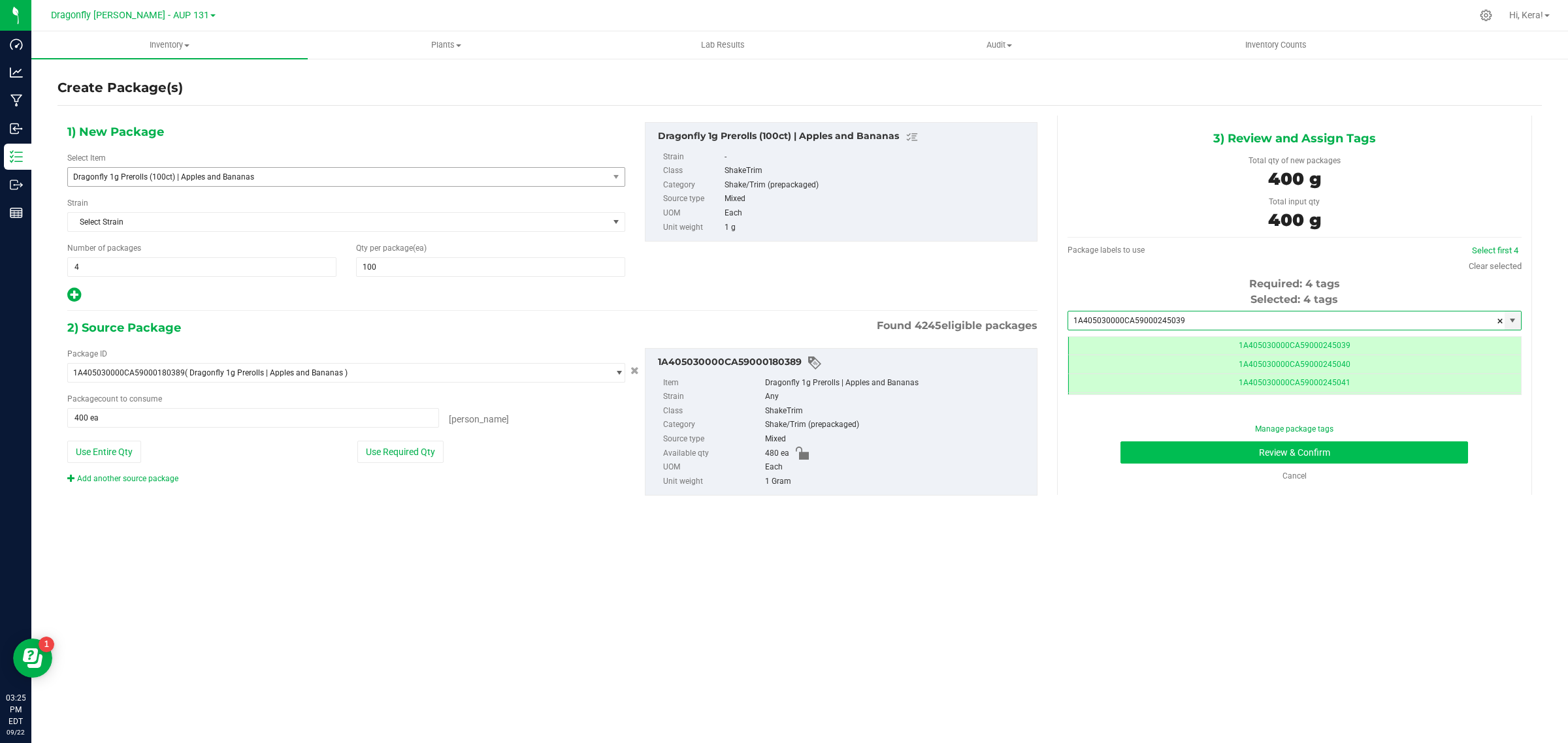
type input "1A405030000CA59000245039"
click at [1212, 451] on button "Review & Confirm" at bounding box center [1294, 452] width 347 height 22
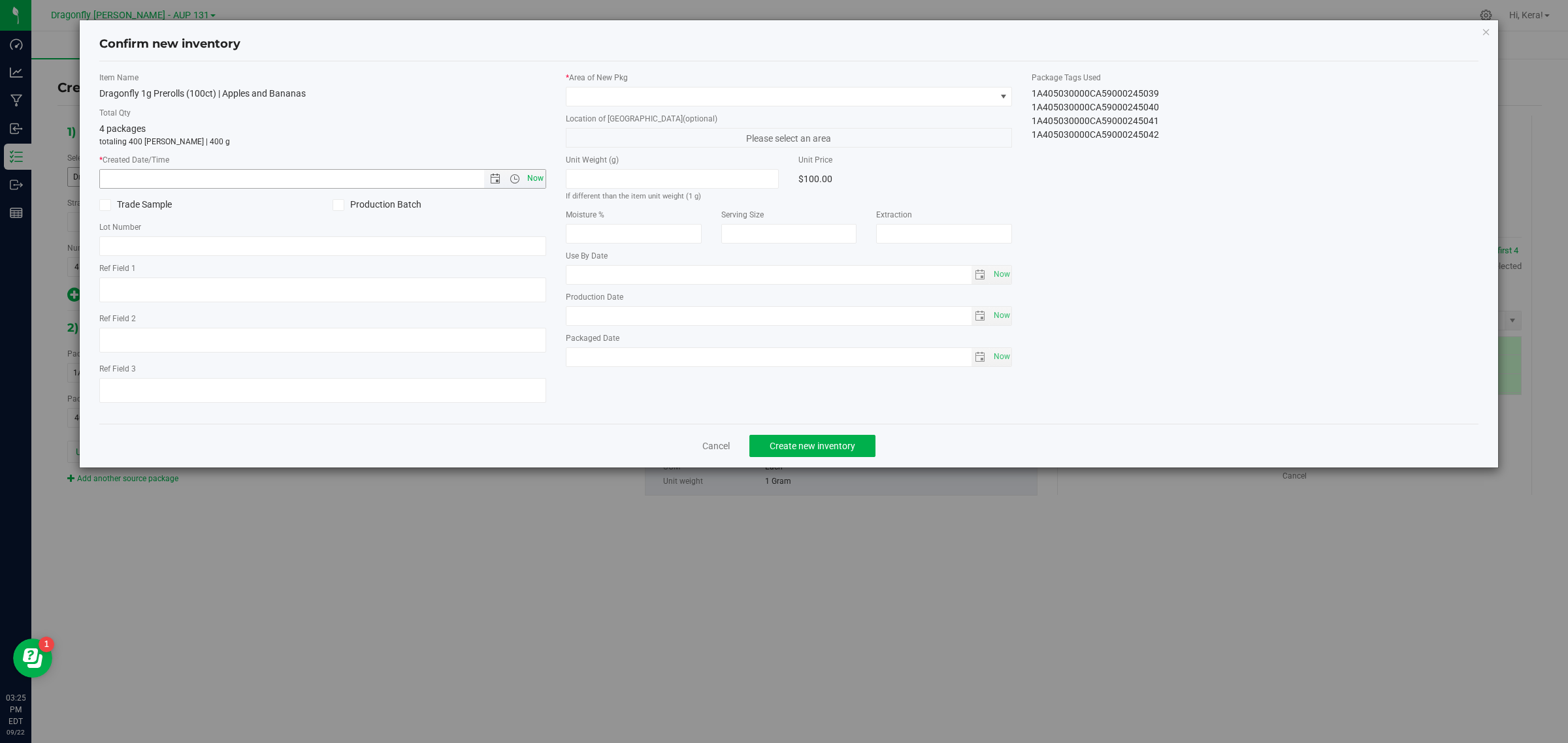
click at [534, 177] on span "Now" at bounding box center [535, 178] width 22 height 19
type input "9/22/2025 3:25 PM"
click at [582, 95] on span at bounding box center [781, 96] width 429 height 18
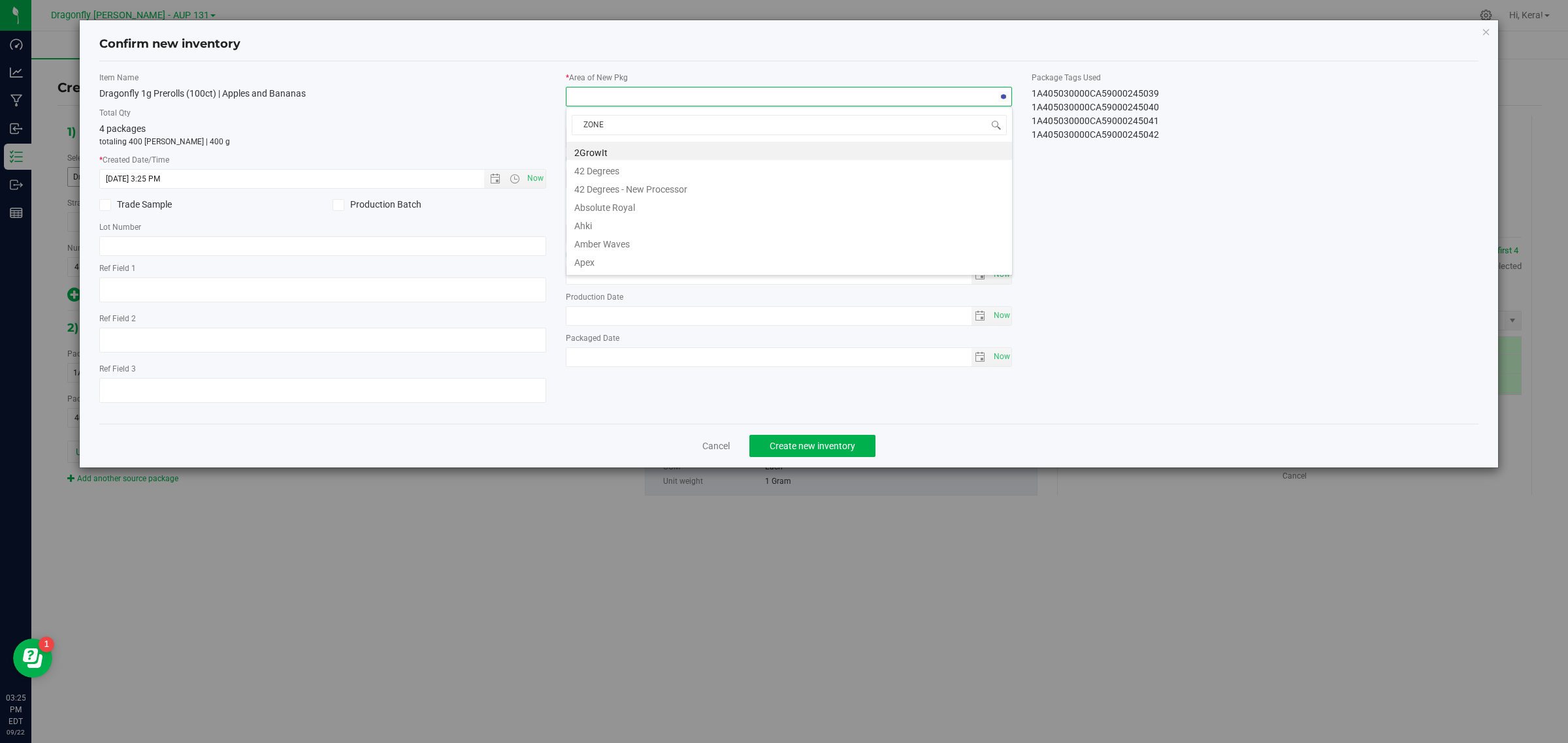
type input "ZONE 1"
click at [618, 152] on li "Dragonfly | Sandbarn | Zone 1" at bounding box center [789, 151] width 446 height 18
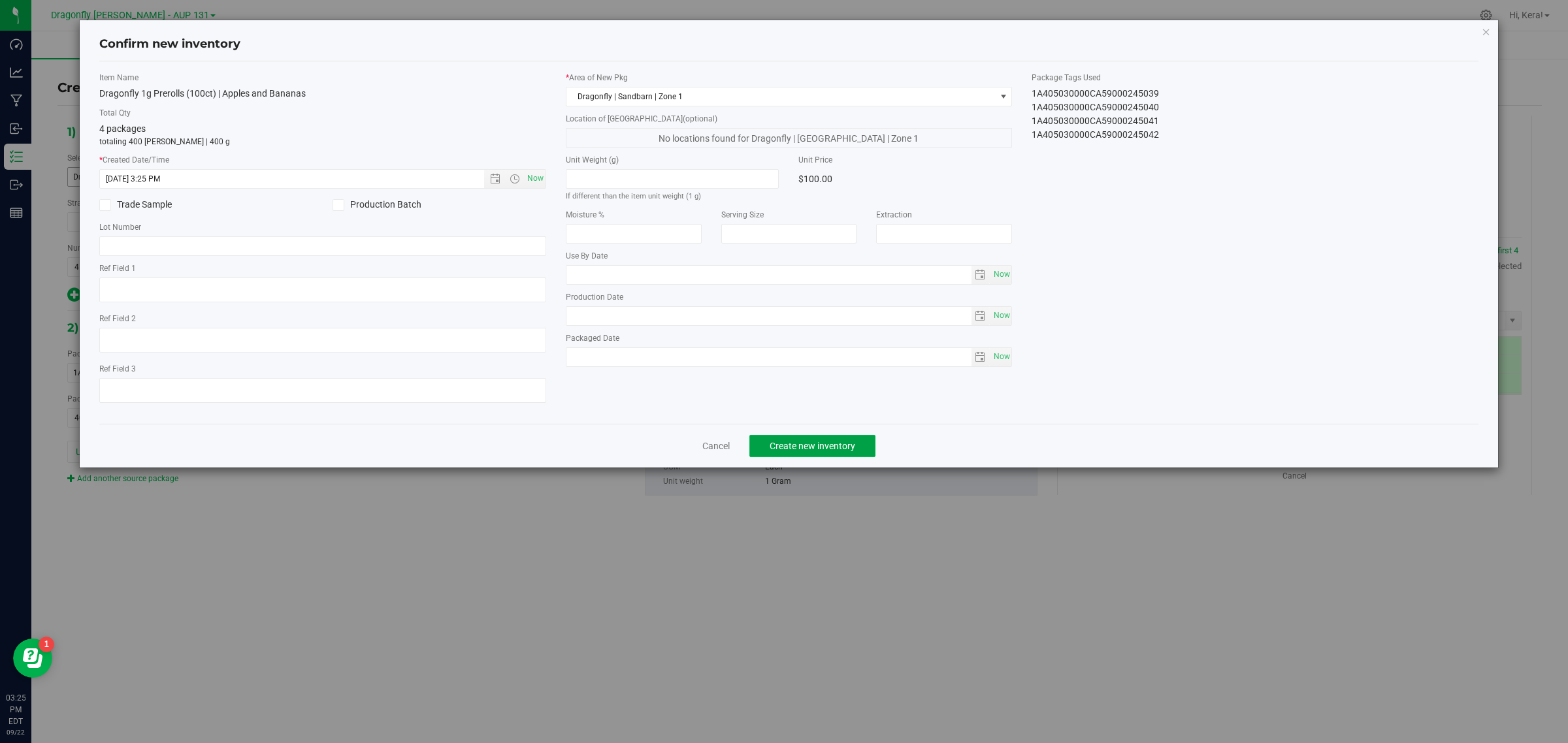
click at [843, 452] on span "Create new inventory" at bounding box center [812, 446] width 86 height 10
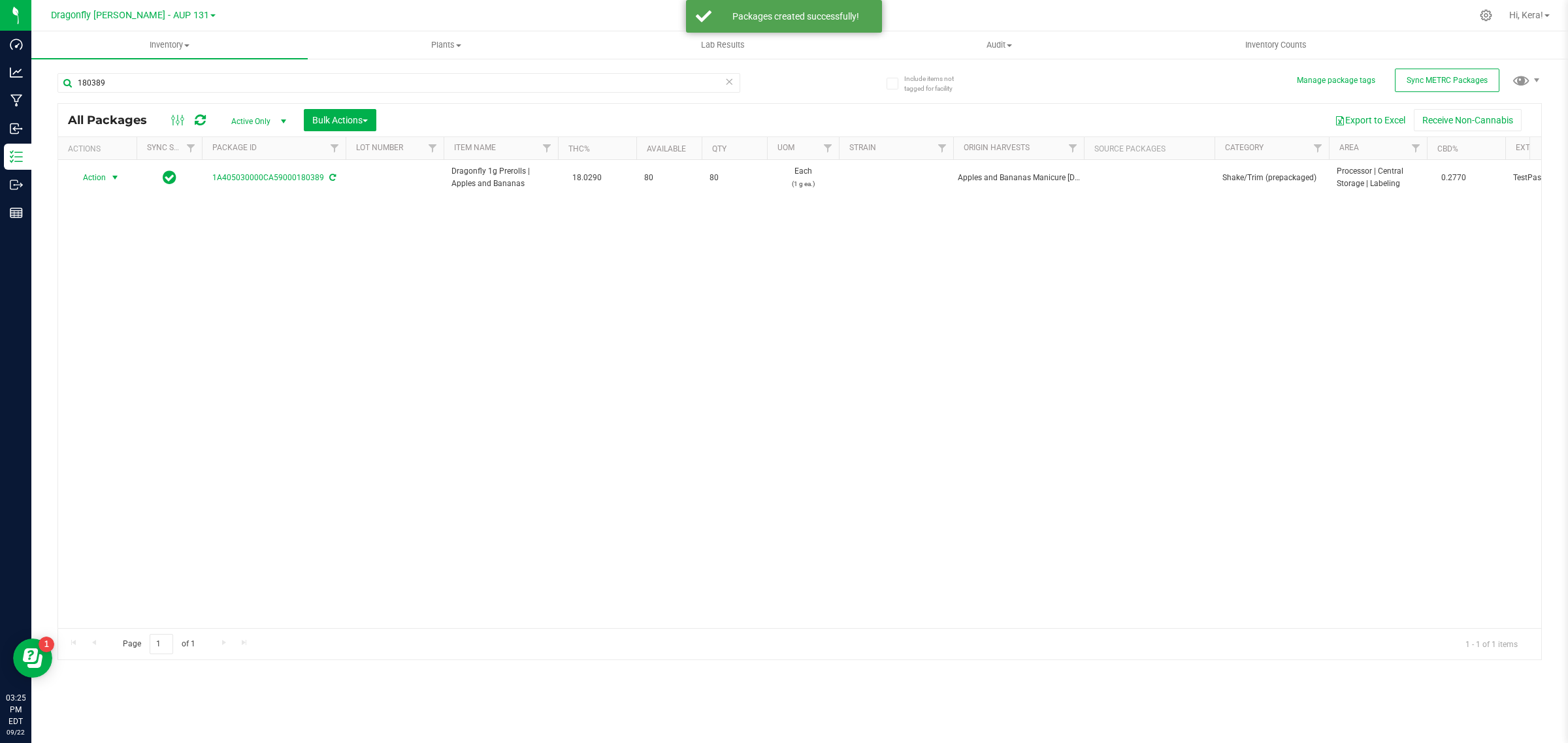
click at [106, 184] on span "Action" at bounding box center [89, 178] width 35 height 18
click at [104, 225] on li "Create package" at bounding box center [113, 220] width 83 height 20
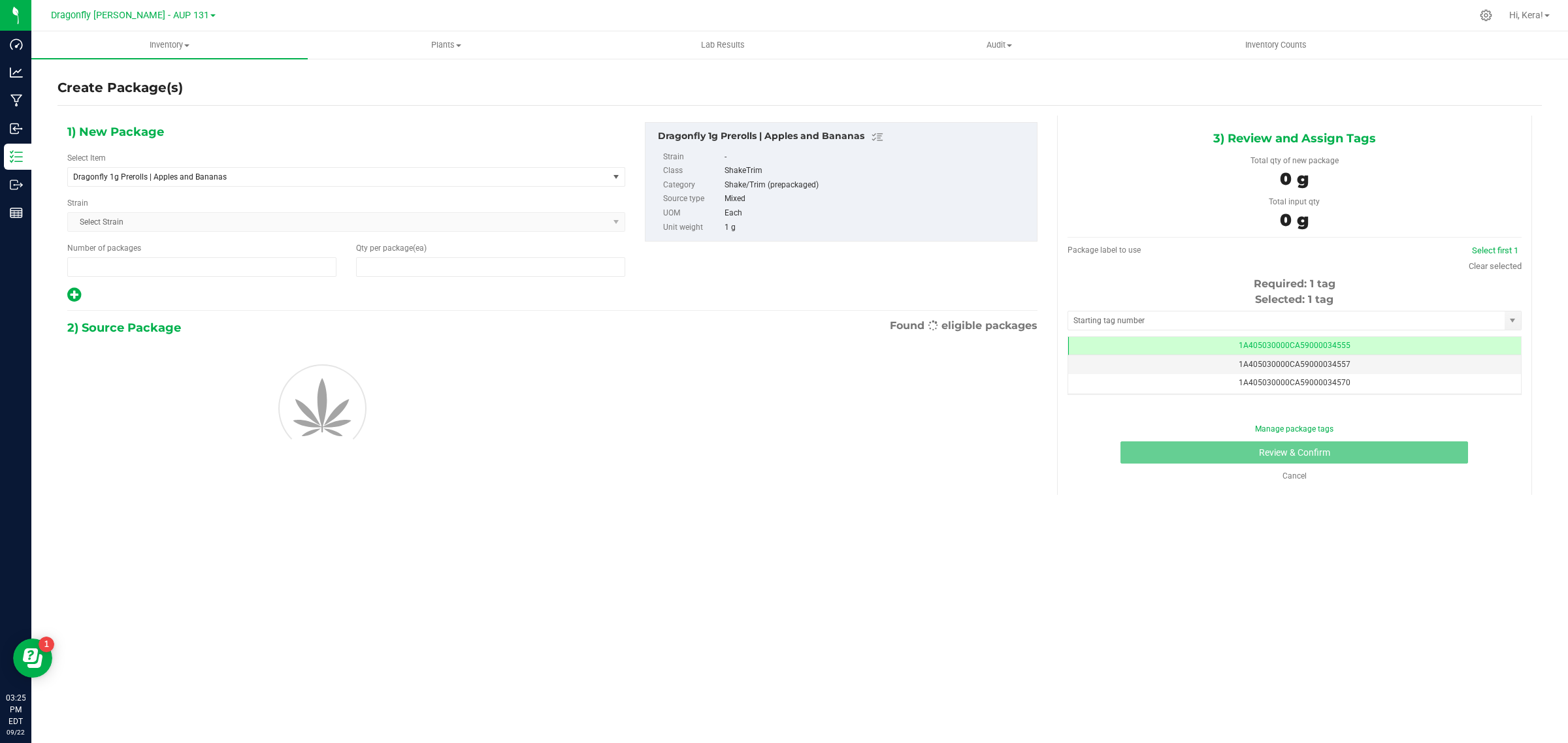
type input "1"
type input "0"
click at [270, 170] on span "Dragonfly 1g Prerolls | Apples and Bananas" at bounding box center [339, 177] width 541 height 18
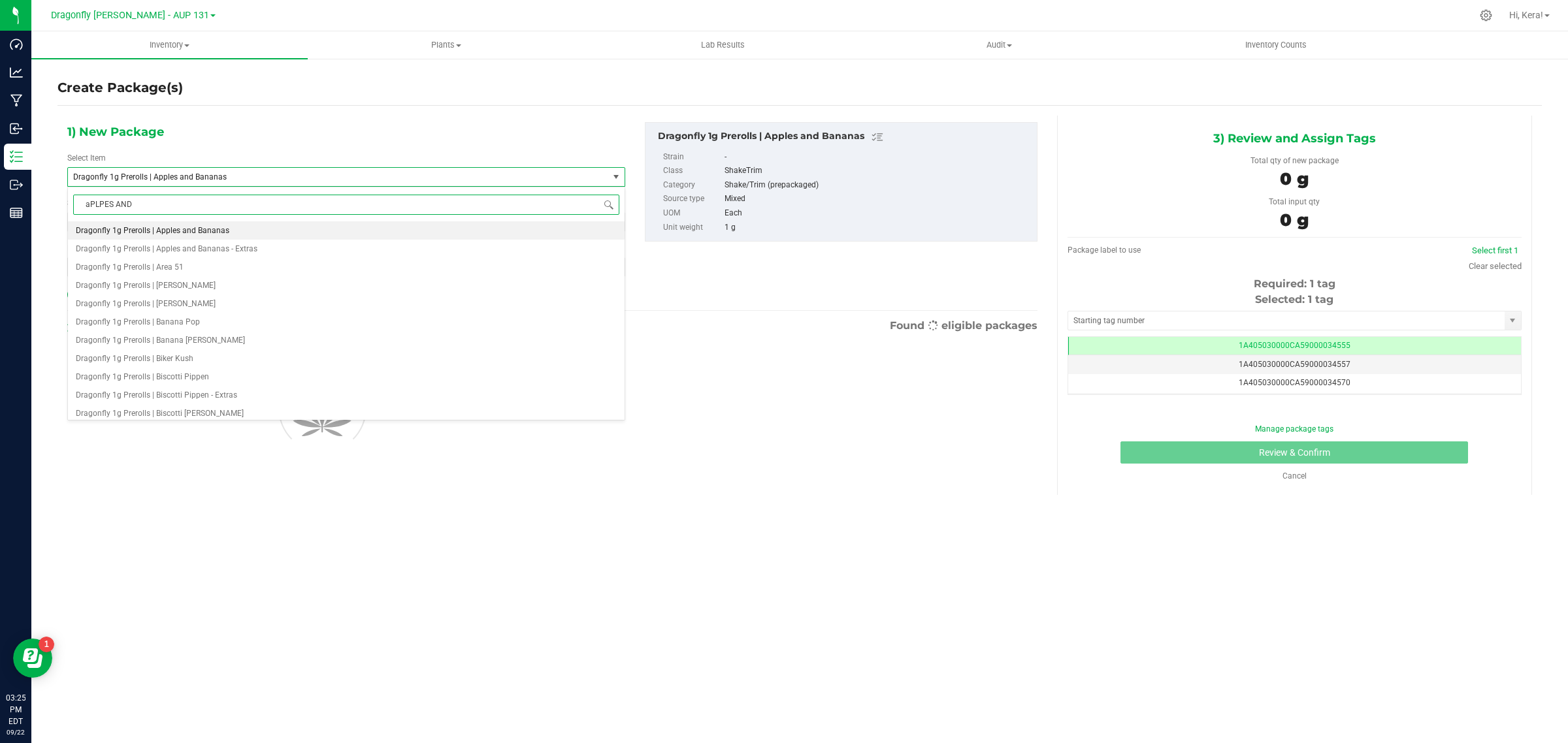
type input "aPLPES AND"
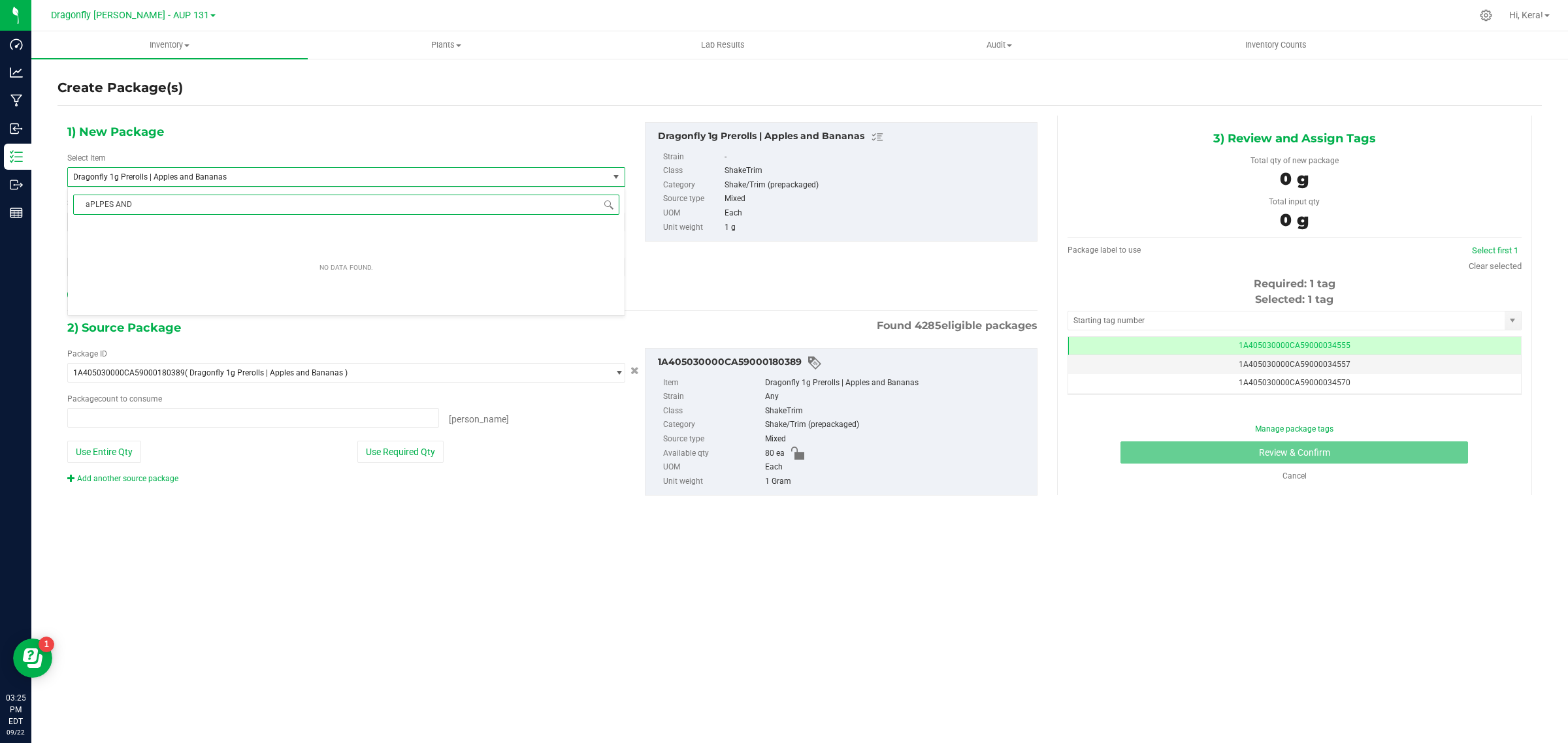
type input "0 ea"
type input "a"
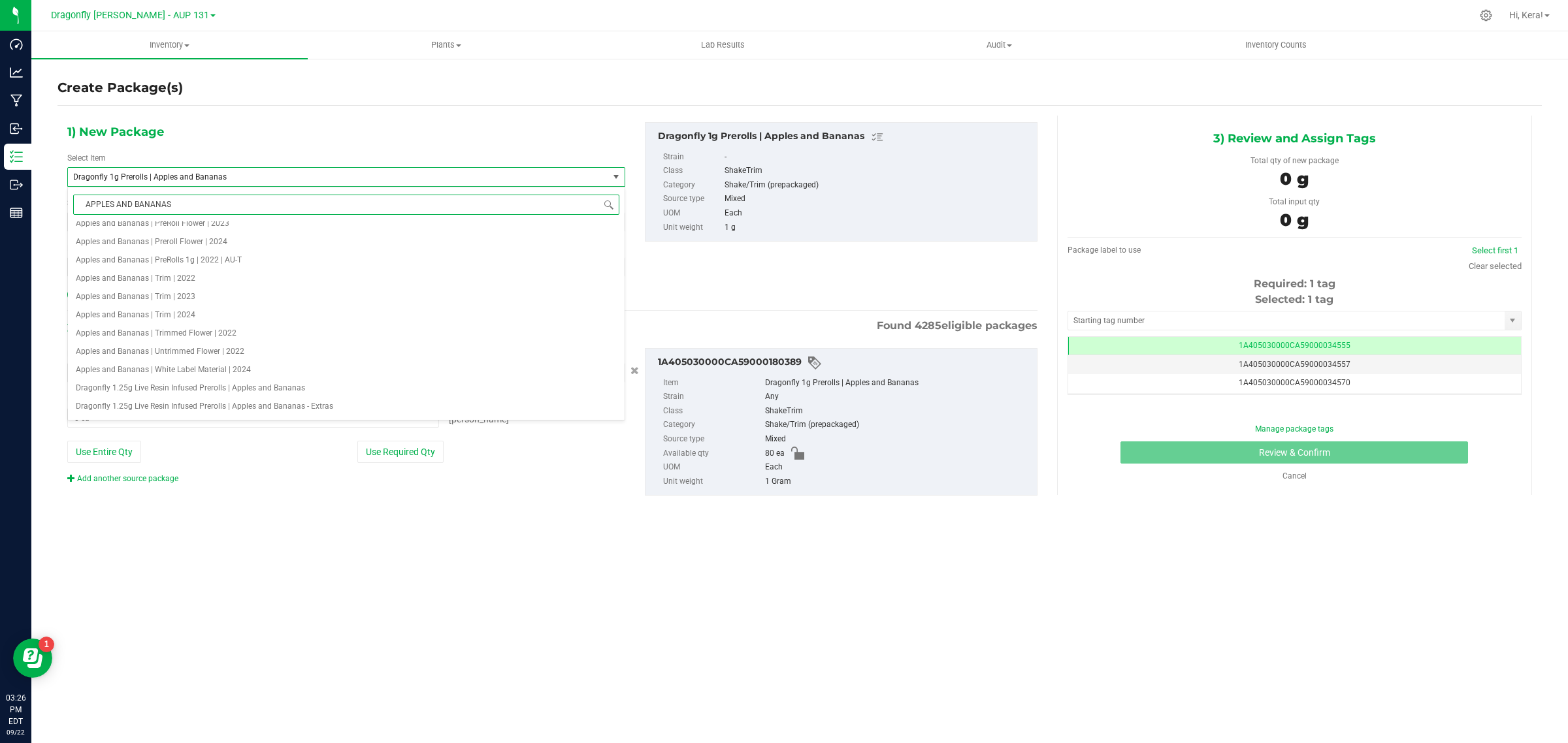
click at [89, 206] on input "APPLES AND BANANAS" at bounding box center [347, 205] width 546 height 21
type input "| APPLES AND BANANAS"
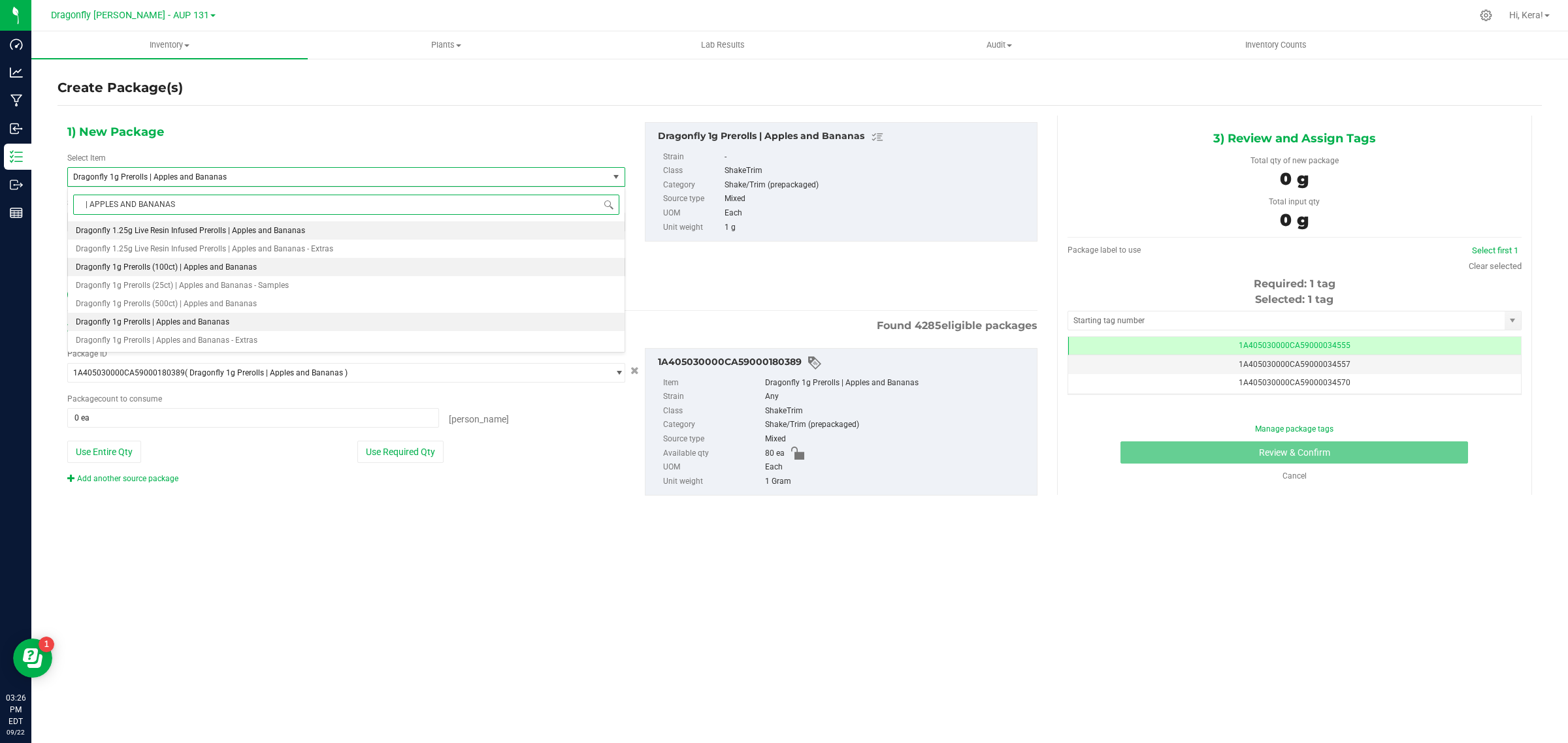
click at [259, 272] on li "Dragonfly 1g Prerolls (100ct) | Apples and Bananas" at bounding box center [347, 267] width 557 height 18
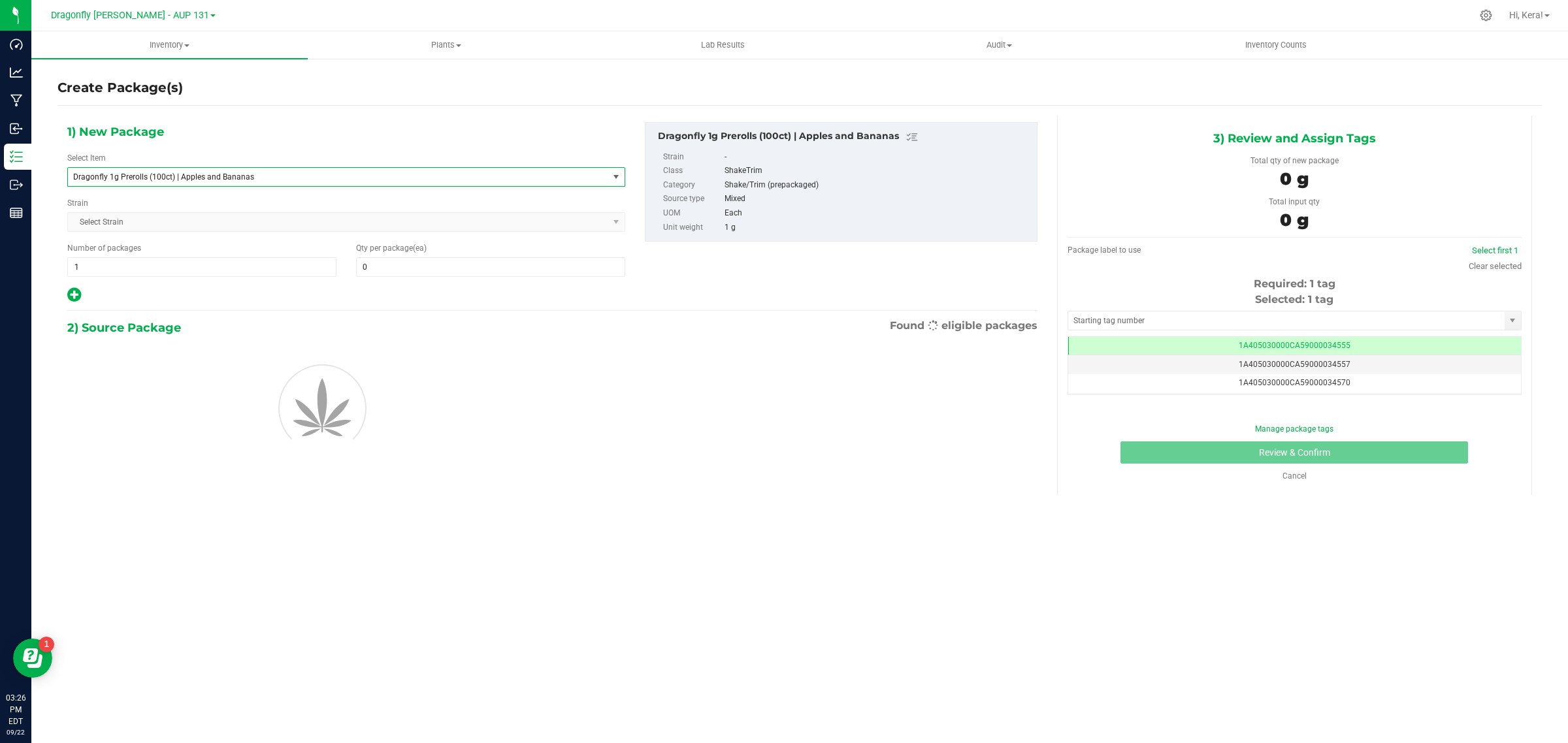
type input "0"
click at [260, 175] on span "Dragonfly 1g Prerolls (100ct) | Apples and Bananas" at bounding box center [328, 177] width 508 height 9
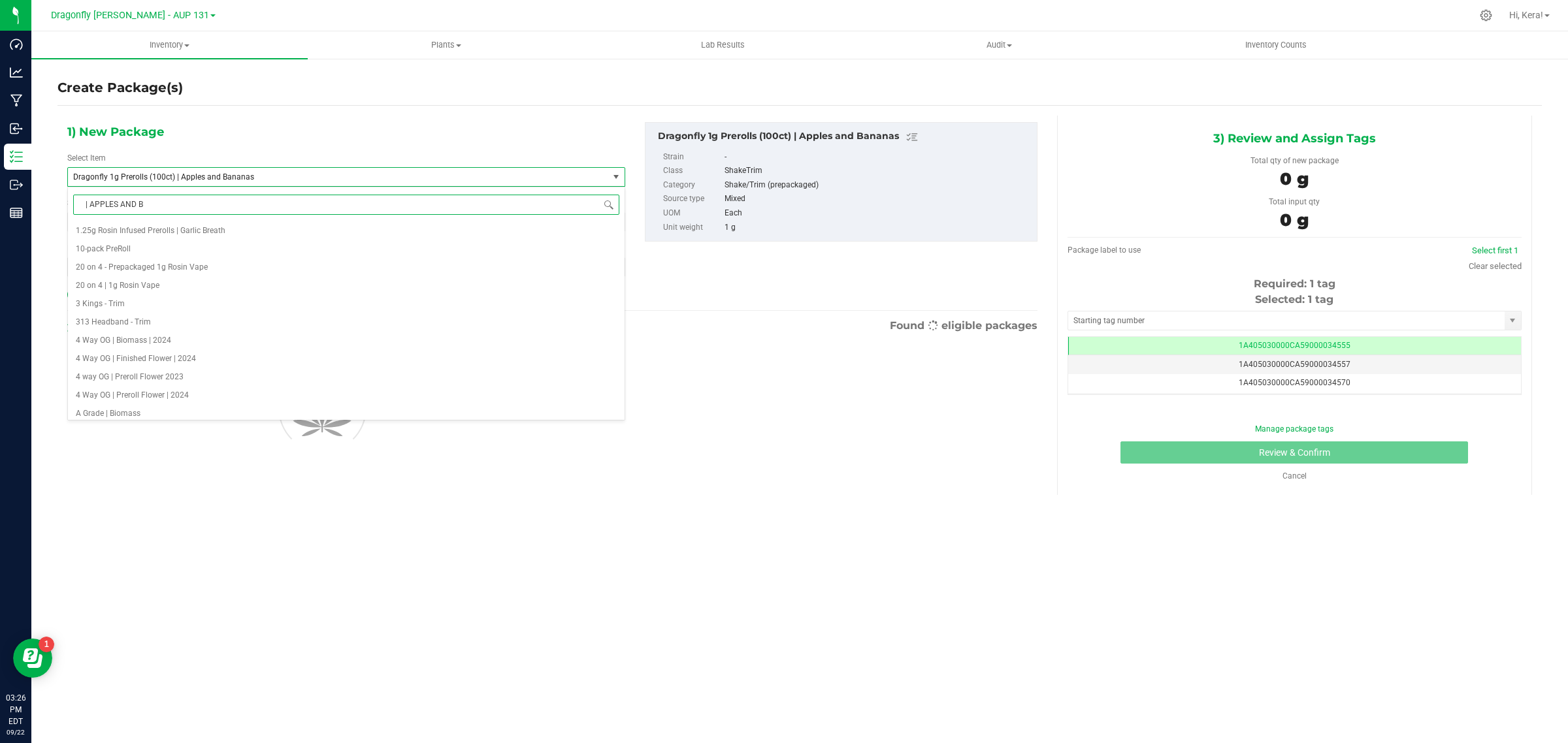
type input "| APPLES AND BA"
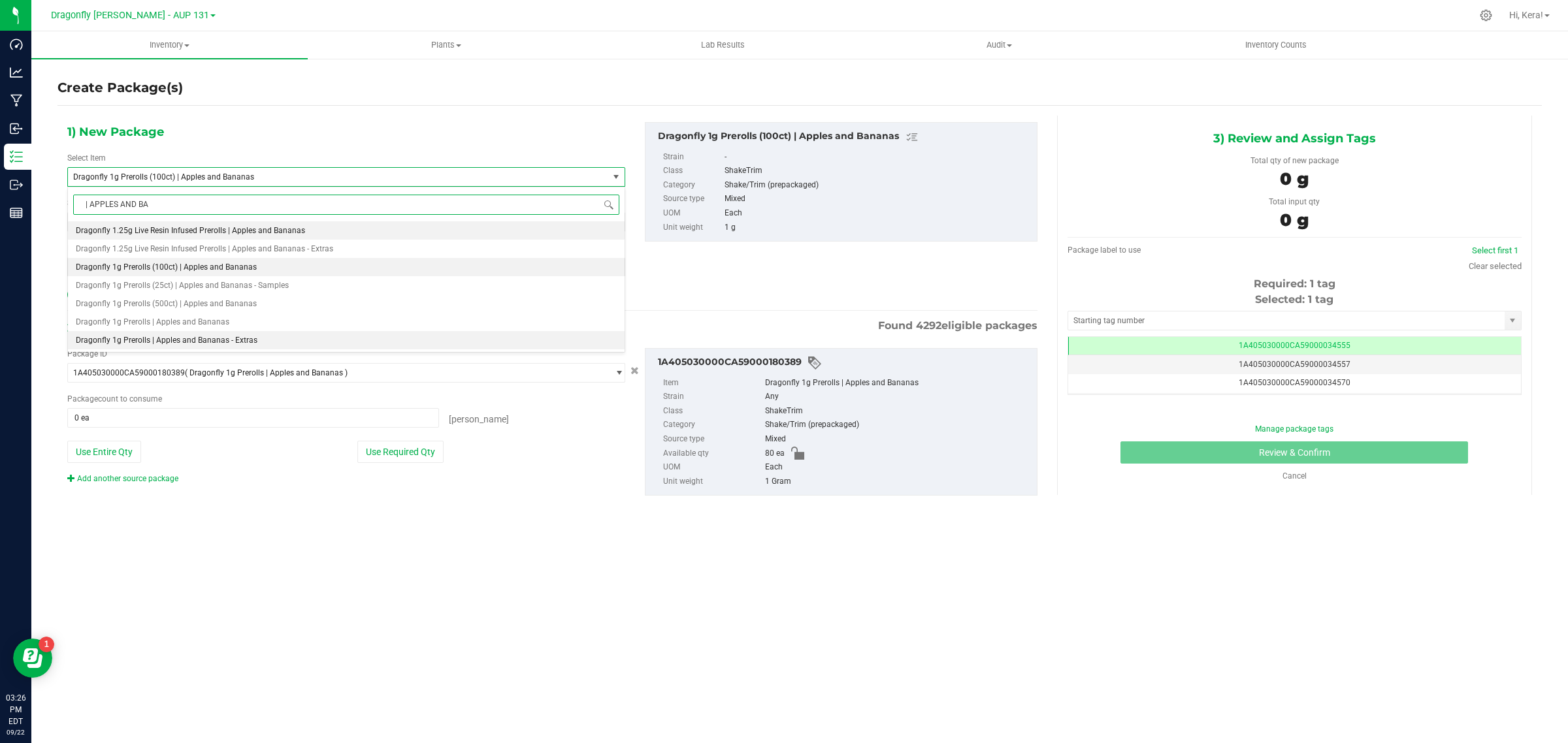
click at [270, 344] on li "Dragonfly 1g Prerolls | Apples and Bananas - Extras" at bounding box center [347, 340] width 557 height 18
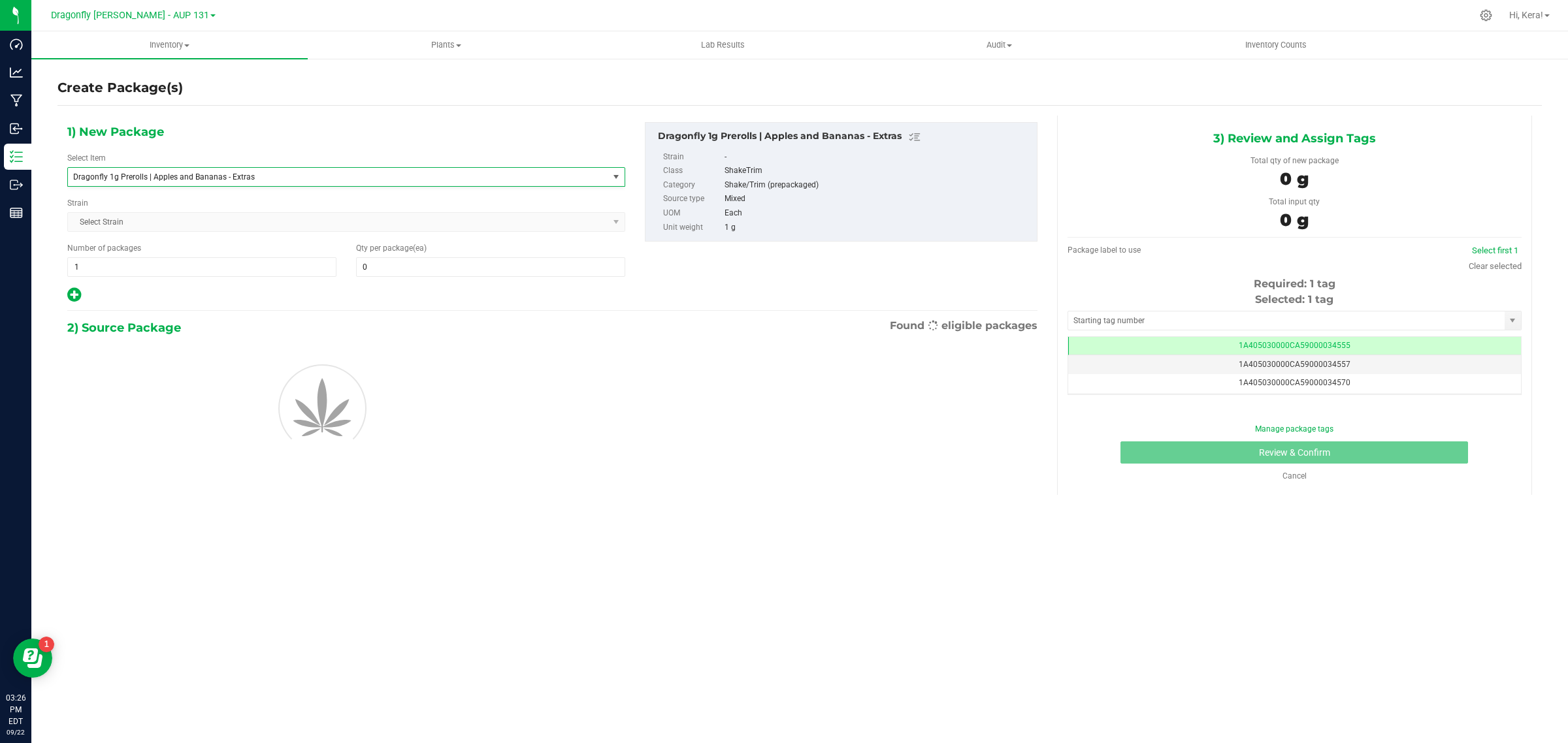
type input "0"
click at [407, 271] on span "0 0" at bounding box center [491, 267] width 270 height 20
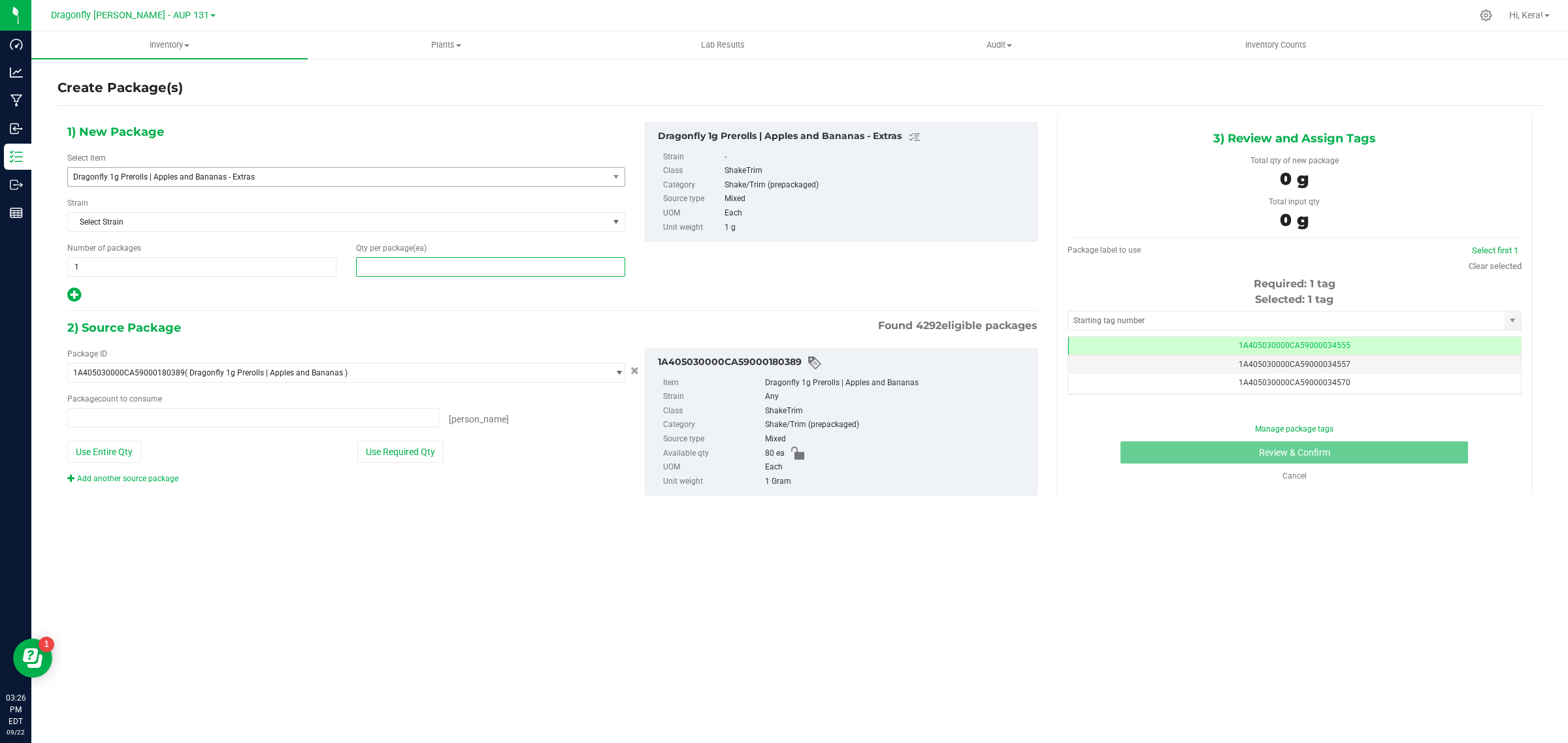
type input "0 ea"
type input "80"
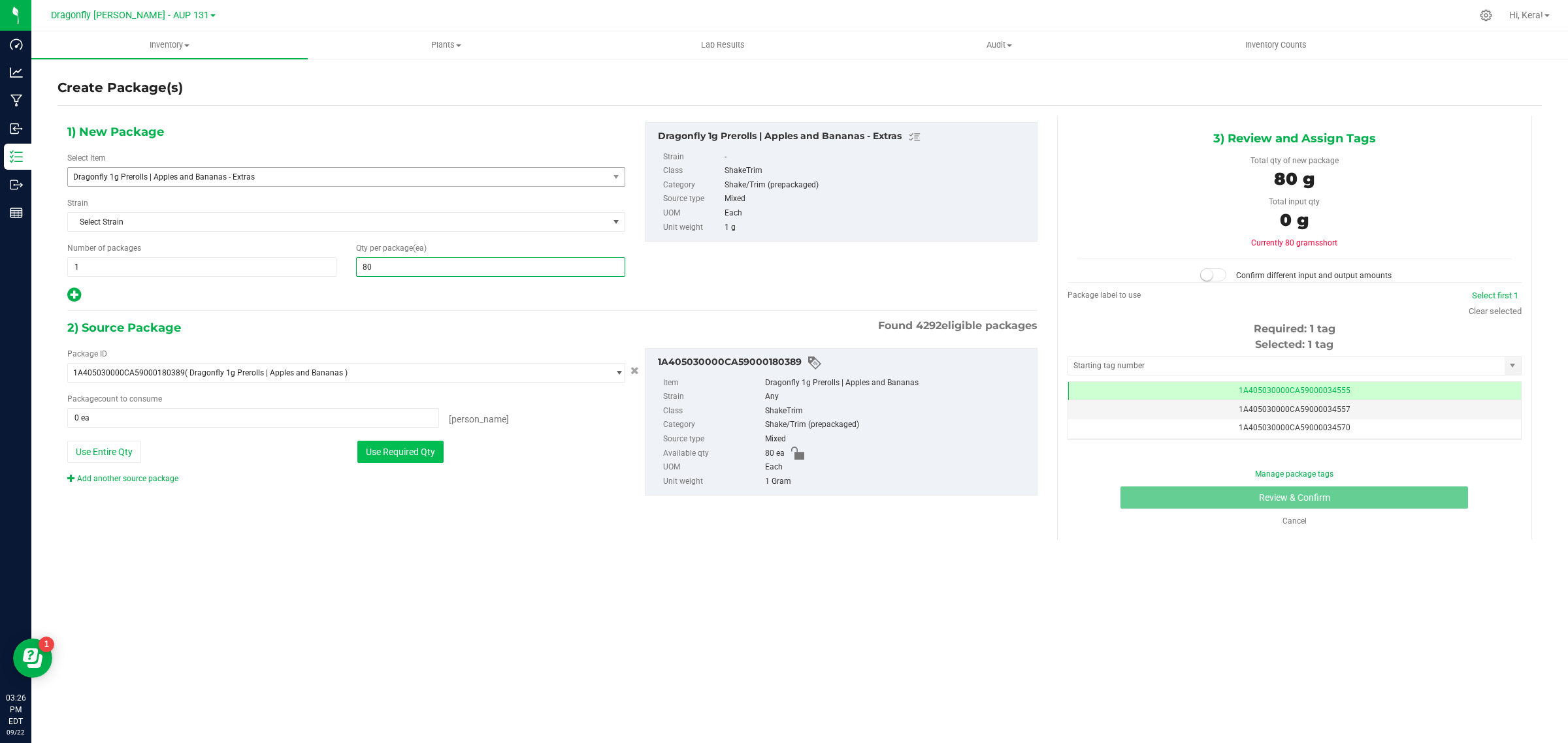
drag, startPoint x: 400, startPoint y: 465, endPoint x: 411, endPoint y: 452, distance: 17.0
click at [400, 465] on div "Package ID 1A405030000CA59000180389 ( Dragonfly 1g Prerolls | Apples and Banana…" at bounding box center [346, 416] width 577 height 137
type input "80"
click at [411, 452] on button "Use Required Qty" at bounding box center [400, 452] width 86 height 22
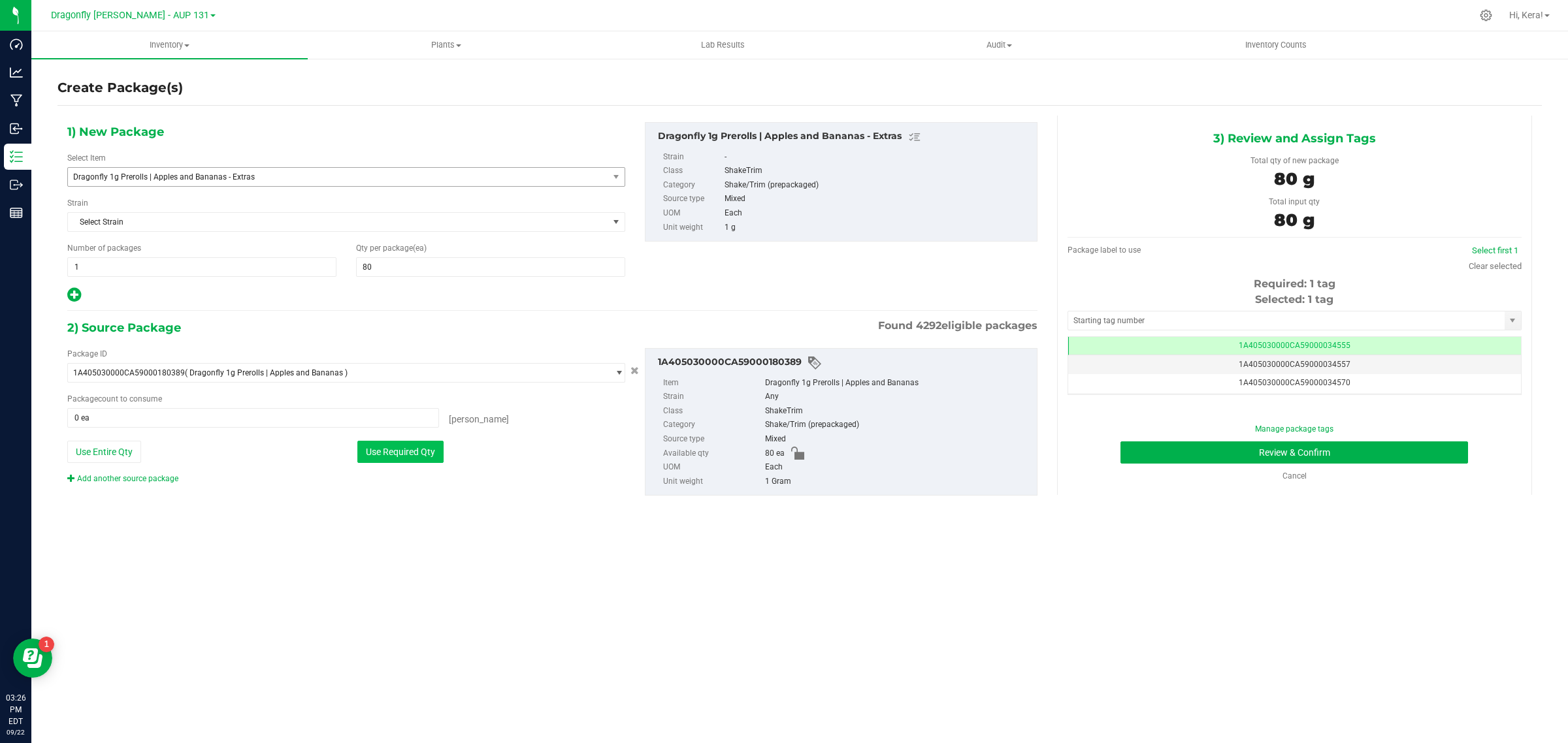
type input "80 ea"
click at [1187, 316] on input "text" at bounding box center [1287, 320] width 436 height 18
paste input "1A405030000CA59000234499"
click at [1168, 337] on li "1A405030000CA59000234499" at bounding box center [1295, 343] width 453 height 20
type input "1A405030000CA59000234499"
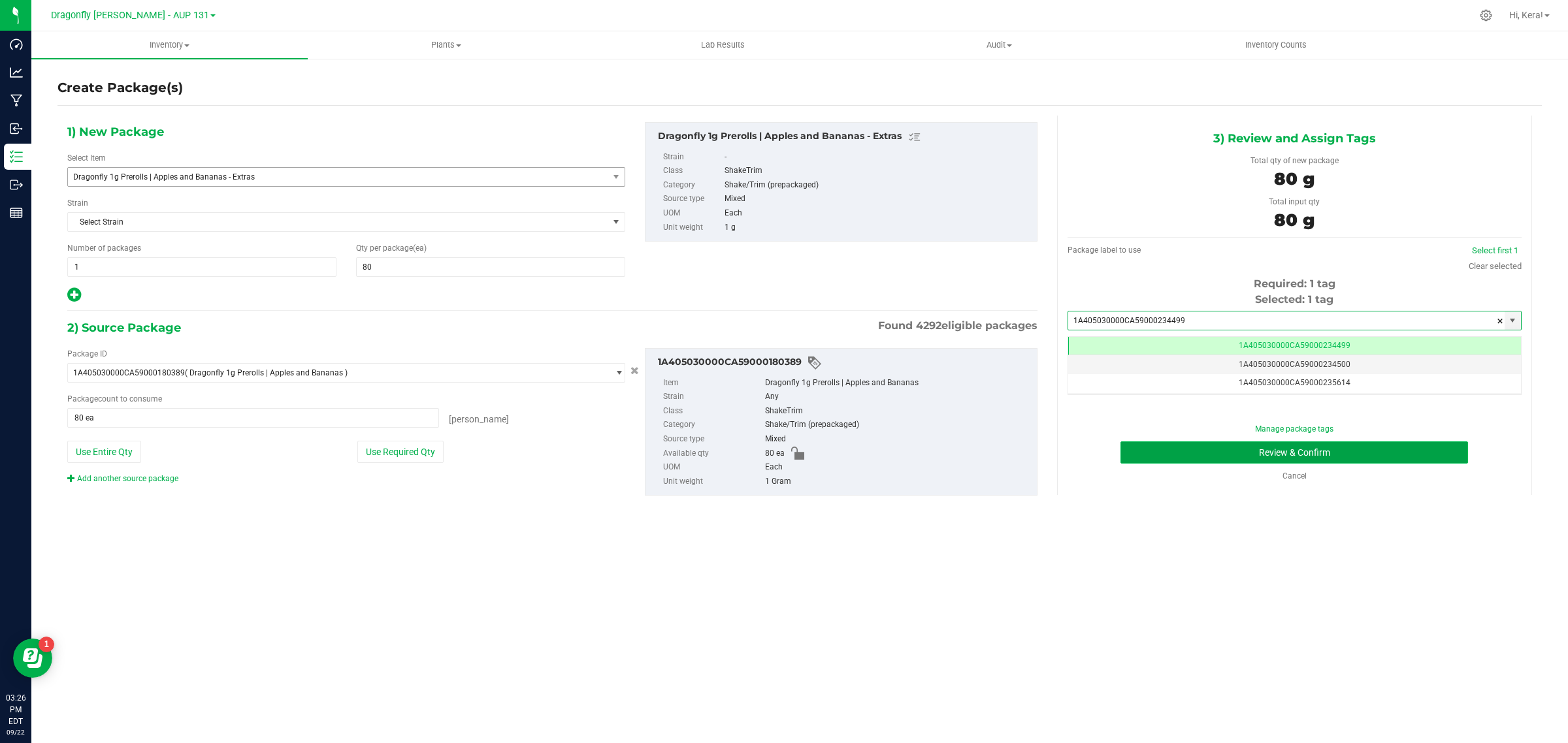
click at [1186, 452] on button "Review & Confirm" at bounding box center [1294, 452] width 347 height 22
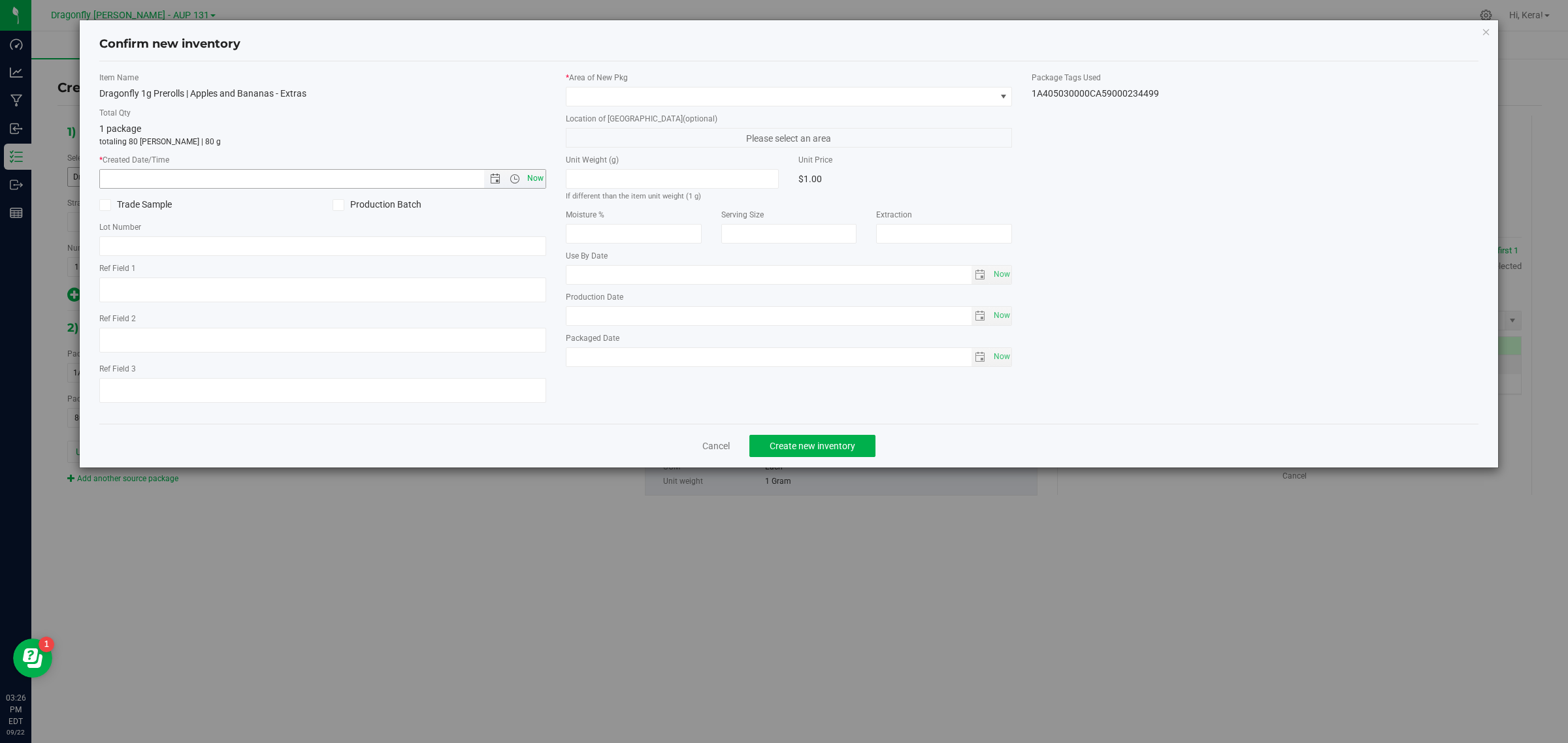
click at [531, 180] on span "Now" at bounding box center [535, 178] width 22 height 19
type input "9/22/2025 3:26 PM"
click at [684, 95] on span at bounding box center [781, 96] width 429 height 18
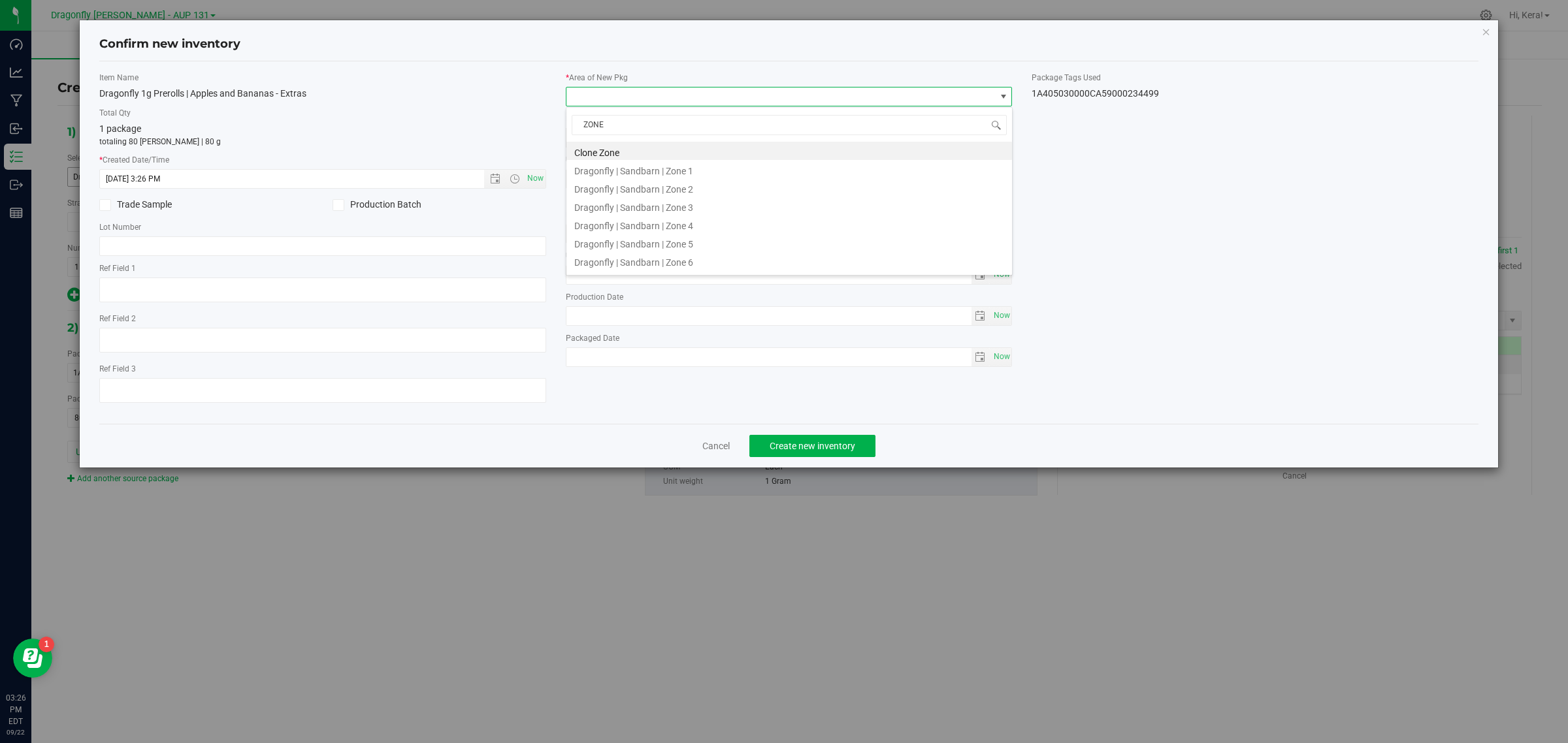
type input "ZONE 2"
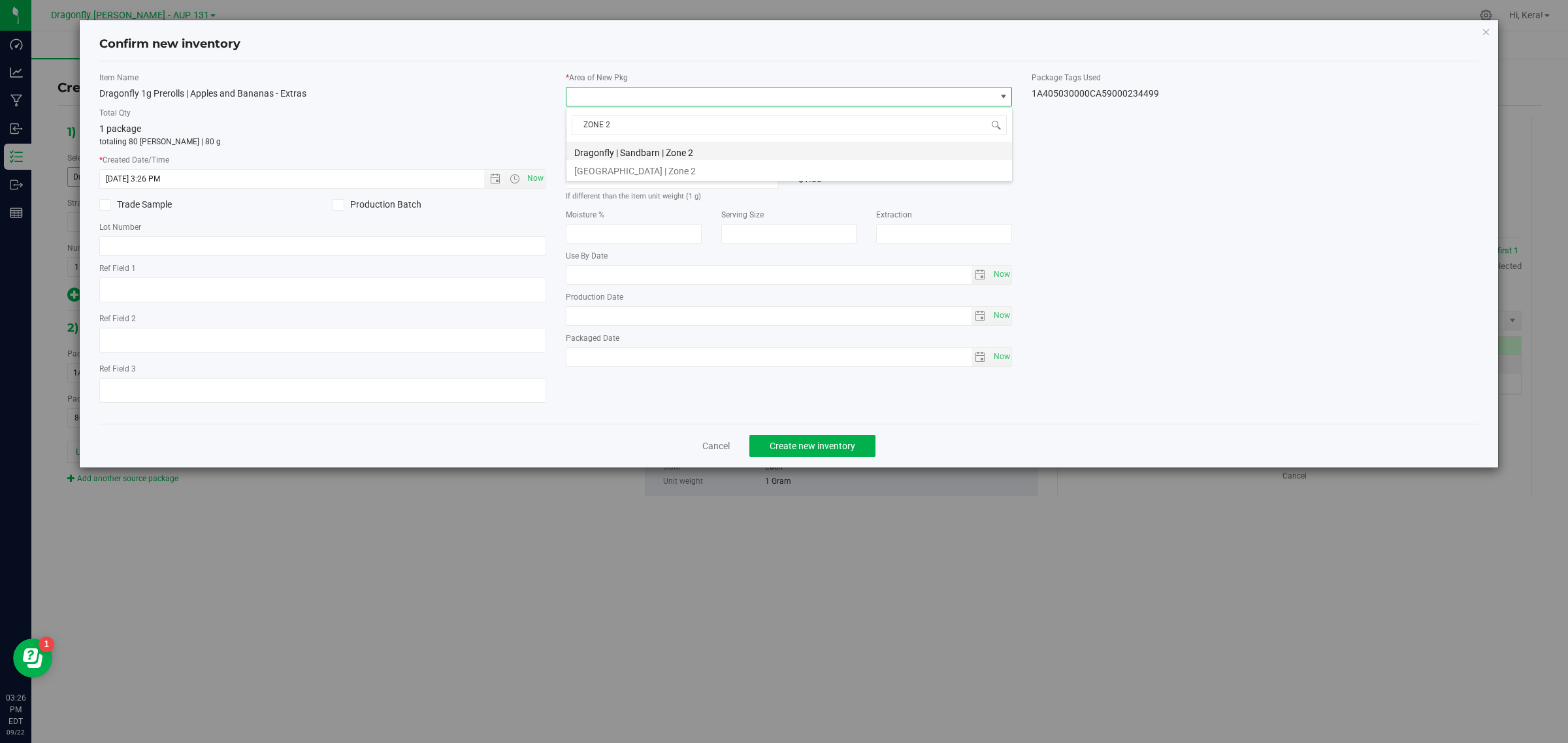
click at [659, 148] on li "Dragonfly | Sandbarn | Zone 2" at bounding box center [789, 151] width 446 height 18
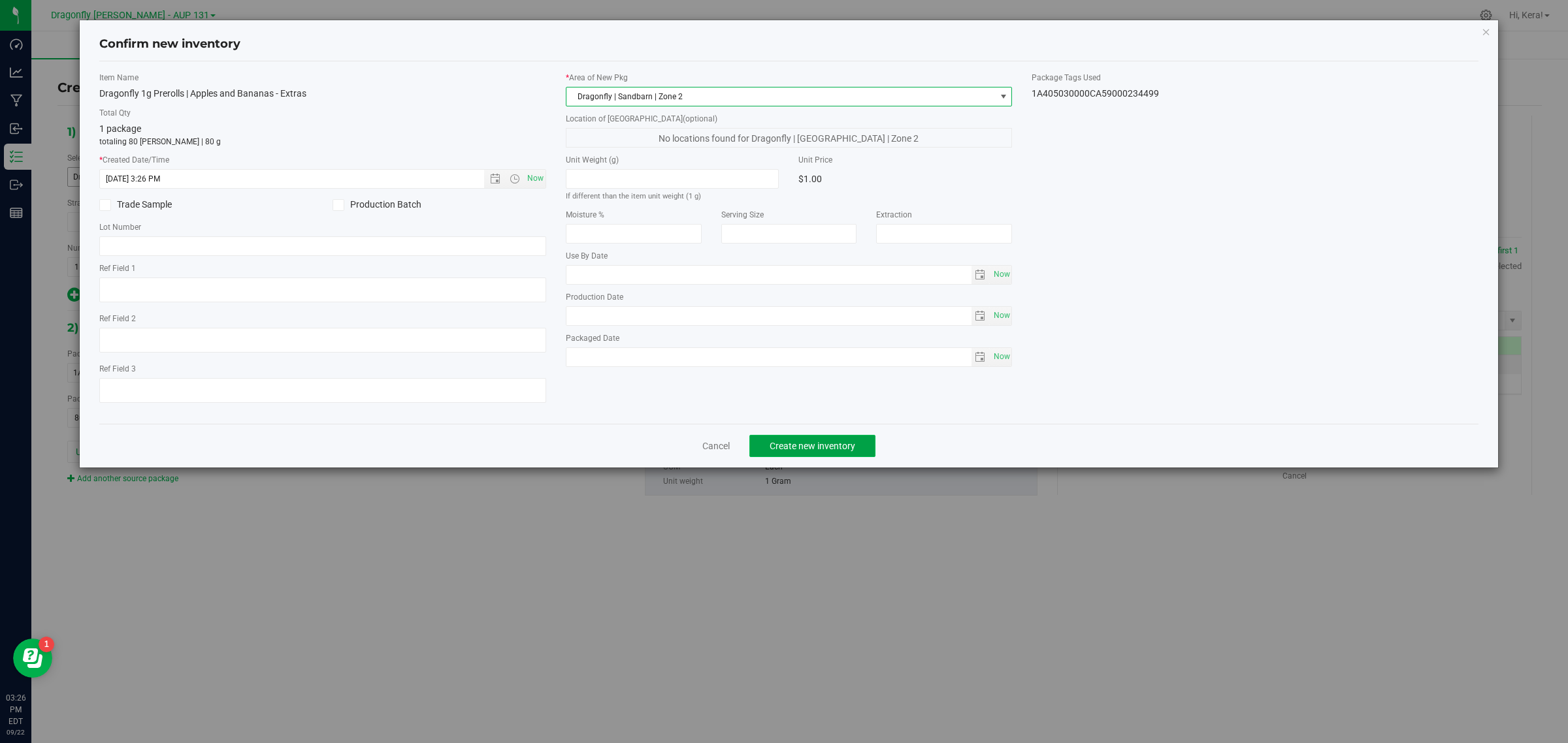
click at [830, 456] on button "Create new inventory" at bounding box center [812, 446] width 126 height 22
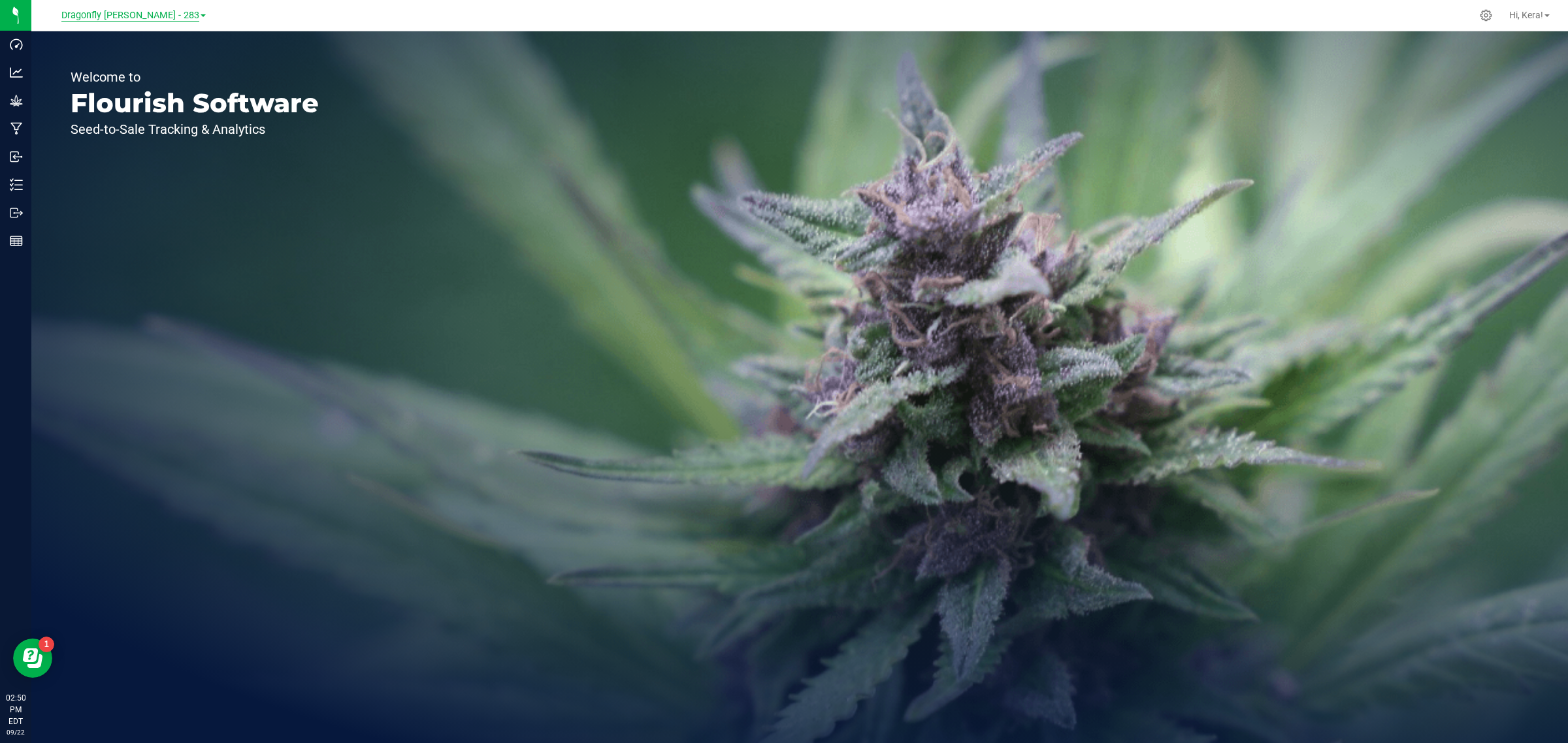
click at [158, 11] on span "Dragonfly [PERSON_NAME] - 283" at bounding box center [131, 15] width 138 height 12
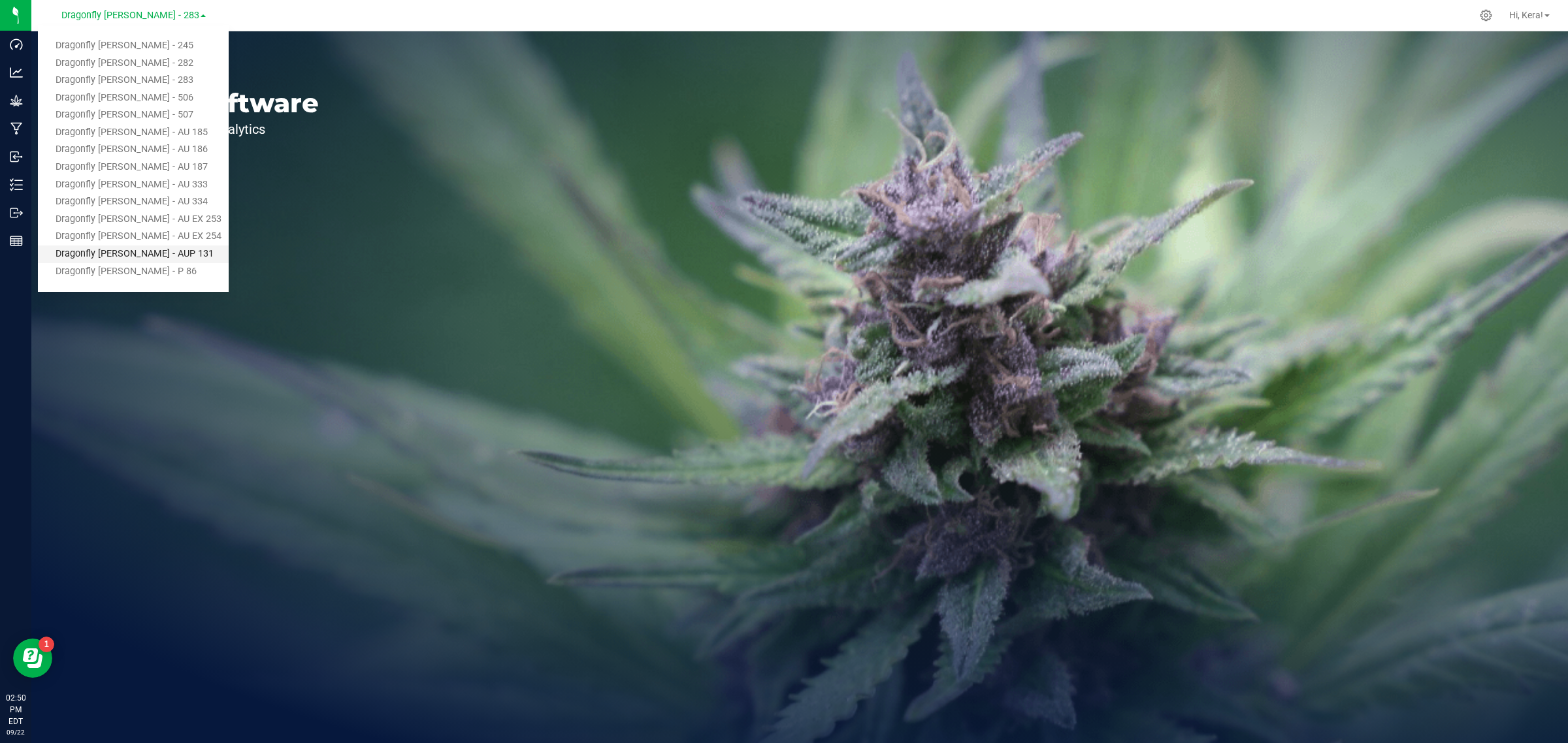
click at [145, 253] on link "Dragonfly [PERSON_NAME] - AUP 131" at bounding box center [134, 254] width 191 height 18
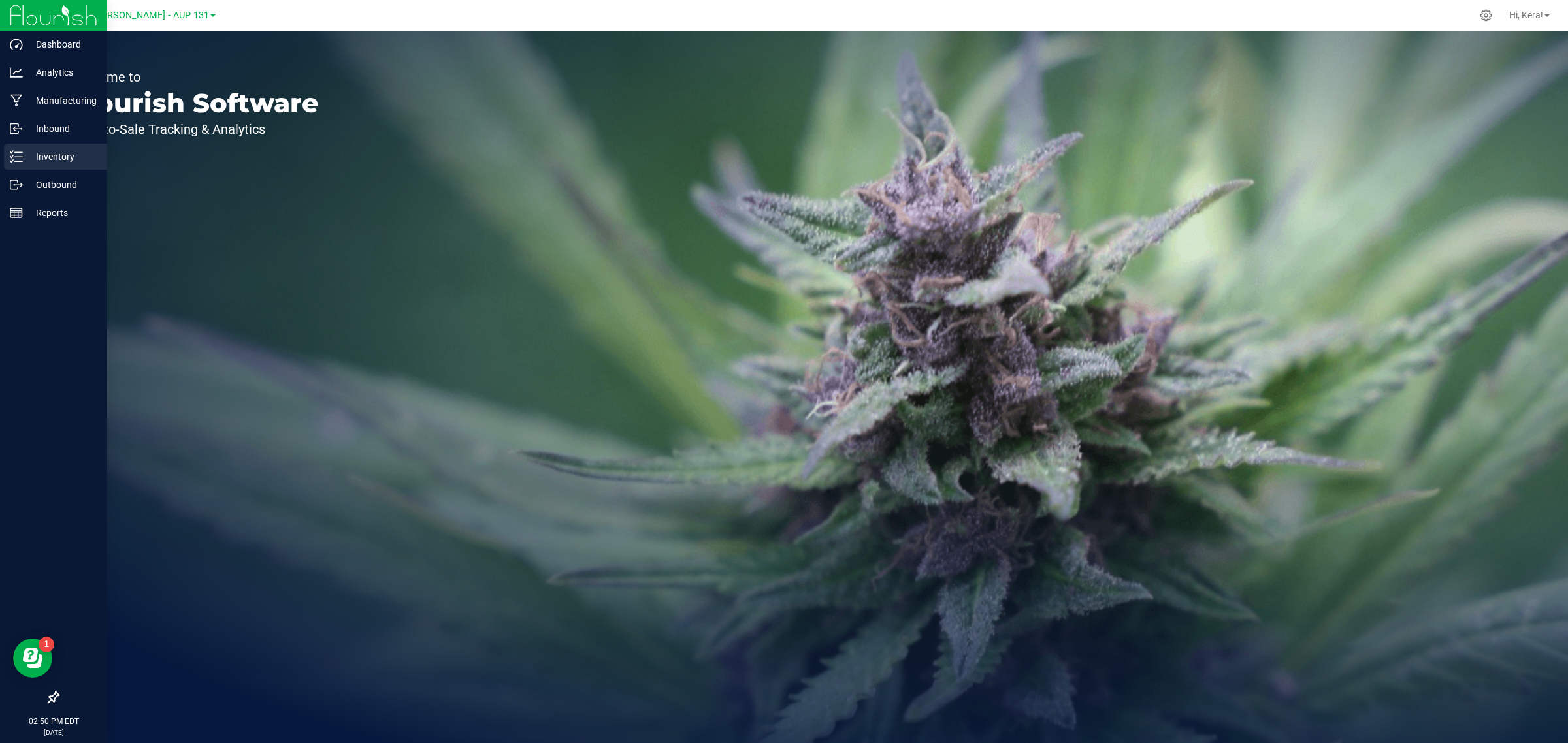
click at [33, 157] on p "Inventory" at bounding box center [62, 156] width 79 height 15
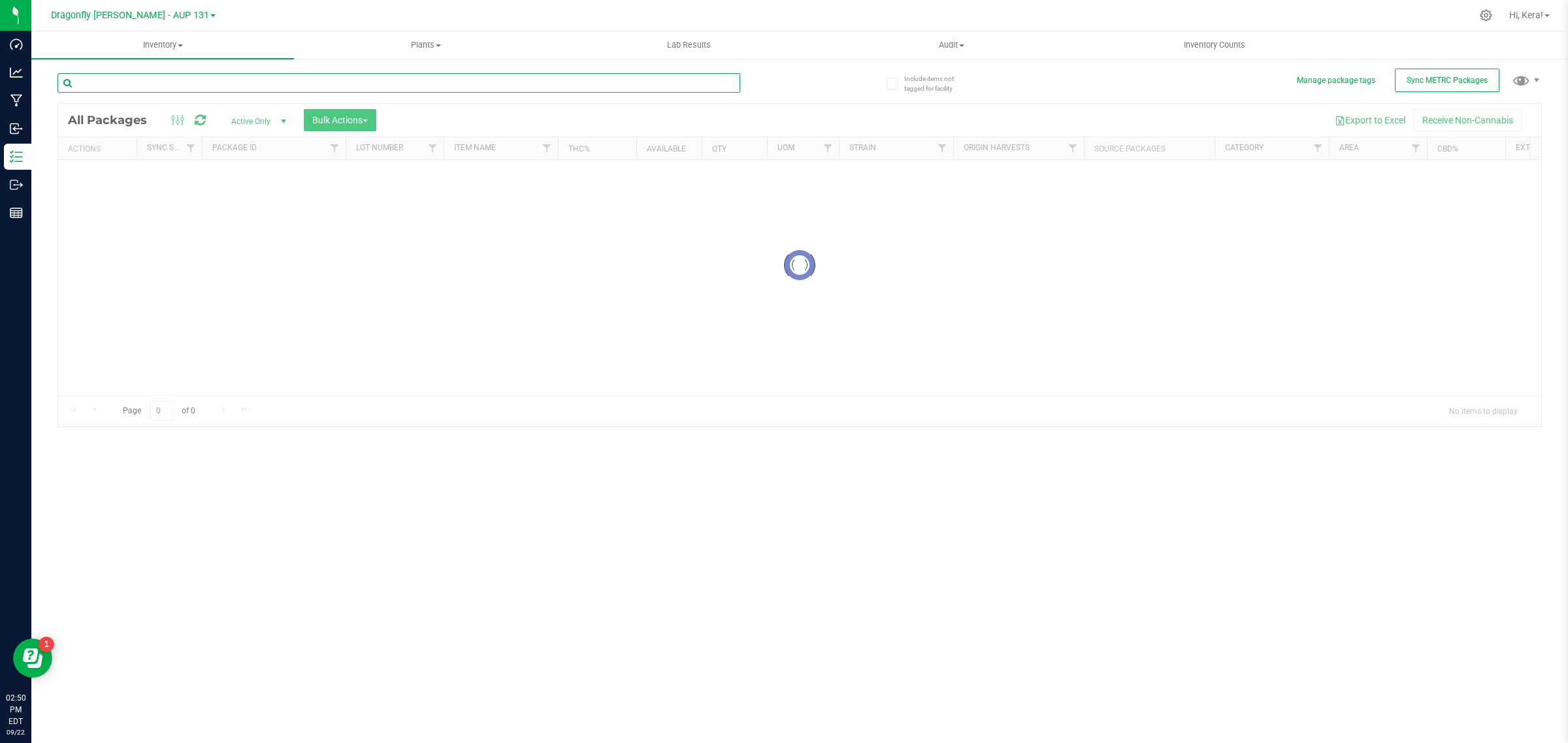
click at [237, 86] on input "text" at bounding box center [399, 83] width 683 height 20
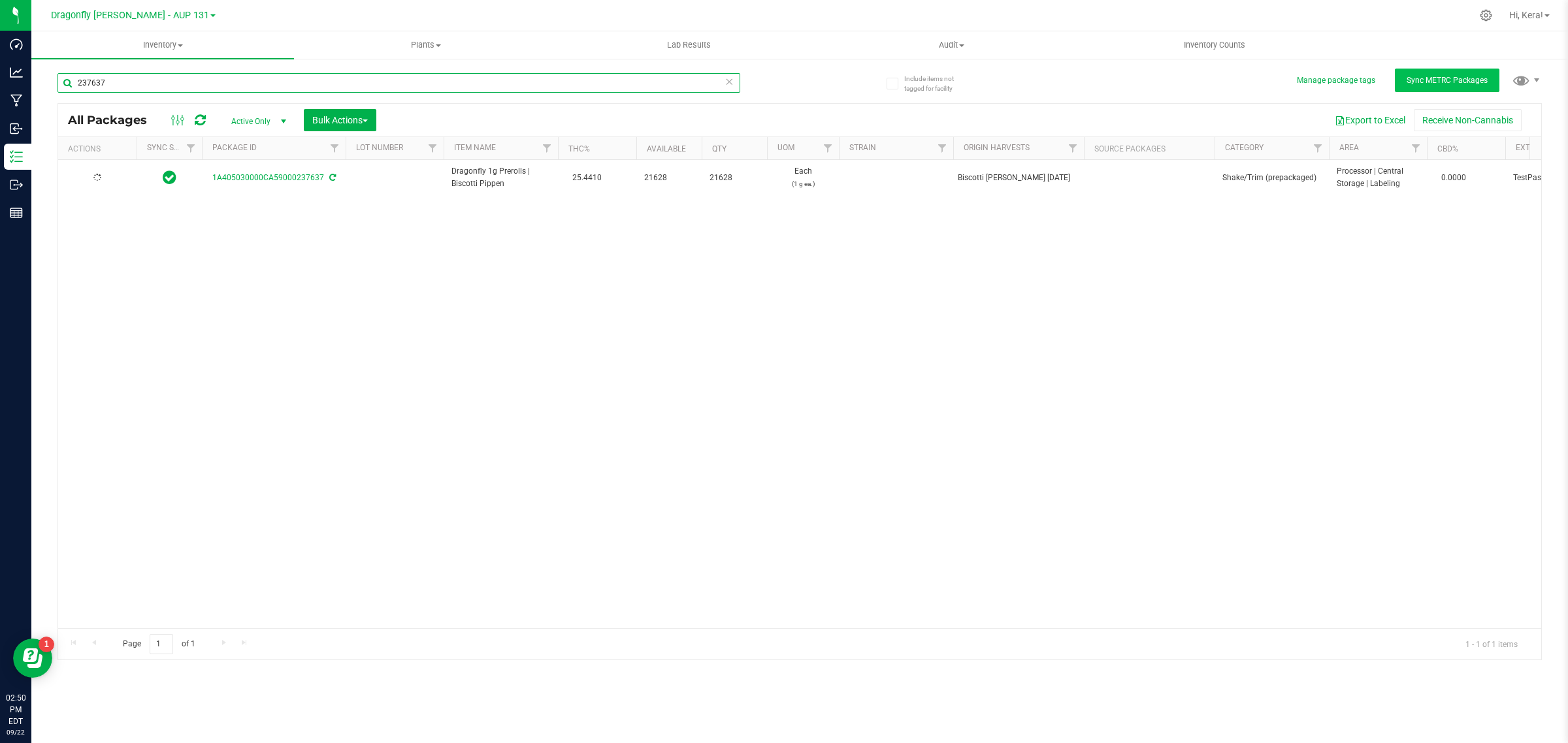
type input "237637"
click at [1446, 90] on button "Sync METRC Packages" at bounding box center [1447, 80] width 104 height 23
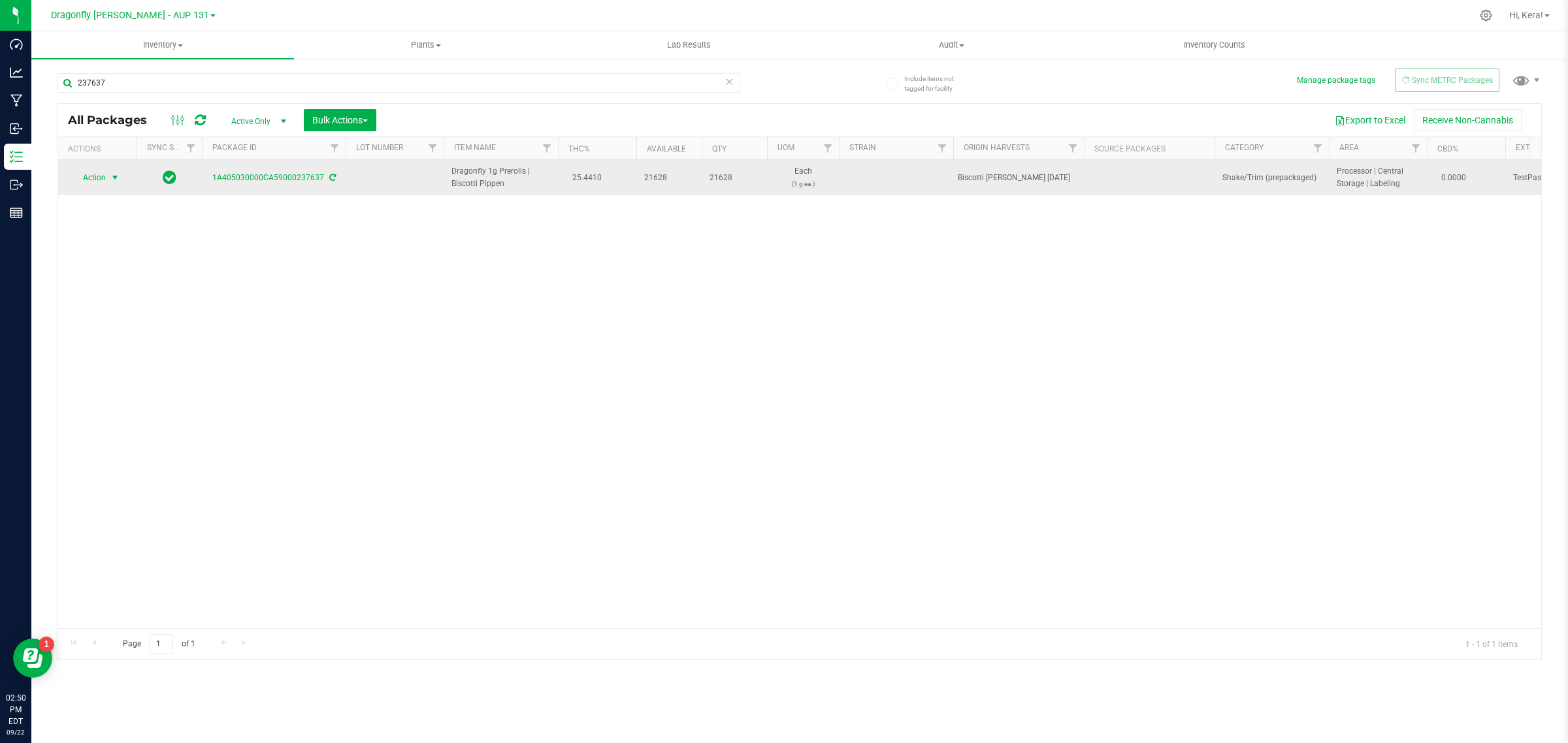
click at [74, 175] on span "Action" at bounding box center [89, 178] width 35 height 18
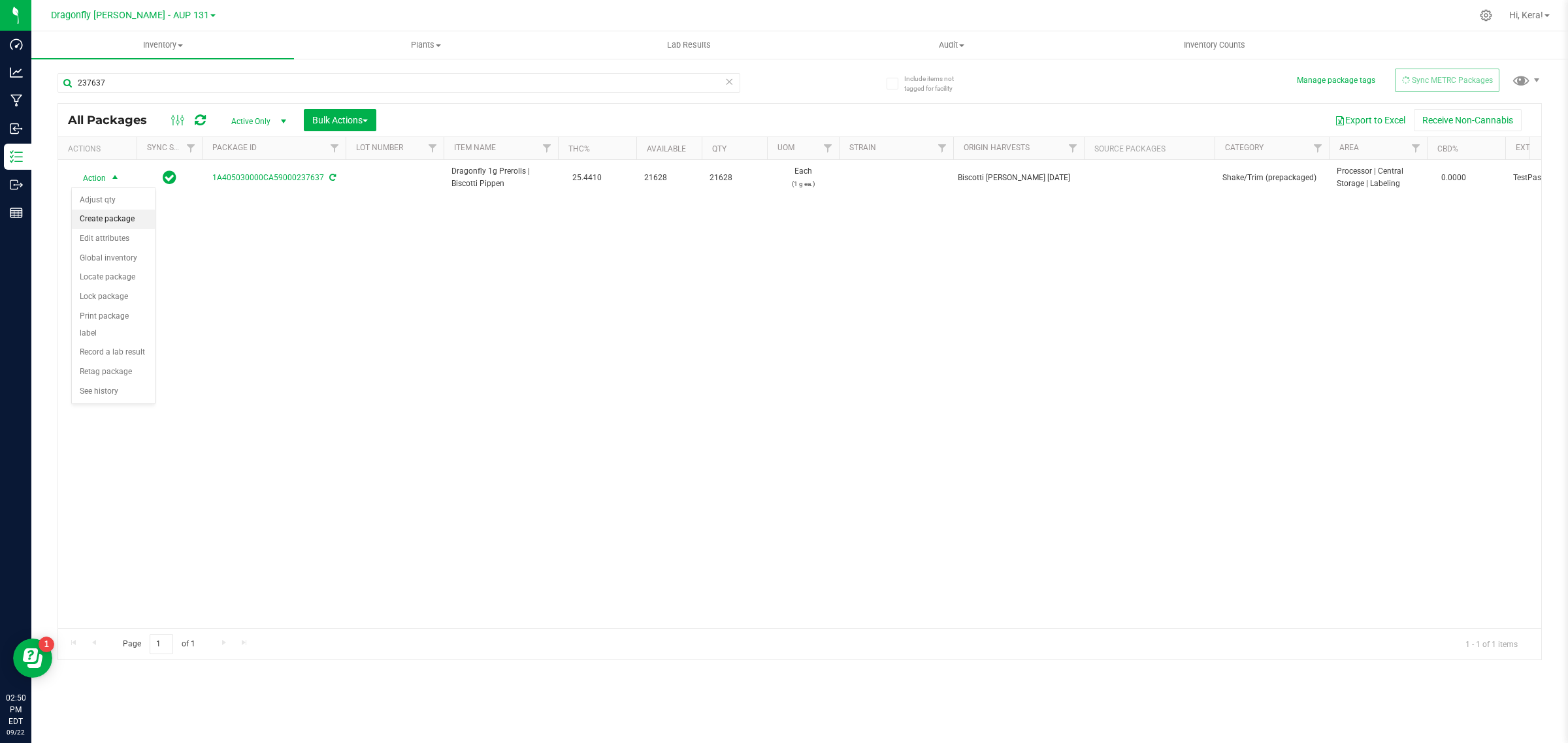
click at [123, 220] on li "Create package" at bounding box center [113, 220] width 83 height 20
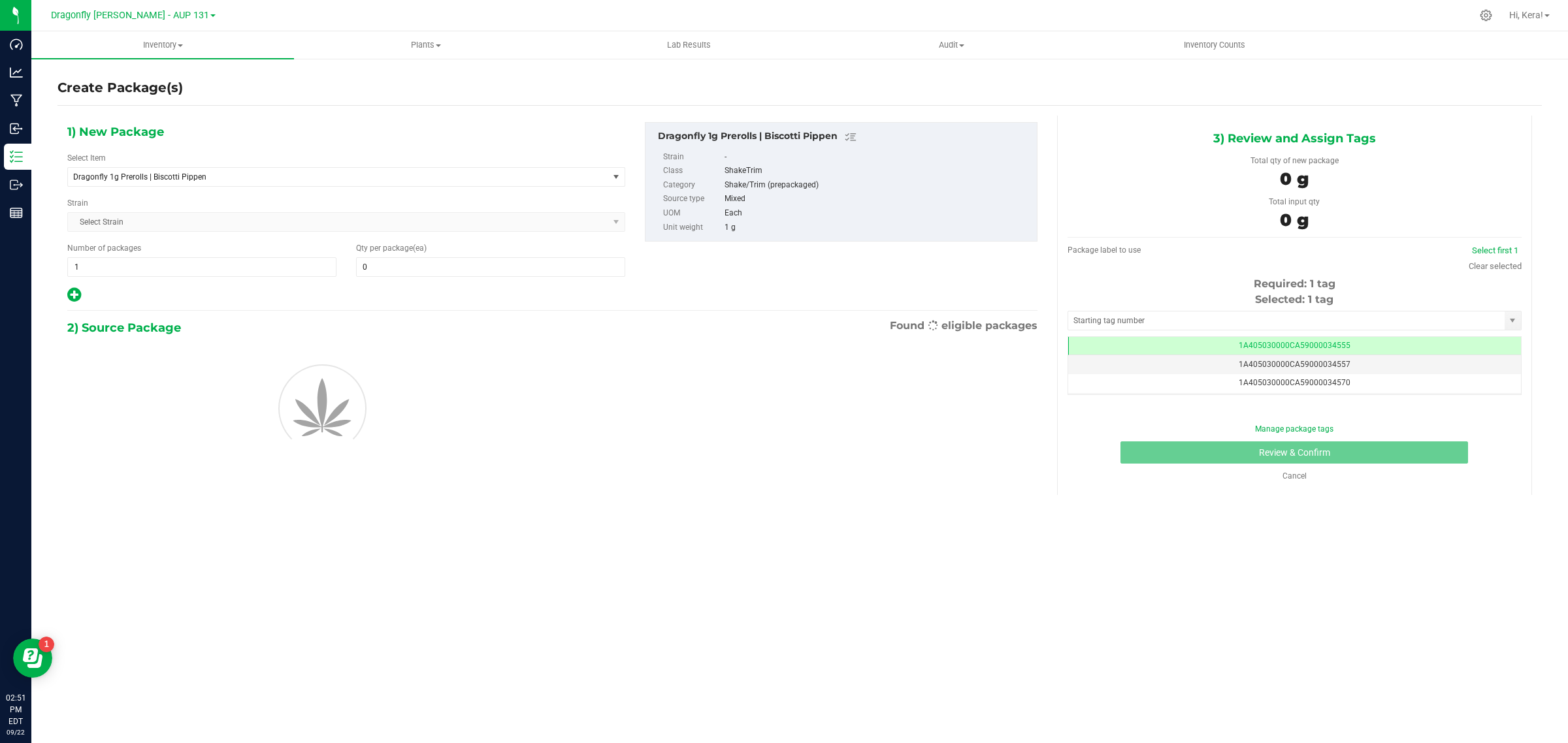
type input "0"
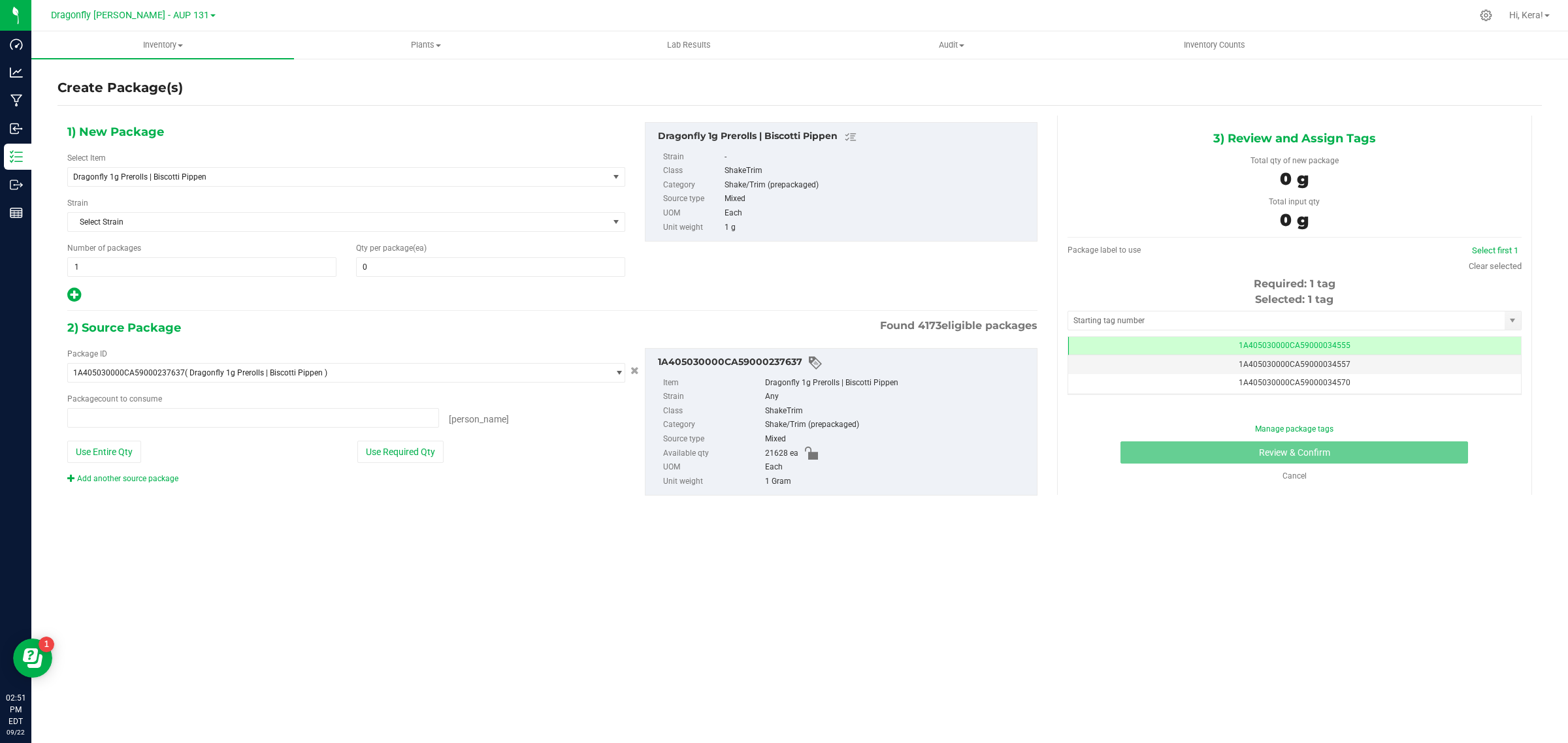
type input "0 ea"
click at [226, 178] on span "Dragonfly 1g Prerolls | Biscotti Pippen" at bounding box center [328, 177] width 508 height 9
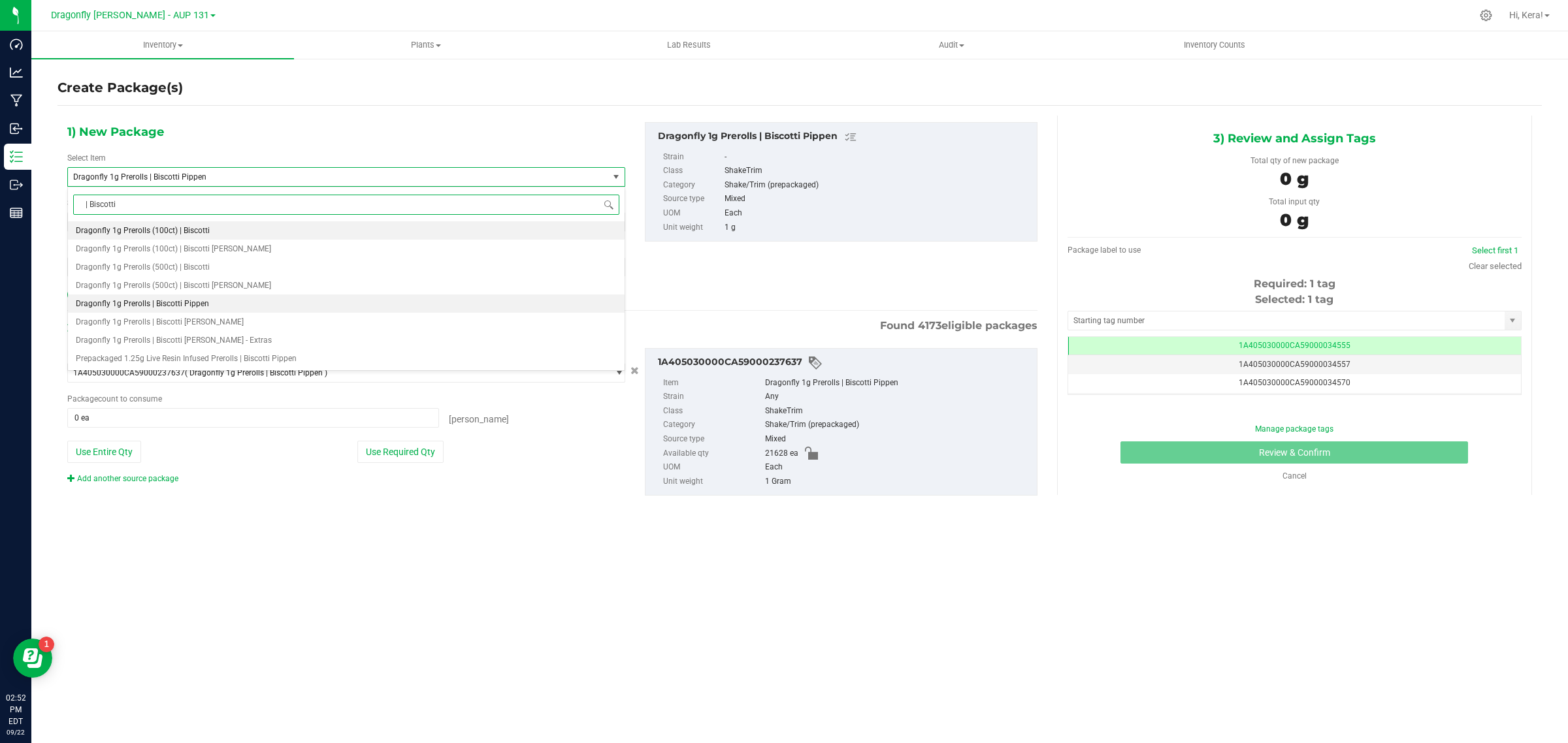
type input "| Biscotti"
